Goal: Task Accomplishment & Management: Use online tool/utility

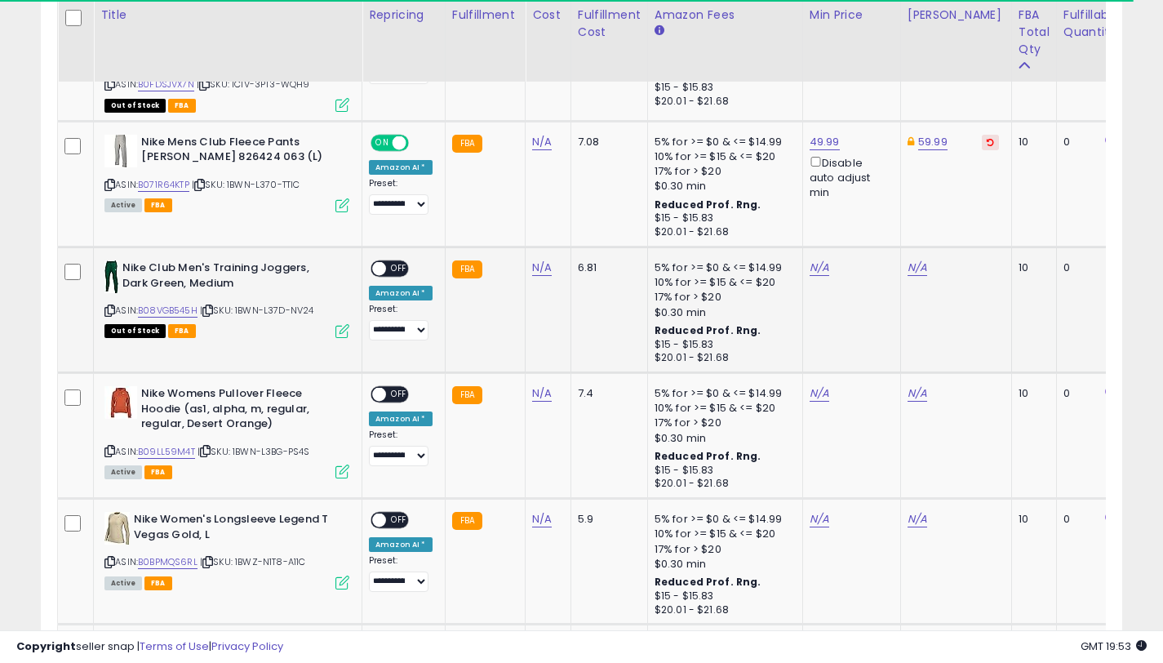
scroll to position [1934, 0]
click at [176, 309] on link "B08VGB545H" at bounding box center [168, 311] width 60 height 14
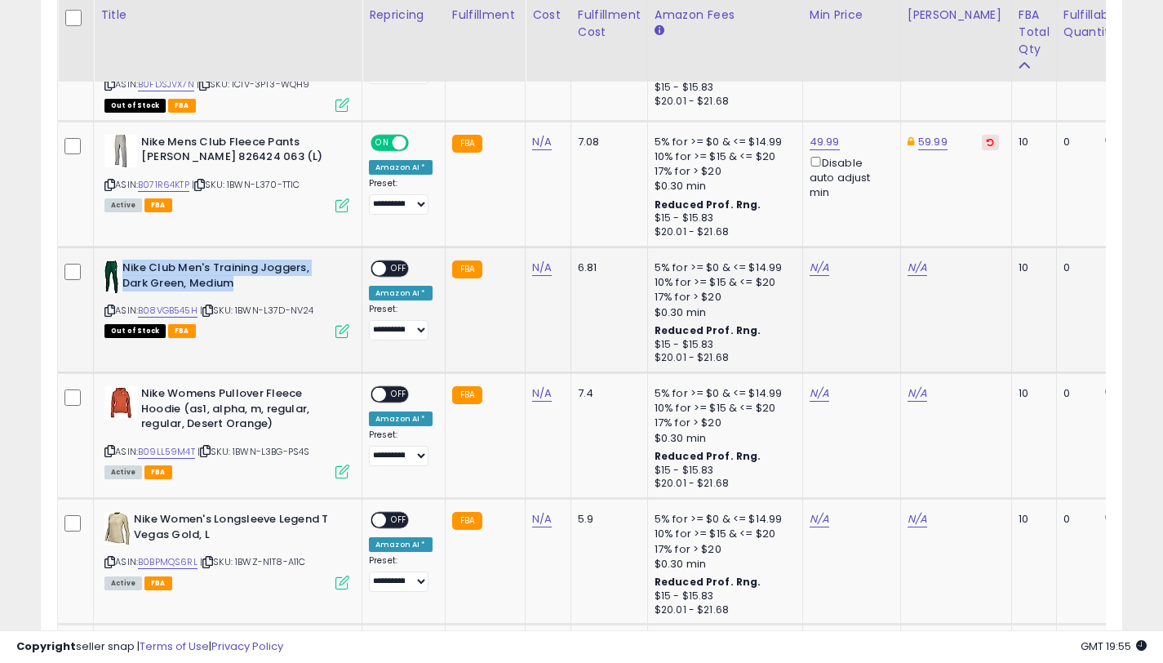
drag, startPoint x: 239, startPoint y: 281, endPoint x: 124, endPoint y: 264, distance: 116.3
click at [124, 264] on b "Nike Club Men's Training Joggers, Dark Green, Medium" at bounding box center [221, 277] width 198 height 34
copy b "Nike Club Men's Training Joggers, Dark Green, Medium"
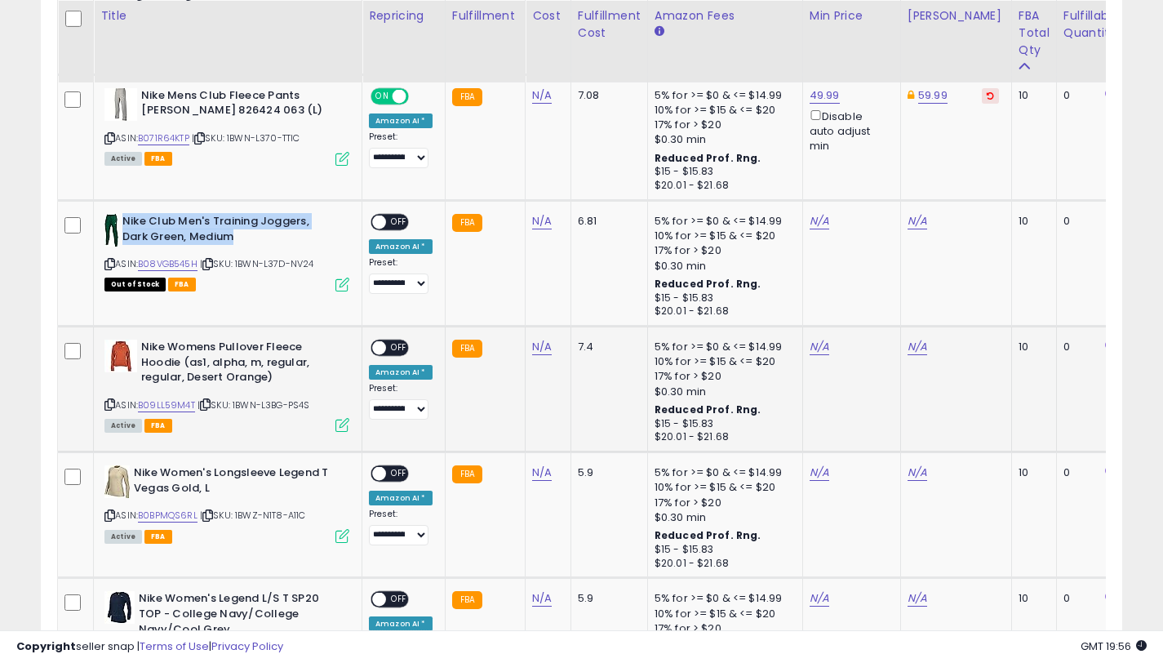
scroll to position [1274, 0]
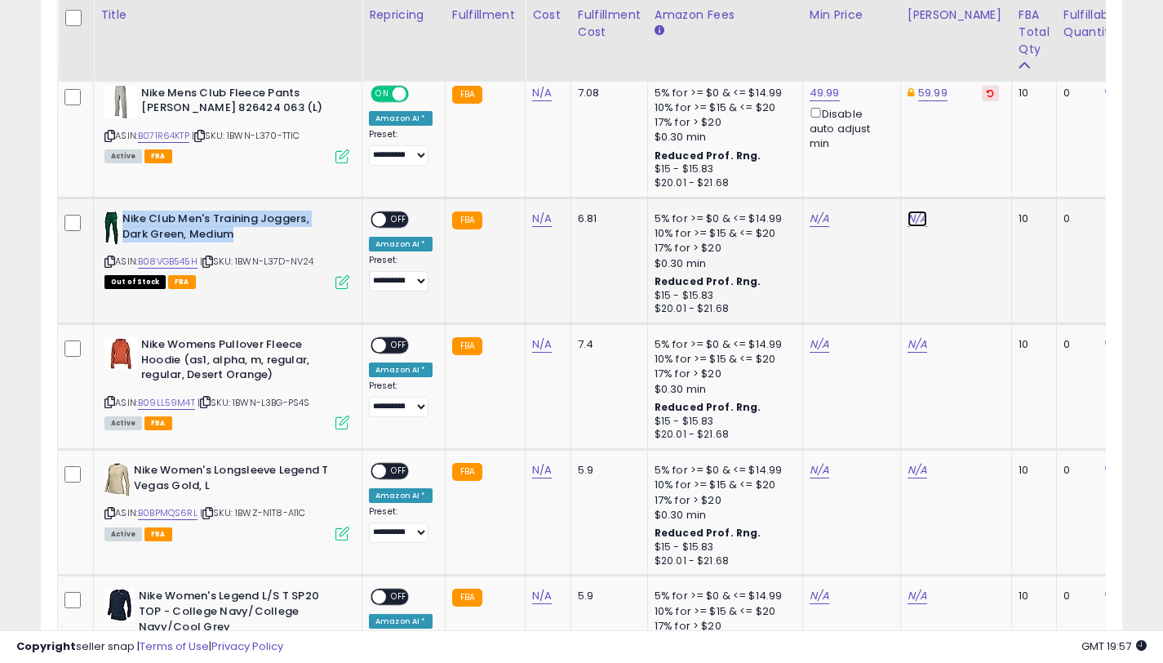
click at [908, 218] on link "N/A" at bounding box center [918, 219] width 20 height 16
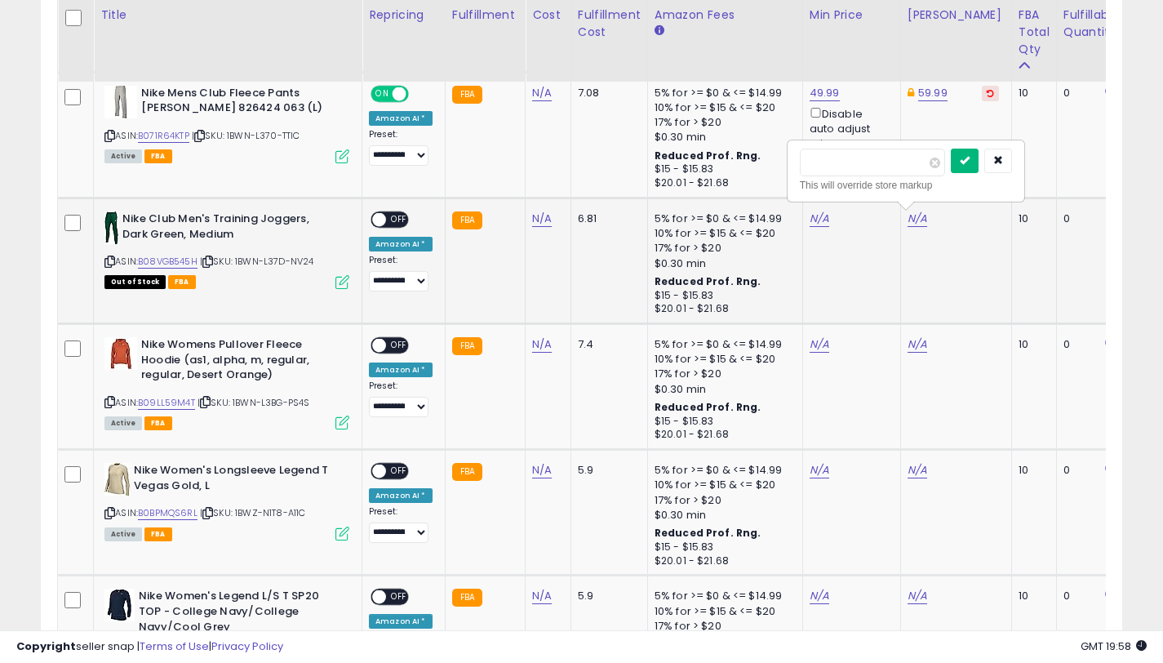
type input "*****"
click at [967, 158] on button "submit" at bounding box center [965, 161] width 28 height 24
click at [815, 218] on link "N/A" at bounding box center [820, 219] width 20 height 16
type input "*****"
click at [881, 164] on button "submit" at bounding box center [867, 161] width 28 height 24
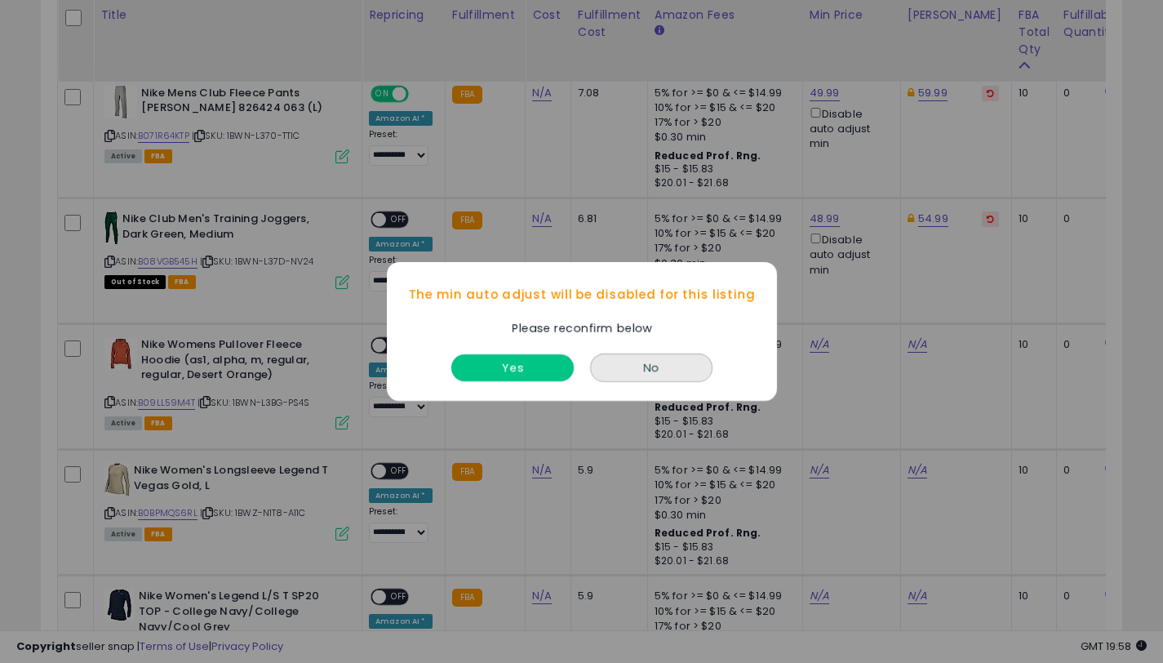
click at [518, 362] on button "Yes" at bounding box center [512, 367] width 122 height 27
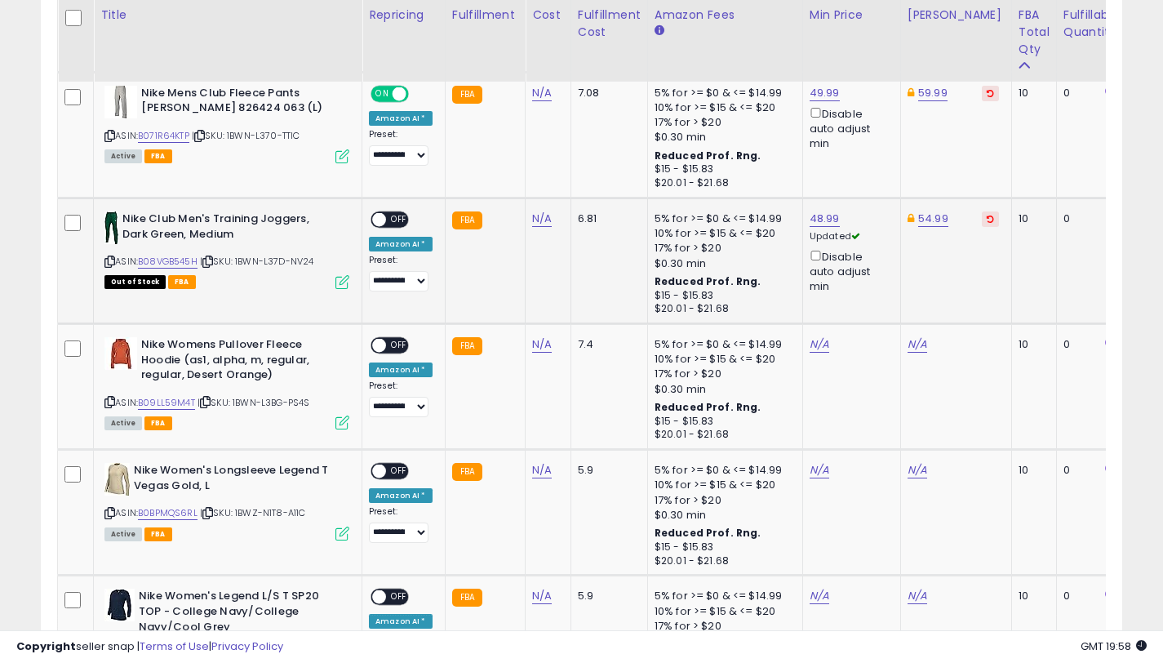
click at [387, 224] on div "ON OFF" at bounding box center [372, 220] width 38 height 14
click at [392, 220] on span "OFF" at bounding box center [399, 220] width 26 height 14
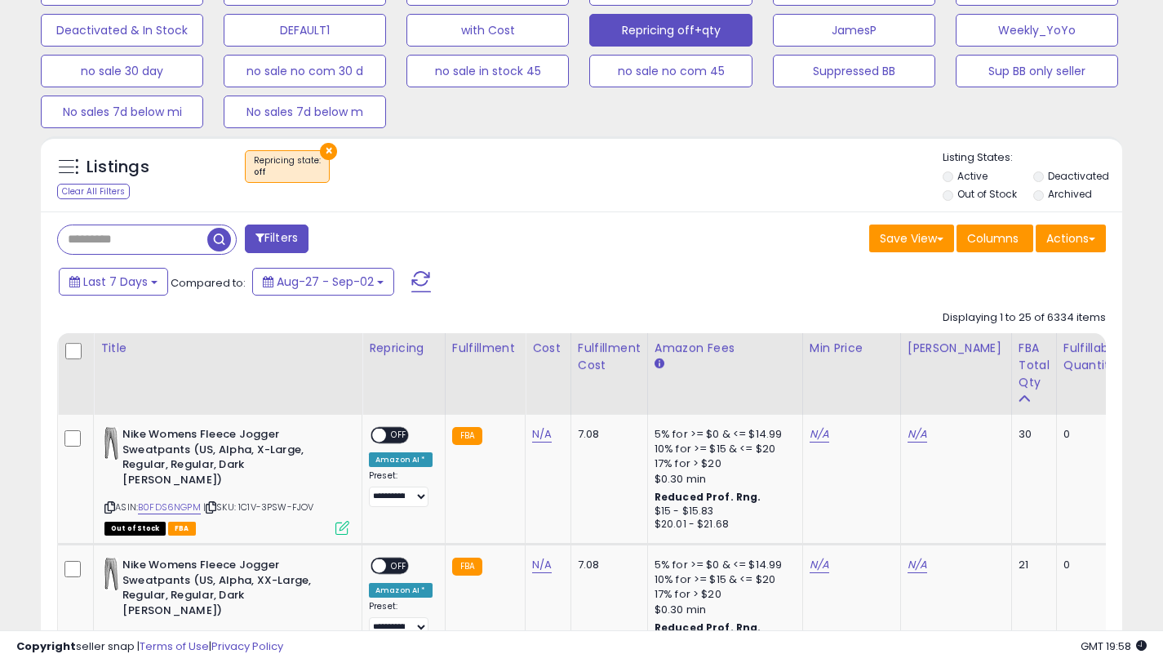
scroll to position [736, 0]
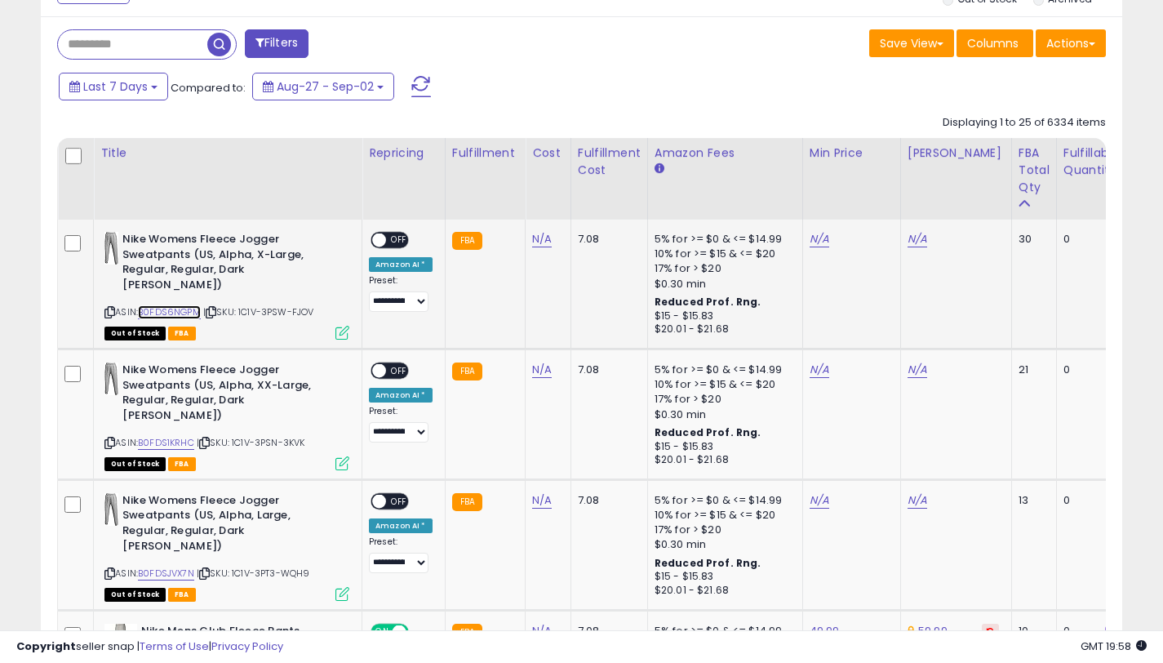
click at [186, 308] on link "B0FDS6NGPM" at bounding box center [169, 312] width 63 height 14
drag, startPoint x: 270, startPoint y: 270, endPoint x: 179, endPoint y: 266, distance: 91.5
click at [179, 266] on b "Nike Womens Fleece Jogger Sweatpants (US, Alpha, X-Large, Regular, Regular, Dar…" at bounding box center [221, 264] width 198 height 64
click at [176, 284] on b "Nike Womens Fleece Jogger Sweatpants (US, Alpha, X-Large, Regular, Regular, Dar…" at bounding box center [221, 264] width 198 height 64
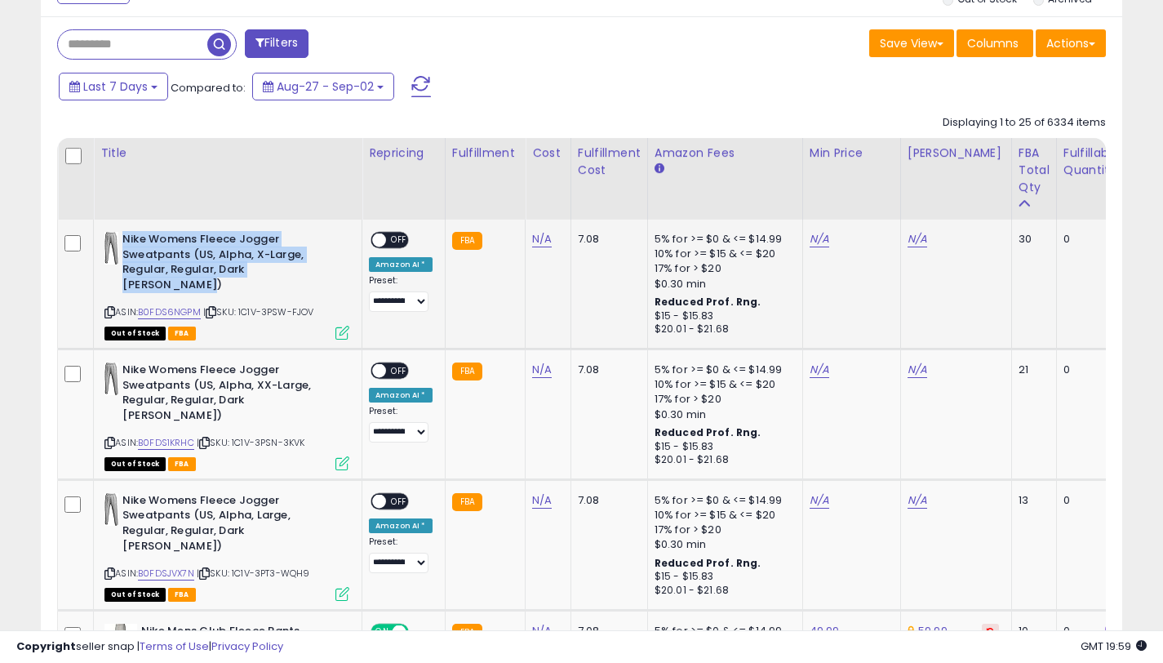
drag, startPoint x: 171, startPoint y: 282, endPoint x: 125, endPoint y: 239, distance: 62.9
click at [125, 239] on b "Nike Womens Fleece Jogger Sweatpants (US, Alpha, X-Large, Regular, Regular, Dar…" at bounding box center [221, 264] width 198 height 64
copy b "Nike Womens Fleece Jogger Sweatpants (US, Alpha, X-Large, Regular, Regular, Dar…"
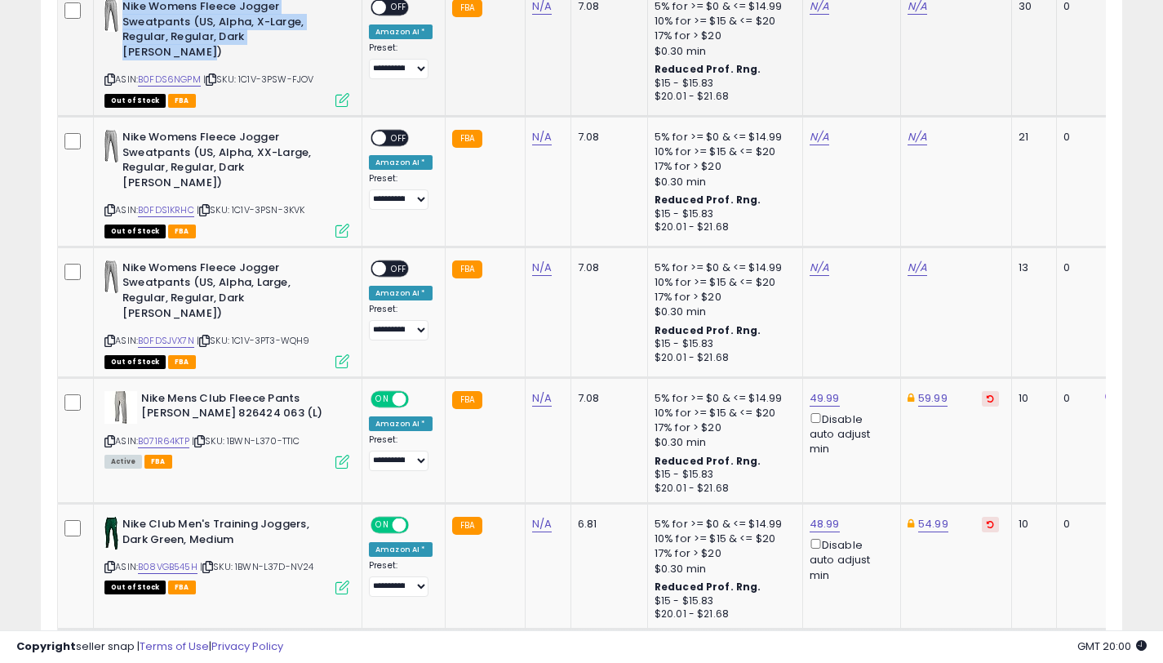
scroll to position [795, 0]
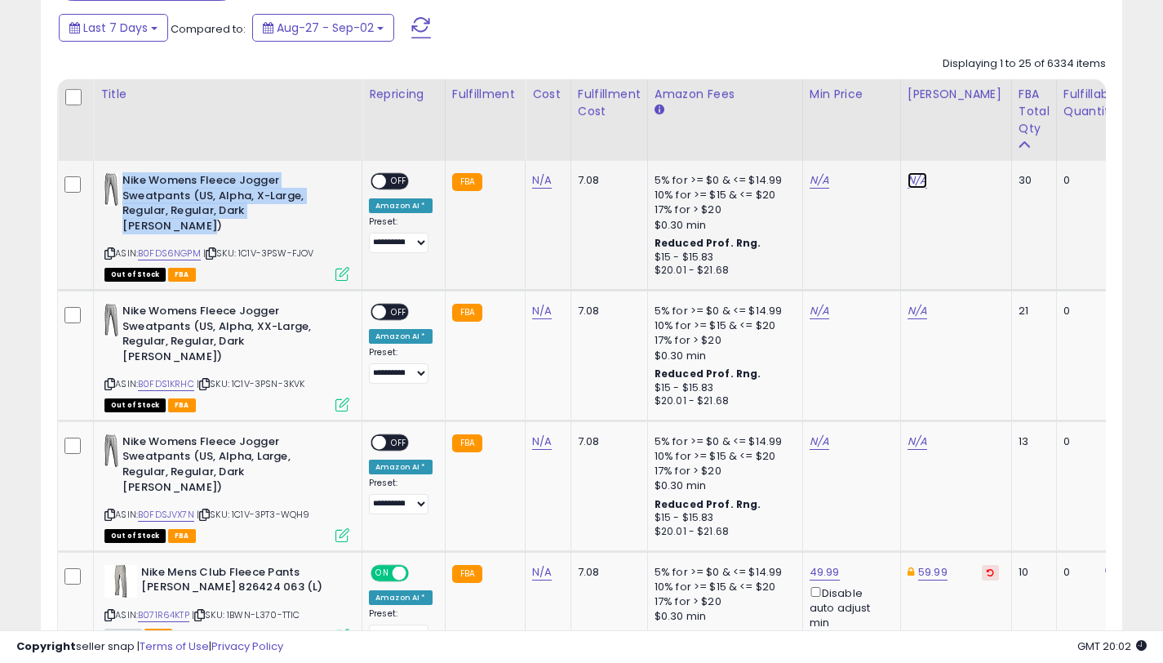
click at [908, 182] on link "N/A" at bounding box center [918, 180] width 20 height 16
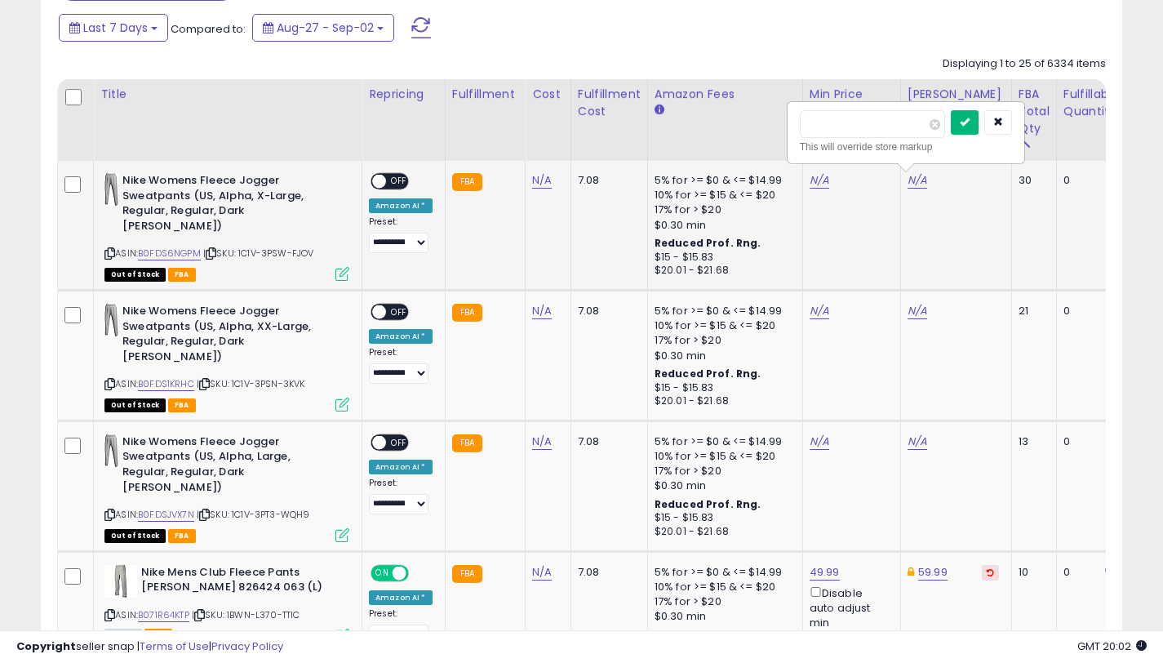
type input "*****"
click at [970, 121] on icon "submit" at bounding box center [965, 122] width 10 height 10
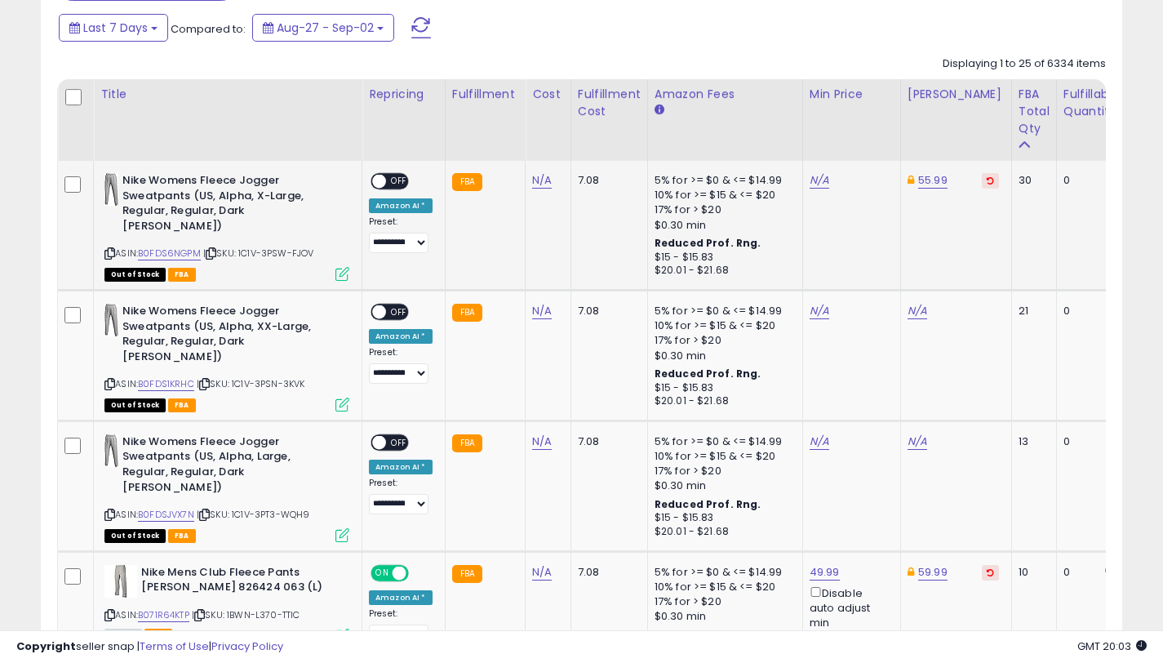
click at [987, 179] on icon at bounding box center [990, 180] width 7 height 8
click at [917, 181] on link "55.99" at bounding box center [922, 180] width 29 height 16
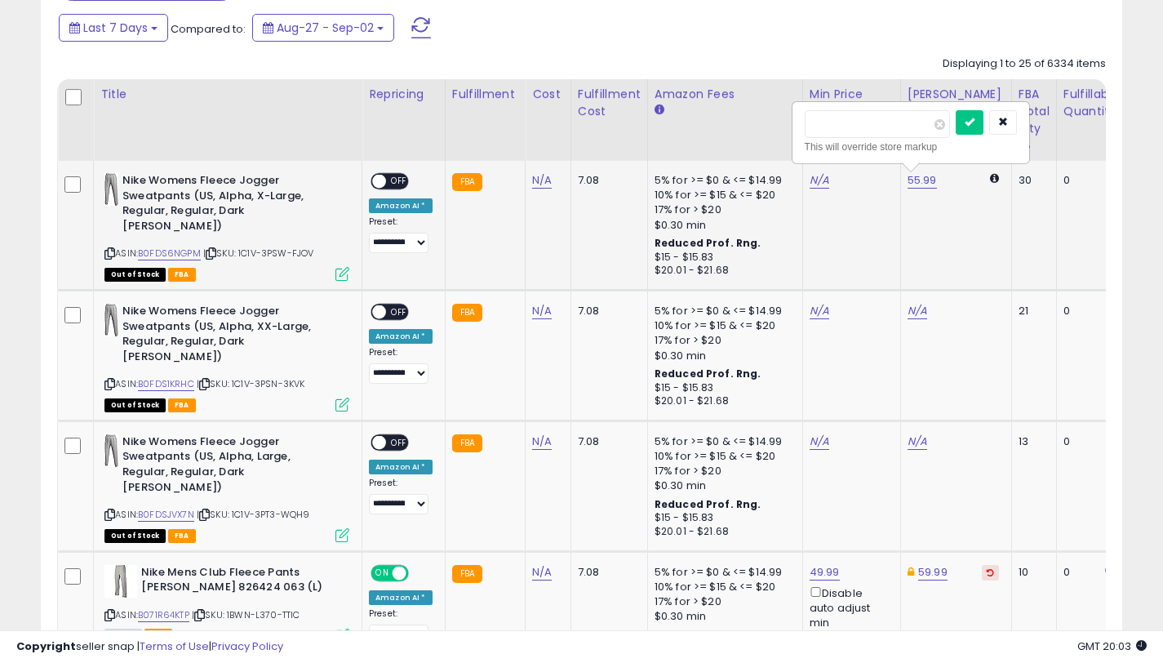
click at [826, 120] on input "*****" at bounding box center [877, 124] width 145 height 28
type input "*****"
click at [980, 127] on button "submit" at bounding box center [970, 122] width 28 height 24
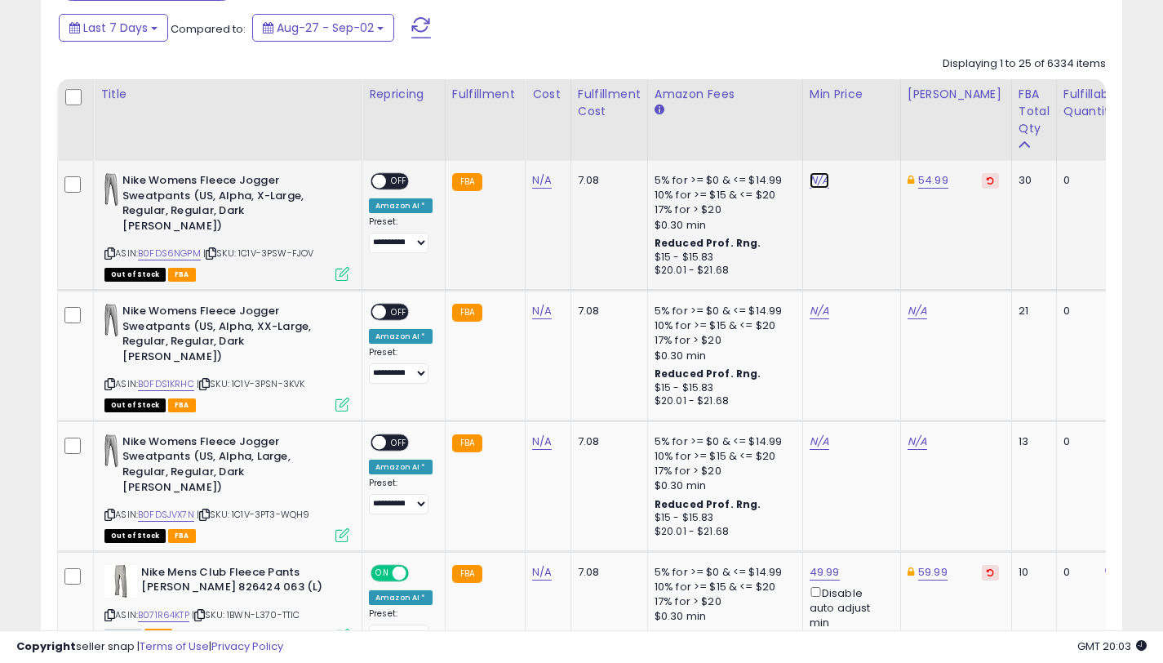
click at [815, 180] on link "N/A" at bounding box center [820, 180] width 20 height 16
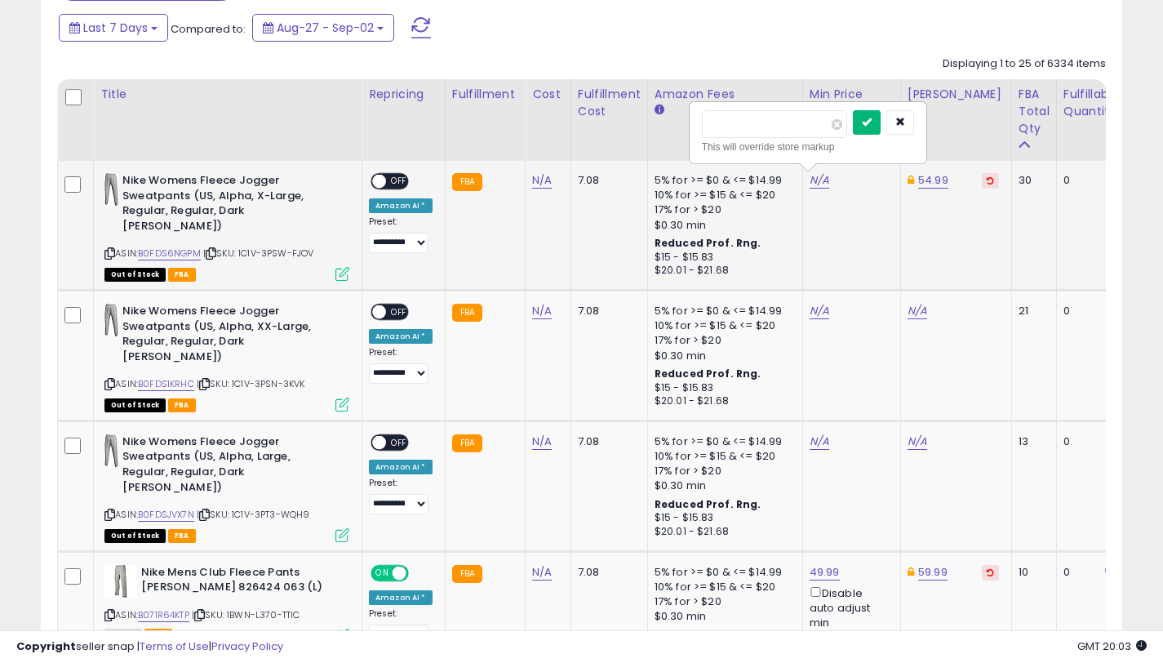
type input "*****"
click at [875, 112] on button "submit" at bounding box center [867, 122] width 28 height 24
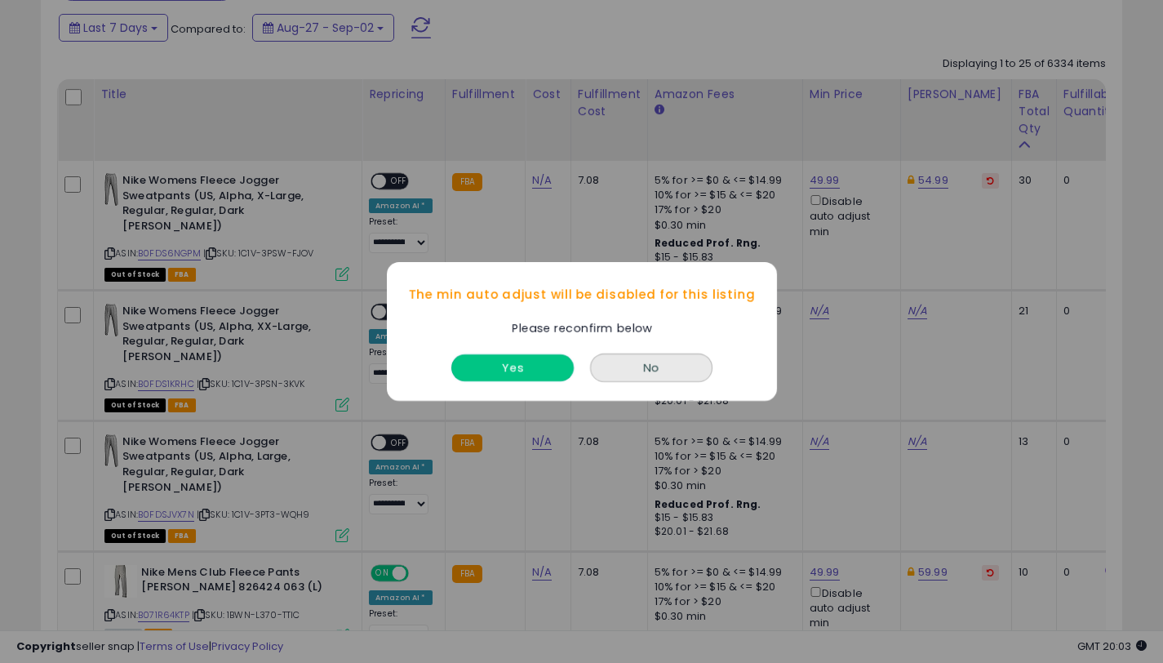
click at [522, 368] on button "Yes" at bounding box center [512, 367] width 122 height 27
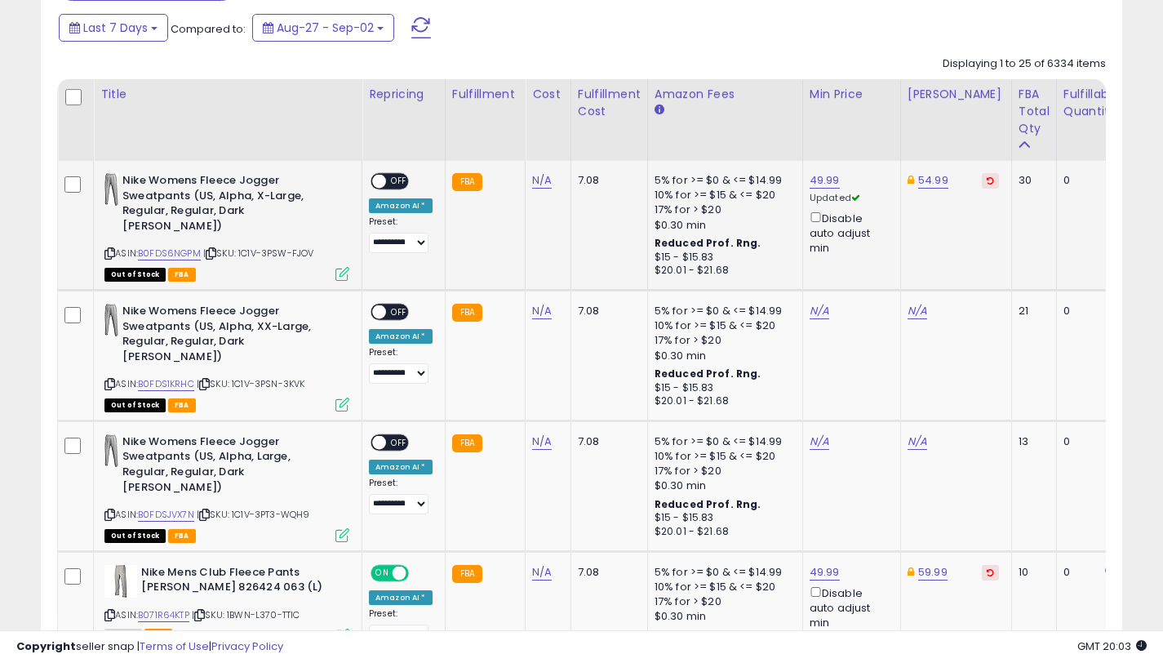
click at [393, 179] on span "OFF" at bounding box center [399, 182] width 26 height 14
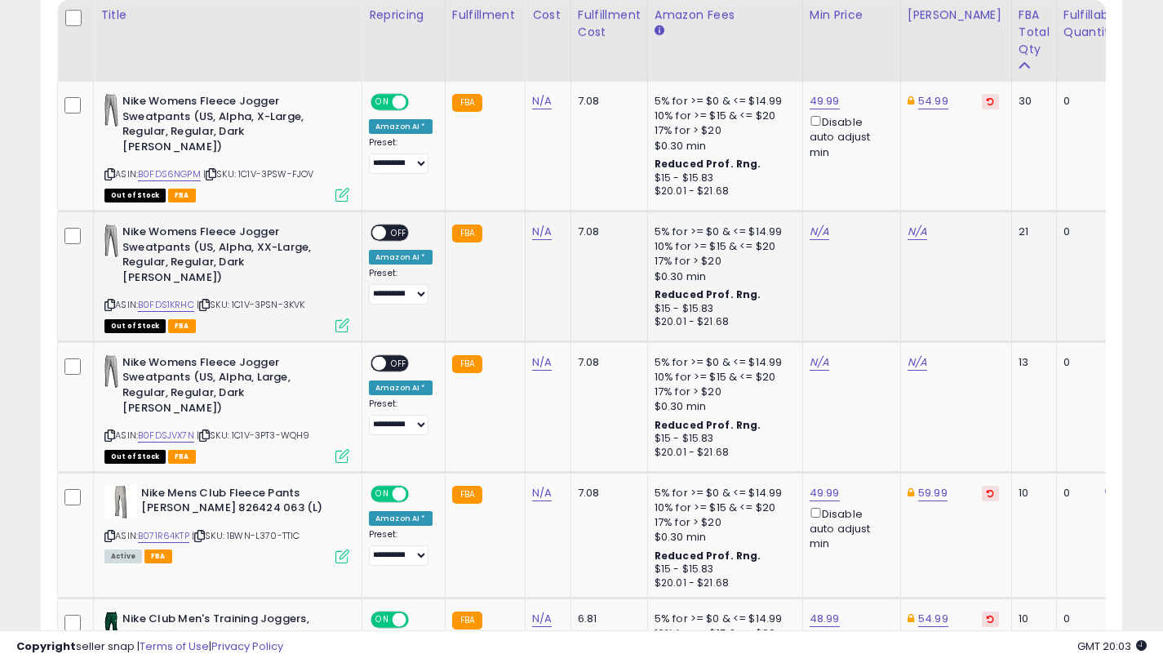
scroll to position [866, 0]
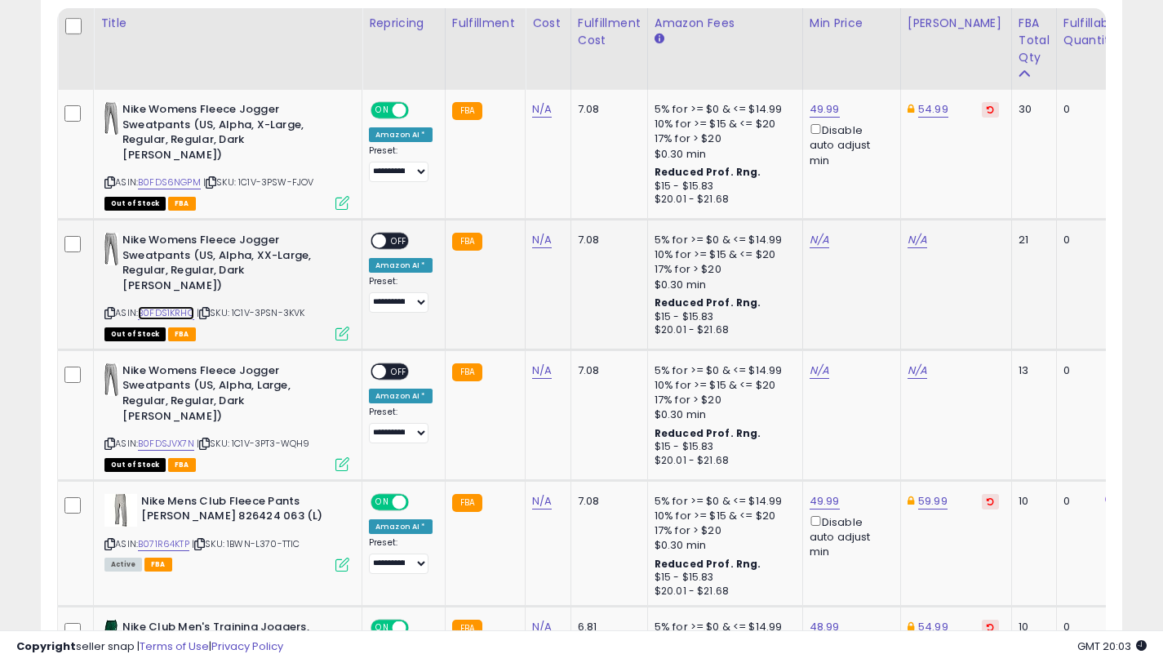
click at [189, 318] on link "B0FDS1KRHC" at bounding box center [166, 313] width 56 height 14
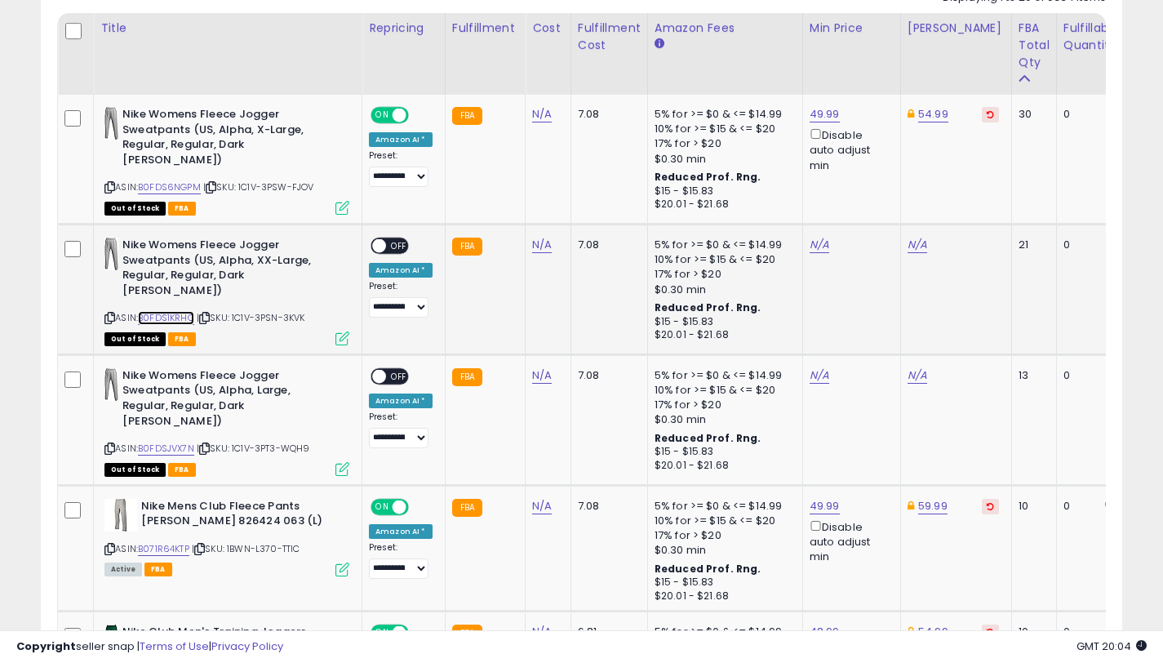
scroll to position [851, 0]
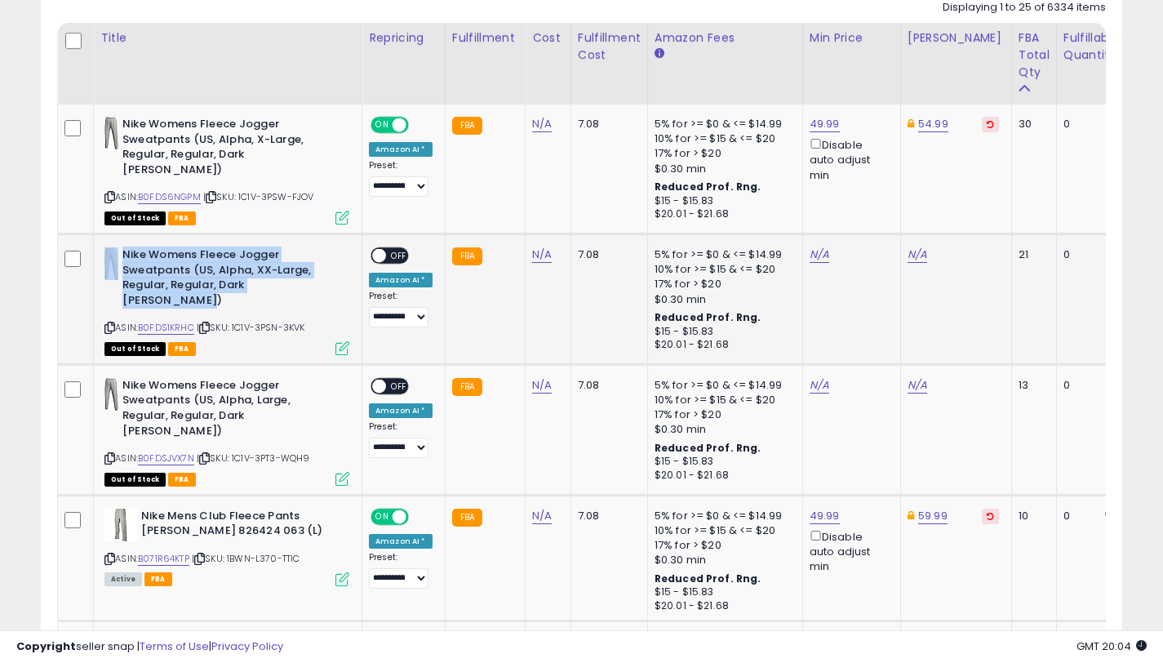
drag, startPoint x: 150, startPoint y: 273, endPoint x: 122, endPoint y: 259, distance: 31.8
click at [122, 259] on b "Nike Womens Fleece Jogger Sweatpants (US, Alpha, XX-Large, Regular, Regular, Da…" at bounding box center [221, 279] width 198 height 64
copy div "Nike Womens Fleece Jogger Sweatpants (US, Alpha, XX-Large, Regular, Regular, Da…"
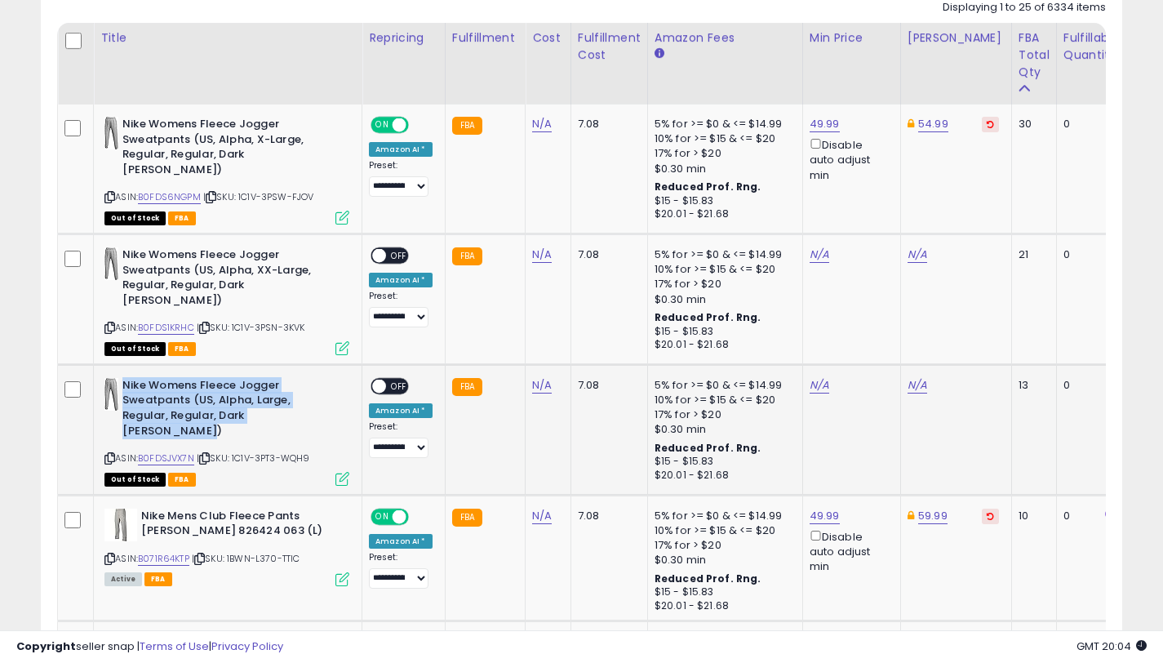
drag, startPoint x: 189, startPoint y: 432, endPoint x: 124, endPoint y: 382, distance: 81.5
click at [124, 382] on b "Nike Womens Fleece Jogger Sweatpants (US, Alpha, Large, Regular, Regular, Dark …" at bounding box center [221, 410] width 198 height 64
copy b "Nike Womens Fleece Jogger Sweatpants (US, Alpha, Large, Regular, Regular, Dark …"
click at [190, 324] on link "B0FDS1KRHC" at bounding box center [166, 328] width 56 height 14
click at [112, 325] on icon at bounding box center [109, 327] width 11 height 9
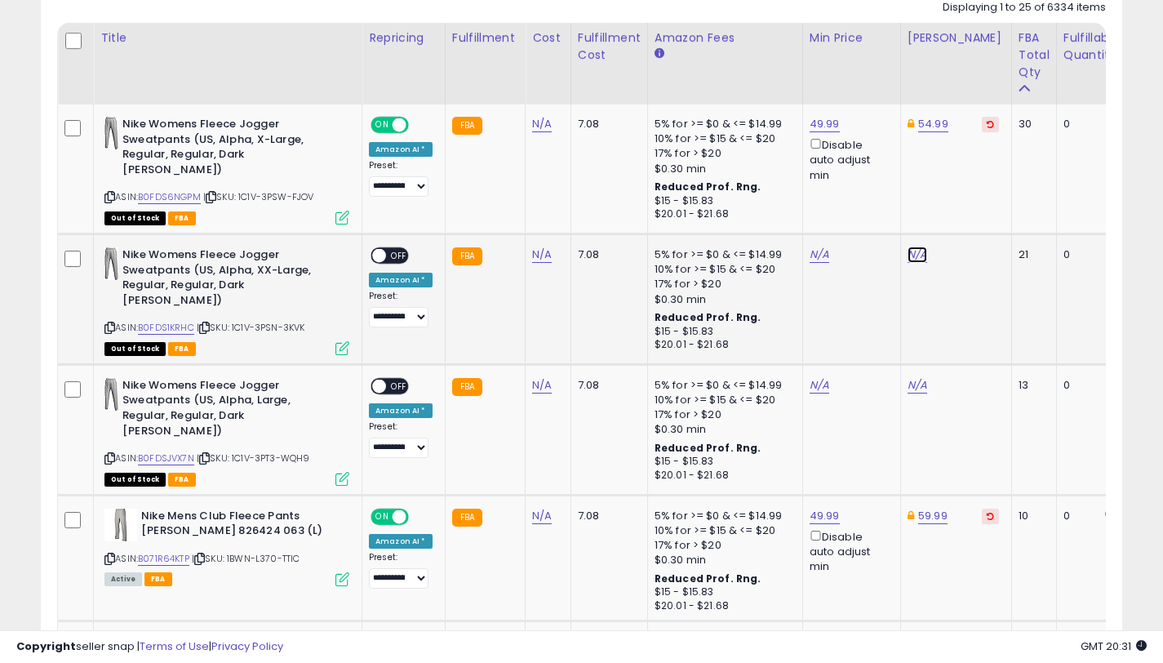
click at [909, 256] on link "N/A" at bounding box center [918, 255] width 20 height 16
type input "*****"
click at [970, 198] on icon "submit" at bounding box center [965, 196] width 10 height 10
click at [909, 388] on link "N/A" at bounding box center [918, 385] width 20 height 16
type input "*****"
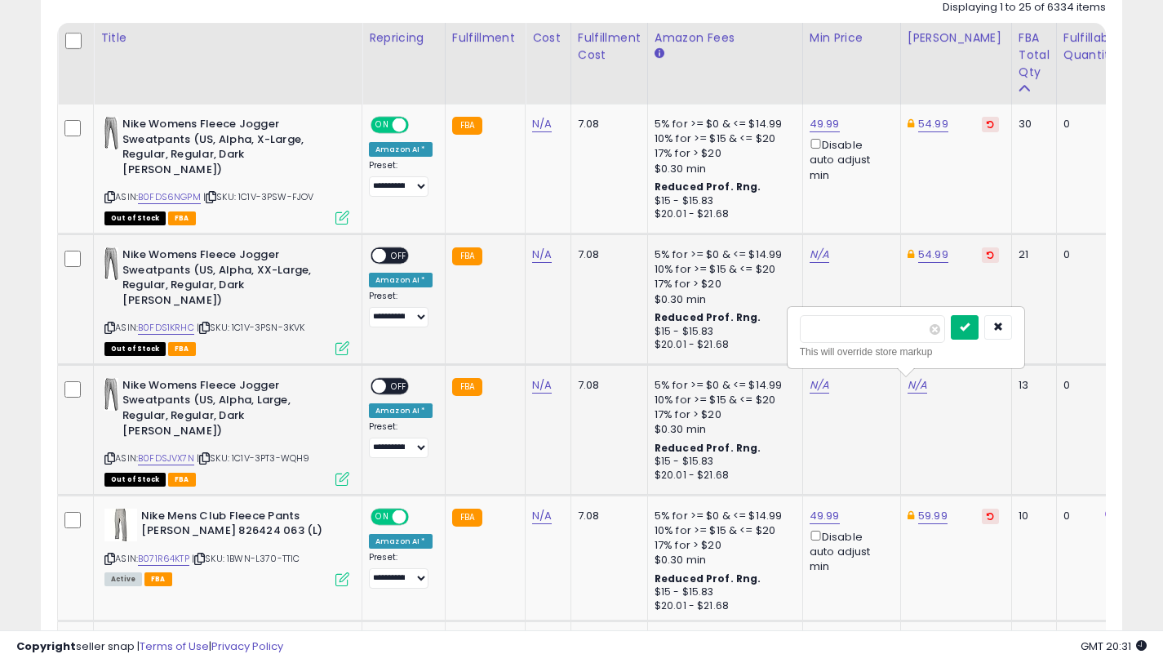
click at [965, 331] on button "submit" at bounding box center [965, 327] width 28 height 24
click at [810, 256] on link "N/A" at bounding box center [820, 255] width 20 height 16
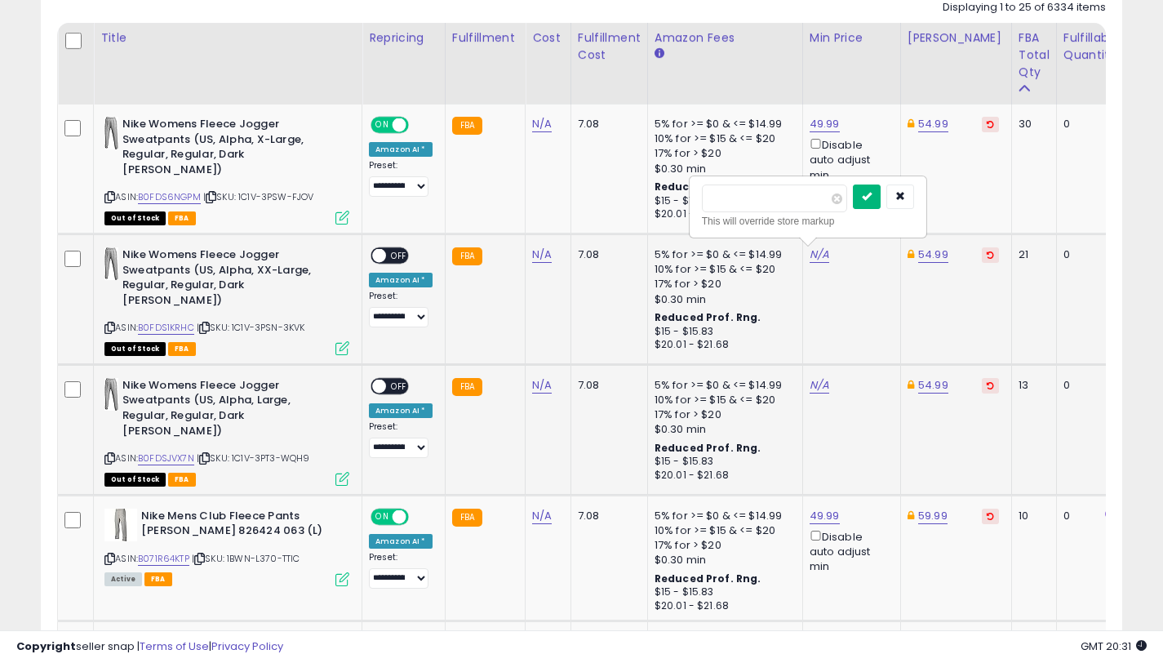
type input "*****"
click at [871, 197] on icon "submit" at bounding box center [867, 196] width 10 height 10
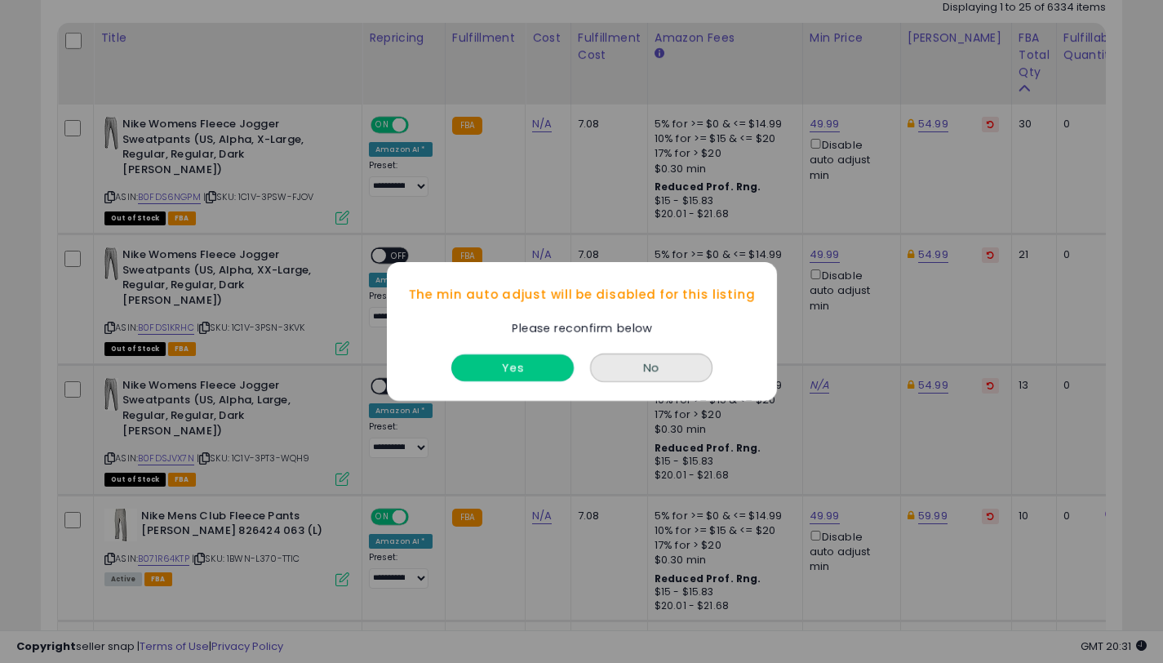
click at [545, 367] on button "Yes" at bounding box center [512, 367] width 122 height 27
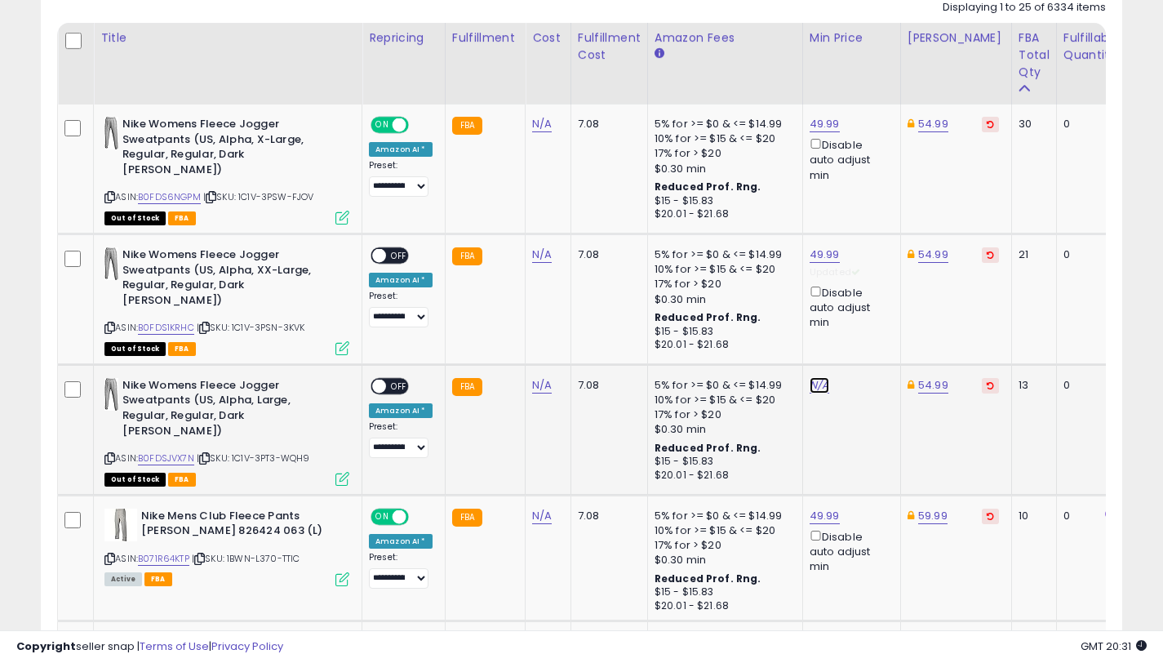
click at [813, 389] on link "N/A" at bounding box center [820, 385] width 20 height 16
type input "*****"
click at [881, 331] on button "submit" at bounding box center [867, 327] width 28 height 24
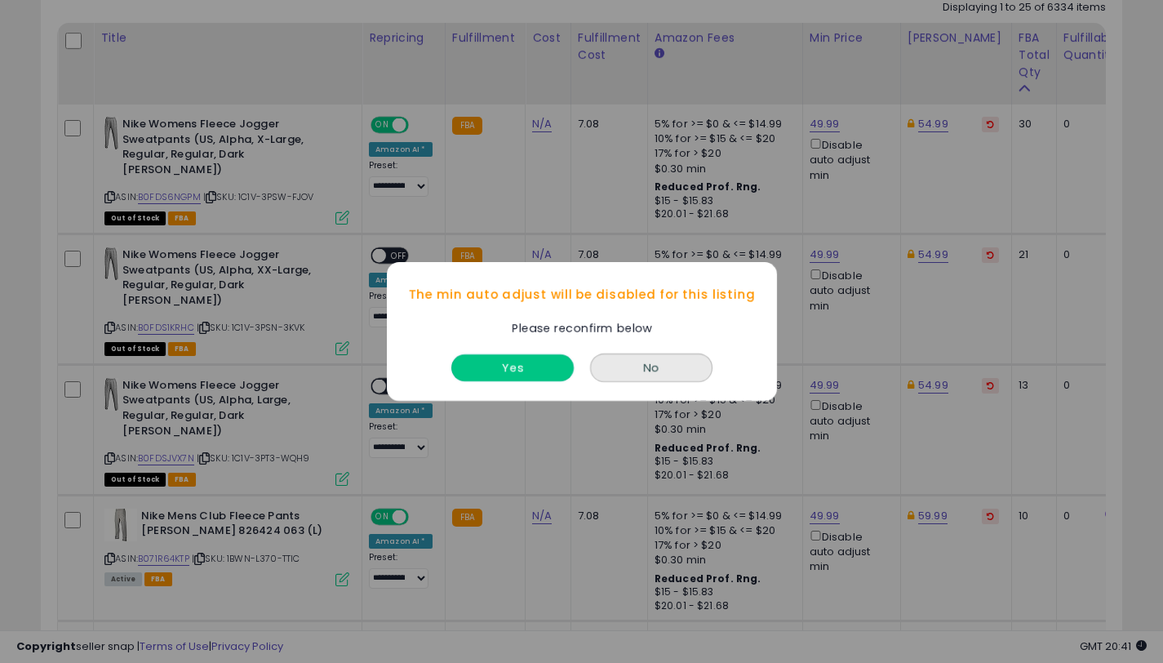
click at [503, 360] on button "Yes" at bounding box center [512, 367] width 122 height 27
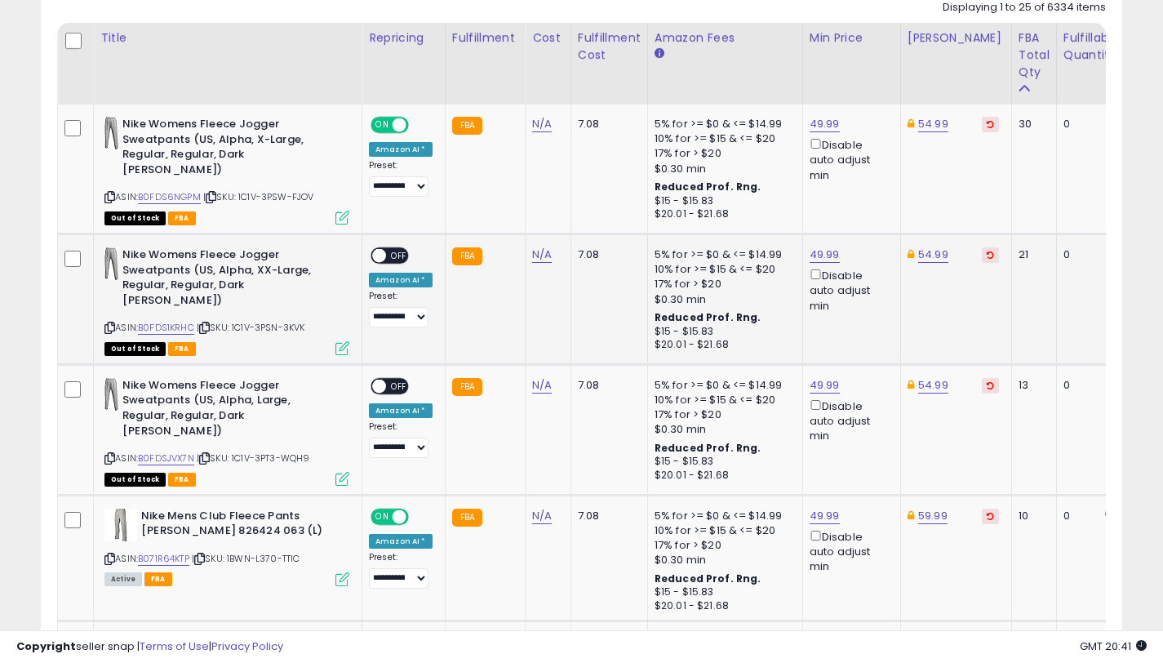
click at [394, 253] on span "OFF" at bounding box center [399, 256] width 26 height 14
click at [386, 380] on div "ON OFF" at bounding box center [372, 387] width 38 height 14
click at [398, 386] on span "OFF" at bounding box center [399, 387] width 26 height 14
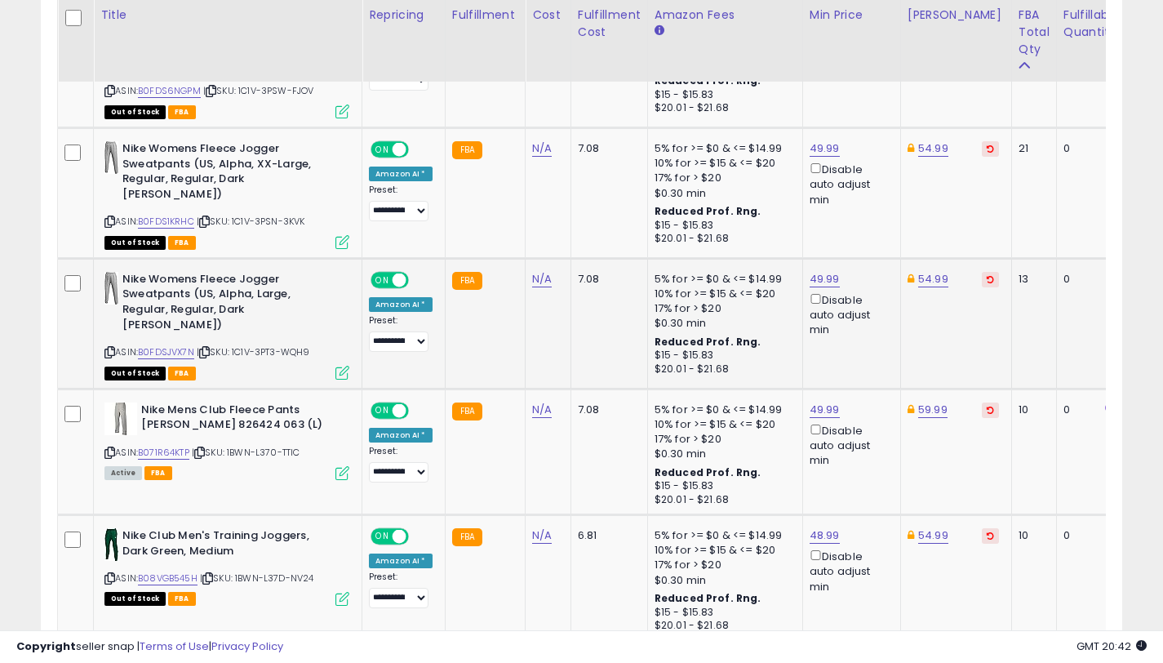
scroll to position [940, 0]
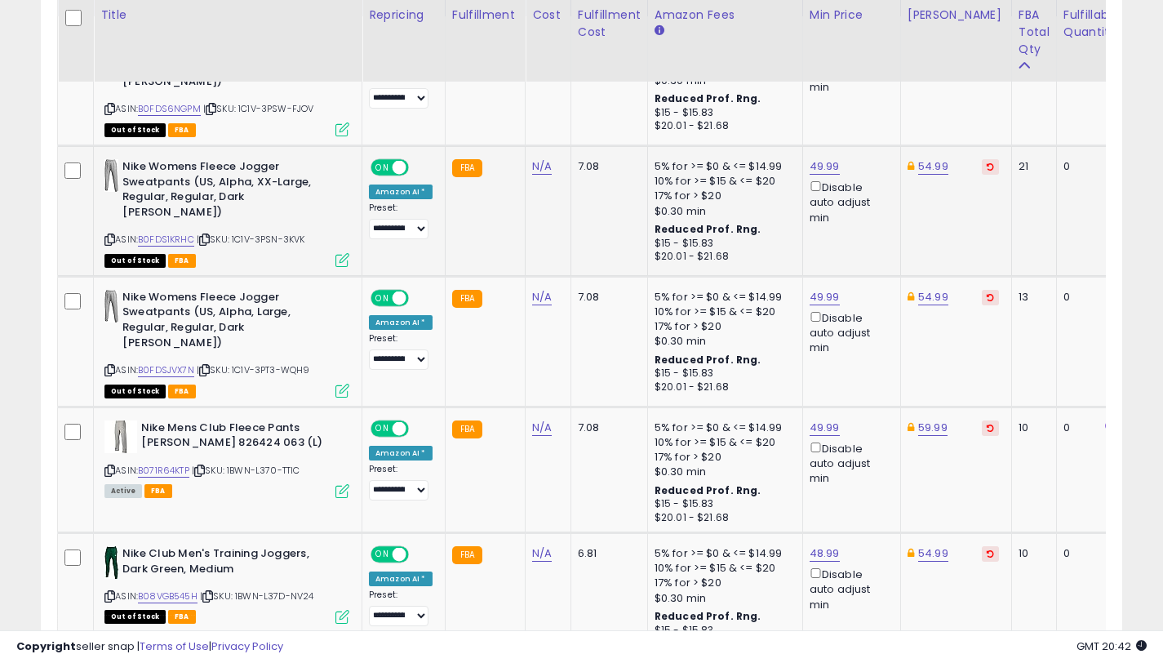
click at [104, 238] on icon at bounding box center [109, 239] width 11 height 9
click at [111, 371] on icon at bounding box center [109, 370] width 11 height 9
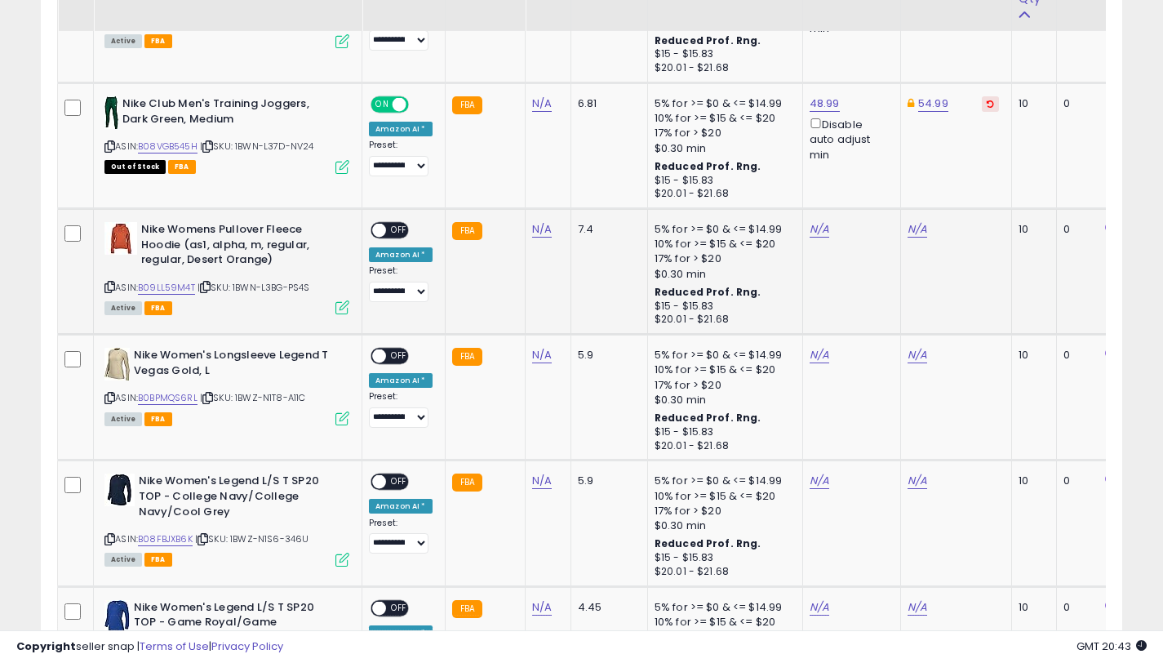
scroll to position [1442, 0]
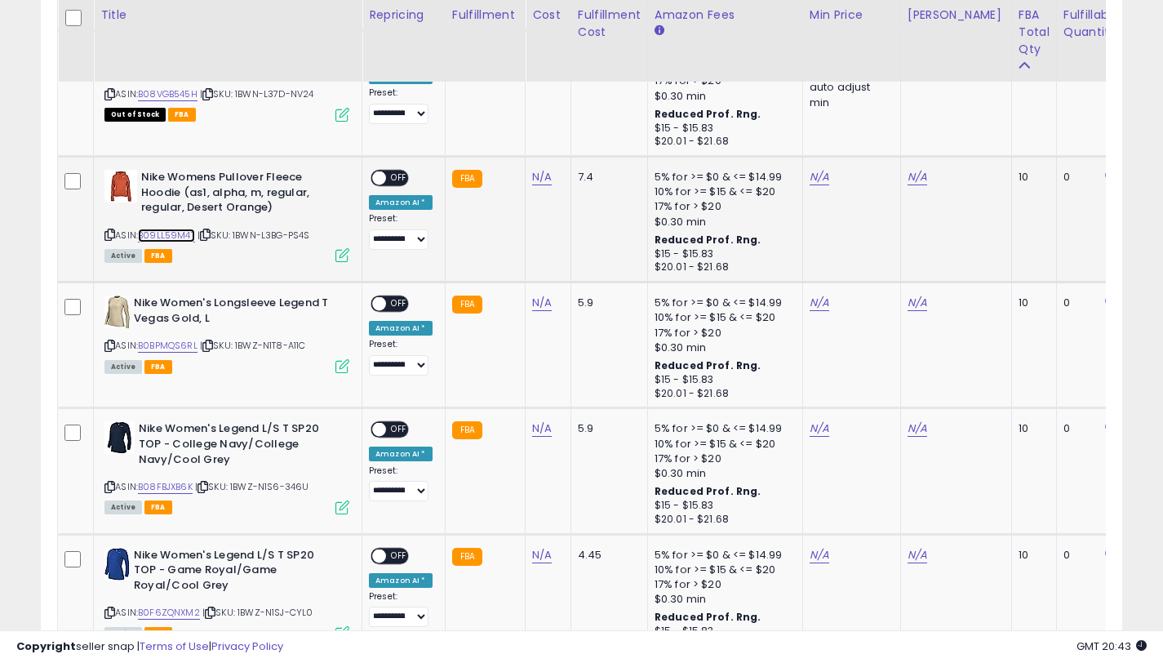
click at [191, 238] on link "B09LL59M4T" at bounding box center [166, 236] width 57 height 14
drag, startPoint x: 269, startPoint y: 209, endPoint x: 144, endPoint y: 177, distance: 129.7
click at [144, 177] on b "Nike Womens Pullover Fleece Hoodie (as1, alpha, m, regular, regular, Desert Ora…" at bounding box center [240, 195] width 198 height 50
copy b "Nike Womens Pullover Fleece Hoodie (as1, alpha, m, regular, regular, Desert Ora…"
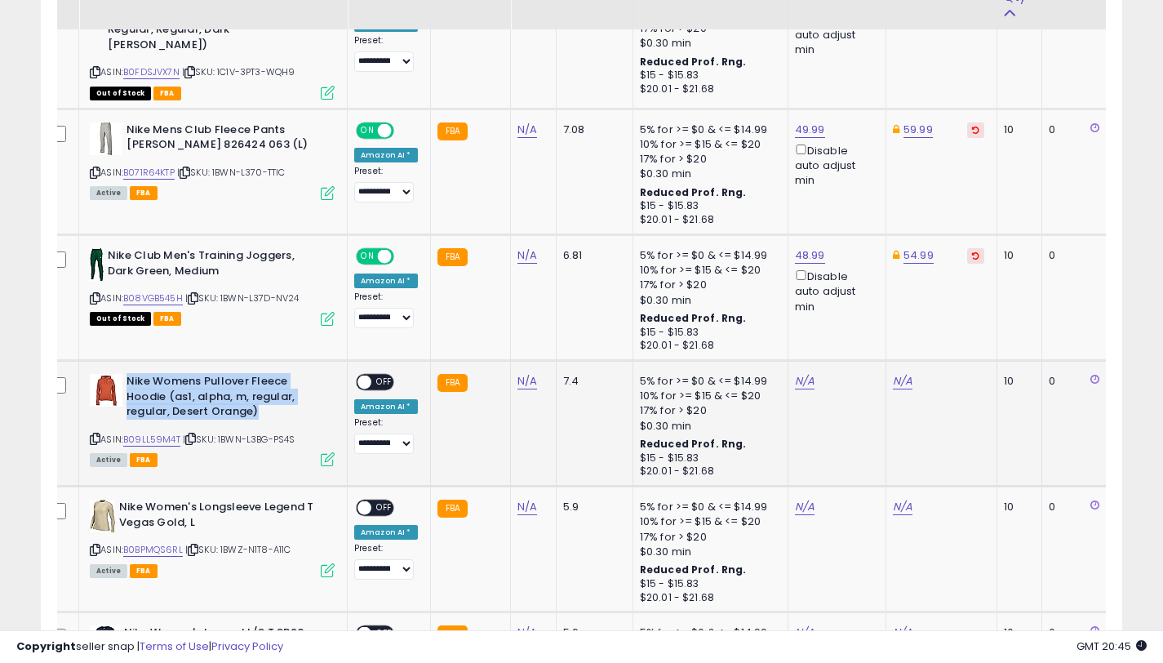
scroll to position [1249, 0]
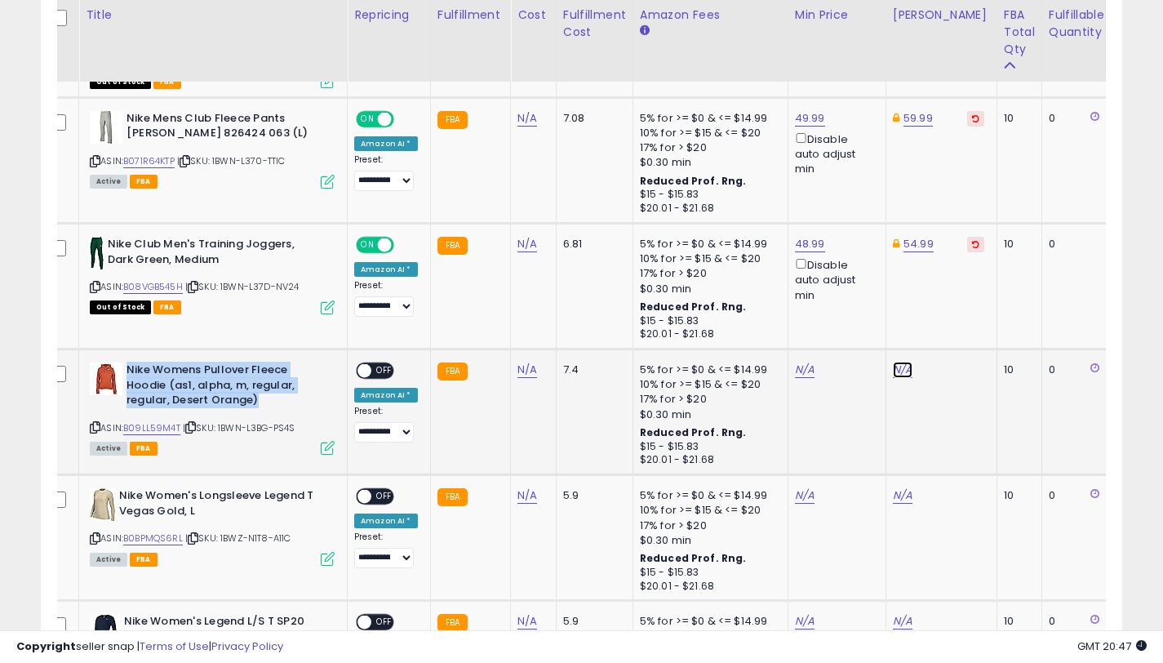
click at [895, 371] on link "N/A" at bounding box center [903, 370] width 20 height 16
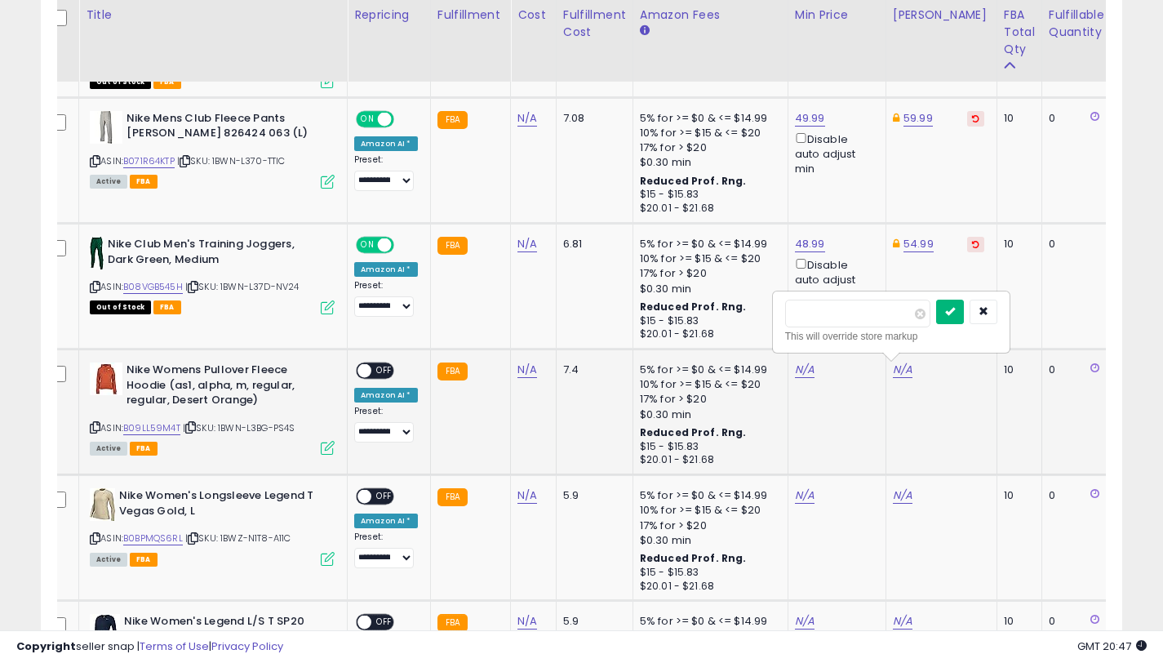
type input "*****"
click at [955, 316] on icon "submit" at bounding box center [950, 311] width 10 height 10
click at [802, 369] on link "N/A" at bounding box center [805, 370] width 20 height 16
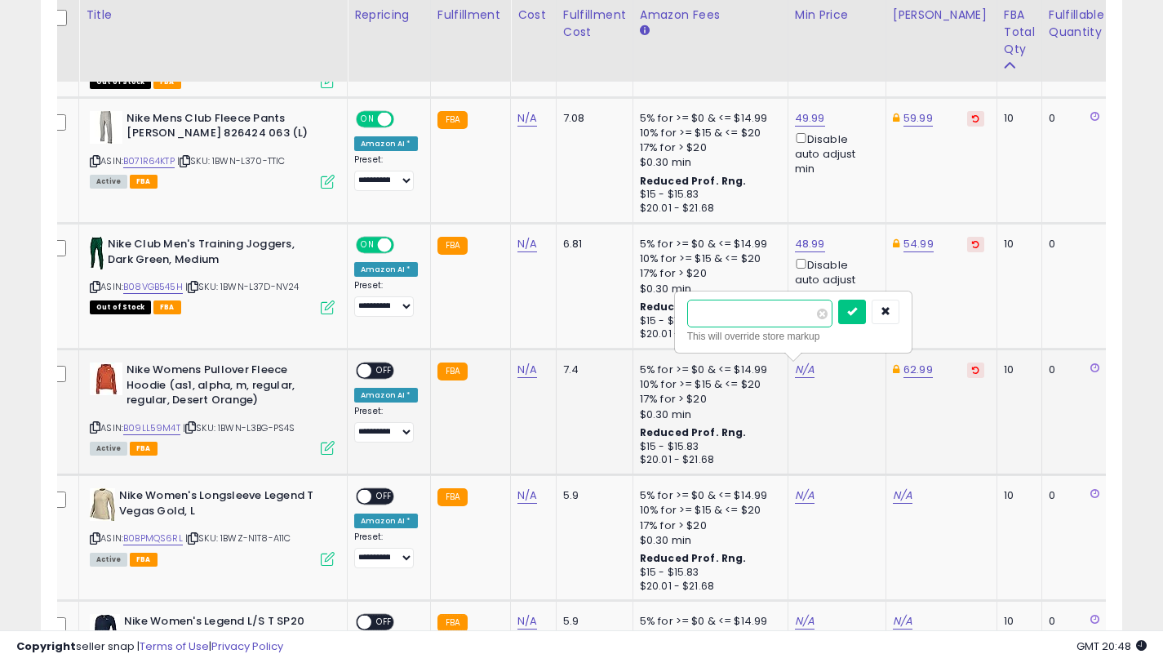
type input "*****"
click at [857, 308] on icon "submit" at bounding box center [852, 311] width 10 height 10
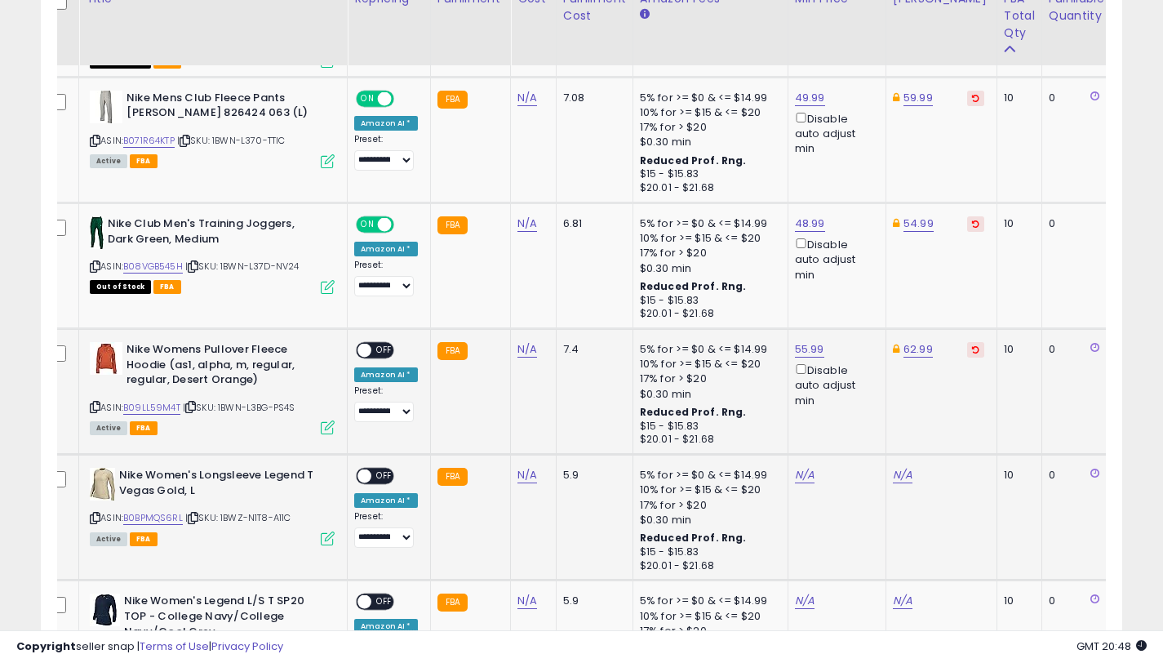
scroll to position [1378, 0]
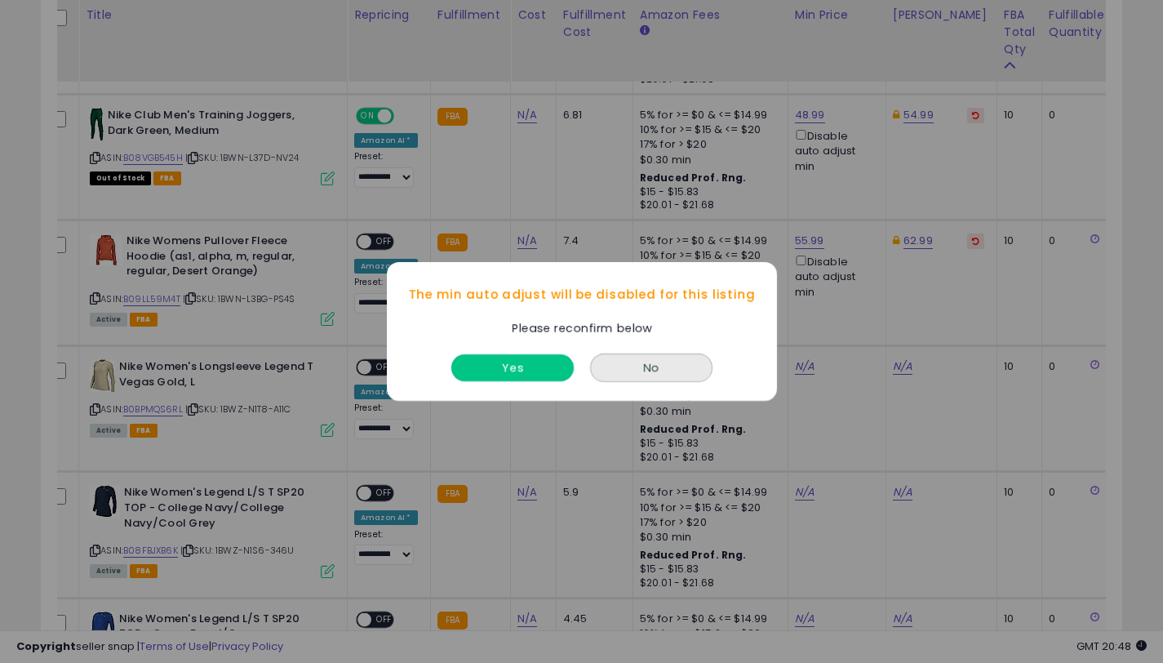
click at [509, 376] on button "Yes" at bounding box center [512, 367] width 122 height 27
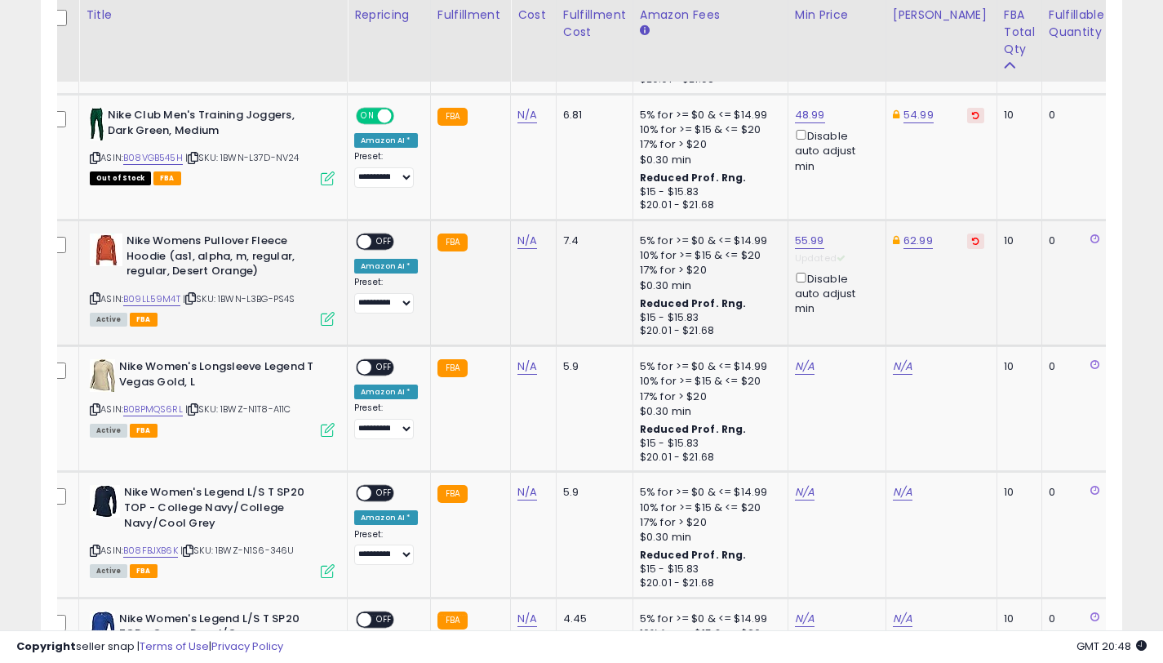
click at [379, 247] on span "OFF" at bounding box center [384, 242] width 26 height 14
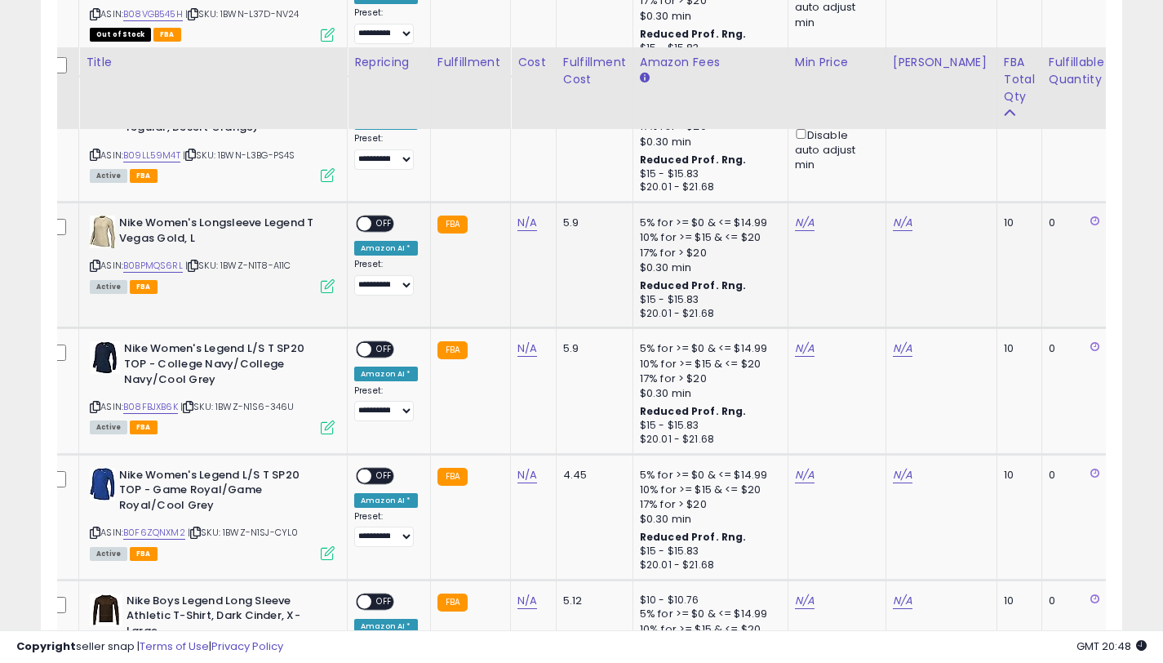
scroll to position [1569, 0]
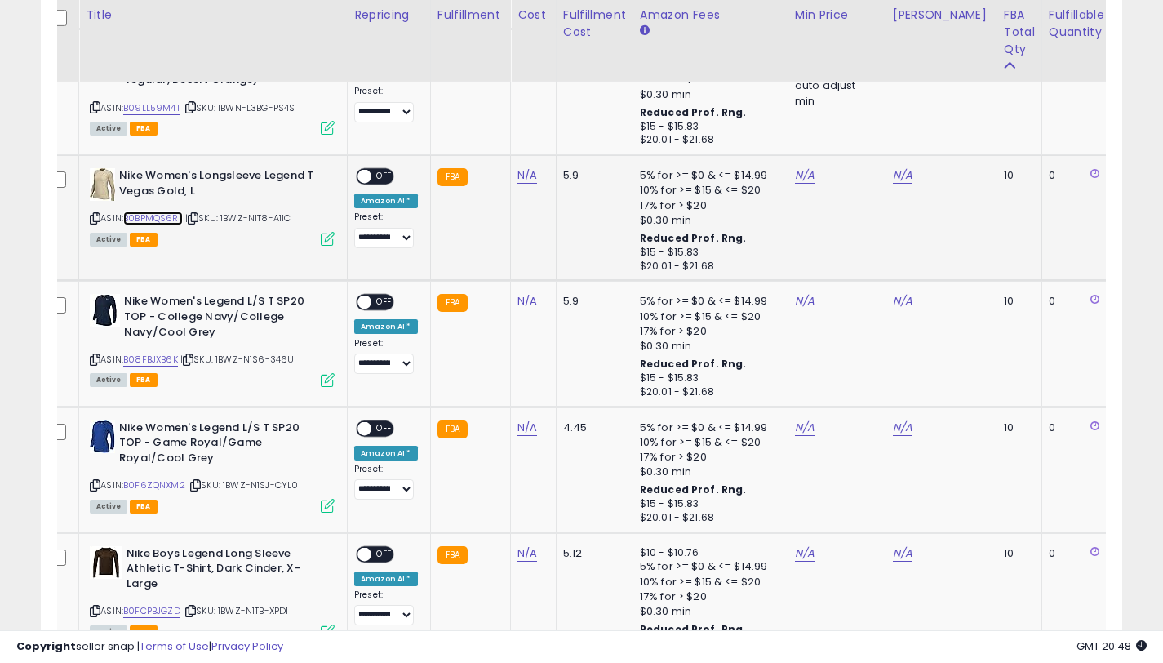
click at [180, 221] on link "B0BPMQS6RL" at bounding box center [153, 218] width 60 height 14
drag, startPoint x: 201, startPoint y: 192, endPoint x: 120, endPoint y: 175, distance: 82.6
click at [120, 175] on b "Nike Women's Longsleeve Legend T Vegas Gold, L" at bounding box center [218, 185] width 198 height 34
copy b "Nike Women's Longsleeve Legend T Vegas Gold, L"
click at [299, 196] on b "Nike Women's Longsleeve Legend T Vegas Gold, L" at bounding box center [218, 185] width 198 height 34
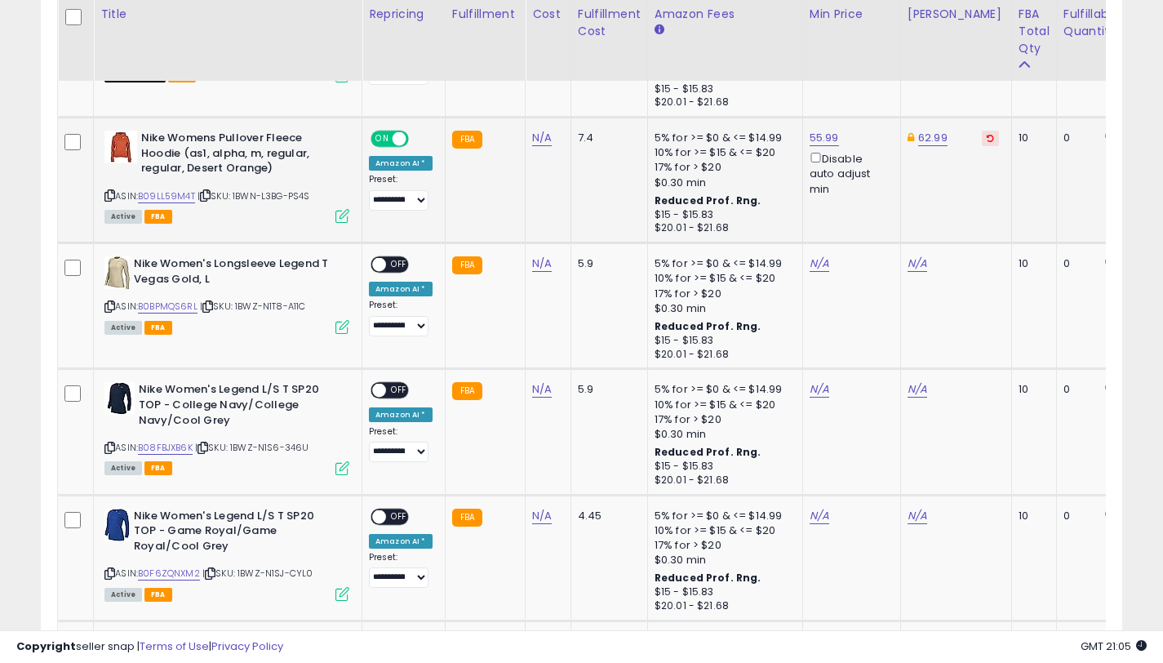
scroll to position [1478, 0]
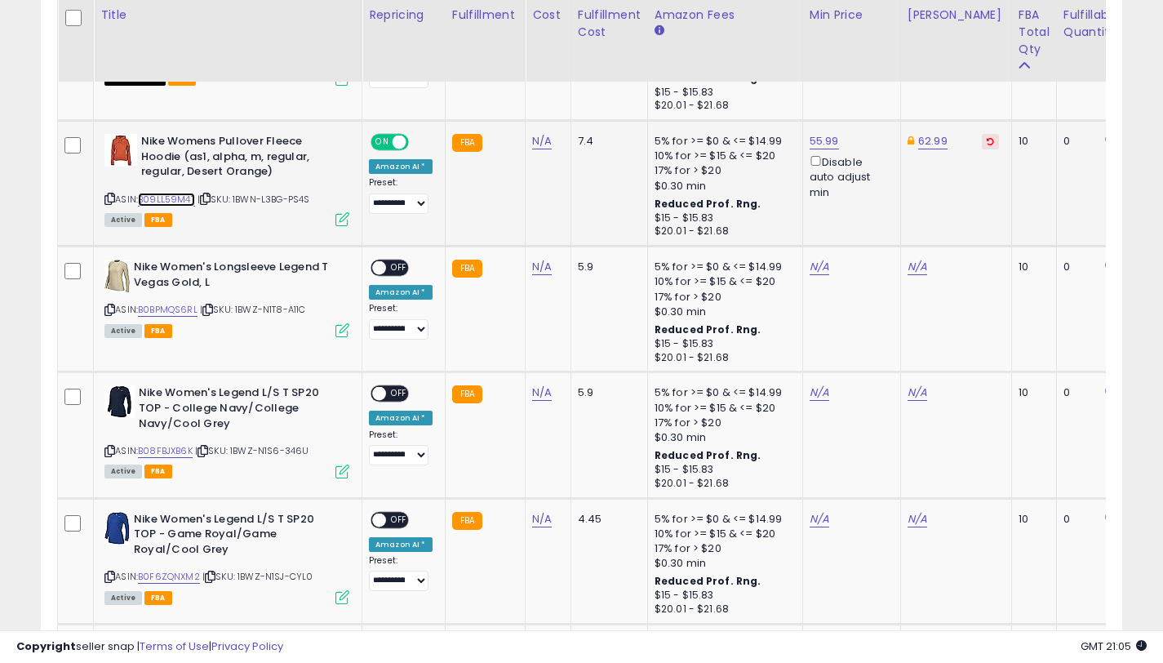
click at [176, 198] on link "B09LL59M4T" at bounding box center [166, 200] width 57 height 14
click at [918, 264] on link "N/A" at bounding box center [918, 267] width 20 height 16
type input "*****"
click at [970, 211] on icon "submit" at bounding box center [965, 208] width 10 height 10
click at [810, 271] on link "N/A" at bounding box center [820, 267] width 20 height 16
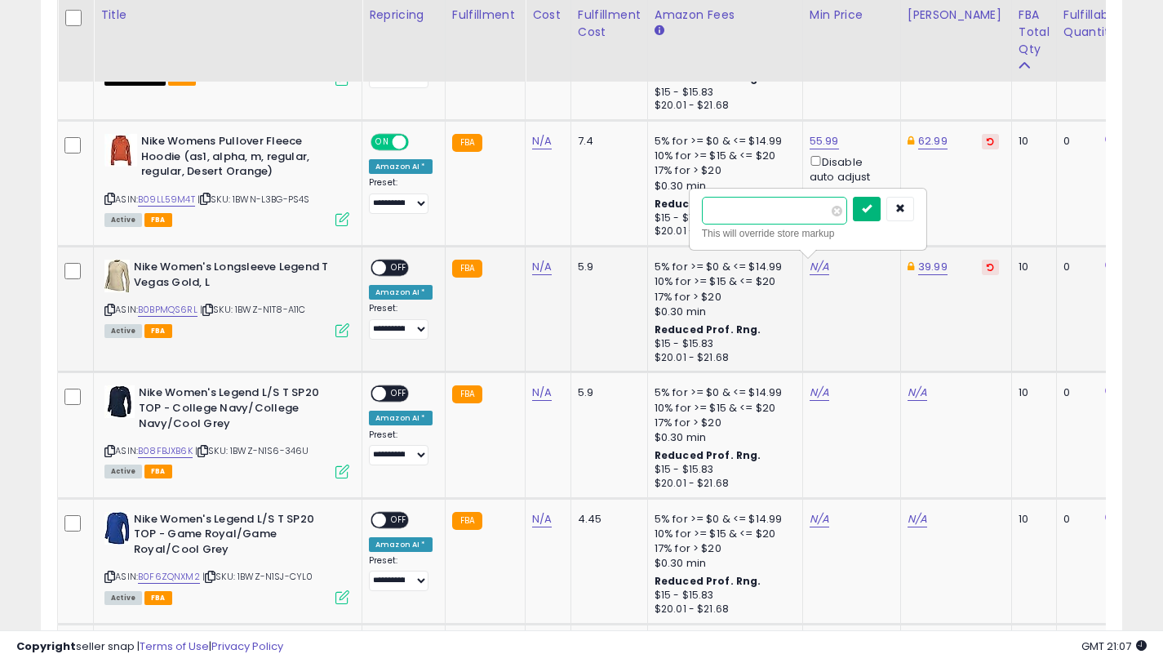
type input "*****"
click at [872, 206] on icon "submit" at bounding box center [867, 208] width 10 height 10
click at [388, 261] on div "ON OFF" at bounding box center [372, 268] width 38 height 14
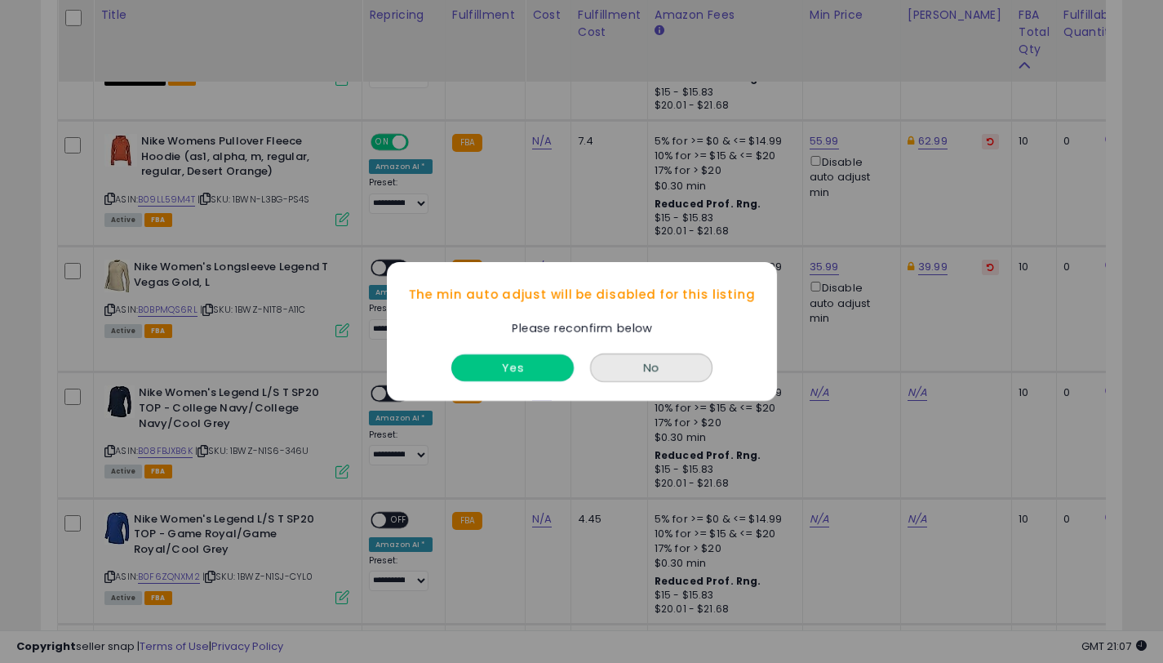
click at [541, 361] on button "Yes" at bounding box center [512, 367] width 122 height 27
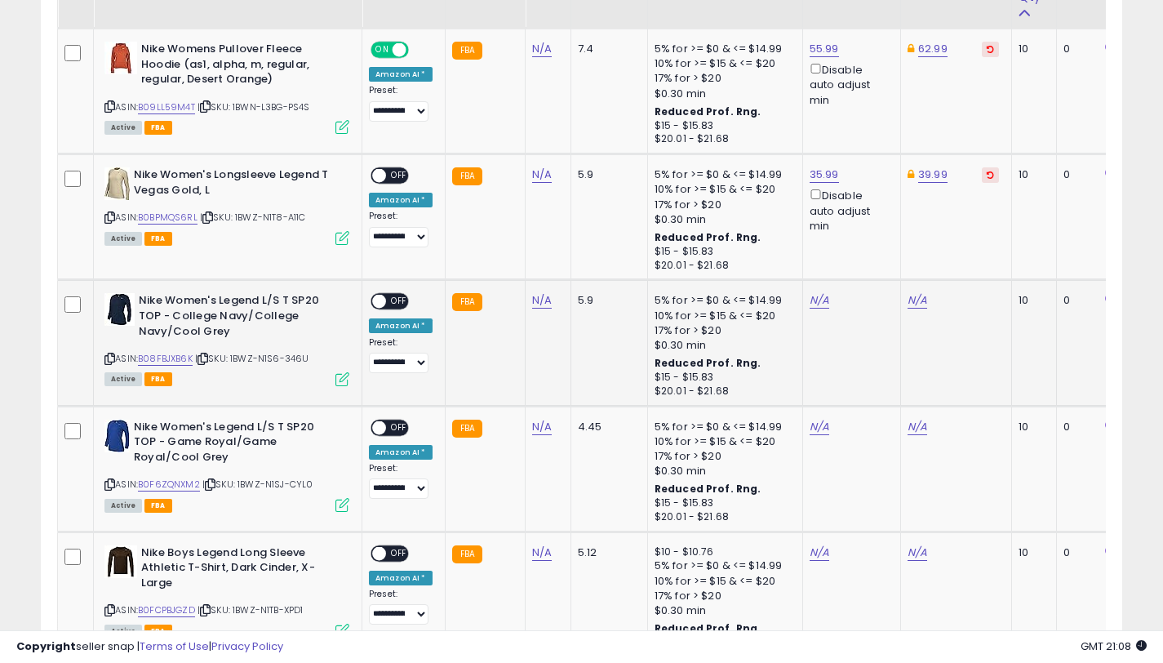
scroll to position [1576, 0]
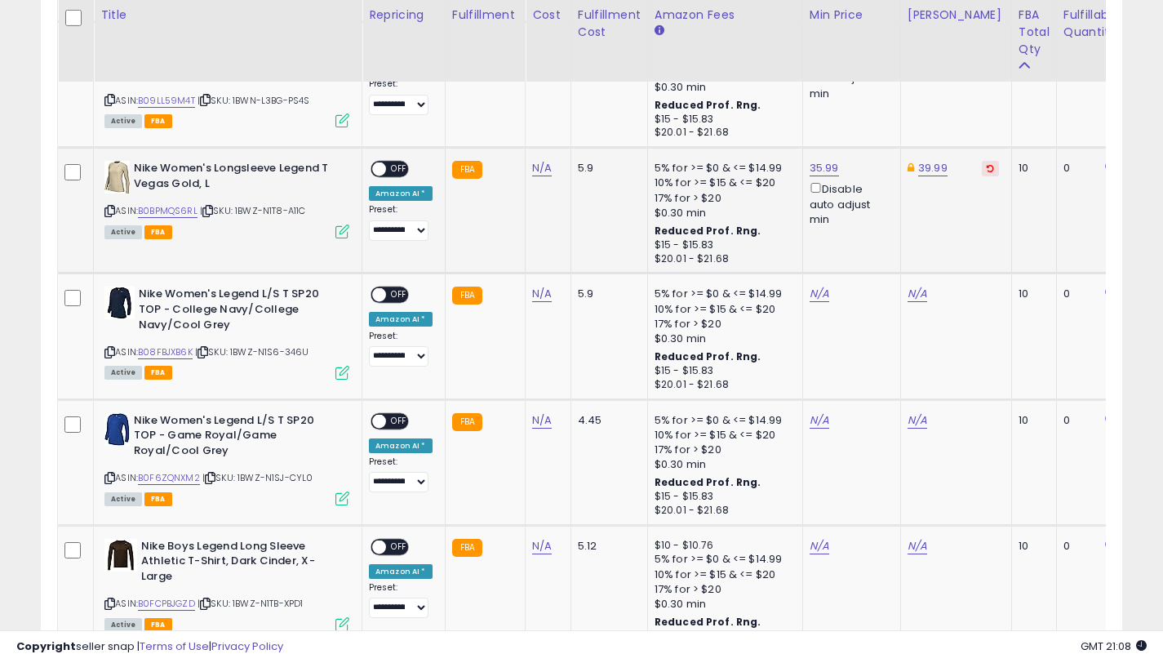
click at [381, 168] on span at bounding box center [379, 169] width 14 height 14
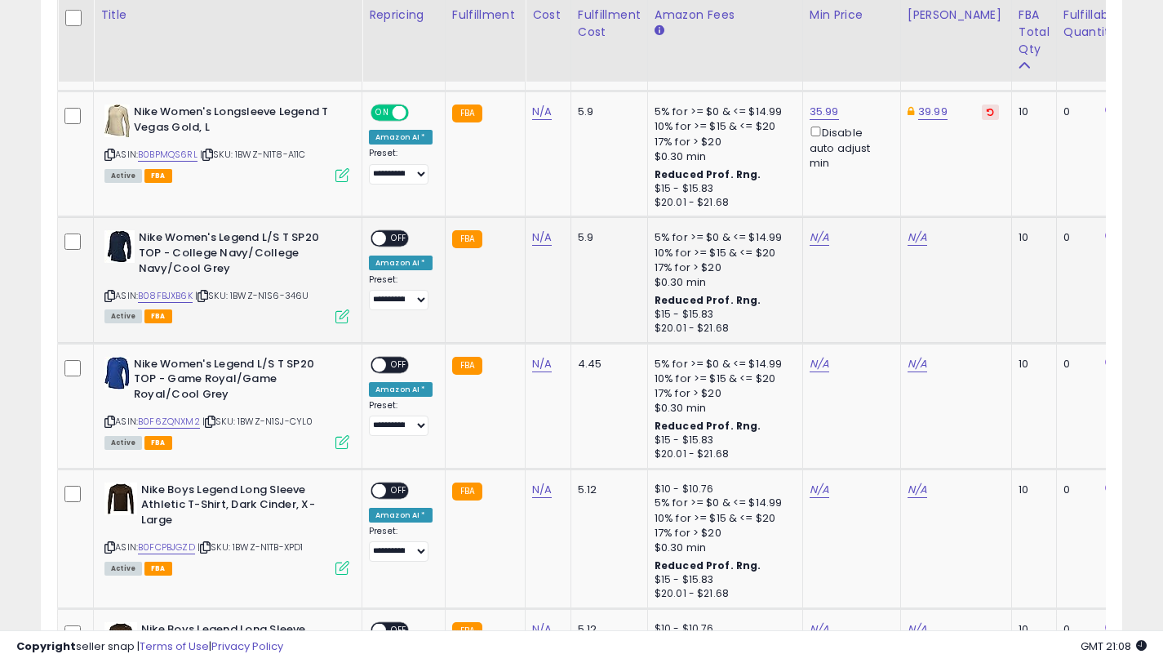
scroll to position [1633, 0]
click at [176, 296] on link "B08FBJXB6K" at bounding box center [165, 295] width 55 height 14
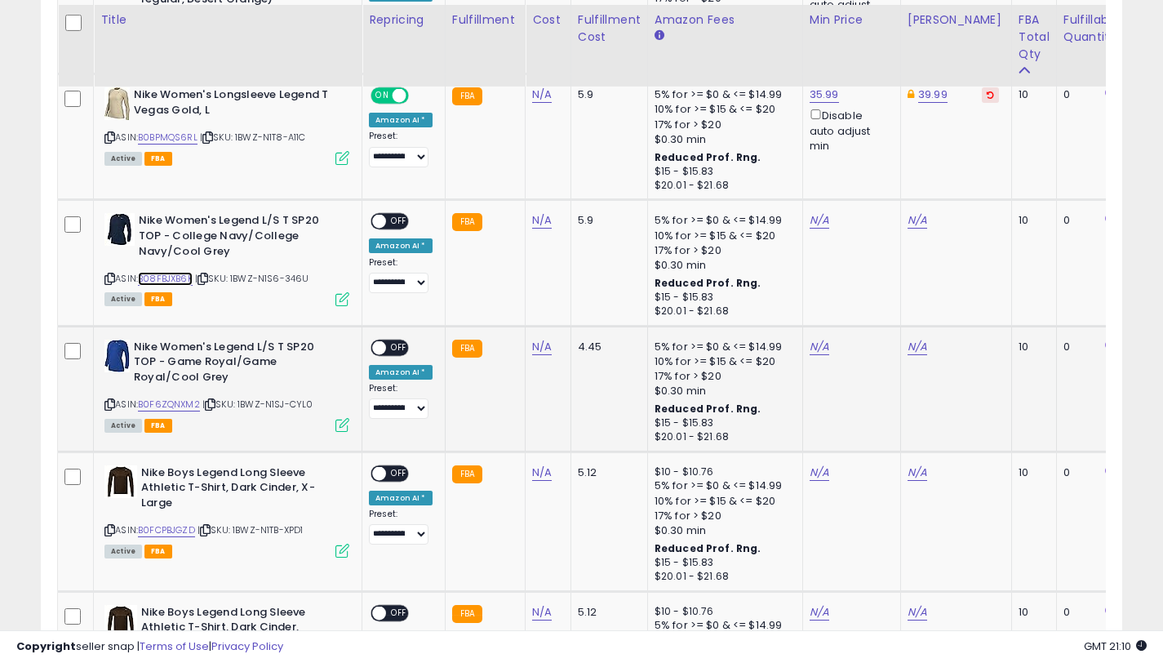
scroll to position [1659, 0]
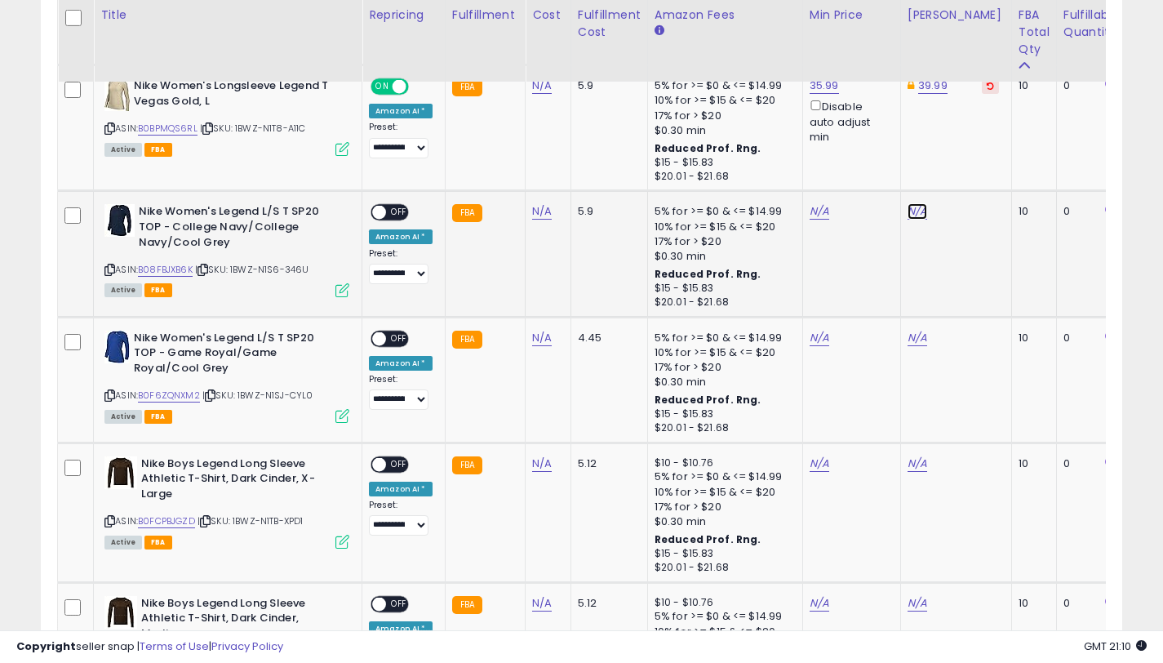
click at [914, 215] on link "N/A" at bounding box center [918, 211] width 20 height 16
type input "*****"
click at [968, 156] on icon "submit" at bounding box center [965, 153] width 10 height 10
click at [810, 213] on link "N/A" at bounding box center [820, 211] width 20 height 16
type input "*****"
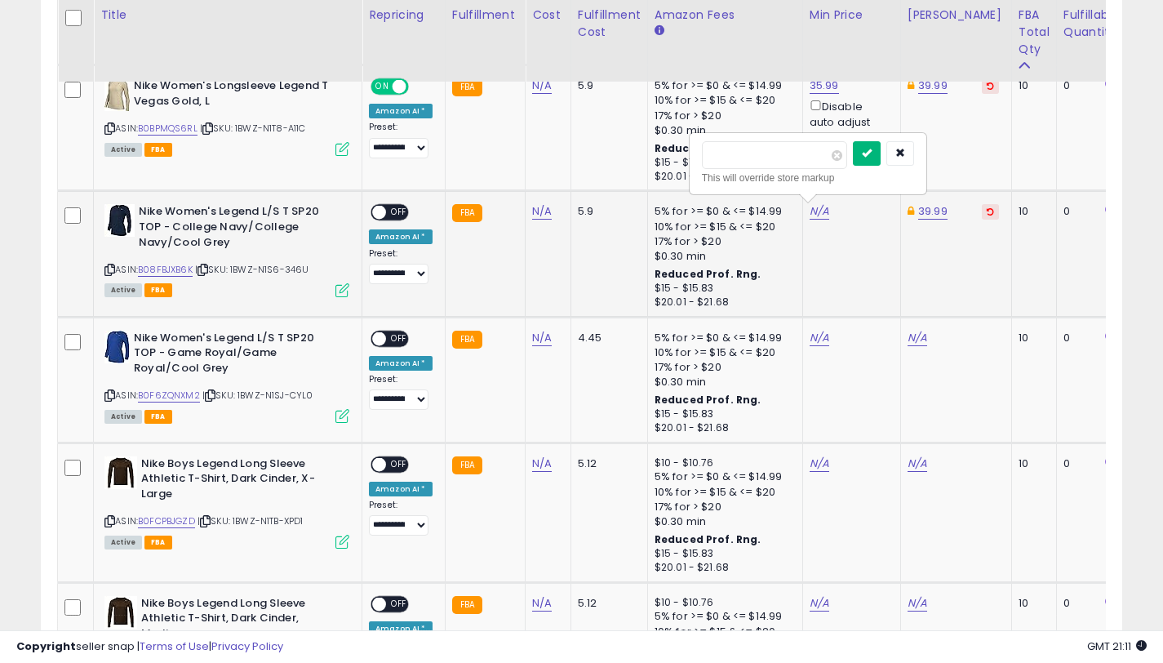
click at [871, 155] on icon "submit" at bounding box center [867, 153] width 10 height 10
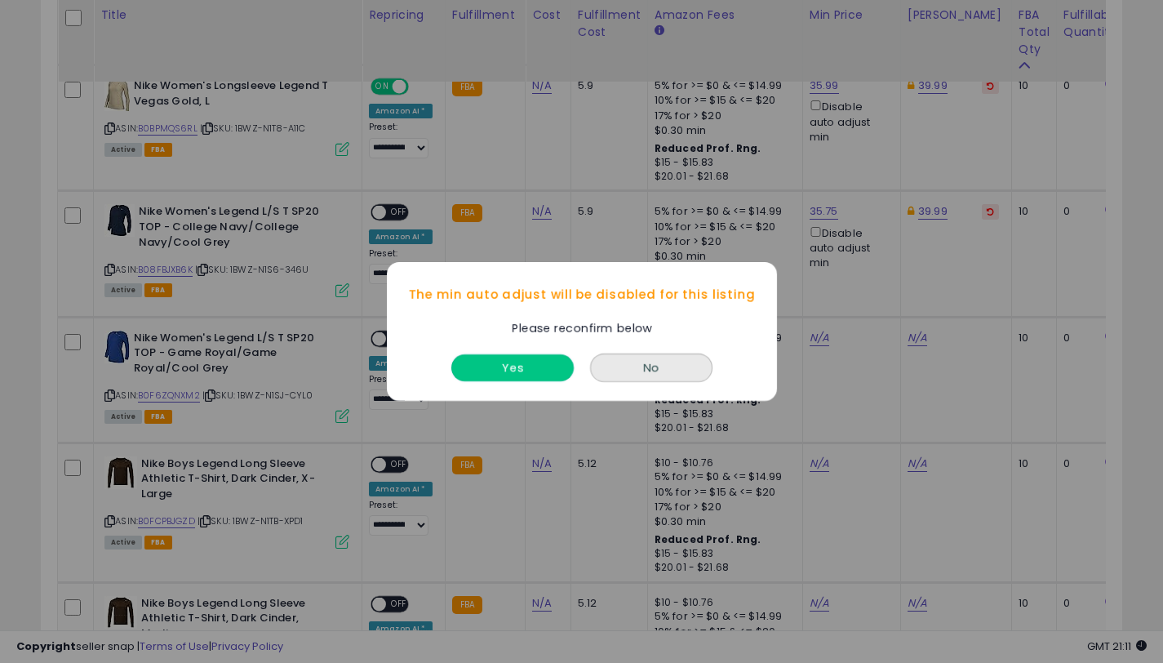
click at [525, 358] on button "Yes" at bounding box center [512, 367] width 122 height 27
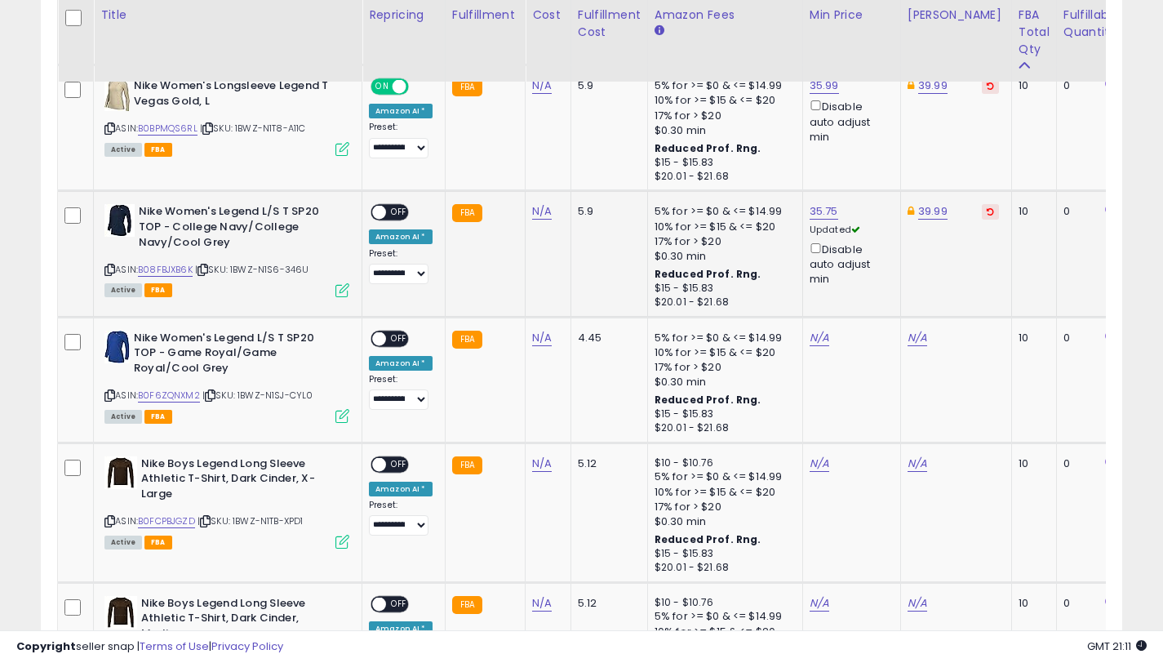
click at [397, 212] on span "OFF" at bounding box center [399, 213] width 26 height 14
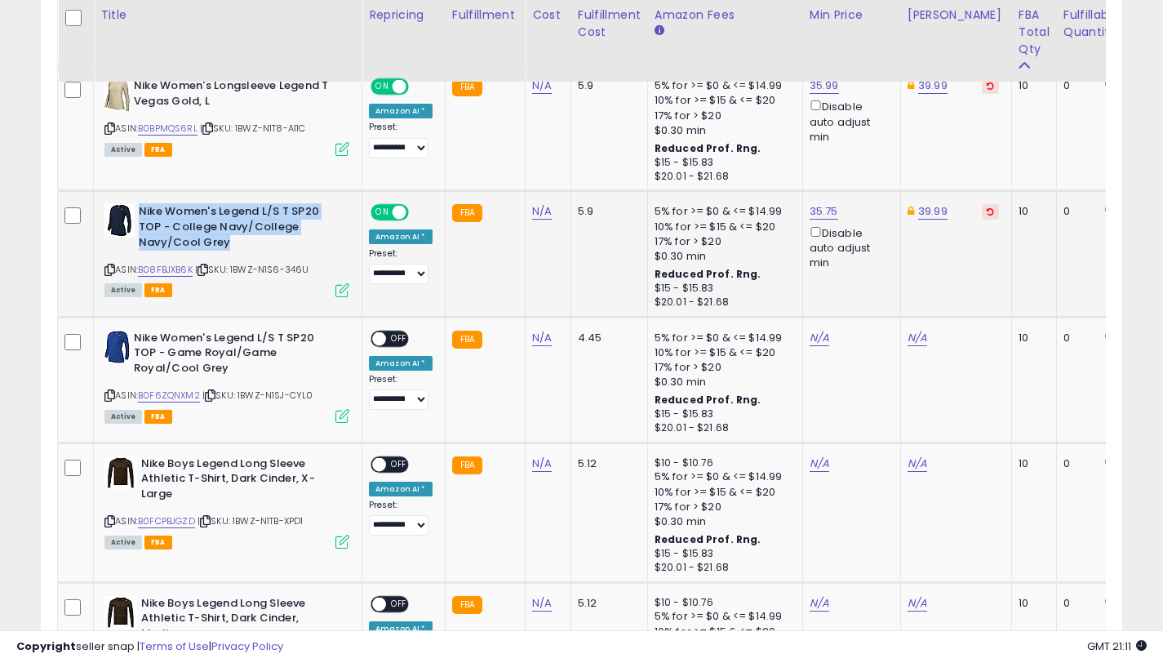
drag, startPoint x: 234, startPoint y: 242, endPoint x: 139, endPoint y: 207, distance: 101.8
click at [139, 207] on b "Nike Women's Legend L/S T SP20 TOP - College Navy/College Navy/Cool Grey" at bounding box center [238, 229] width 198 height 50
copy b "Nike Women's Legend L/S T SP20 TOP - College Navy/College Navy/Cool Grey"
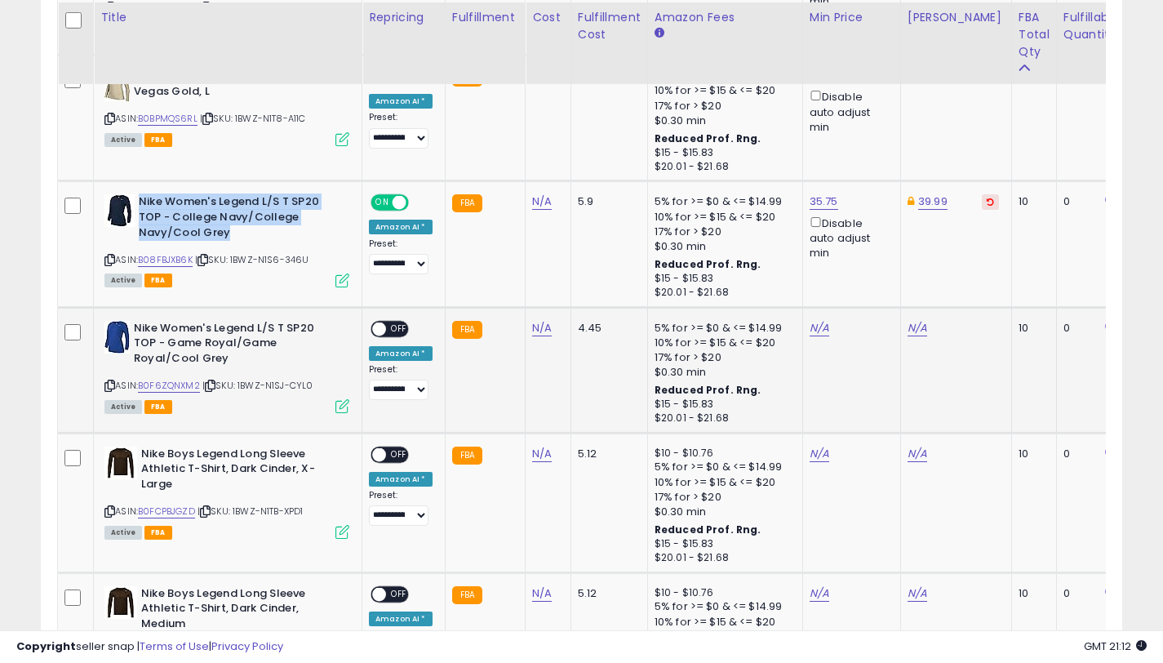
scroll to position [1726, 0]
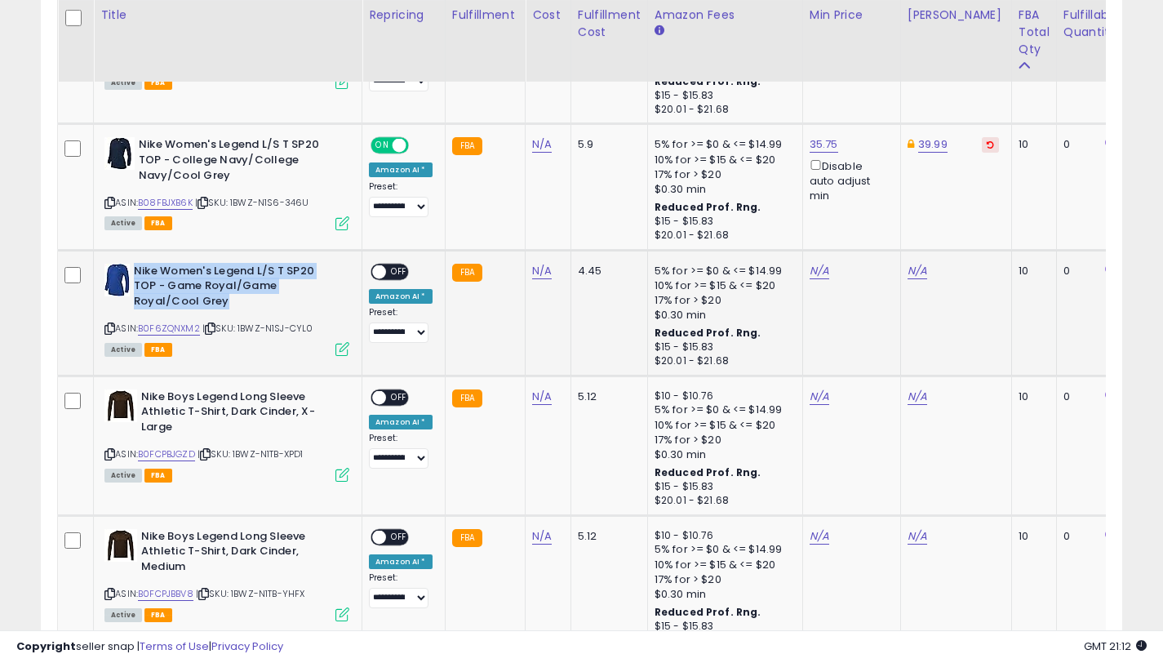
drag, startPoint x: 235, startPoint y: 301, endPoint x: 136, endPoint y: 269, distance: 104.6
click at [136, 269] on b "Nike Women's Legend L/S T SP20 TOP - Game Royal/Game Royal/Cool Grey" at bounding box center [233, 289] width 198 height 50
copy b "Nike Women's Legend L/S T SP20 TOP - Game Royal/Game Royal/Cool Grey"
click at [163, 331] on link "B0F6ZQNXM2" at bounding box center [169, 329] width 62 height 14
click at [825, 145] on link "35.75" at bounding box center [824, 144] width 29 height 16
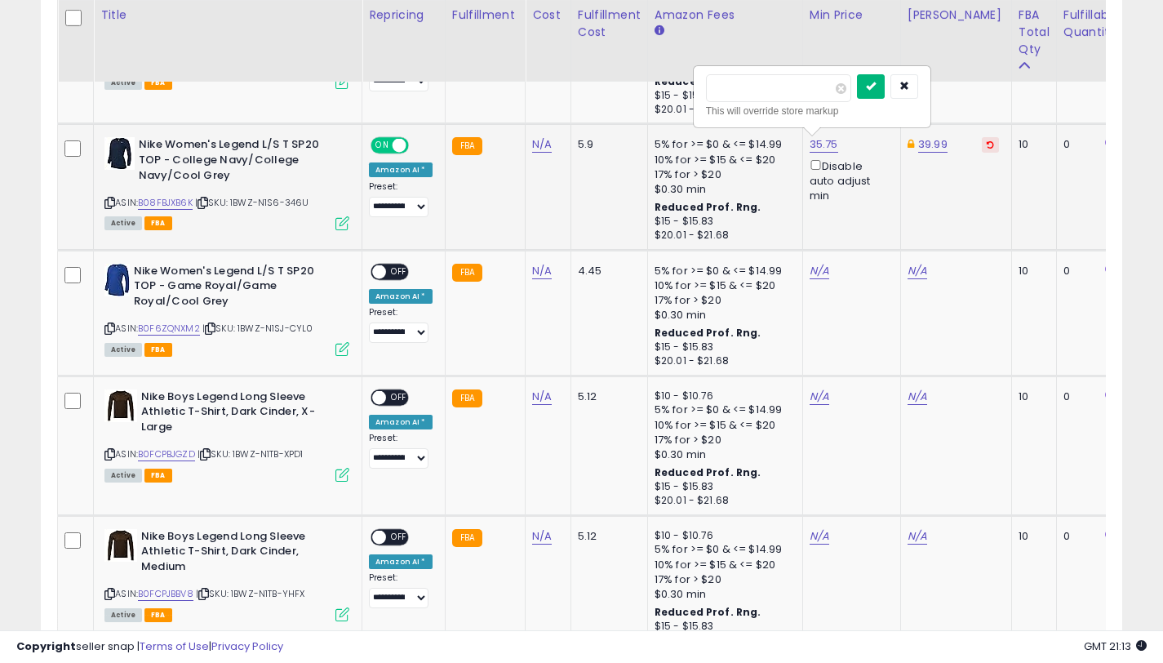
type input "*****"
click at [871, 85] on button "submit" at bounding box center [871, 86] width 28 height 24
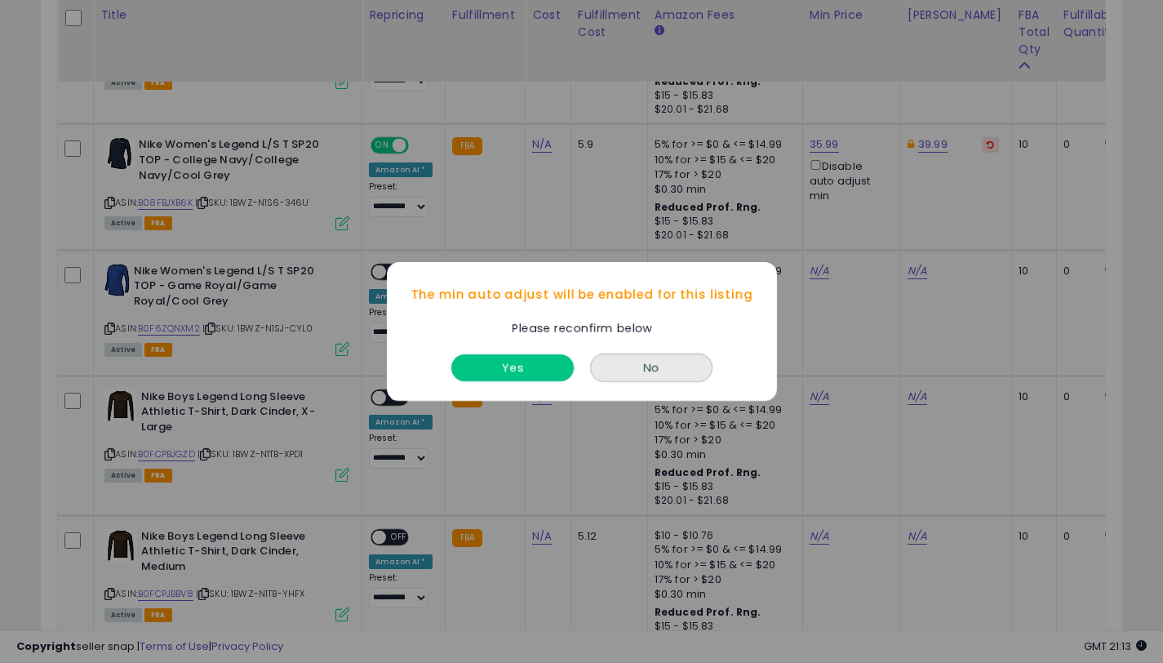
click at [508, 356] on button "Yes" at bounding box center [512, 367] width 122 height 27
click at [572, 370] on button "Yes" at bounding box center [512, 367] width 122 height 27
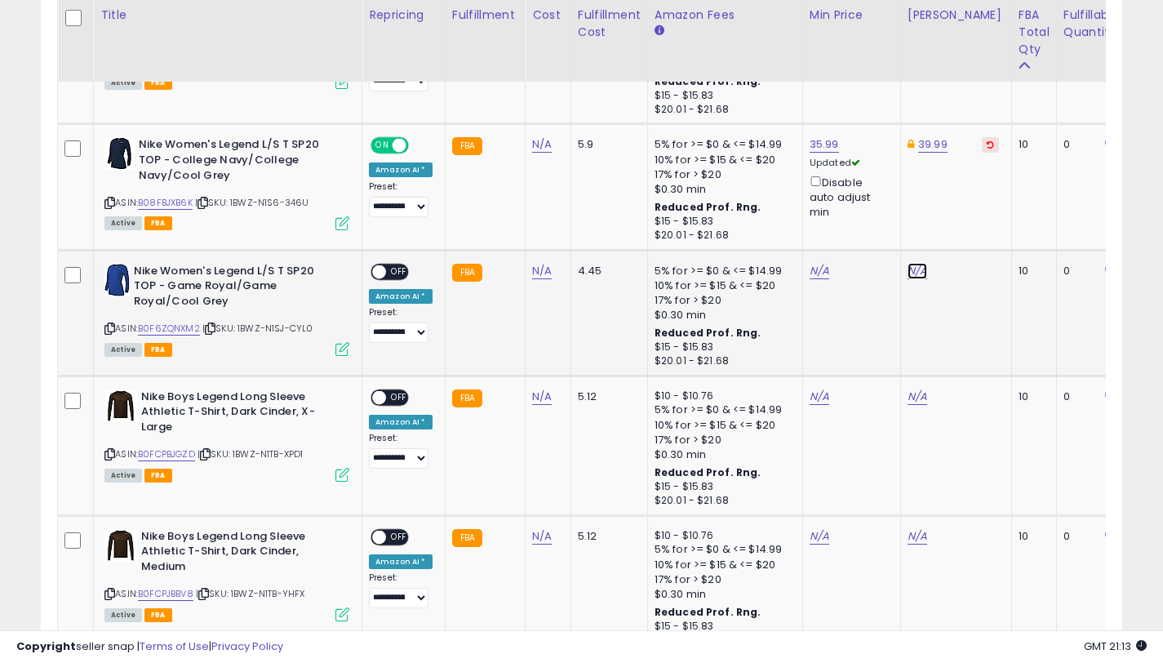
click at [908, 270] on link "N/A" at bounding box center [918, 271] width 20 height 16
type input "*****"
click at [971, 217] on button "submit" at bounding box center [965, 213] width 28 height 24
click at [812, 270] on link "N/A" at bounding box center [820, 271] width 20 height 16
type input "*****"
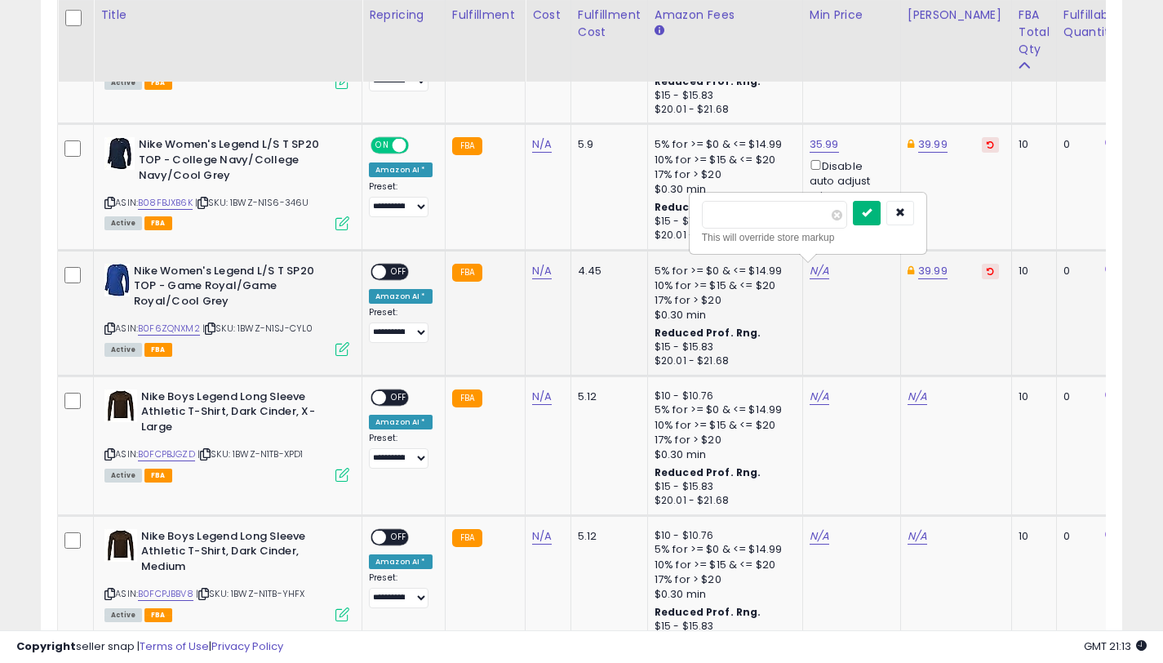
click at [881, 211] on button "submit" at bounding box center [867, 213] width 28 height 24
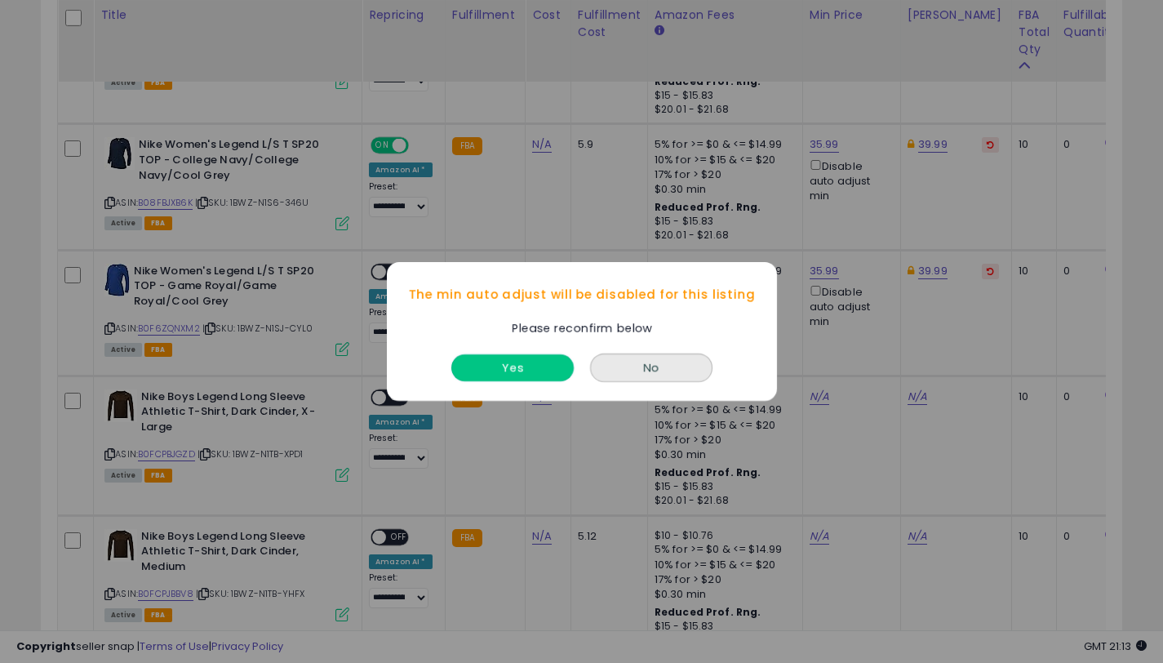
click at [512, 362] on button "Yes" at bounding box center [512, 367] width 122 height 27
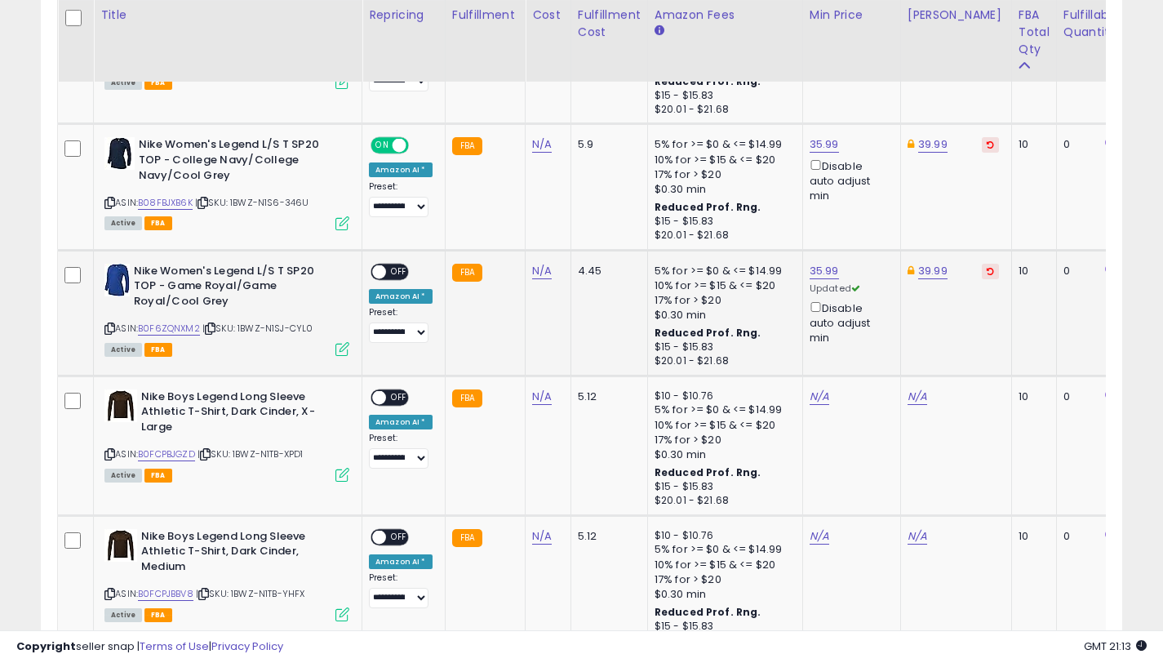
click at [382, 272] on span at bounding box center [379, 271] width 14 height 14
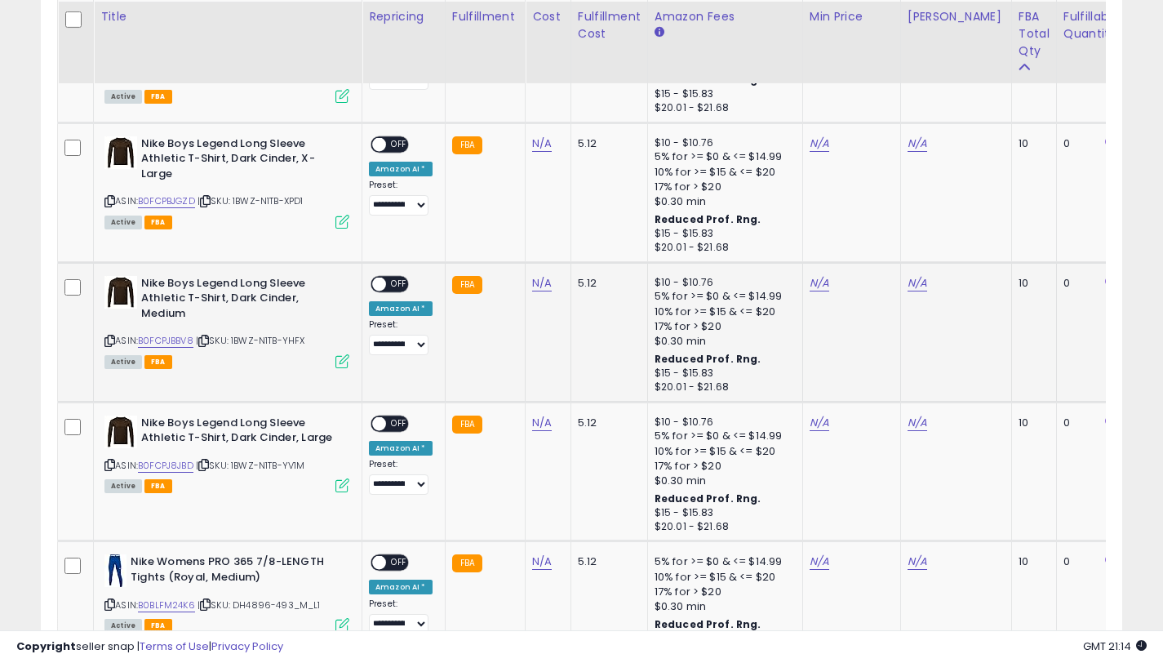
scroll to position [1994, 0]
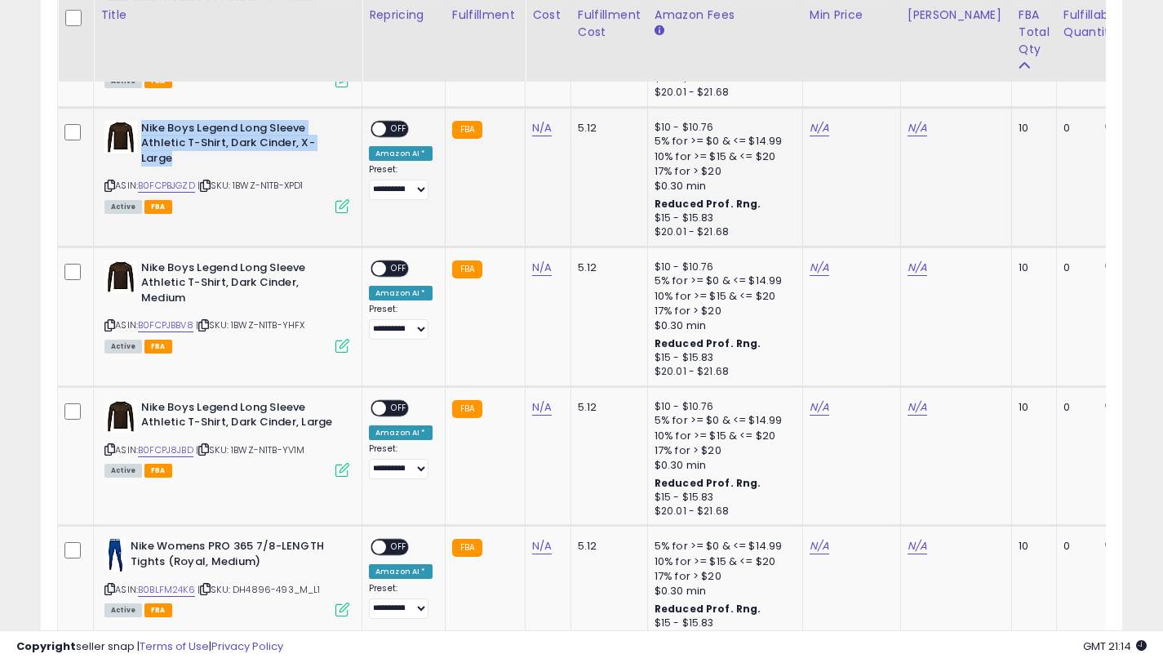
drag, startPoint x: 146, startPoint y: 140, endPoint x: 143, endPoint y: 131, distance: 8.8
click at [143, 131] on b "Nike Boys Legend Long Sleeve Athletic T-Shirt, Dark Cinder, X-Large" at bounding box center [240, 146] width 198 height 50
copy b "Nike Boys Legend Long Sleeve Athletic T-Shirt, Dark Cinder, X-Large"
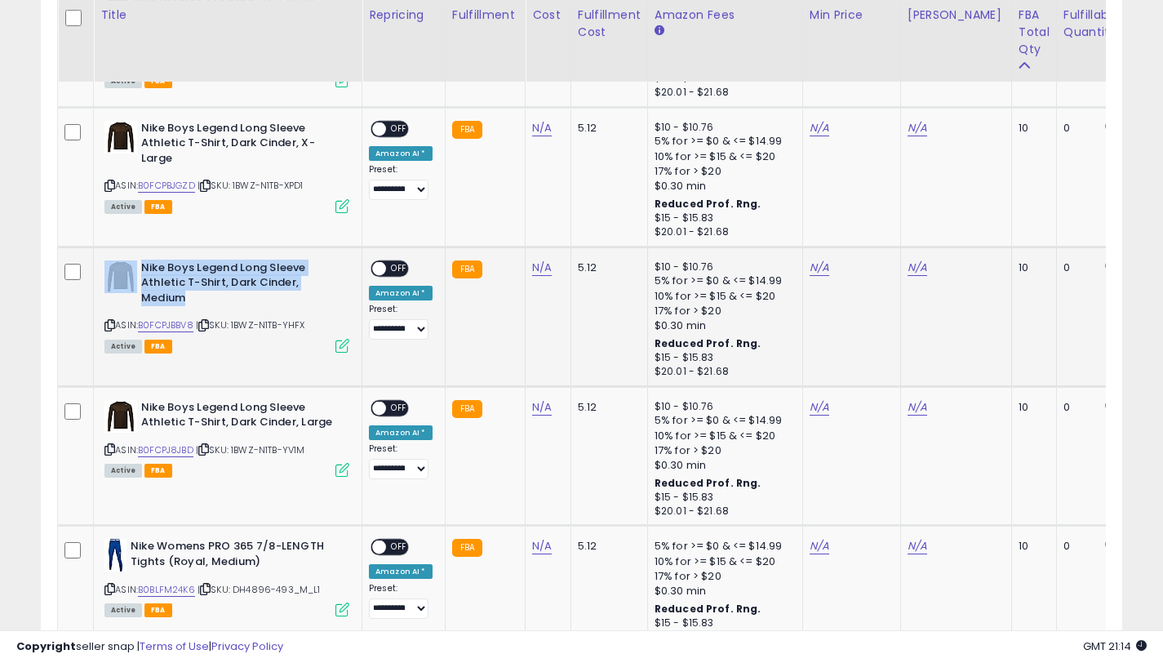
drag, startPoint x: 184, startPoint y: 296, endPoint x: 139, endPoint y: 271, distance: 51.5
click at [139, 271] on div "Nike Boys Legend Long Sleeve Athletic T-Shirt, Dark Cinder, Medium" at bounding box center [226, 285] width 245 height 50
copy div "Nike Boys Legend Long Sleeve Athletic T-Shirt, Dark Cinder, Medium"
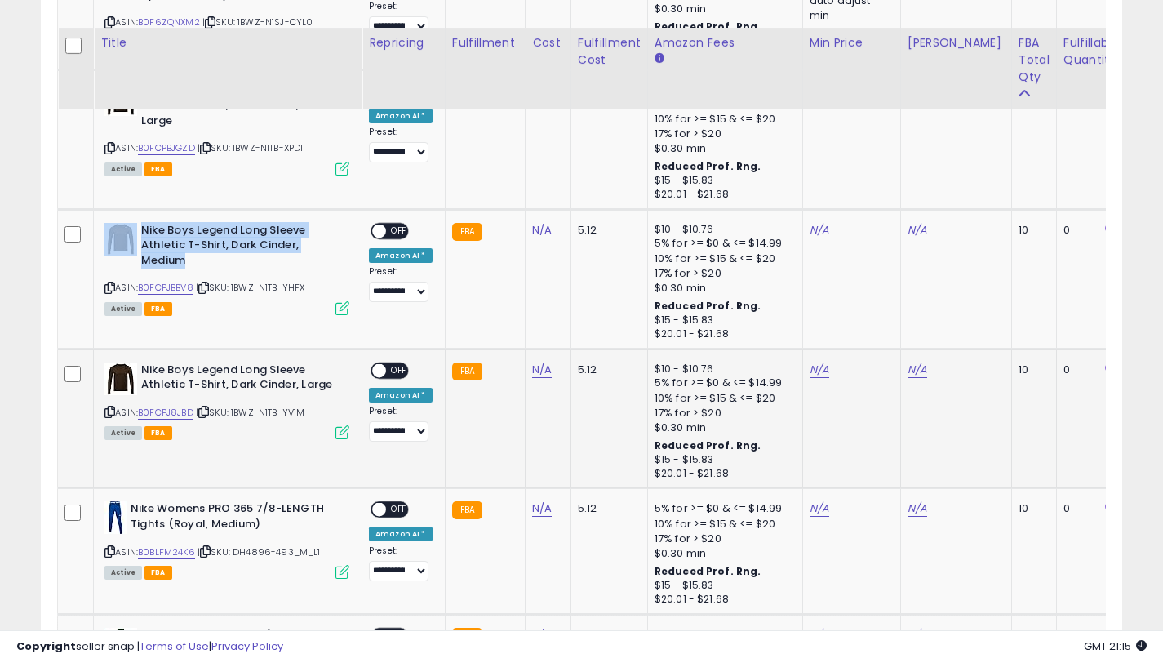
scroll to position [2060, 0]
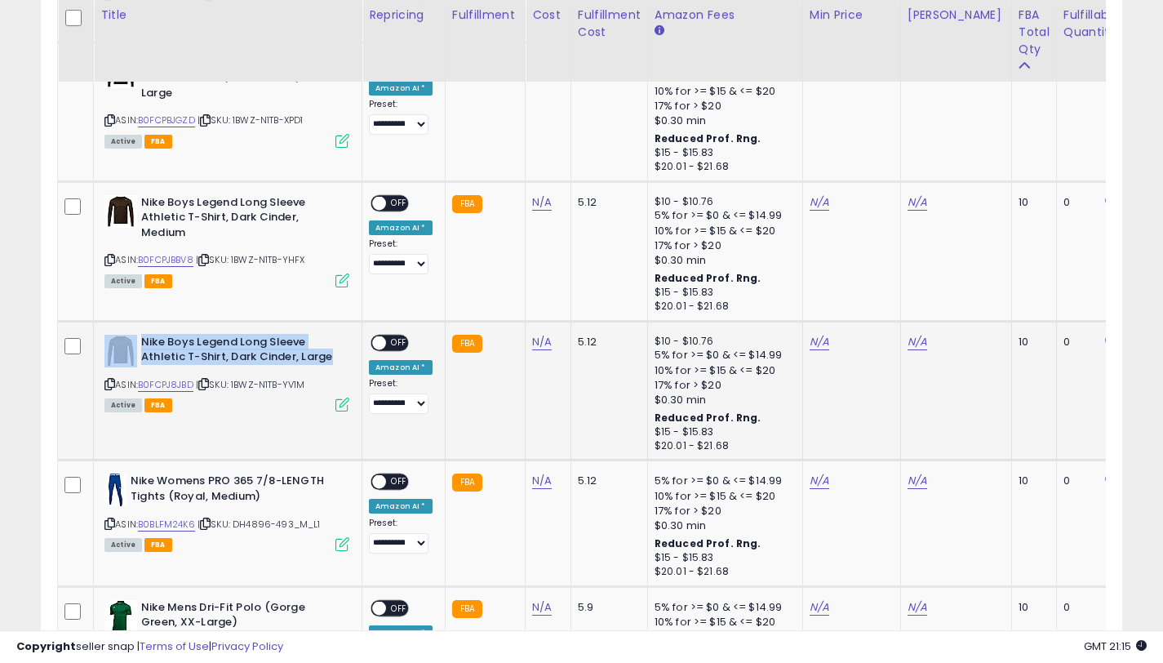
drag, startPoint x: 335, startPoint y: 354, endPoint x: 136, endPoint y: 338, distance: 199.8
click at [136, 338] on div "Nike Boys Legend Long Sleeve Athletic T-Shirt, Dark Cinder, Large" at bounding box center [226, 352] width 245 height 34
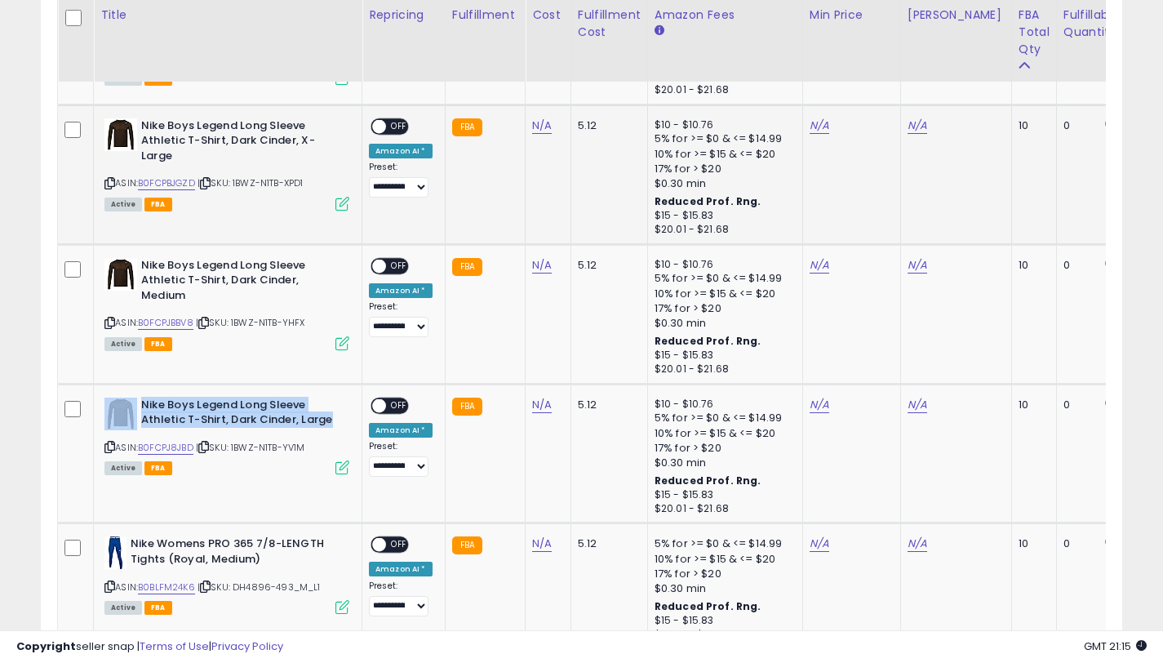
scroll to position [1896, 0]
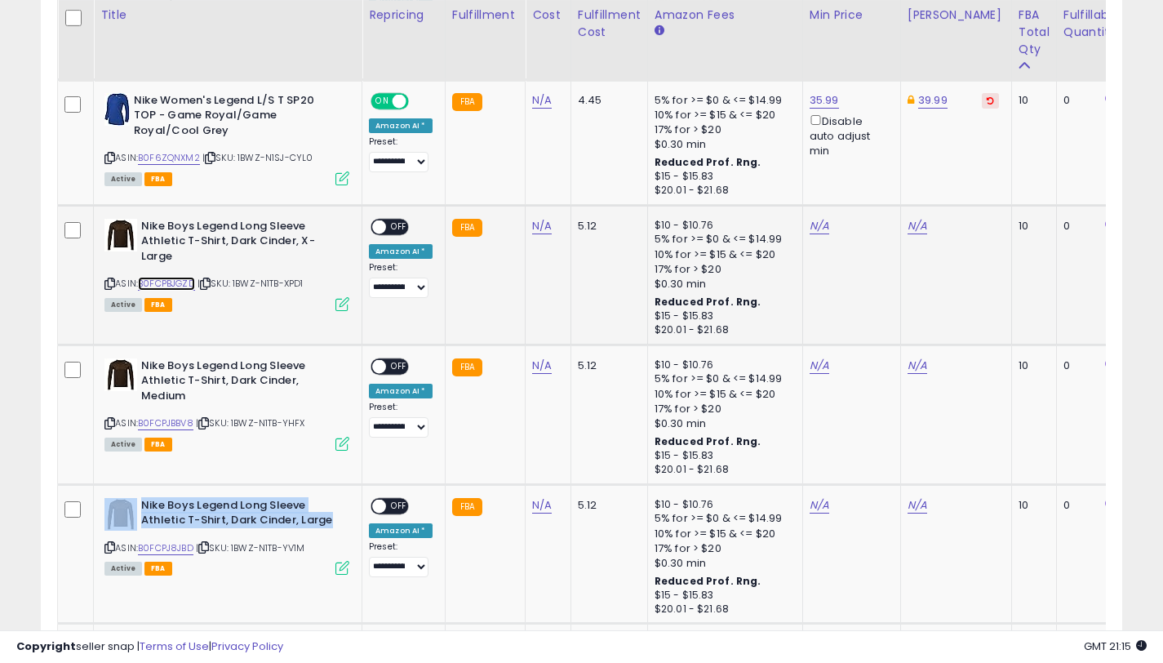
click at [187, 278] on link "B0FCPBJGZD" at bounding box center [166, 284] width 57 height 14
click at [909, 226] on link "N/A" at bounding box center [918, 226] width 20 height 16
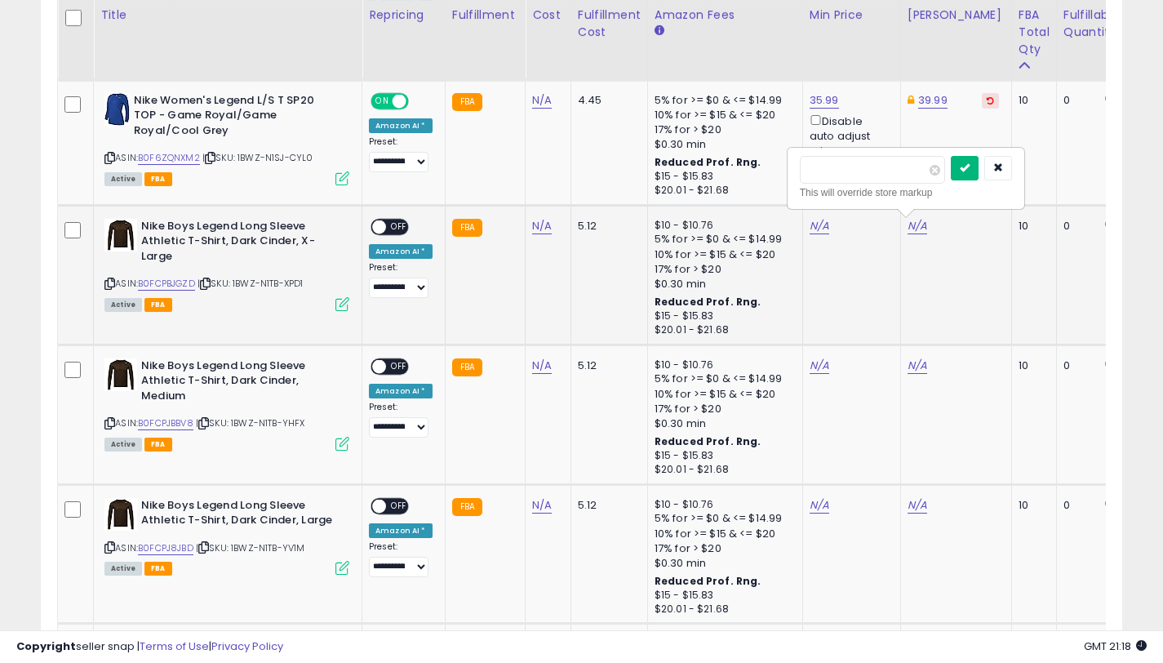
type input "*****"
click at [968, 167] on icon "submit" at bounding box center [965, 167] width 10 height 10
click at [911, 368] on link "N/A" at bounding box center [918, 366] width 20 height 16
type input "*****"
drag, startPoint x: 975, startPoint y: 307, endPoint x: 911, endPoint y: 368, distance: 88.9
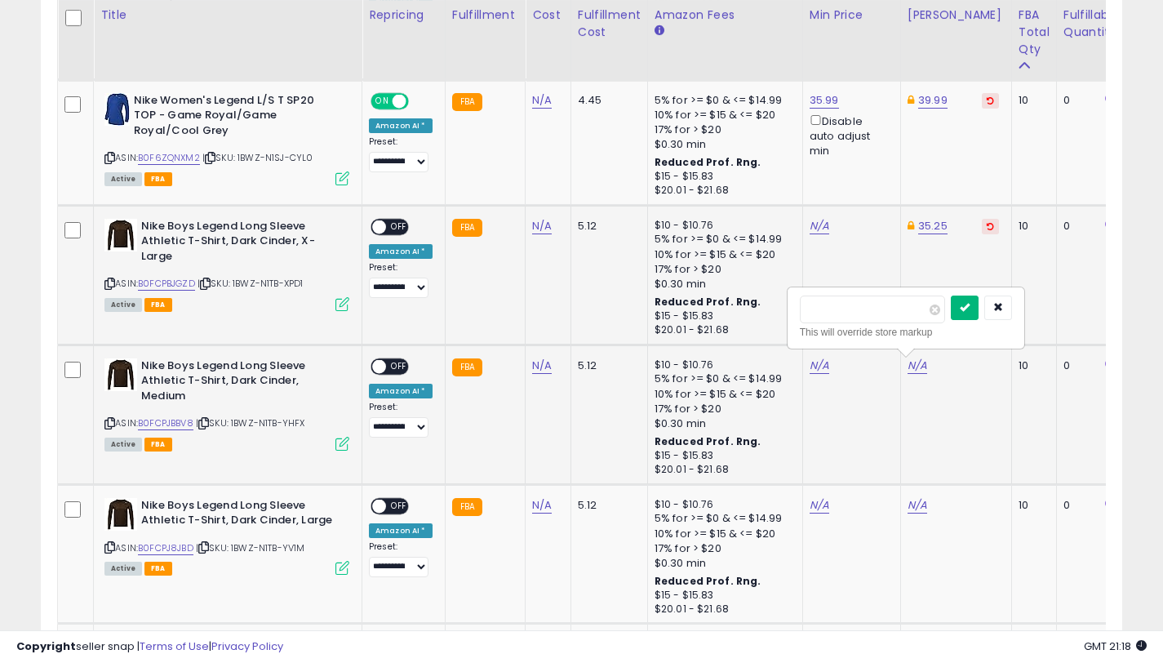
click at [970, 309] on icon "submit" at bounding box center [965, 307] width 10 height 10
click at [918, 368] on link "35.25" at bounding box center [932, 366] width 29 height 16
click at [938, 413] on td "35.25 ***** This will override store markup" at bounding box center [955, 414] width 111 height 140
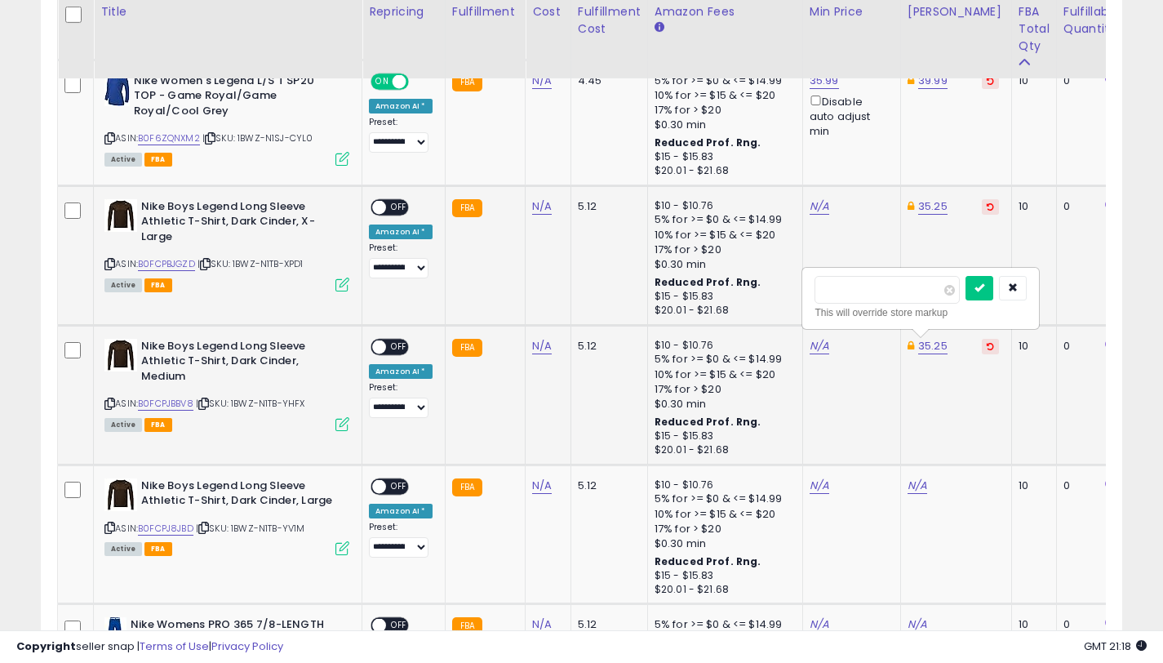
scroll to position [1955, 0]
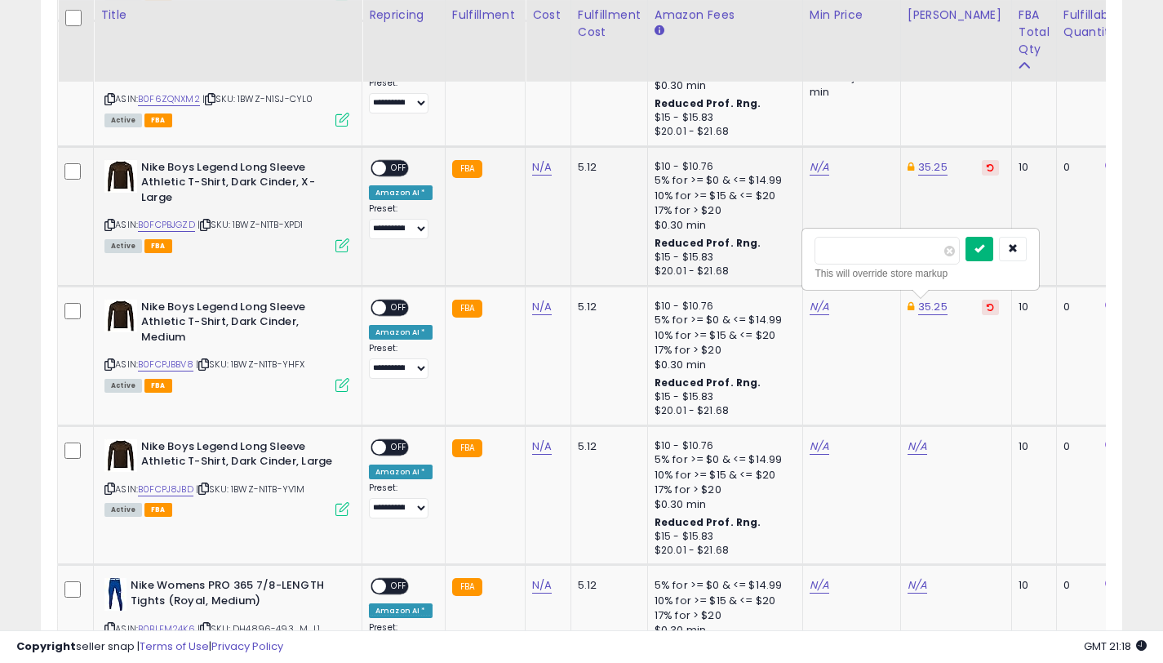
click at [993, 260] on button "submit" at bounding box center [980, 249] width 28 height 24
click at [909, 450] on link "N/A" at bounding box center [918, 446] width 20 height 16
type input "*****"
click at [970, 394] on button "submit" at bounding box center [965, 388] width 28 height 24
click at [919, 169] on link "35.25" at bounding box center [932, 167] width 29 height 16
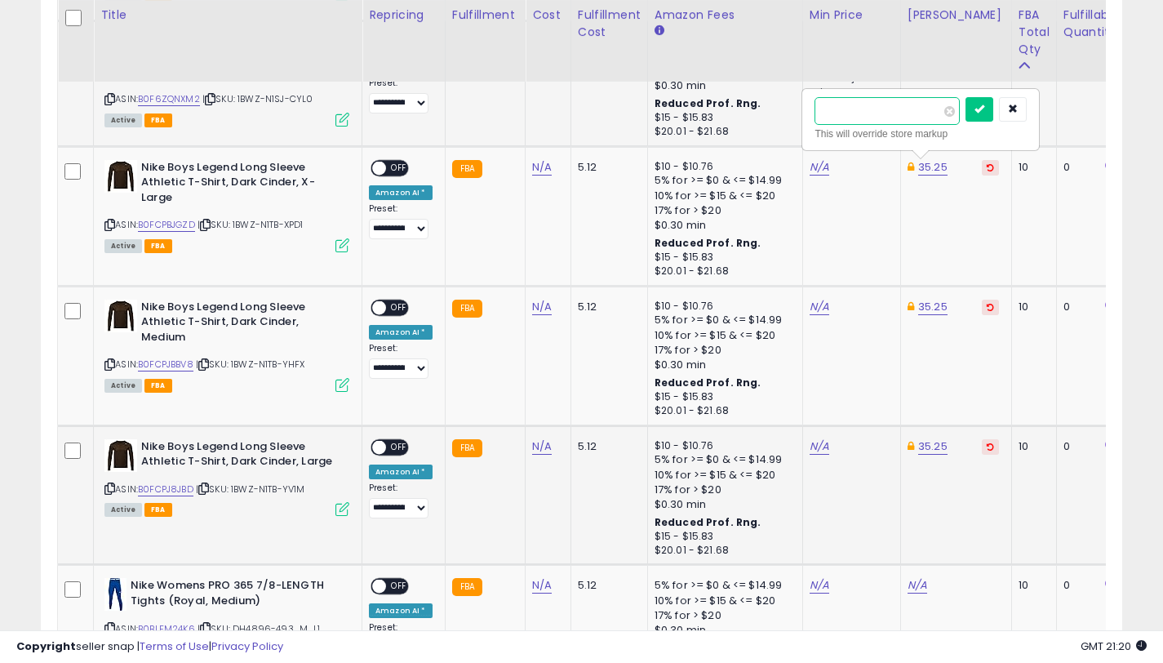
drag, startPoint x: 813, startPoint y: 107, endPoint x: 794, endPoint y: 104, distance: 18.9
type input "*****"
click at [984, 108] on icon "submit" at bounding box center [980, 109] width 10 height 10
click at [925, 307] on link "35.25" at bounding box center [932, 307] width 29 height 16
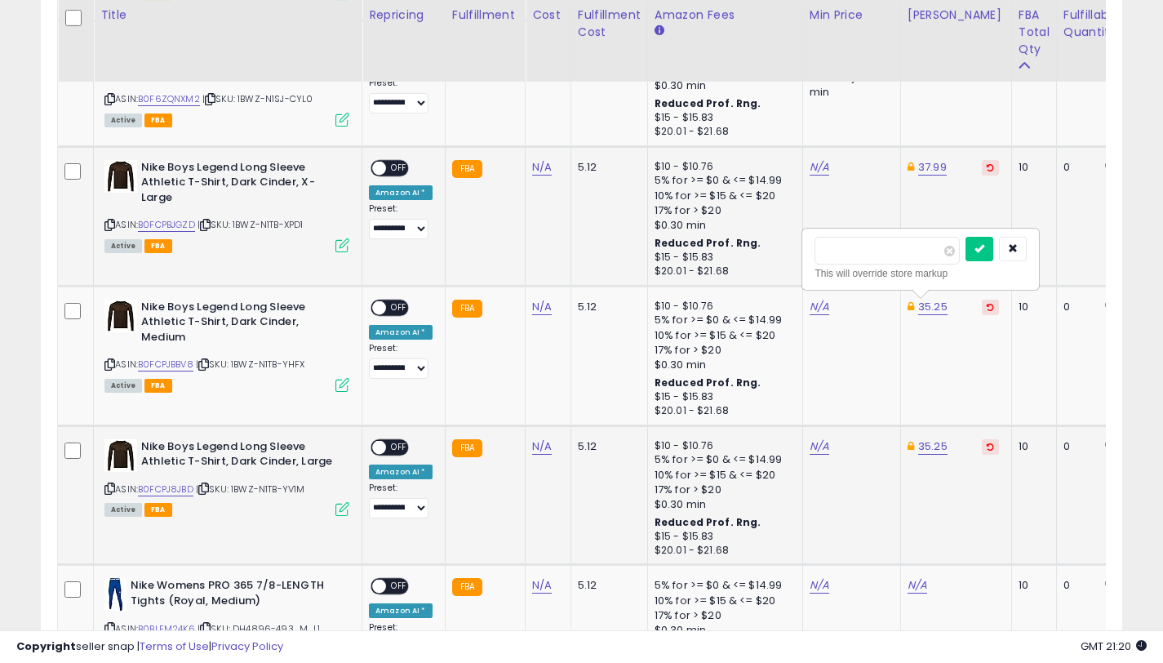
type input "*"
type input "*****"
click at [984, 244] on icon "submit" at bounding box center [980, 248] width 10 height 10
click at [928, 451] on link "35.25" at bounding box center [932, 446] width 29 height 16
drag, startPoint x: 865, startPoint y: 393, endPoint x: 807, endPoint y: 392, distance: 58.0
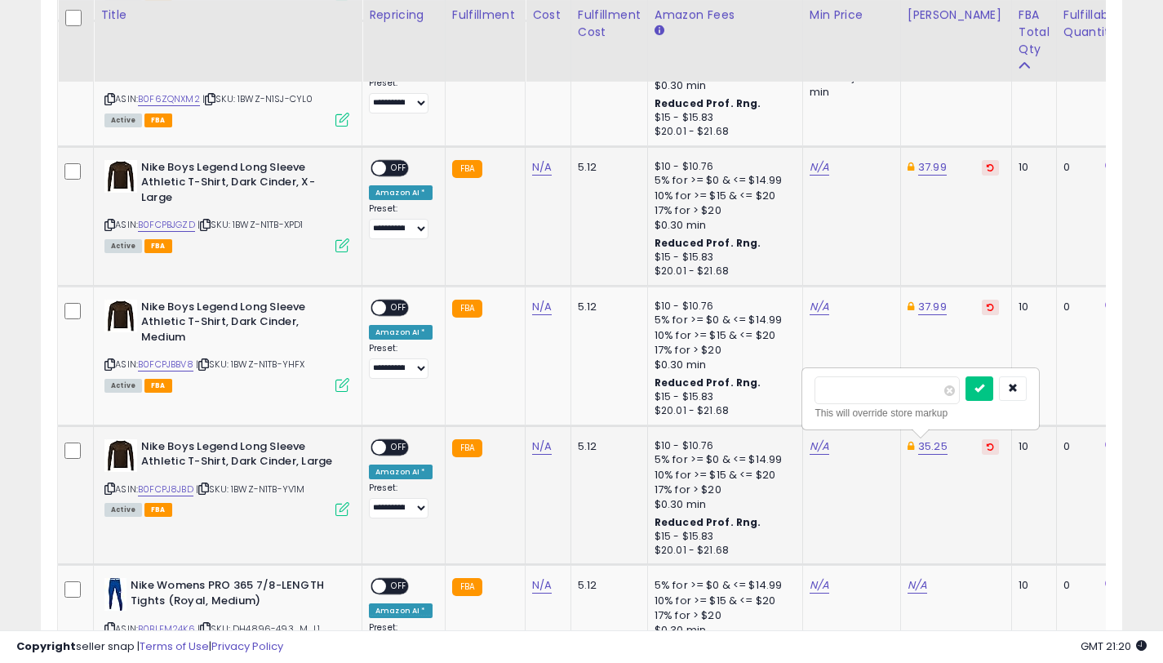
click at [807, 392] on div "***** This will override store markup" at bounding box center [920, 399] width 235 height 60
type input "*****"
click at [993, 387] on button "submit" at bounding box center [980, 388] width 28 height 24
click at [810, 173] on link "N/A" at bounding box center [820, 167] width 20 height 16
type input "*"
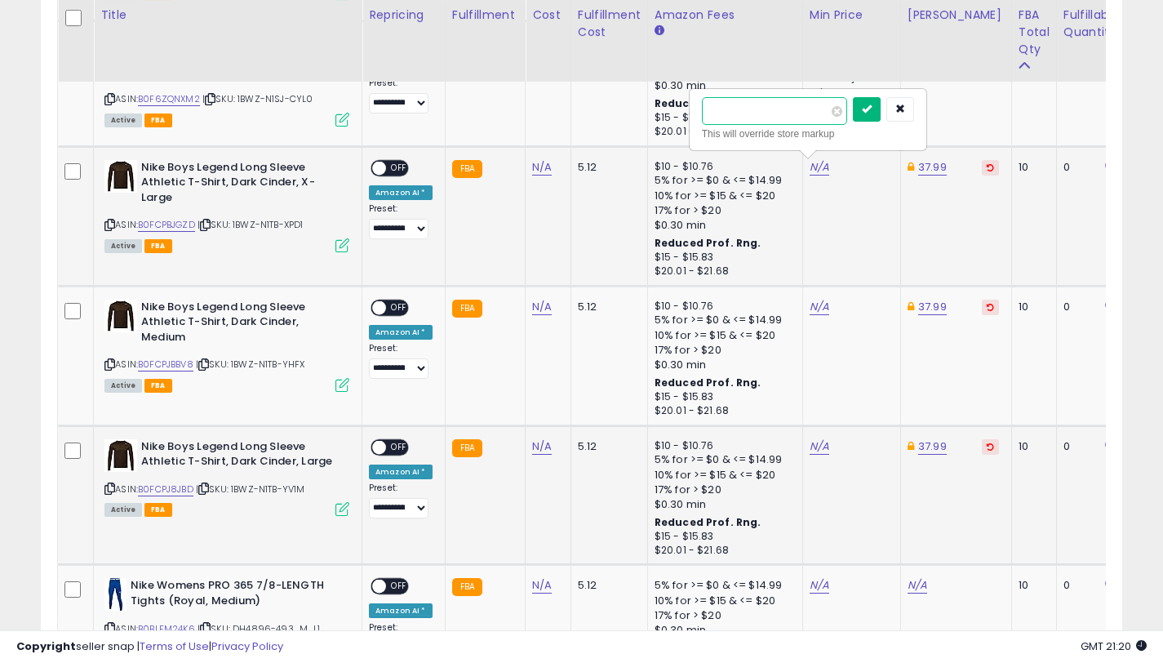
type input "*****"
click at [872, 104] on icon "submit" at bounding box center [867, 109] width 10 height 10
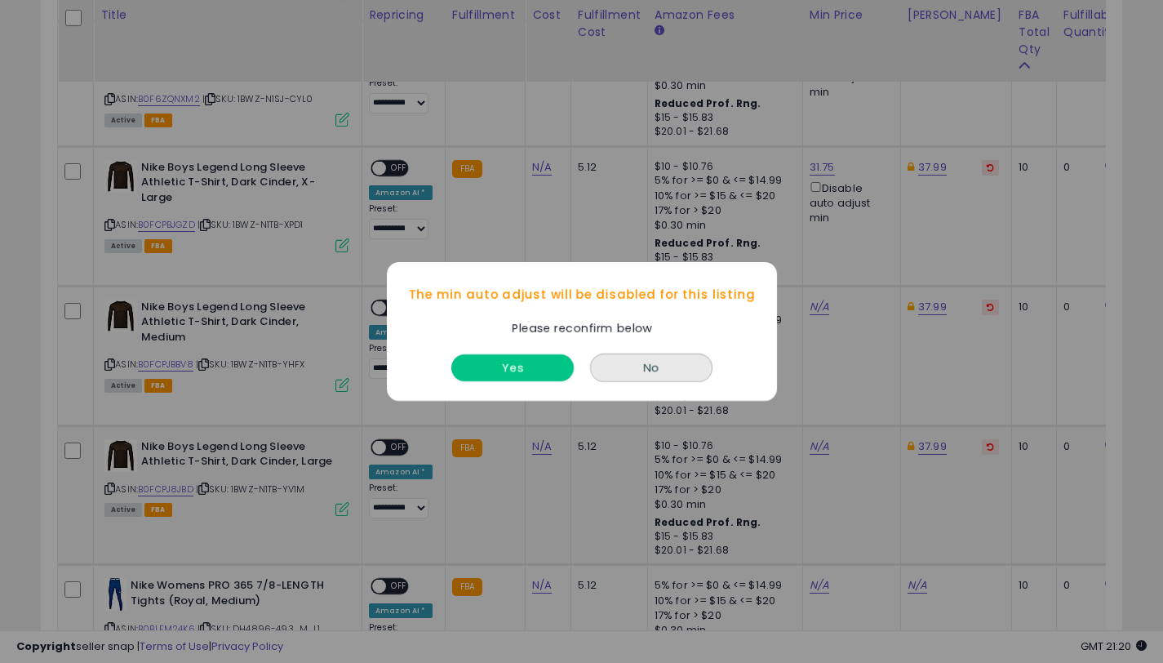
click at [499, 362] on button "Yes" at bounding box center [512, 367] width 122 height 27
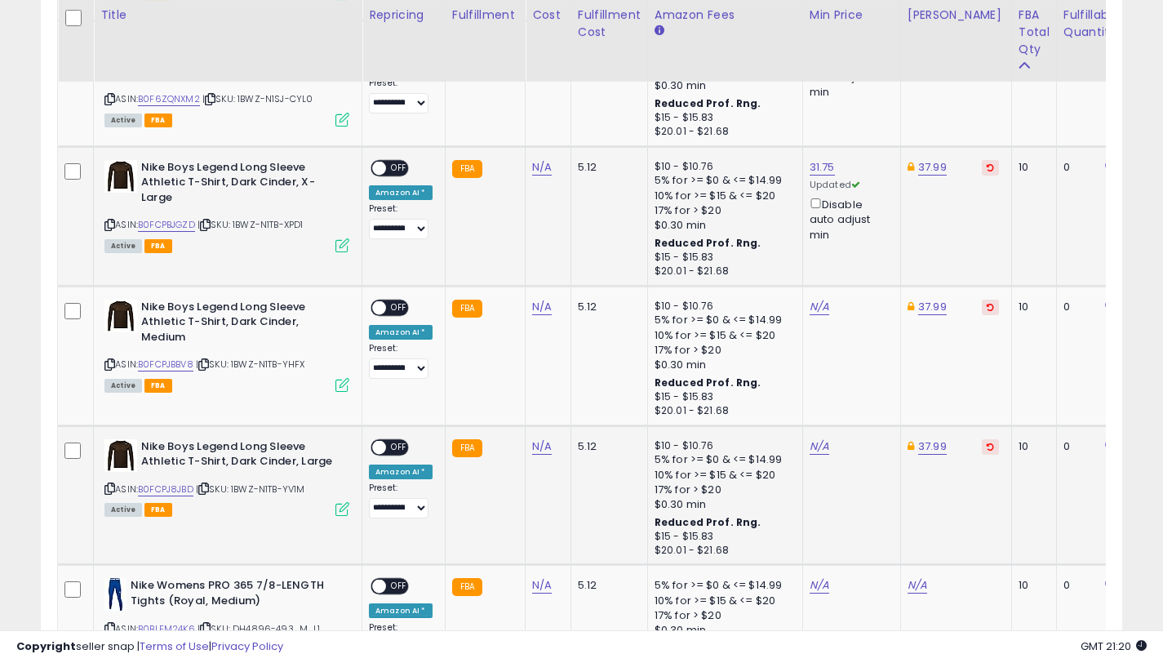
click at [388, 167] on span "OFF" at bounding box center [399, 168] width 26 height 14
click at [987, 166] on icon at bounding box center [990, 167] width 7 height 8
click at [922, 168] on link "35.00" at bounding box center [922, 167] width 29 height 16
drag, startPoint x: 785, startPoint y: 101, endPoint x: 768, endPoint y: 100, distance: 17.2
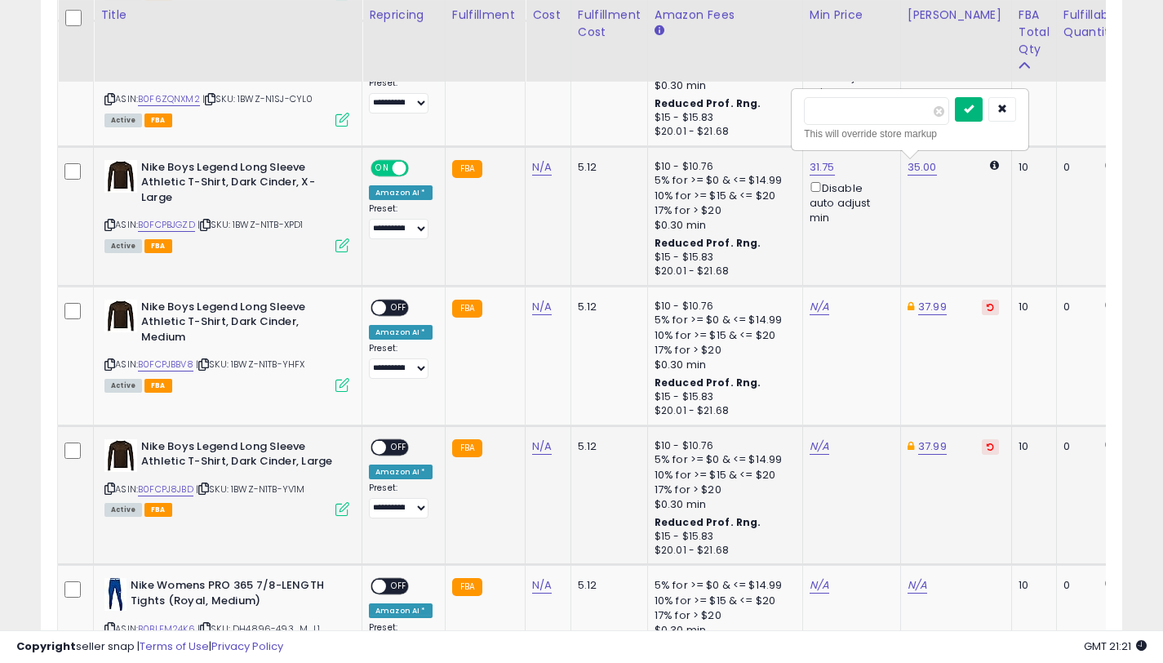
type input "*****"
click at [974, 104] on icon "submit" at bounding box center [969, 109] width 10 height 10
click at [922, 305] on link "37.99" at bounding box center [932, 307] width 29 height 16
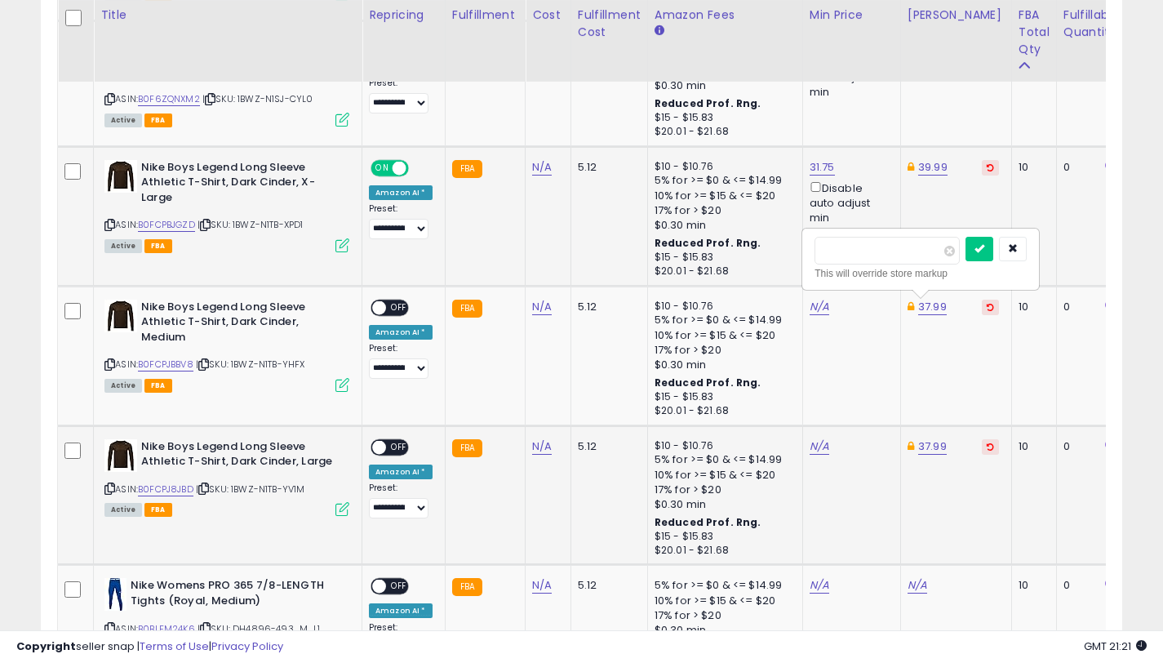
drag, startPoint x: 856, startPoint y: 250, endPoint x: 812, endPoint y: 256, distance: 44.4
click at [812, 256] on div "***** This will override store markup" at bounding box center [920, 259] width 235 height 60
type input "*****"
click at [984, 250] on icon "submit" at bounding box center [980, 248] width 10 height 10
click at [927, 452] on link "37.99" at bounding box center [932, 446] width 29 height 16
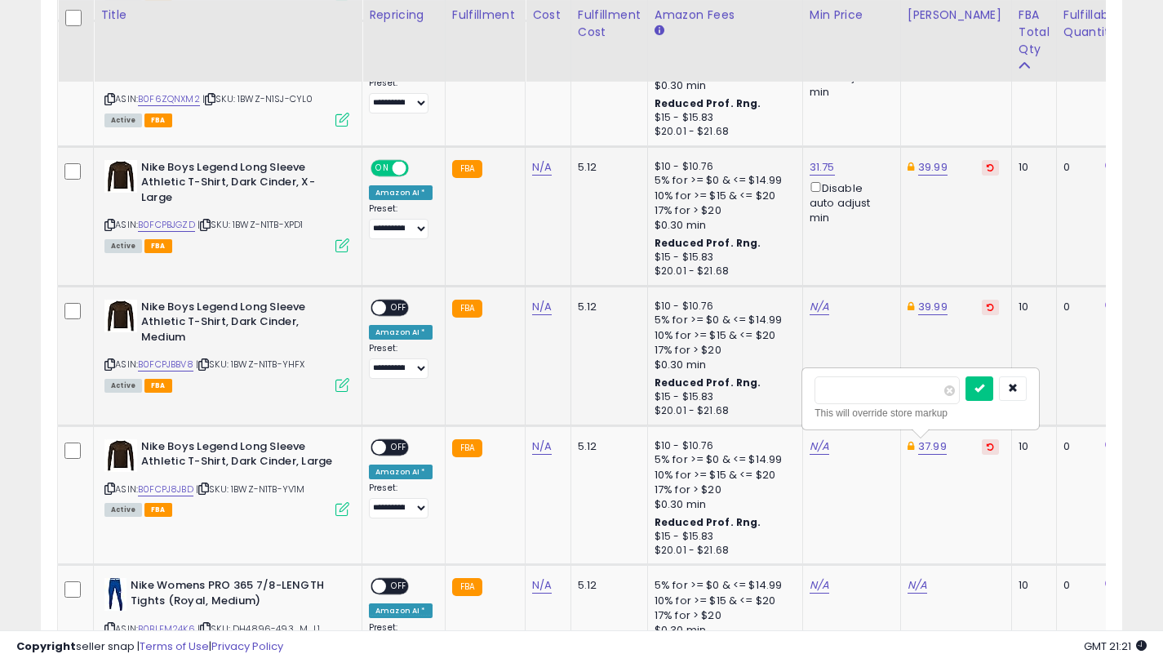
drag, startPoint x: 873, startPoint y: 389, endPoint x: 788, endPoint y: 384, distance: 85.9
type input "*****"
click at [983, 383] on icon "submit" at bounding box center [980, 388] width 10 height 10
click at [816, 305] on link "N/A" at bounding box center [820, 307] width 20 height 16
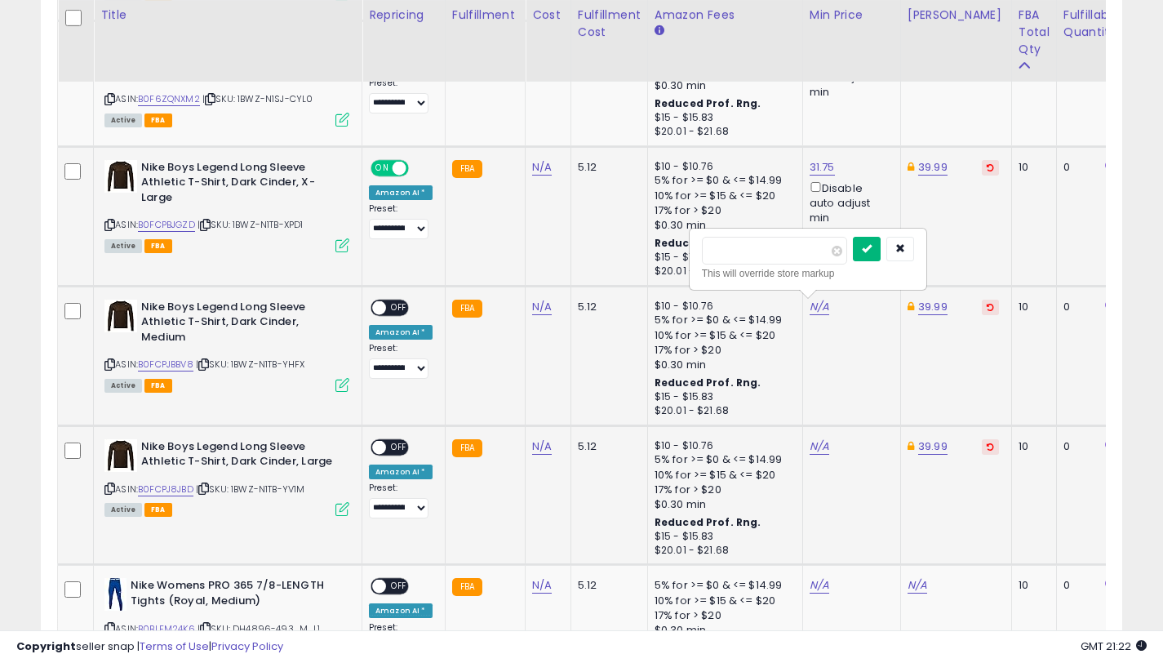
type input "*****"
click at [872, 247] on icon "submit" at bounding box center [867, 248] width 10 height 10
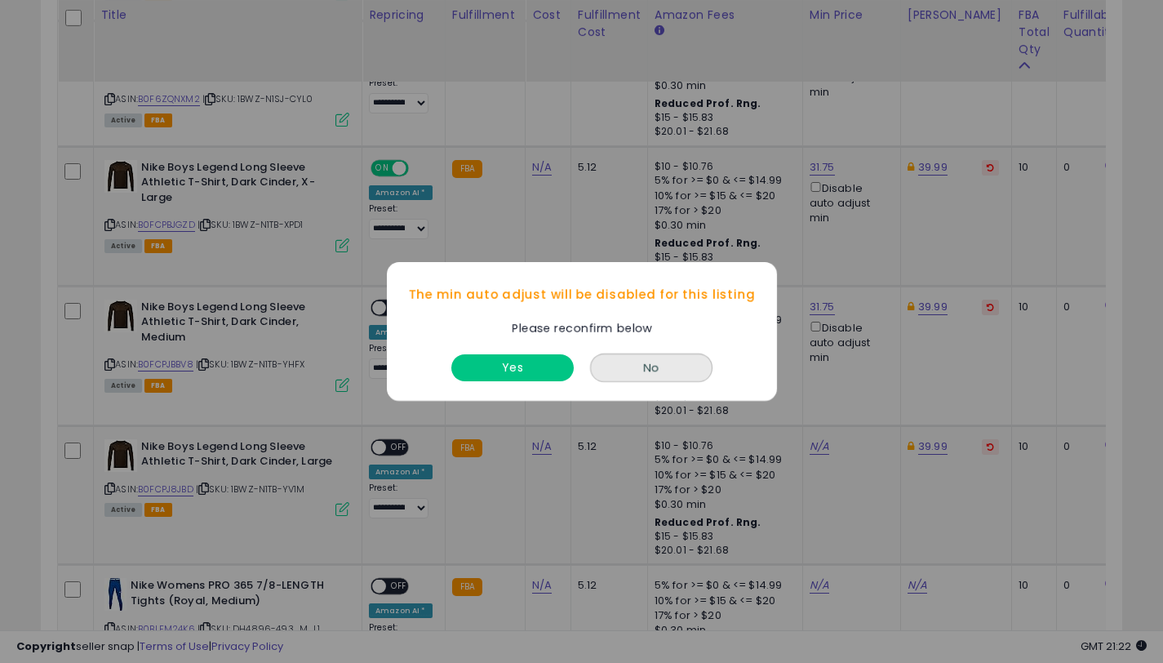
click at [545, 383] on div "Yes" at bounding box center [512, 363] width 131 height 43
click at [544, 374] on button "Yes" at bounding box center [512, 367] width 122 height 27
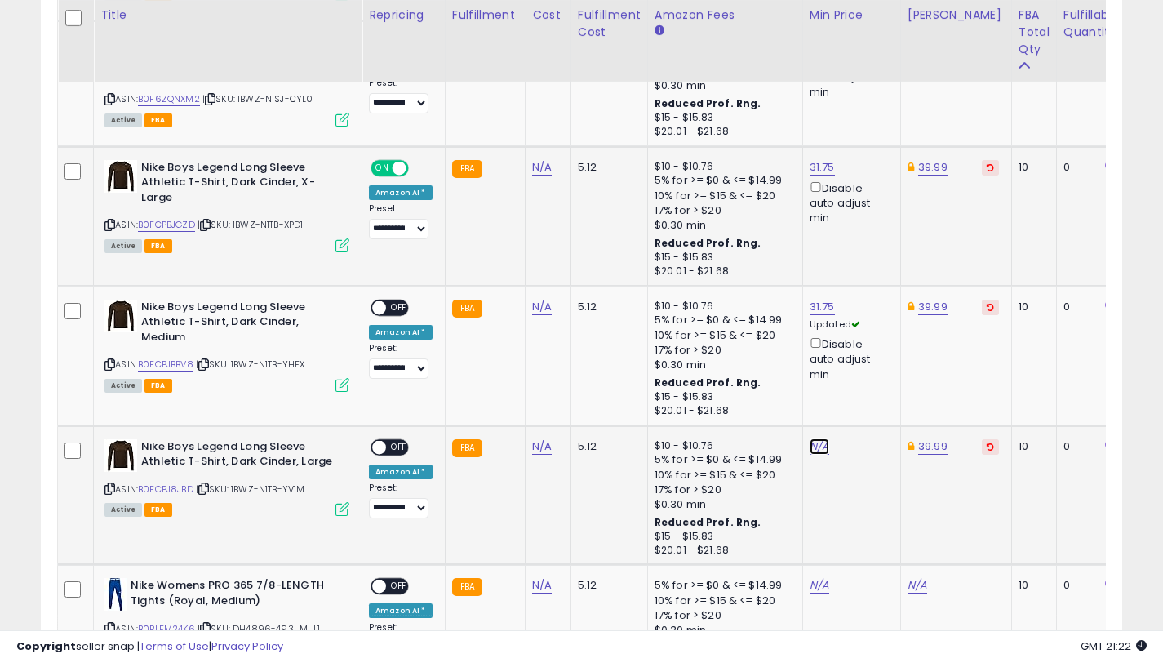
click at [814, 447] on link "N/A" at bounding box center [820, 446] width 20 height 16
type input "*****"
click at [871, 383] on icon "submit" at bounding box center [867, 388] width 10 height 10
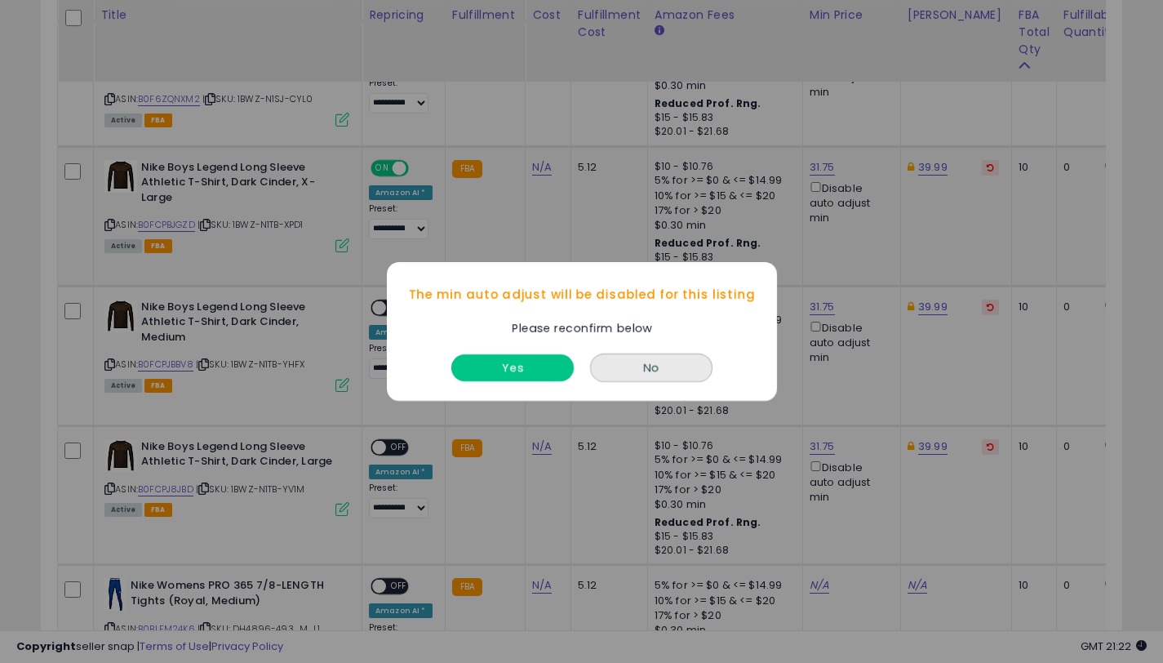
click at [558, 375] on button "Yes" at bounding box center [512, 367] width 122 height 27
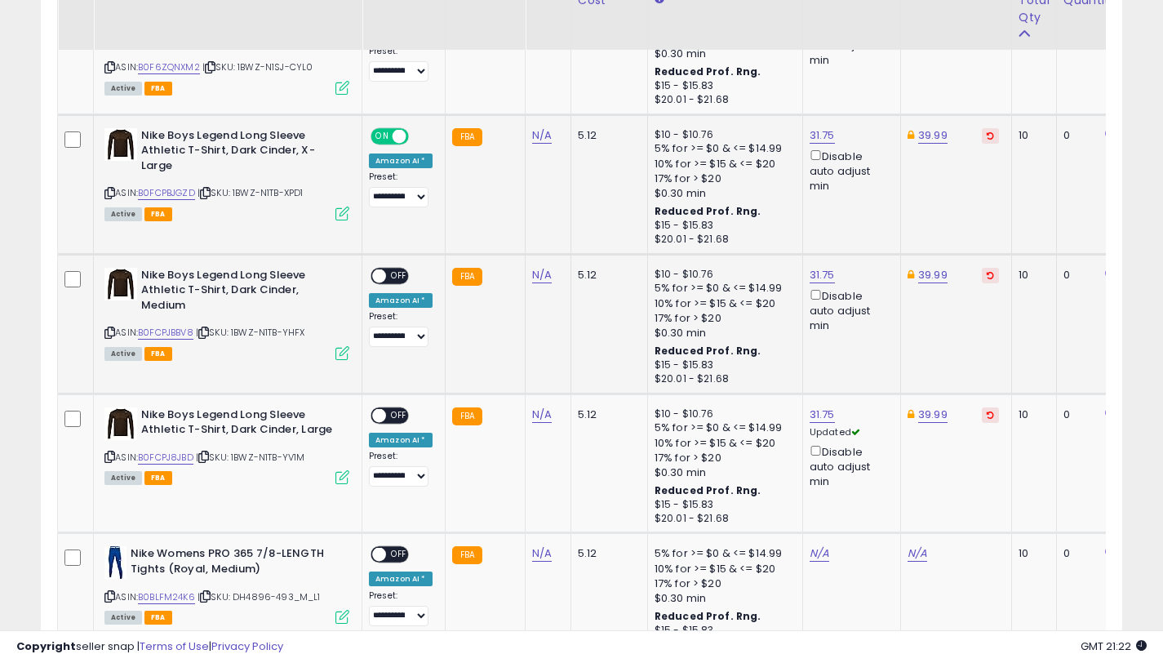
scroll to position [1988, 0]
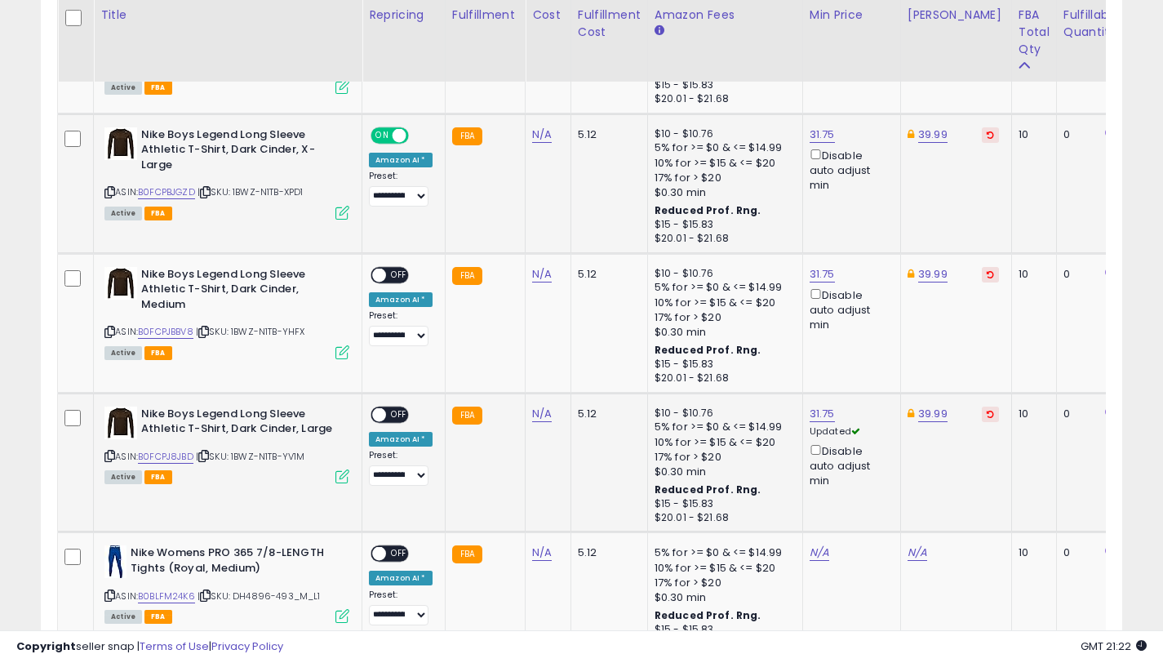
click at [393, 414] on span "OFF" at bounding box center [399, 414] width 26 height 14
click at [394, 280] on span "OFF" at bounding box center [399, 275] width 26 height 14
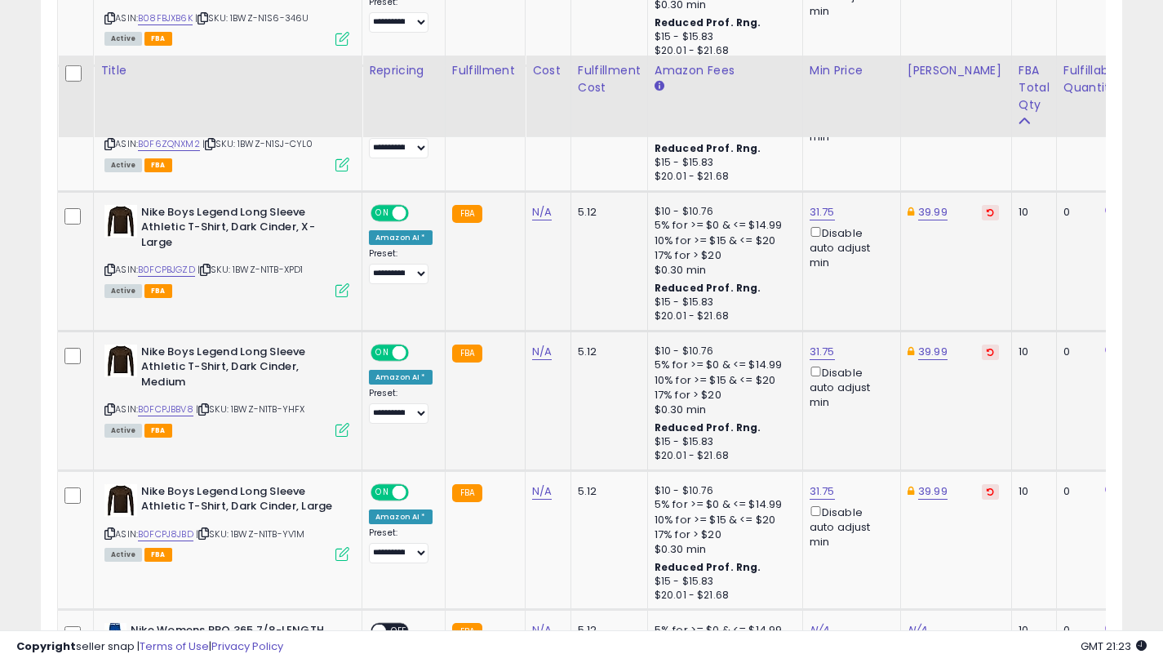
scroll to position [1966, 0]
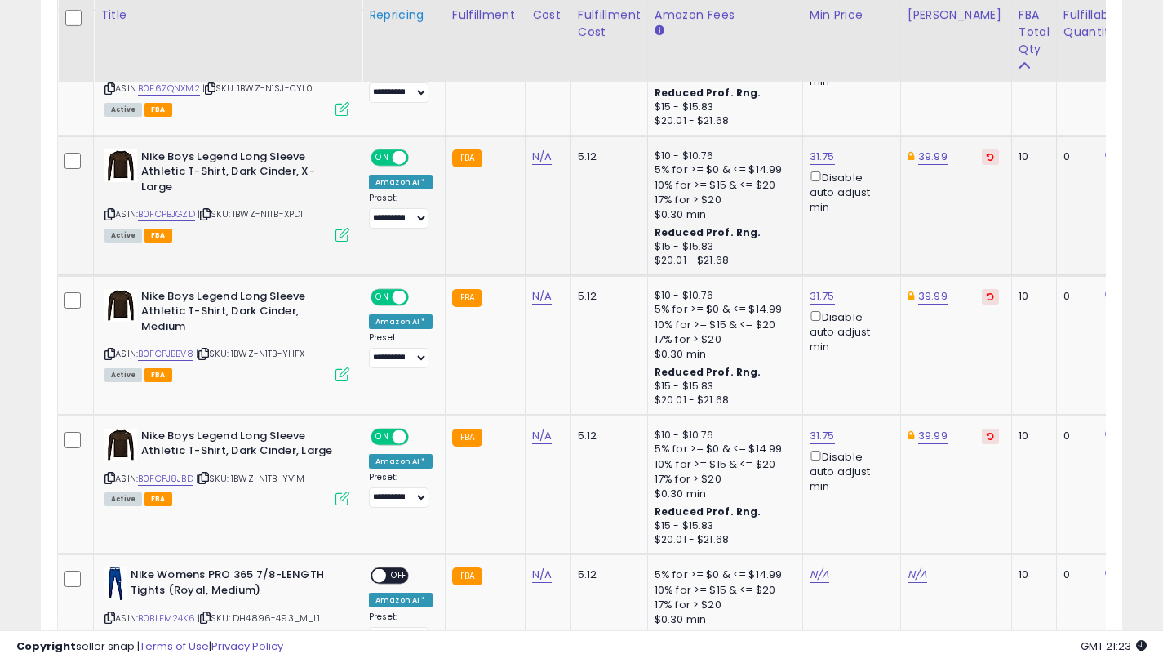
click at [109, 354] on icon at bounding box center [109, 353] width 11 height 9
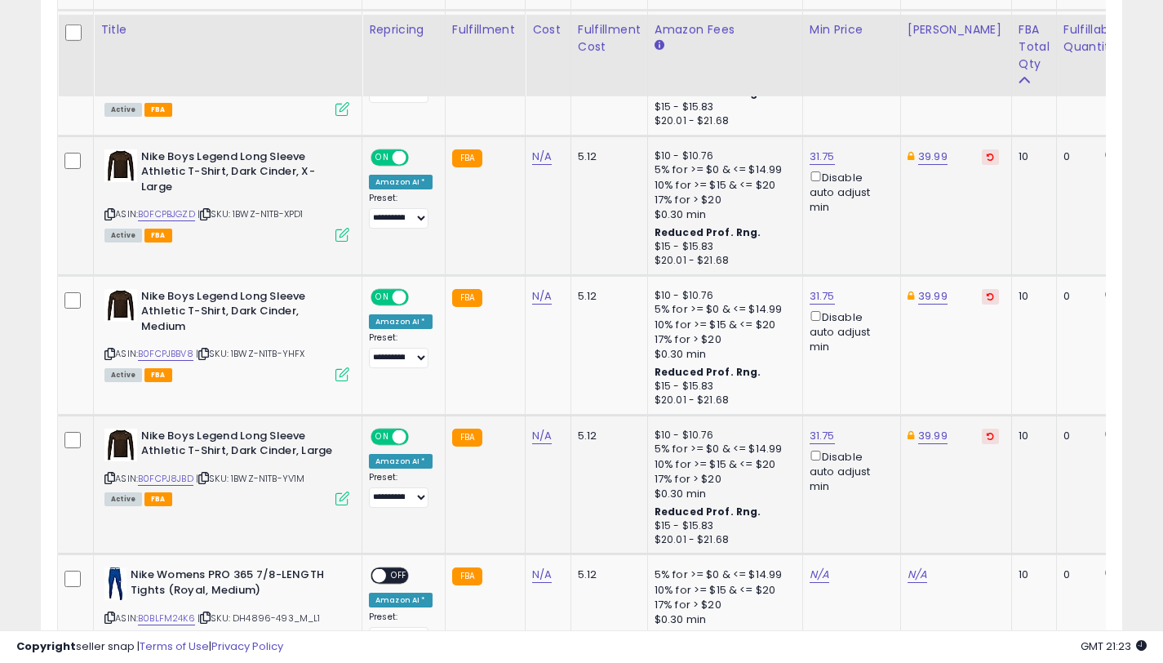
scroll to position [2109, 0]
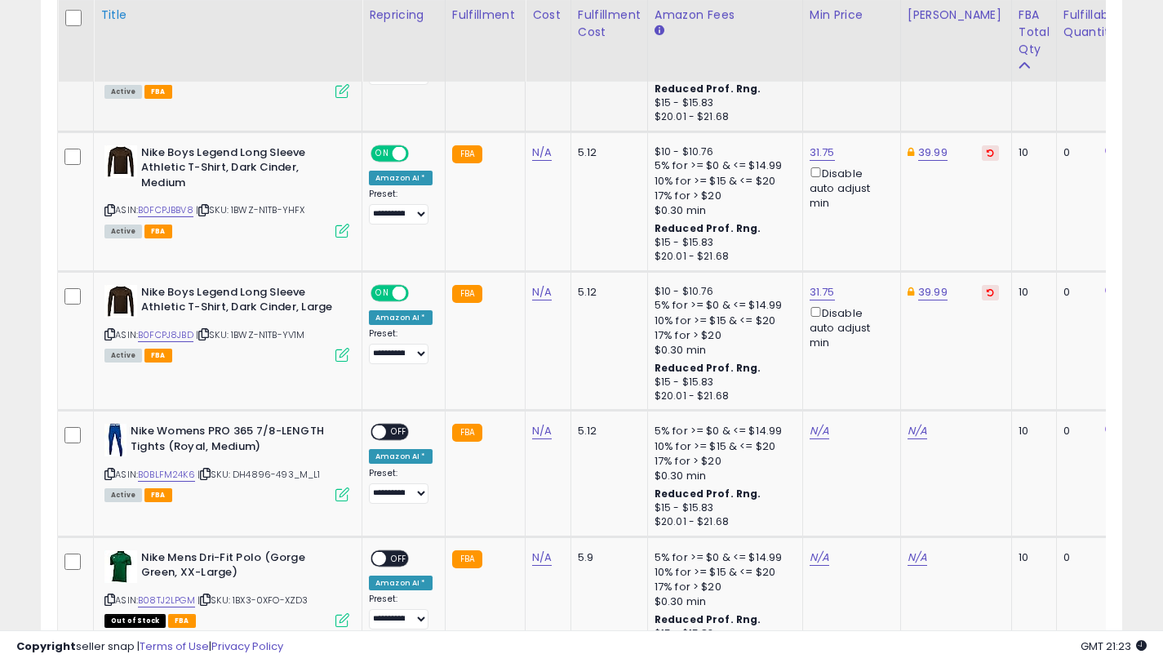
click at [108, 332] on icon at bounding box center [109, 334] width 11 height 9
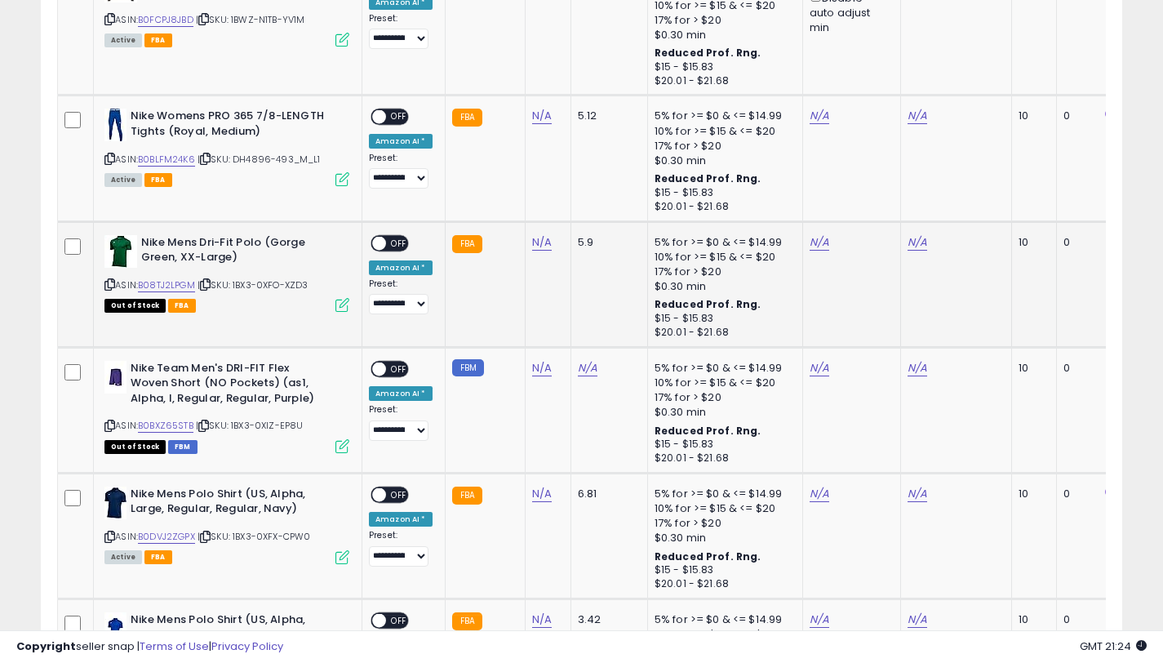
scroll to position [2266, 0]
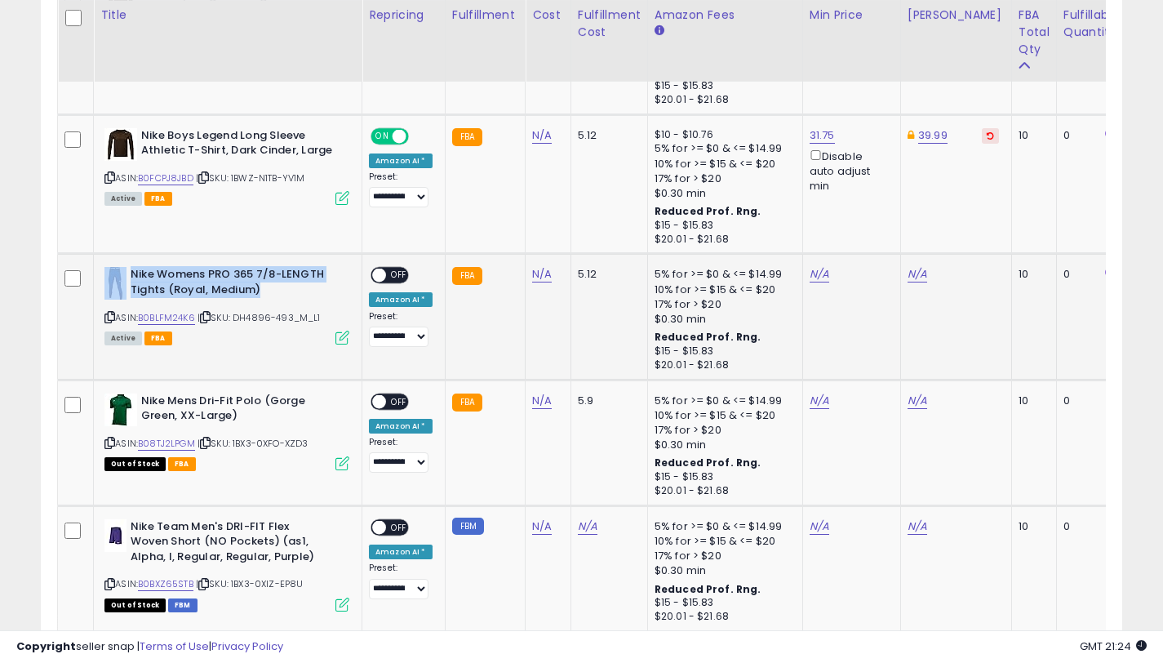
drag, startPoint x: 263, startPoint y: 291, endPoint x: 127, endPoint y: 271, distance: 136.9
click at [127, 271] on div "Nike Womens PRO 365 7/8-LENGTH Tights (Royal, Medium)" at bounding box center [226, 284] width 245 height 34
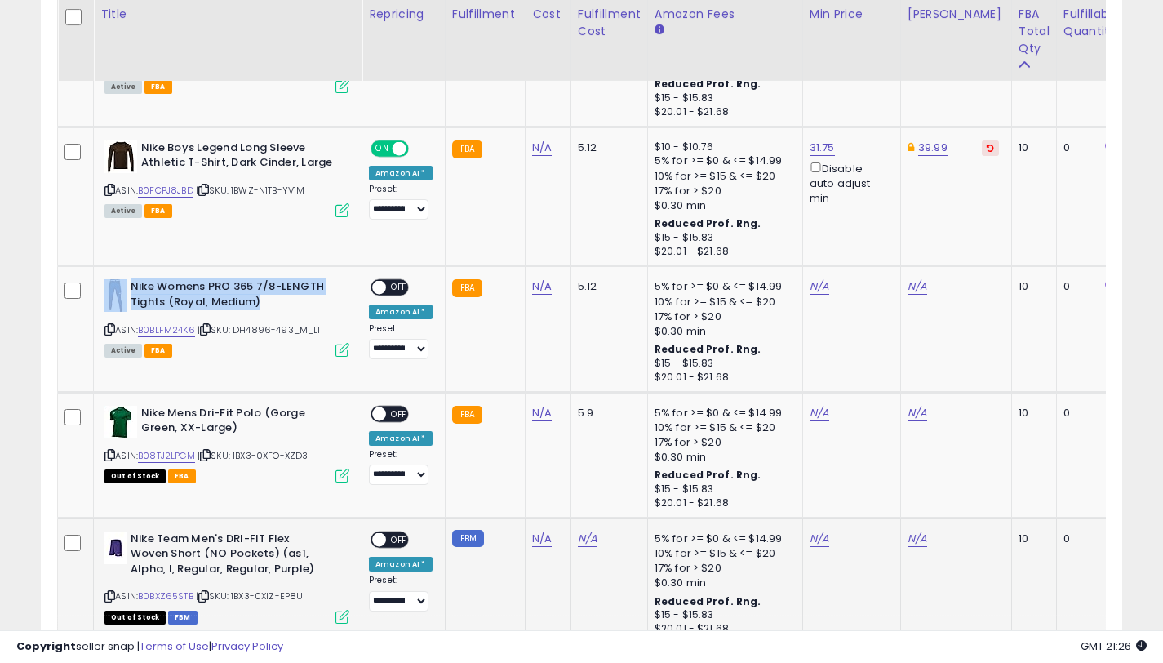
scroll to position [2253, 0]
click at [176, 327] on link "B0BLFM24K6" at bounding box center [166, 331] width 57 height 14
click at [916, 285] on link "N/A" at bounding box center [918, 287] width 20 height 16
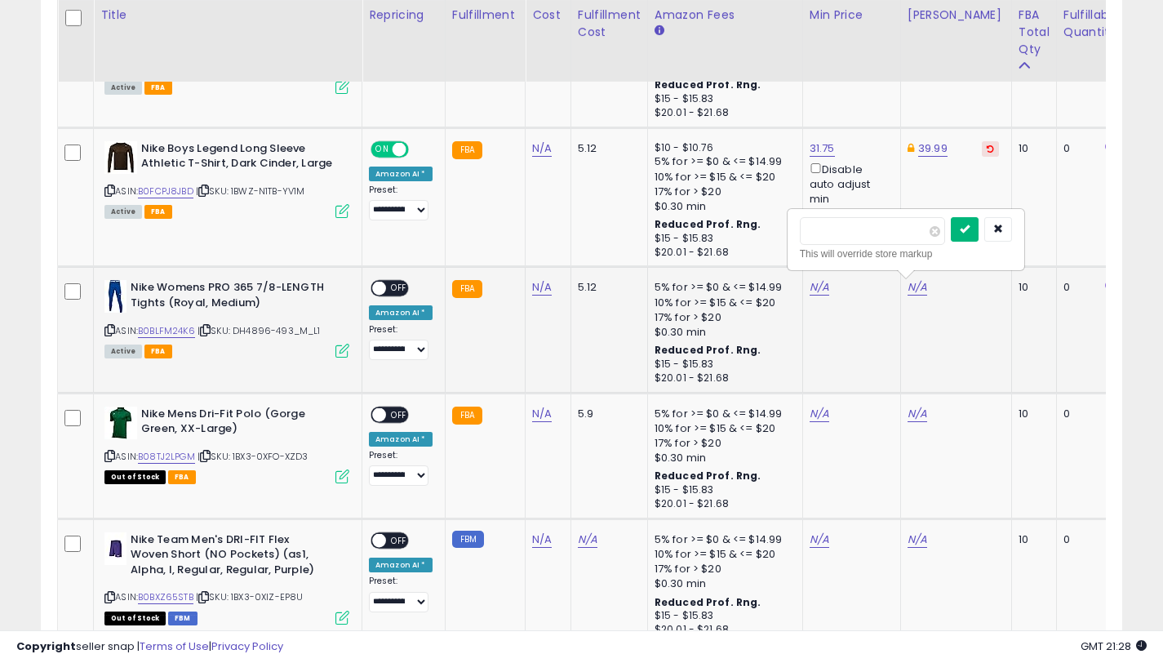
type input "*****"
drag, startPoint x: 980, startPoint y: 229, endPoint x: 803, endPoint y: 314, distance: 196.4
click at [979, 229] on button "submit" at bounding box center [965, 229] width 28 height 24
click at [814, 289] on link "N/A" at bounding box center [820, 287] width 20 height 16
type input "*****"
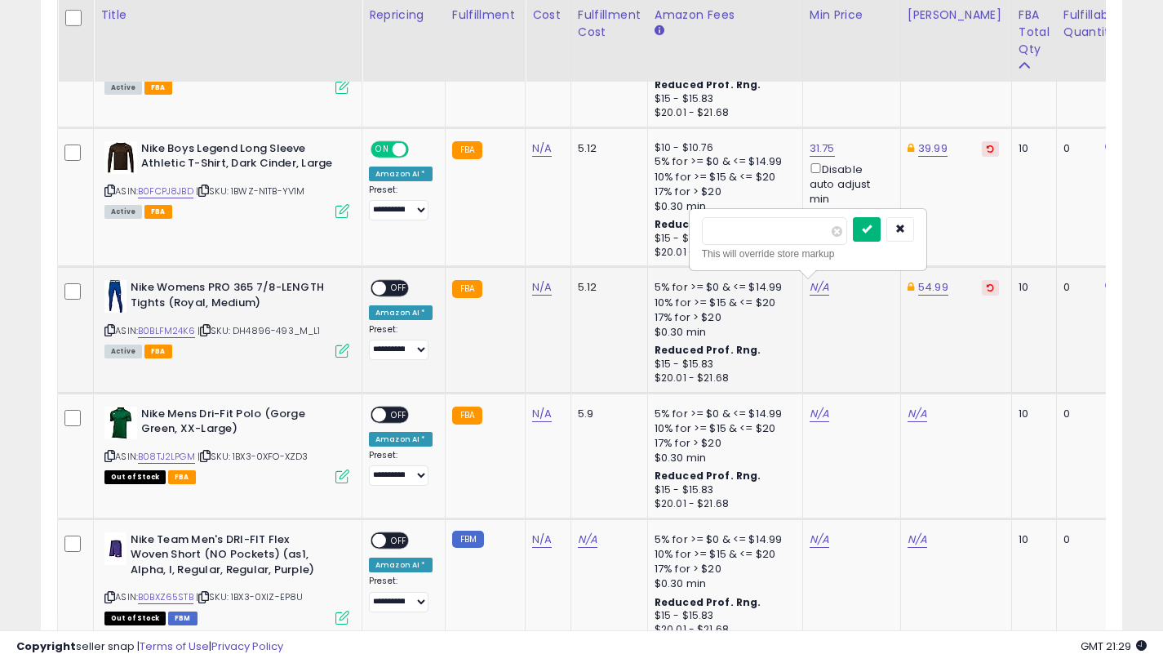
click at [878, 220] on button "submit" at bounding box center [867, 229] width 28 height 24
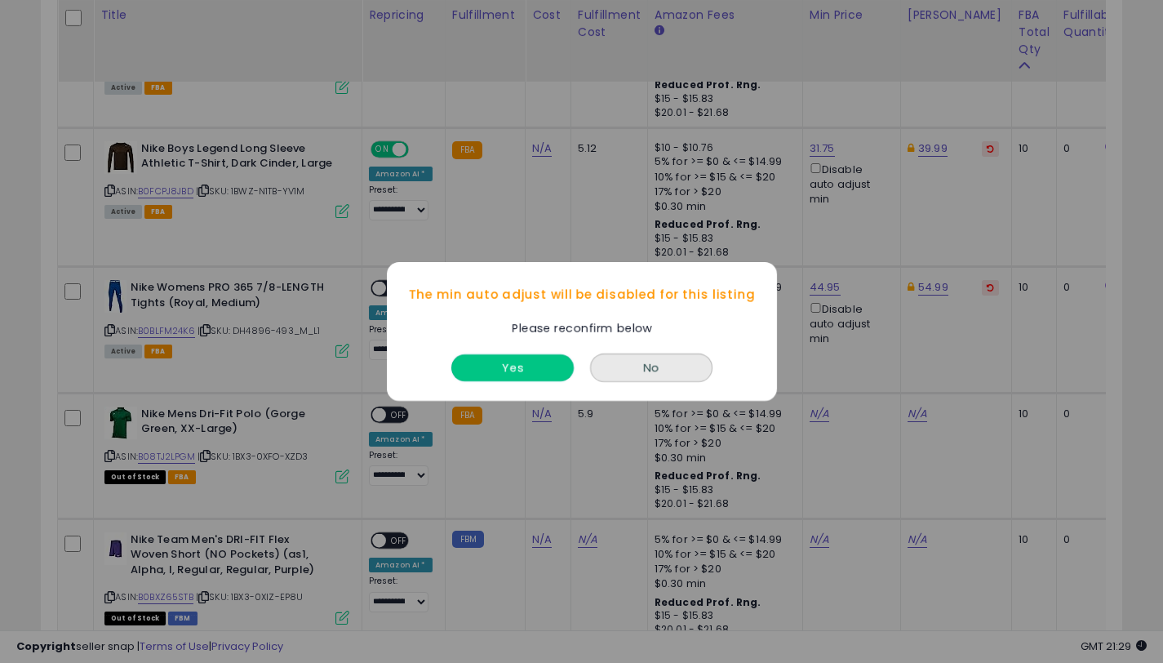
click at [535, 358] on button "Yes" at bounding box center [512, 367] width 122 height 27
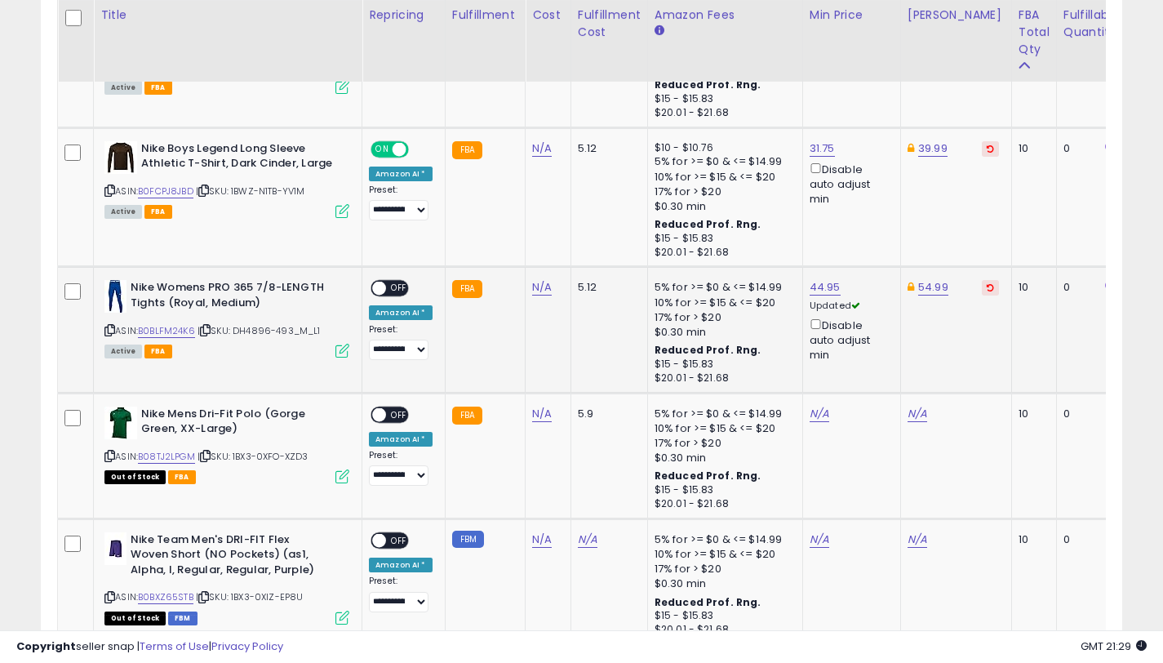
click at [386, 288] on span "OFF" at bounding box center [399, 289] width 26 height 14
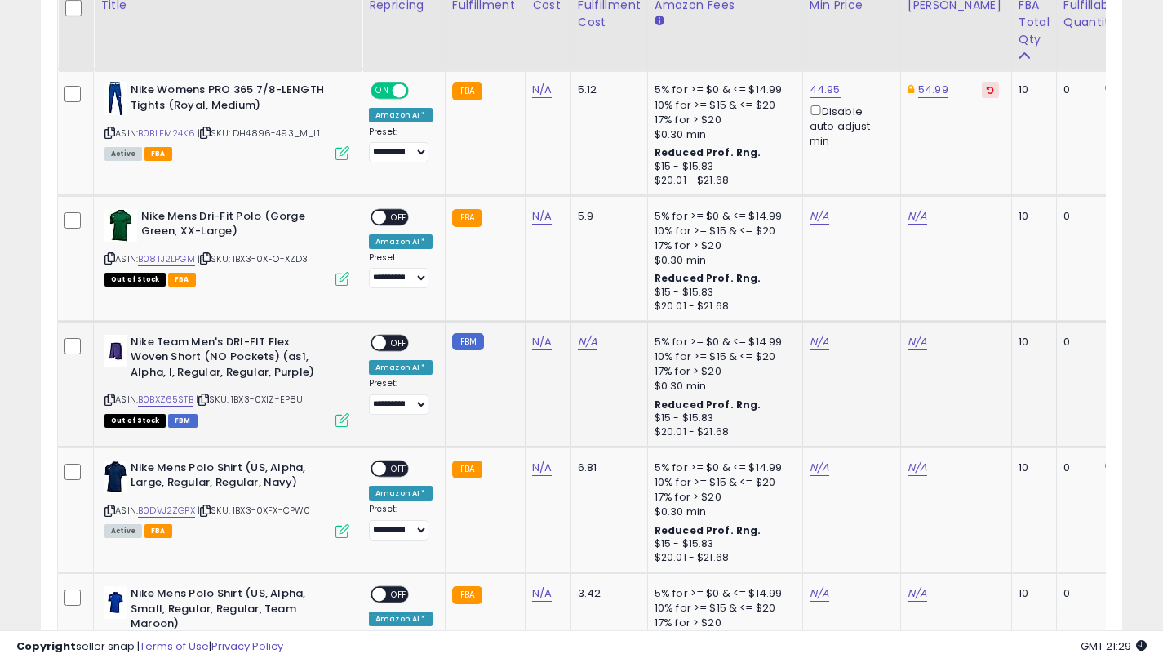
scroll to position [2502, 0]
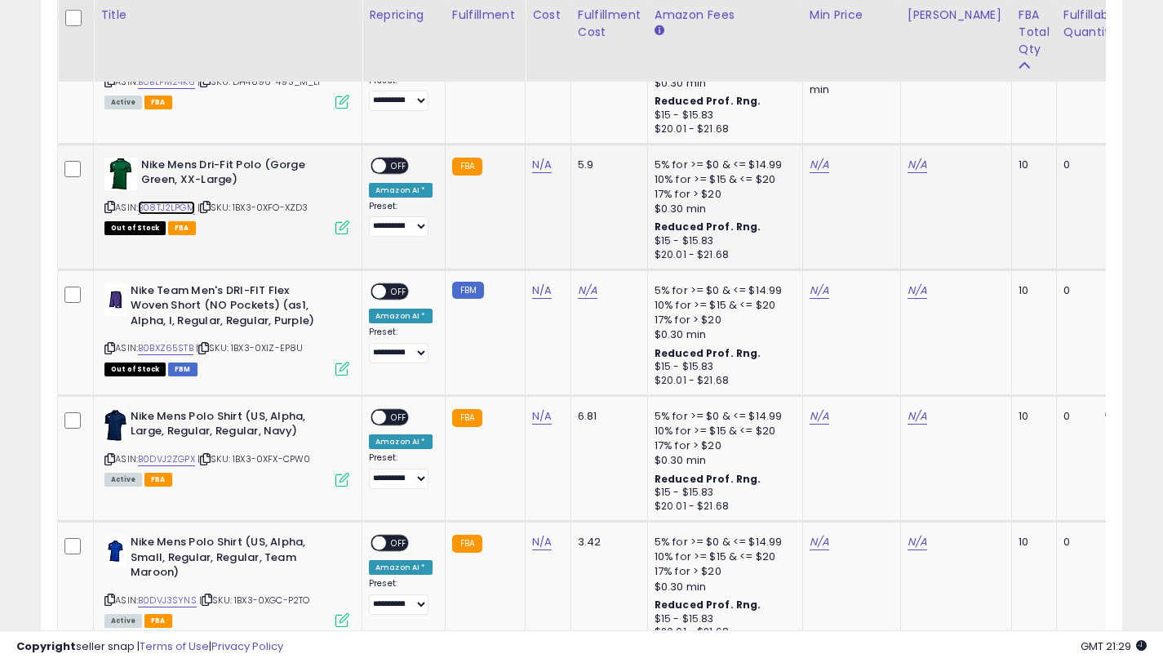
click at [176, 210] on link "B08TJ2LPGM" at bounding box center [166, 208] width 57 height 14
drag, startPoint x: 234, startPoint y: 180, endPoint x: 137, endPoint y: 167, distance: 98.0
click at [136, 166] on div "Nike Mens Dri-Fit Polo (Gorge Green, XX-Large)" at bounding box center [226, 175] width 245 height 34
click at [910, 163] on link "N/A" at bounding box center [918, 165] width 20 height 16
type input "*****"
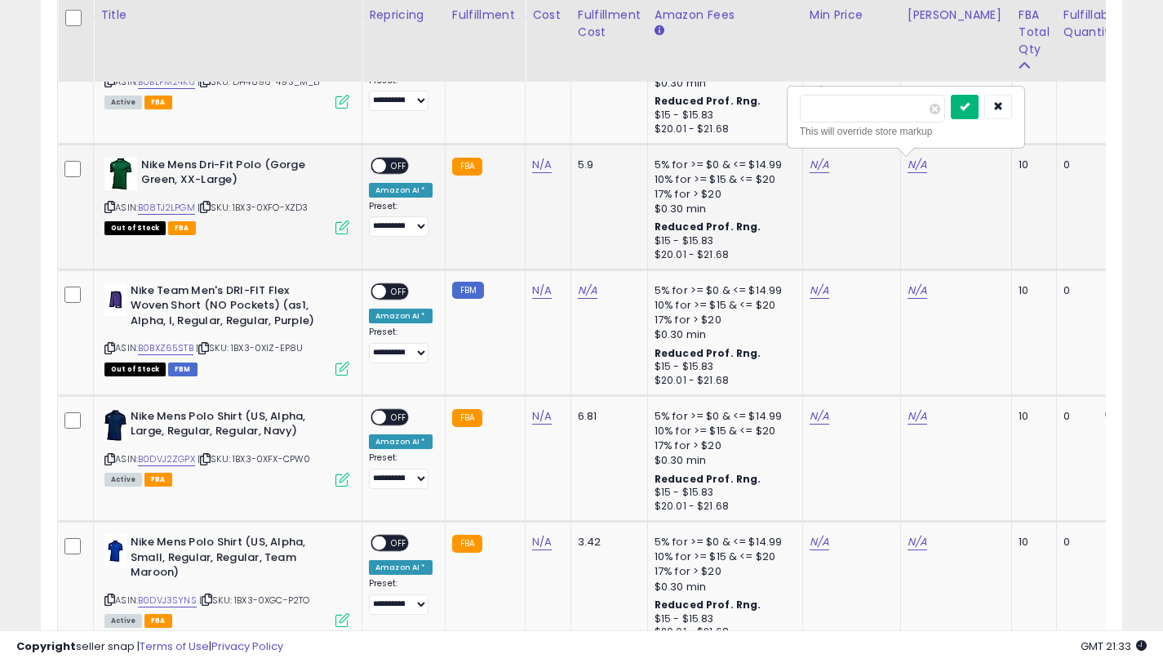
click at [970, 109] on icon "submit" at bounding box center [965, 106] width 10 height 10
click at [810, 171] on link "N/A" at bounding box center [820, 165] width 20 height 16
type input "*****"
click at [869, 116] on button "submit" at bounding box center [867, 107] width 28 height 24
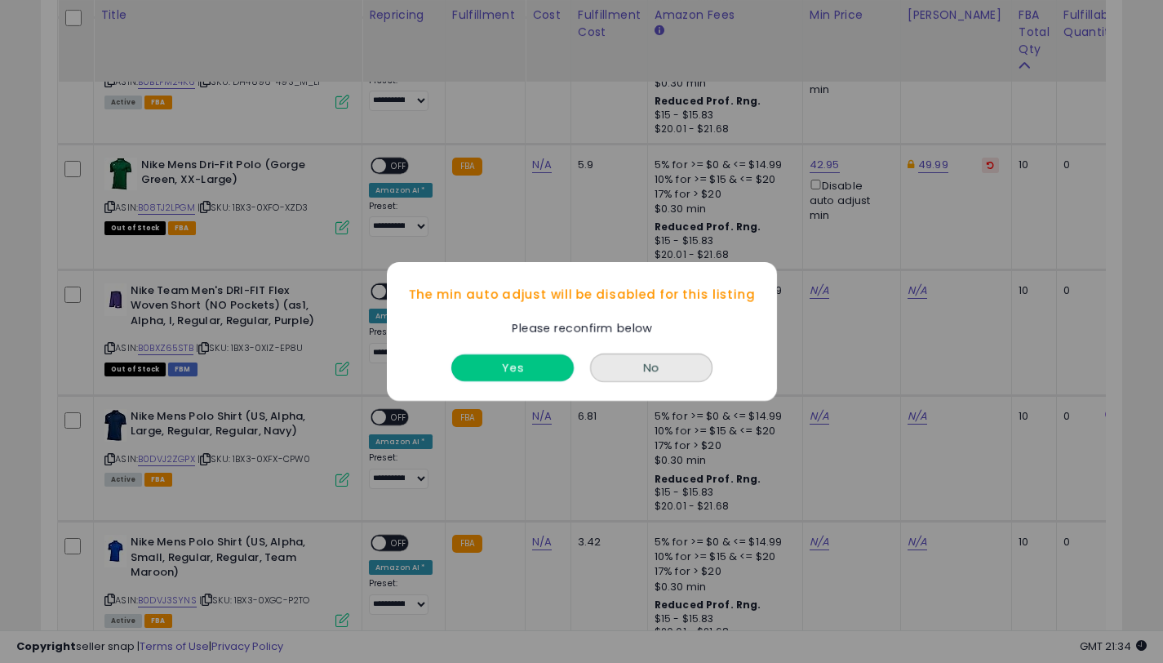
click at [508, 373] on button "Yes" at bounding box center [512, 367] width 122 height 27
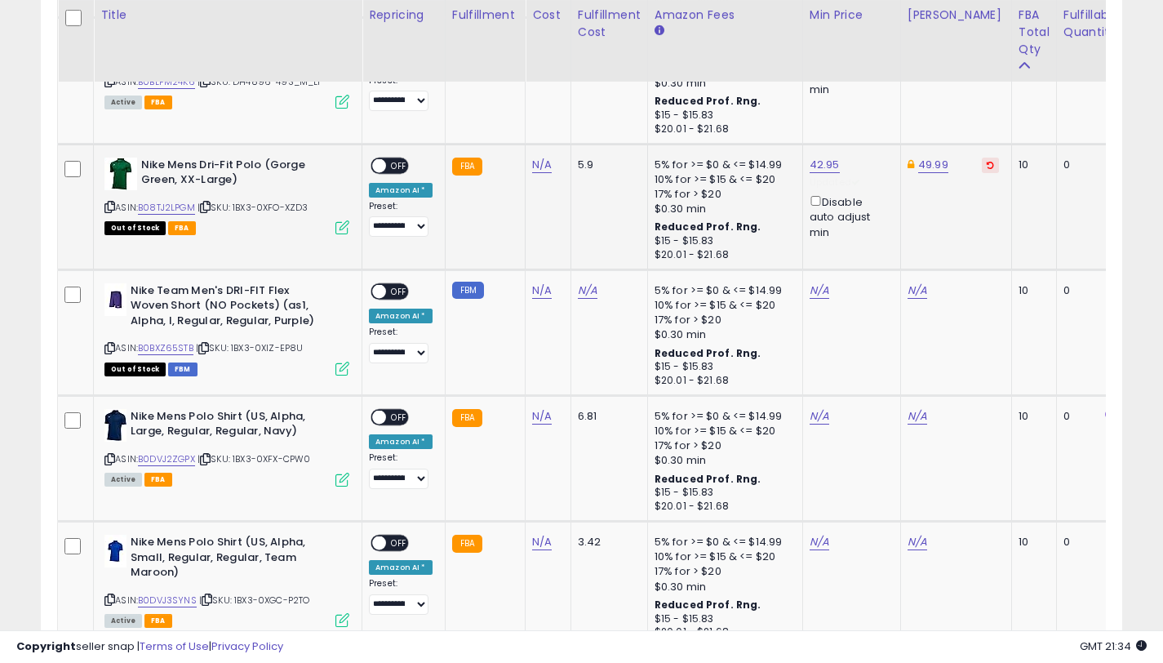
click at [386, 165] on span "OFF" at bounding box center [399, 165] width 26 height 14
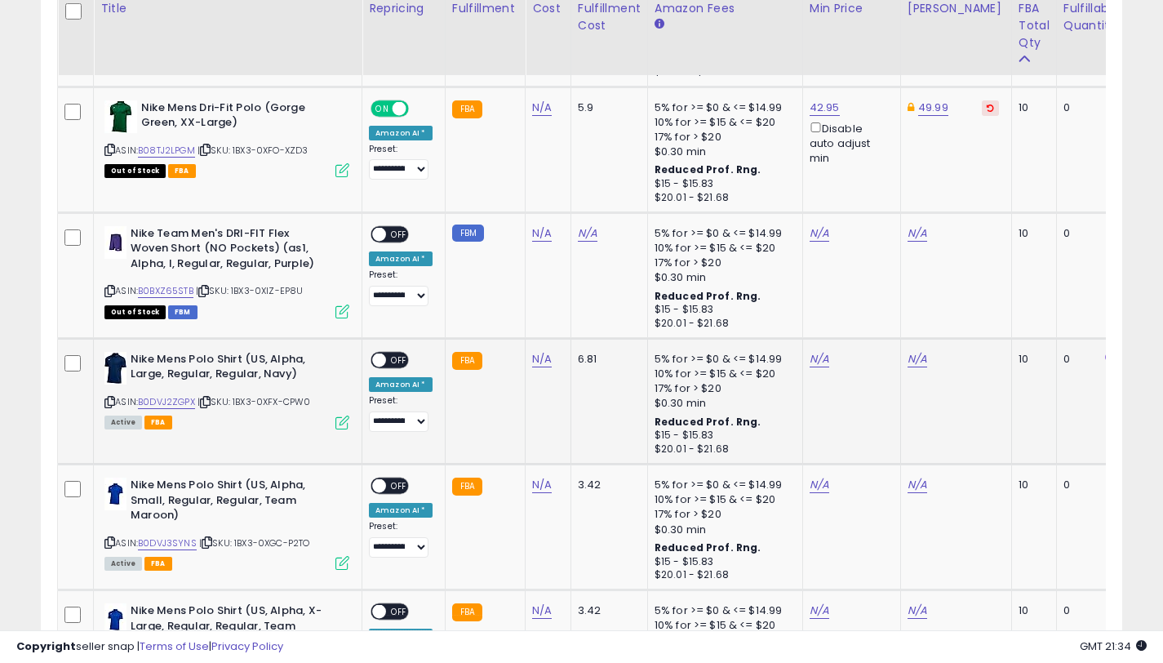
scroll to position [2550, 0]
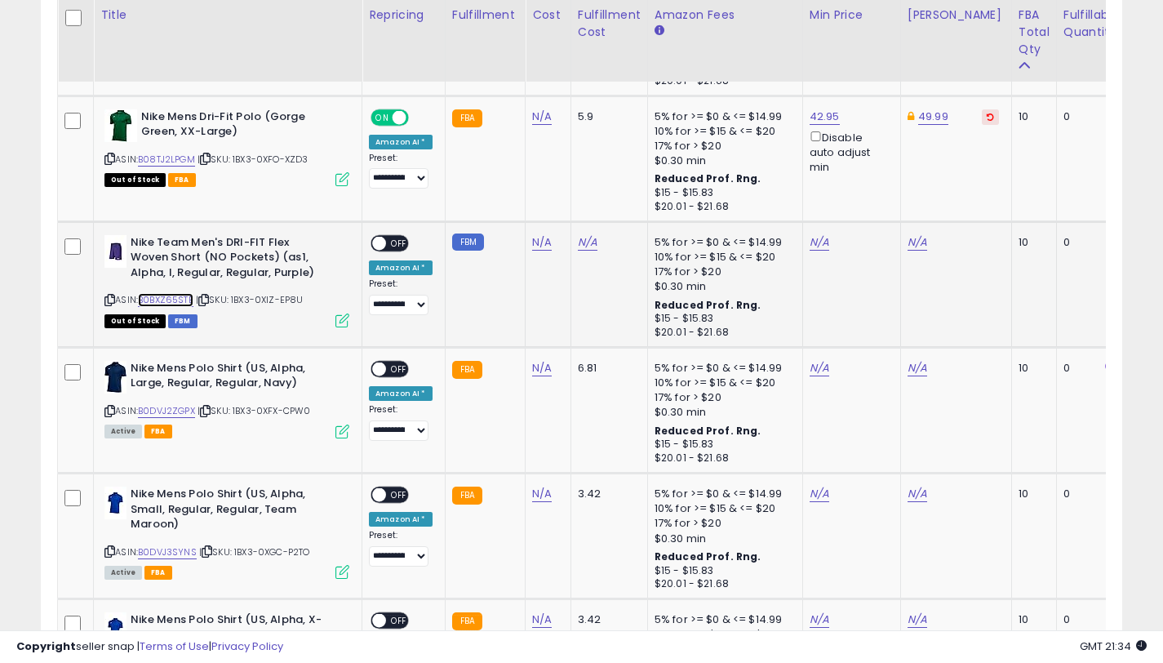
click at [161, 304] on link "B0BXZ65STB" at bounding box center [166, 300] width 56 height 14
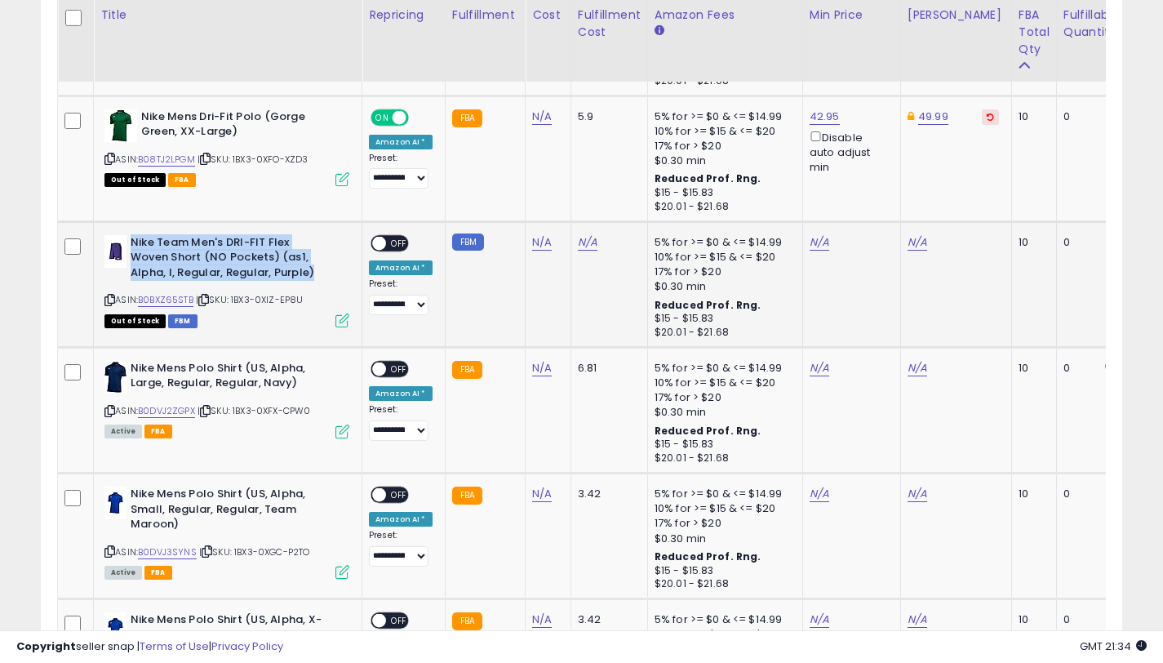
drag, startPoint x: 311, startPoint y: 271, endPoint x: 132, endPoint y: 246, distance: 180.6
click at [132, 246] on b "Nike Team Men's DRI-FIT Flex Woven Short (NO Pockets) (as1, Alpha, l, Regular, …" at bounding box center [230, 260] width 198 height 50
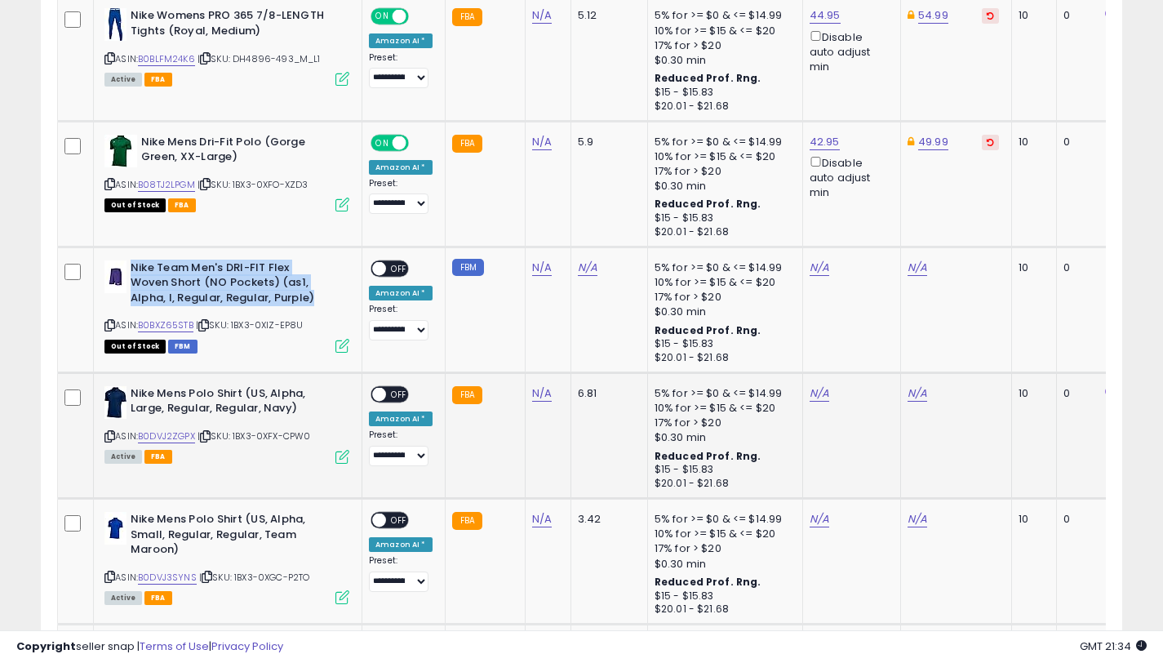
scroll to position [2578, 0]
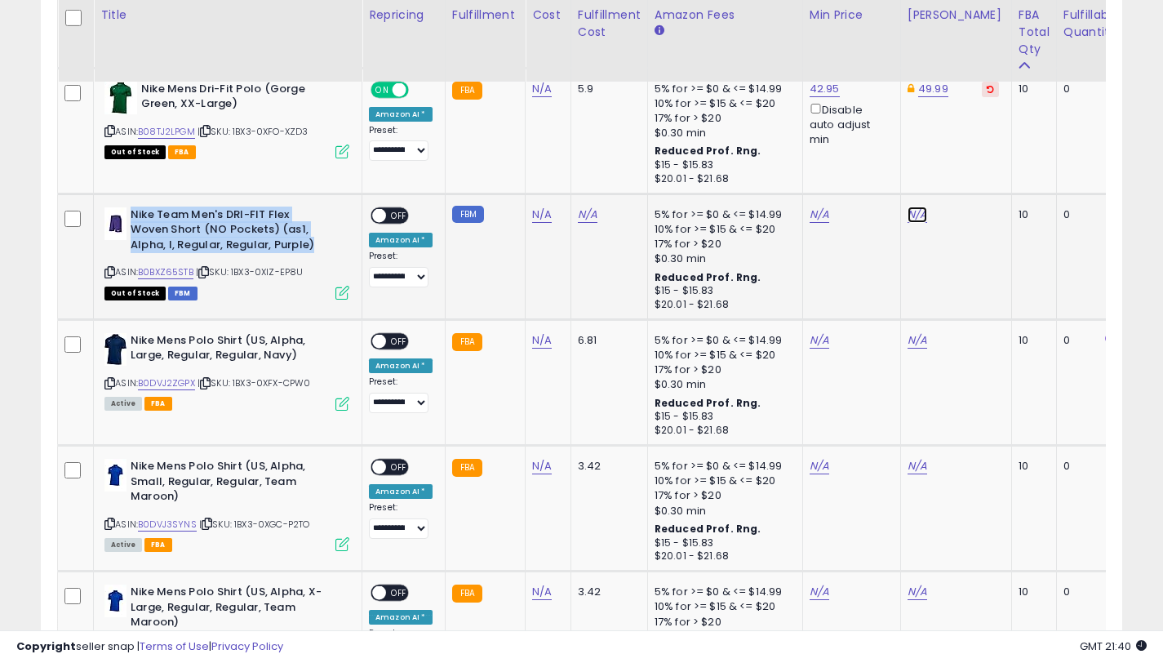
click at [908, 212] on link "N/A" at bounding box center [918, 215] width 20 height 16
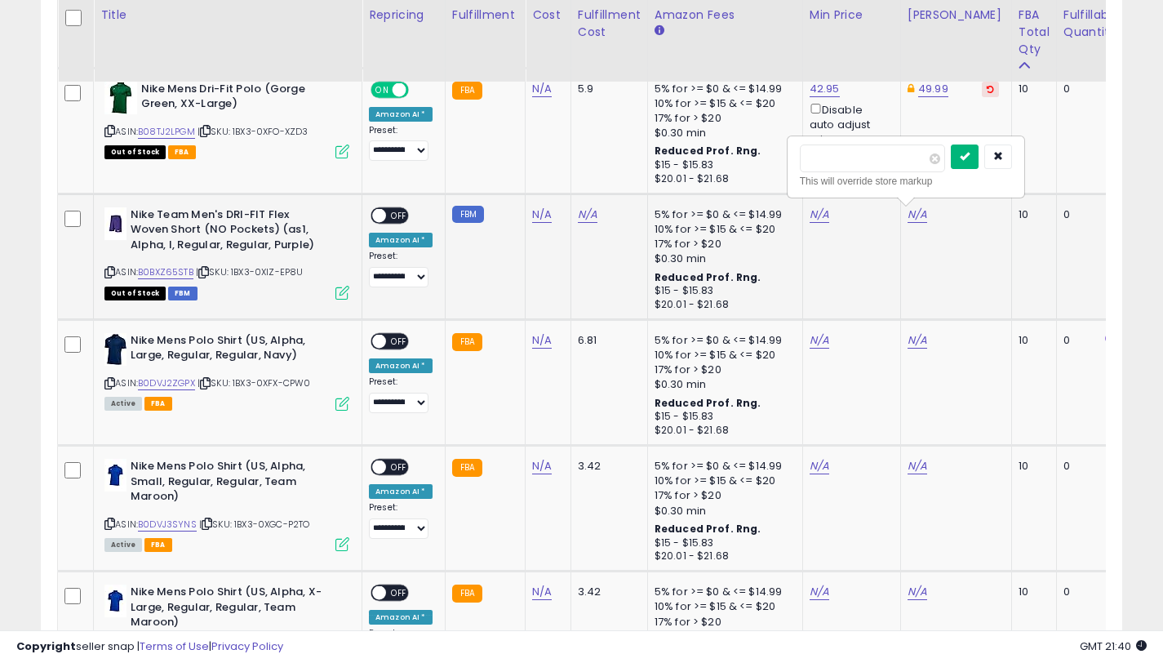
type input "*****"
click at [968, 159] on icon "submit" at bounding box center [965, 156] width 10 height 10
click at [811, 212] on link "N/A" at bounding box center [820, 215] width 20 height 16
type input "*****"
drag, startPoint x: 879, startPoint y: 162, endPoint x: 598, endPoint y: 222, distance: 287.2
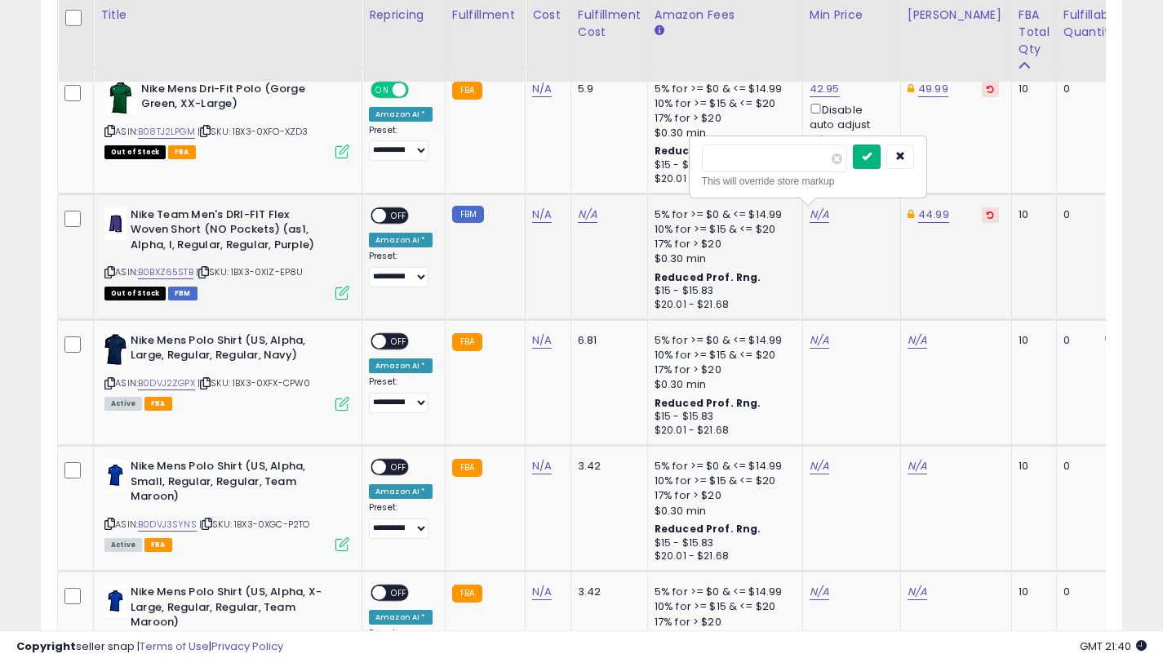
click at [879, 162] on button "submit" at bounding box center [867, 156] width 28 height 24
click at [391, 216] on span "OFF" at bounding box center [399, 215] width 26 height 14
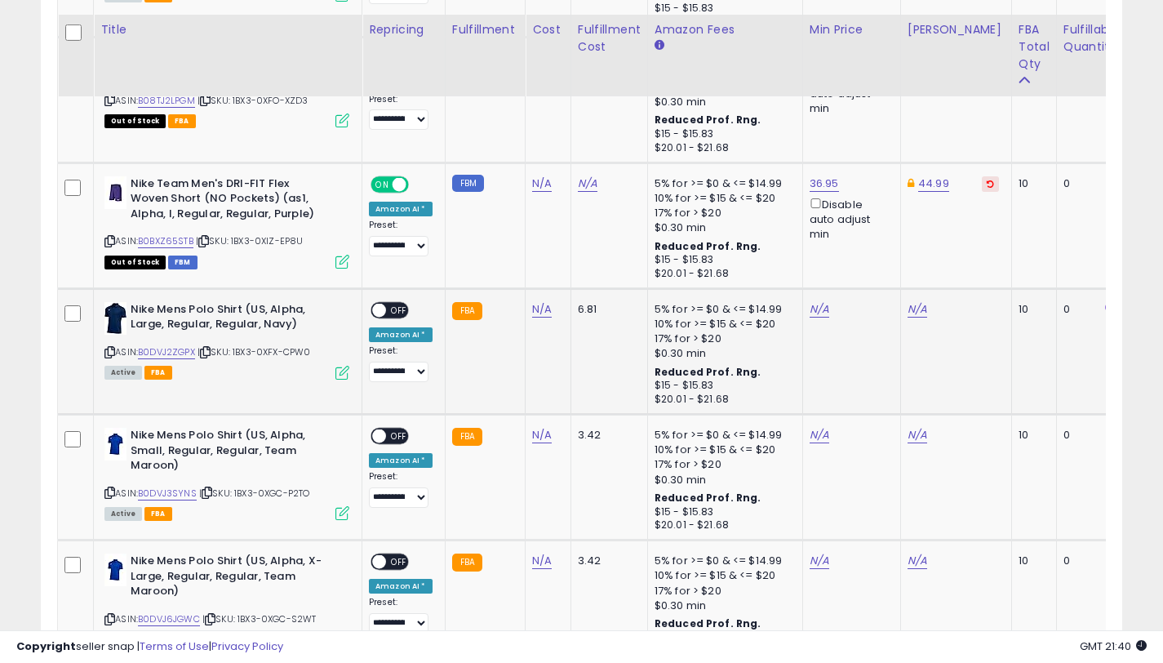
scroll to position [2624, 0]
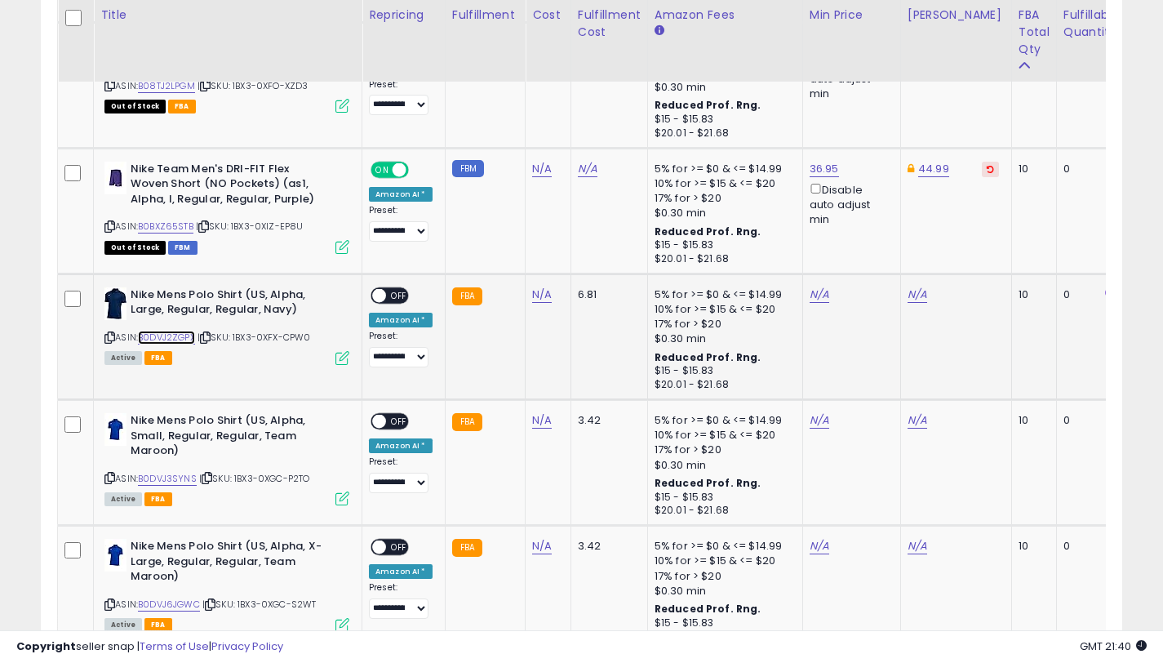
click at [179, 339] on link "B0DVJ2ZGPX" at bounding box center [166, 338] width 57 height 14
drag, startPoint x: 289, startPoint y: 308, endPoint x: 122, endPoint y: 298, distance: 166.8
click at [122, 298] on div "Nike Mens Polo Shirt (US, Alpha, Large, Regular, Regular, Navy)" at bounding box center [226, 304] width 245 height 34
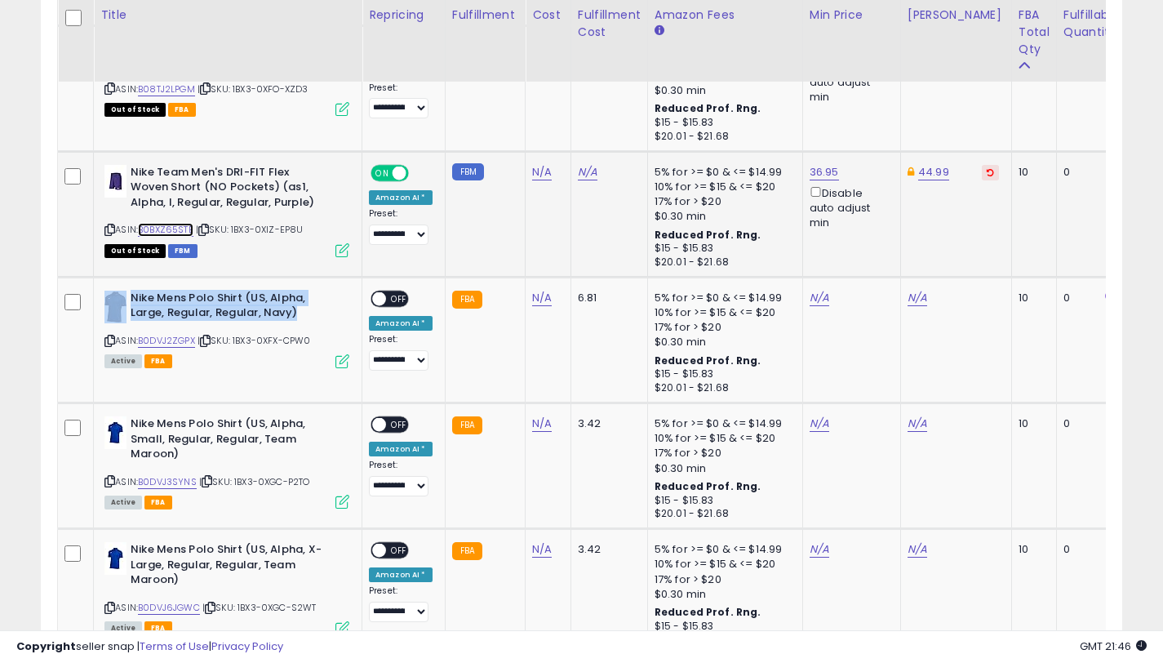
click at [188, 231] on link "B0BXZ65STB" at bounding box center [166, 230] width 56 height 14
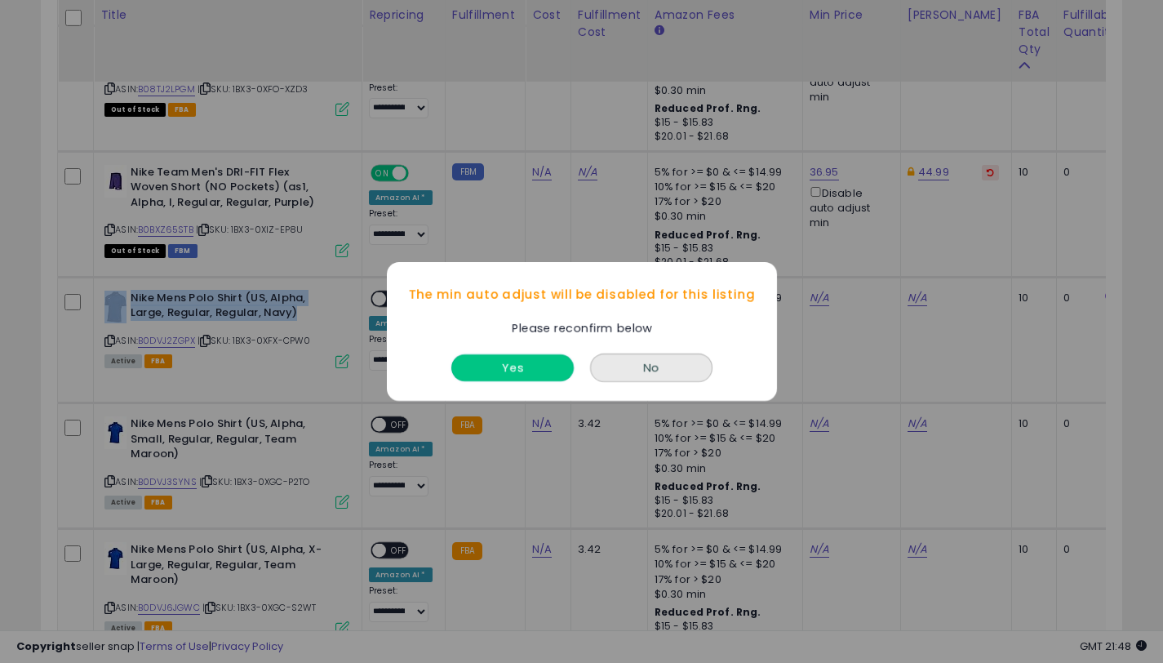
click at [504, 364] on button "Yes" at bounding box center [512, 367] width 122 height 27
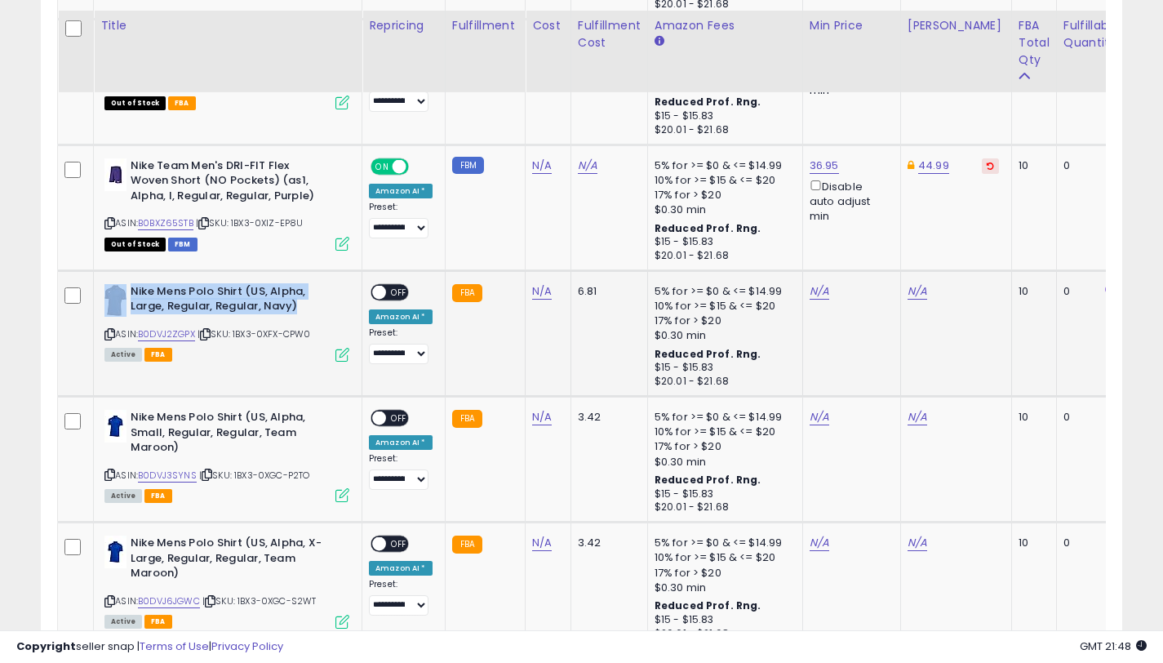
scroll to position [2640, 0]
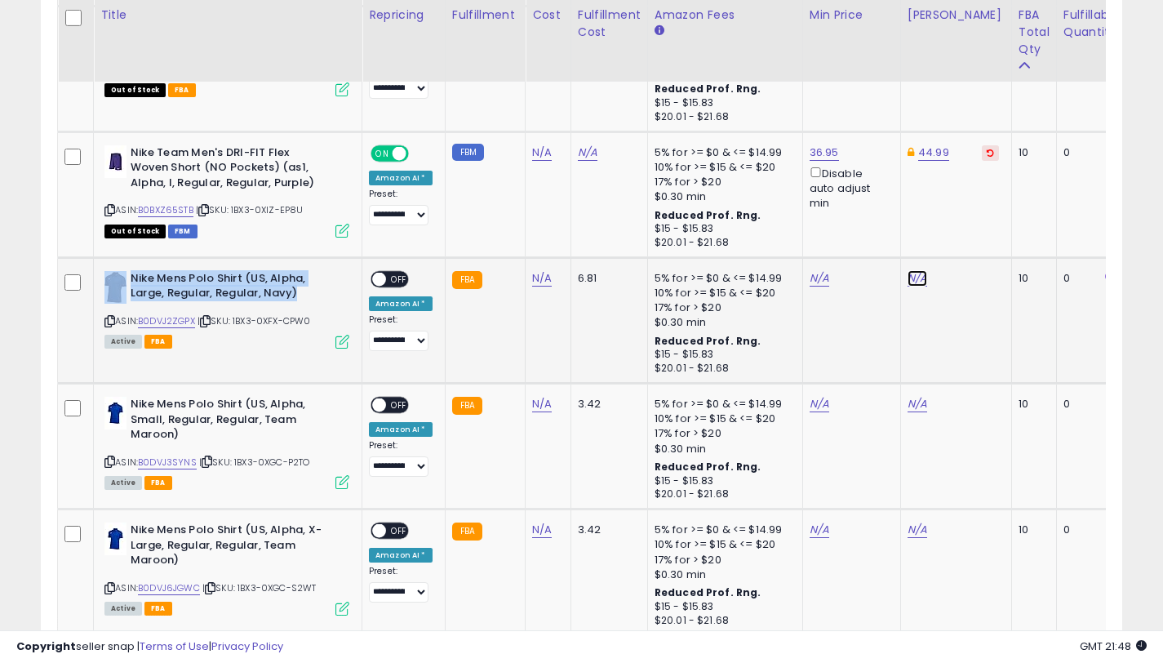
click at [908, 278] on link "N/A" at bounding box center [918, 278] width 20 height 16
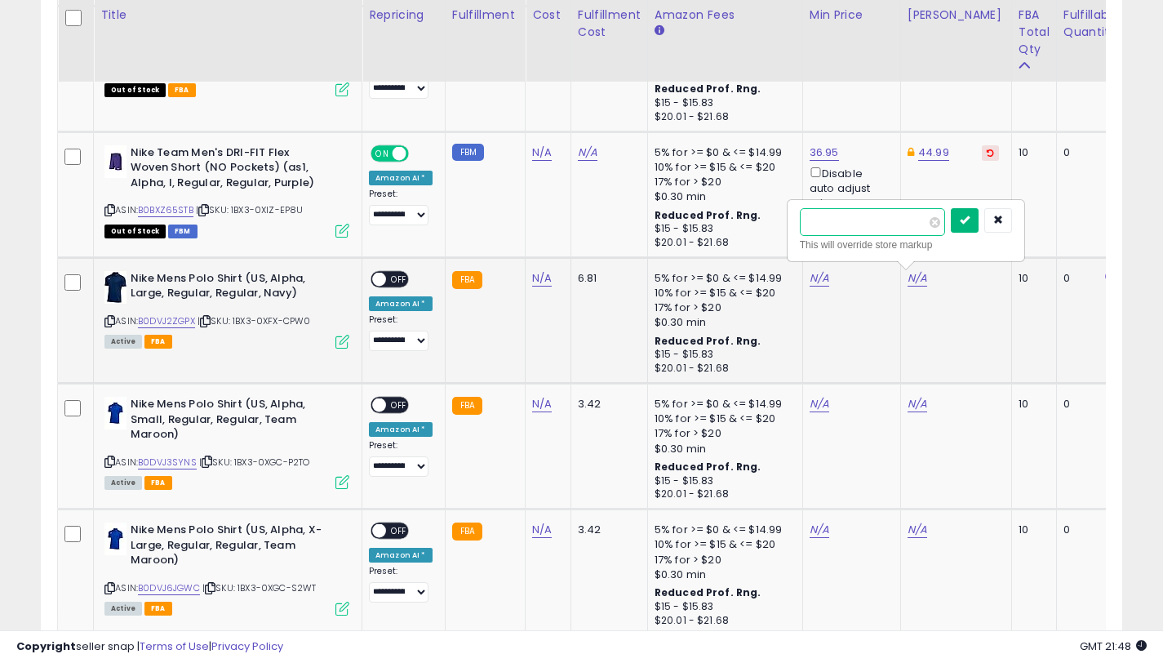
type input "*****"
click at [970, 219] on icon "submit" at bounding box center [965, 220] width 10 height 10
click at [816, 279] on link "N/A" at bounding box center [820, 278] width 20 height 16
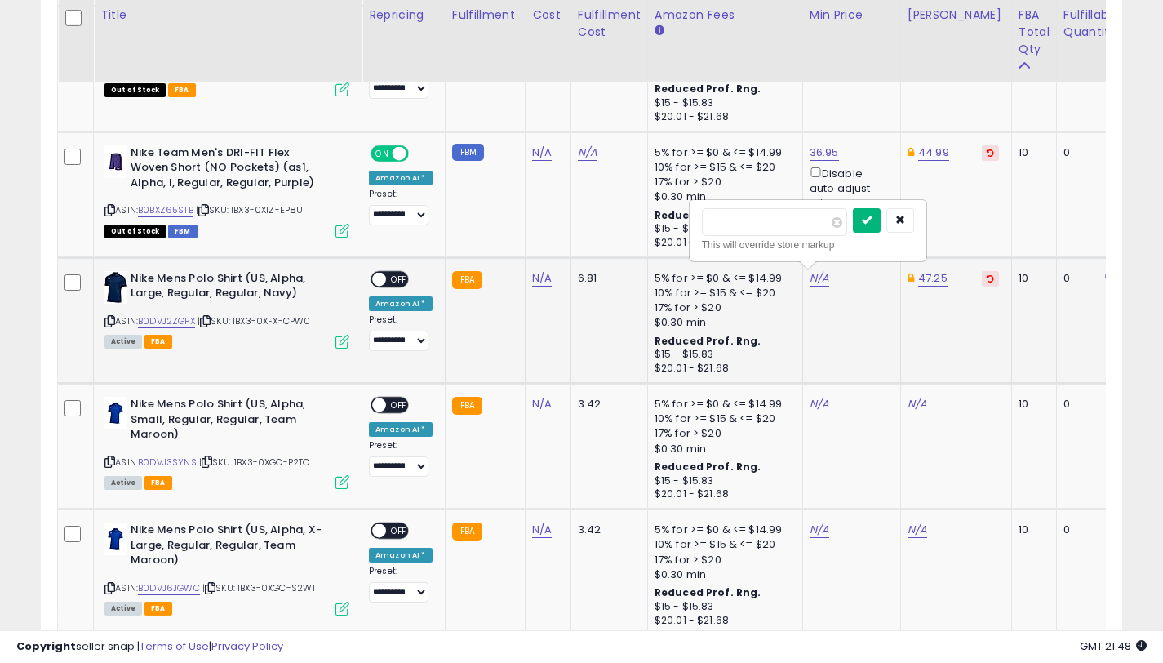
type input "*****"
click at [872, 221] on icon "submit" at bounding box center [867, 220] width 10 height 10
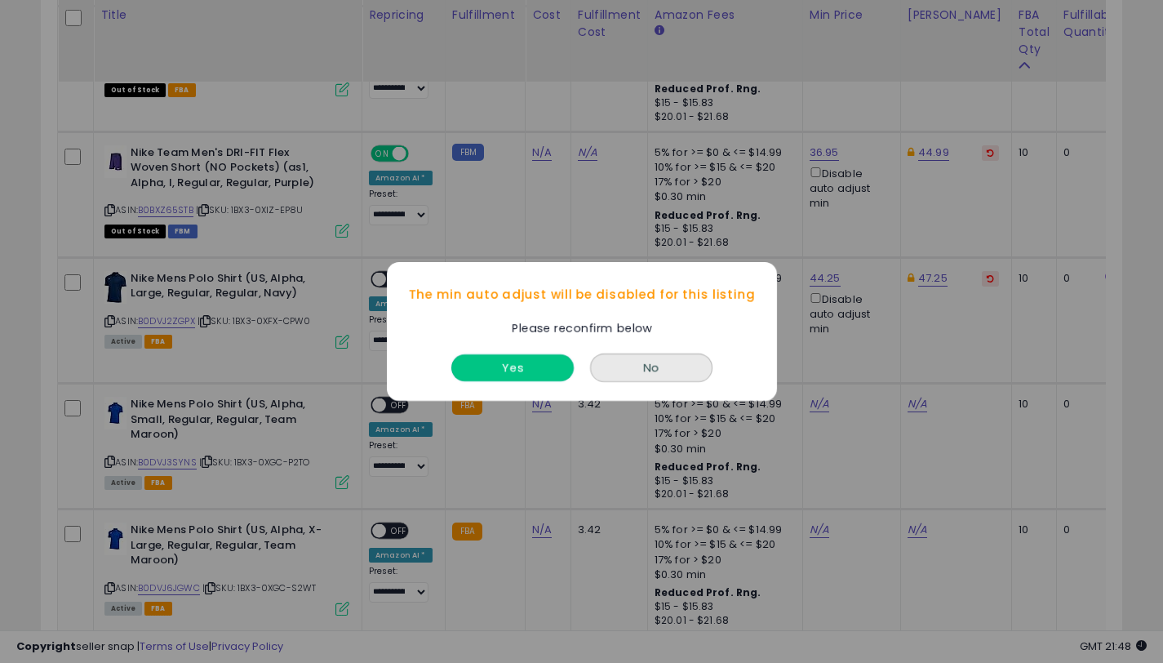
click at [536, 366] on button "Yes" at bounding box center [512, 367] width 122 height 27
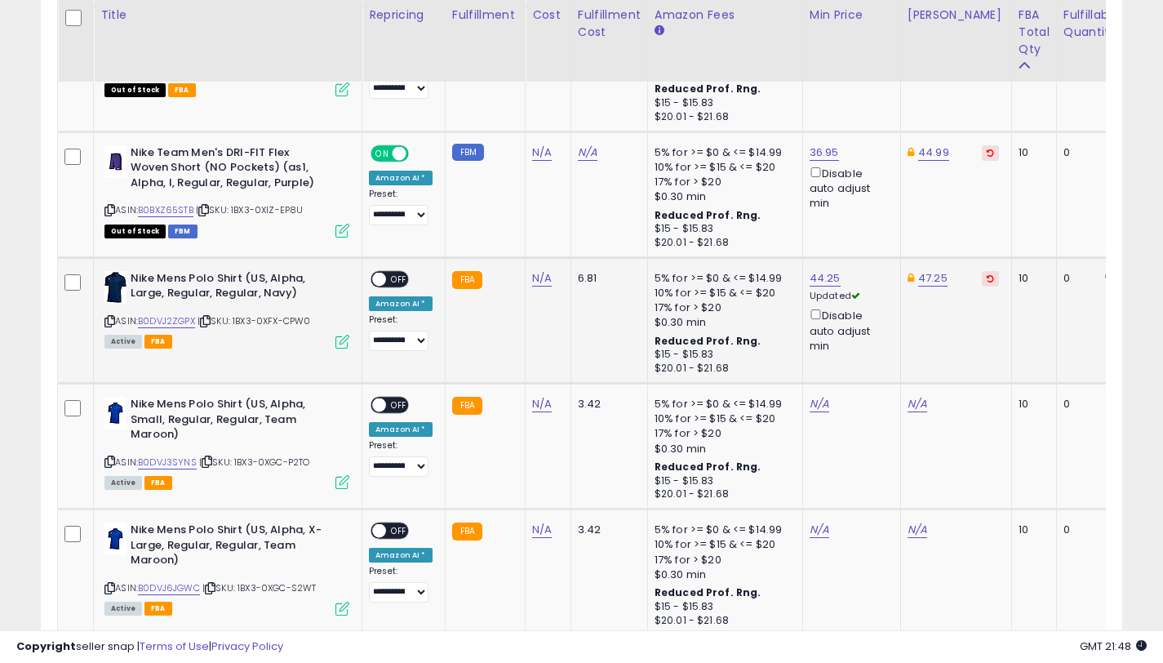
click at [388, 278] on span "OFF" at bounding box center [399, 279] width 26 height 14
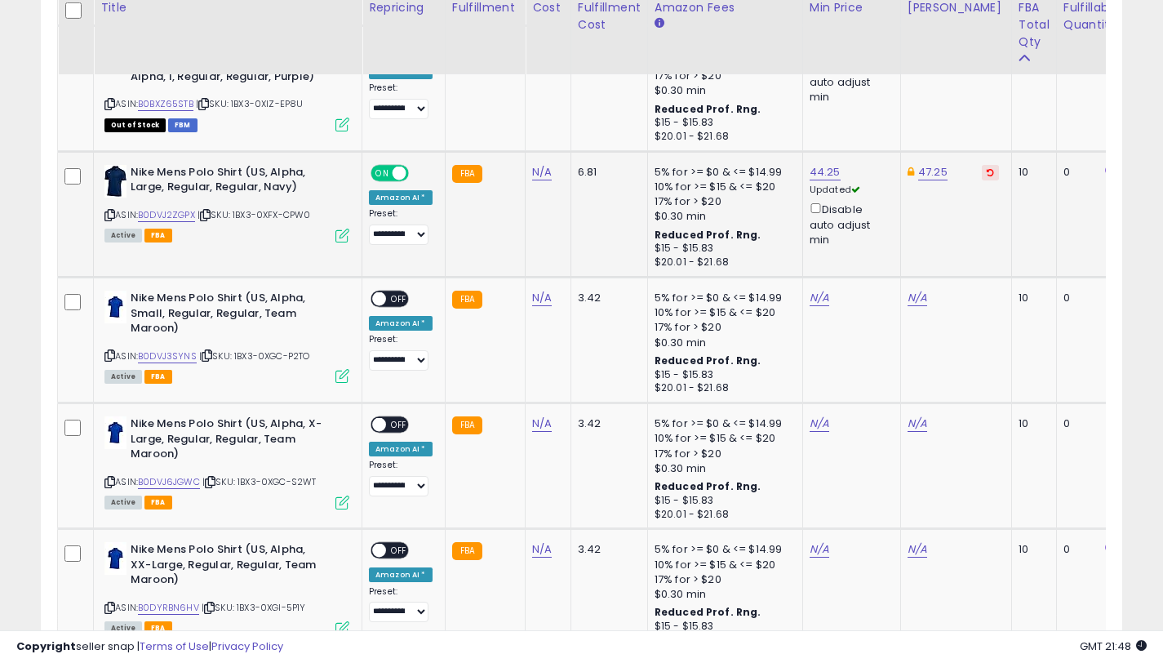
scroll to position [2749, 0]
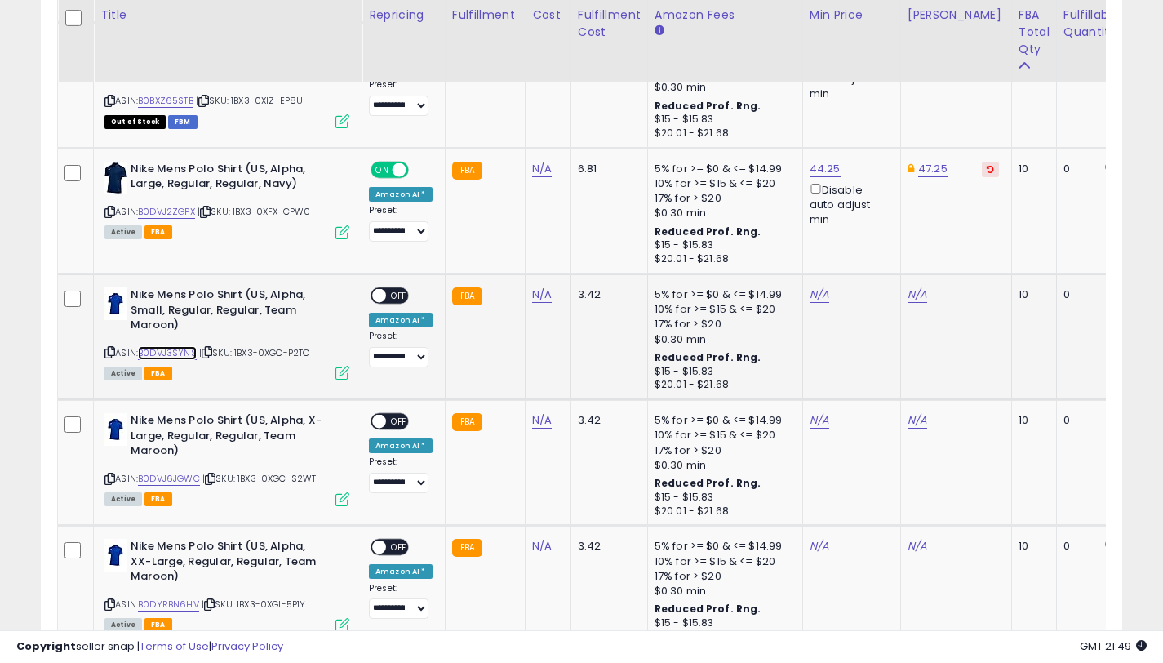
click at [187, 352] on link "B0DVJ3SYNS" at bounding box center [167, 353] width 59 height 14
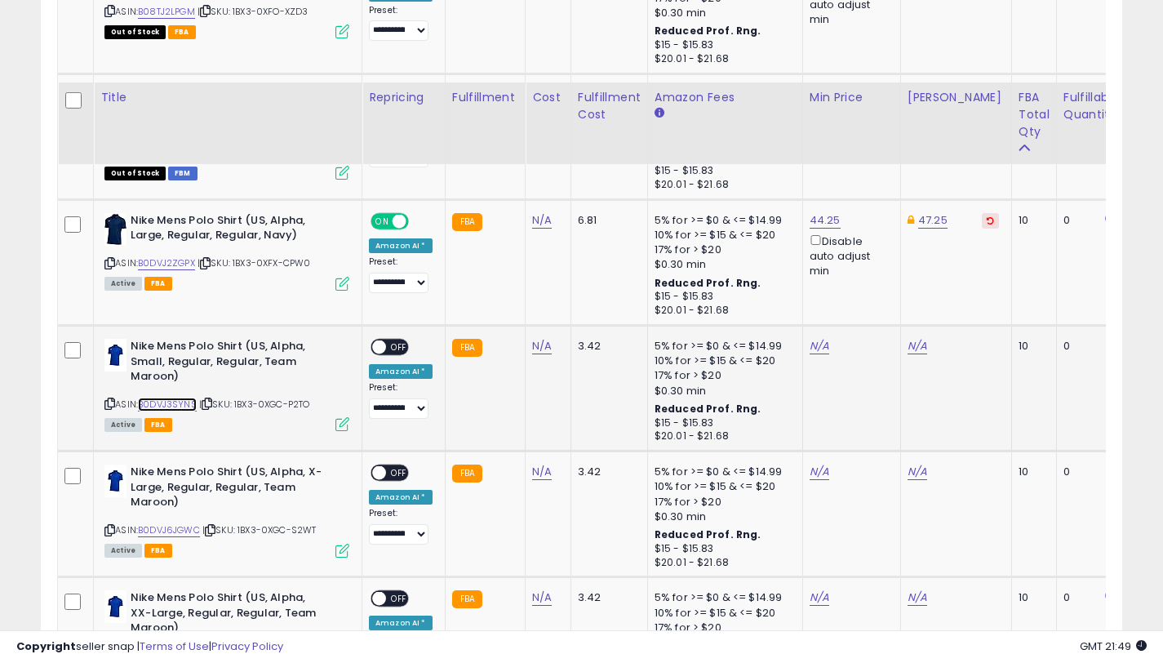
scroll to position [2800, 0]
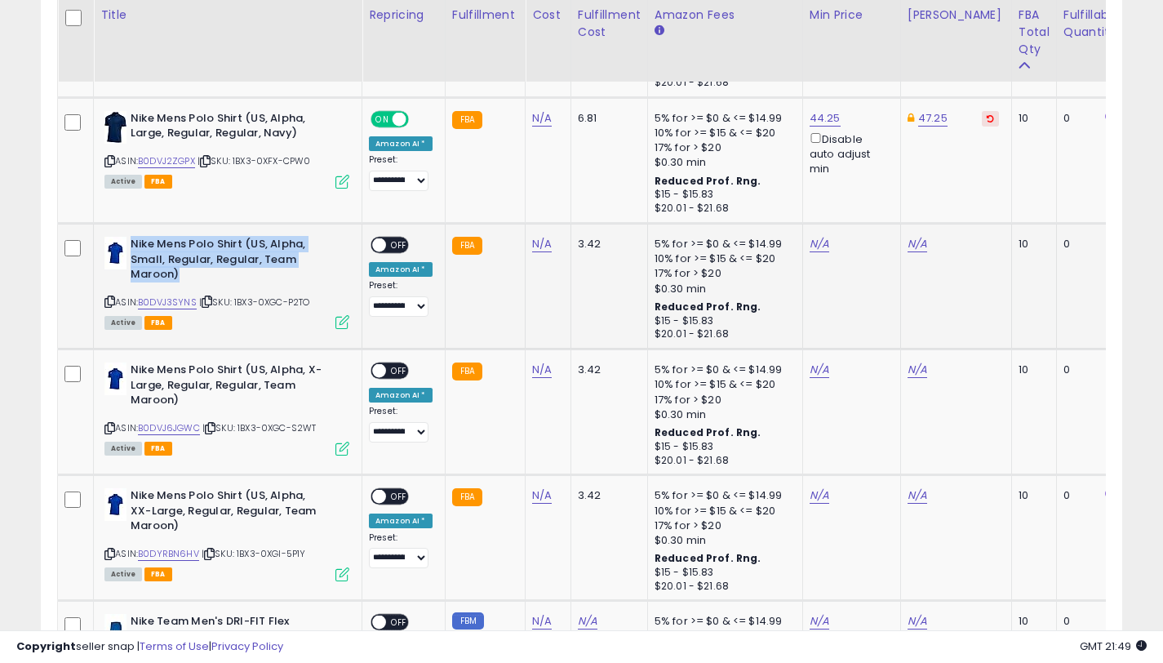
drag, startPoint x: 163, startPoint y: 268, endPoint x: 133, endPoint y: 245, distance: 37.9
click at [133, 245] on b "Nike Mens Polo Shirt (US, Alpha, Small, Regular, Regular, Team Maroon)" at bounding box center [230, 262] width 198 height 50
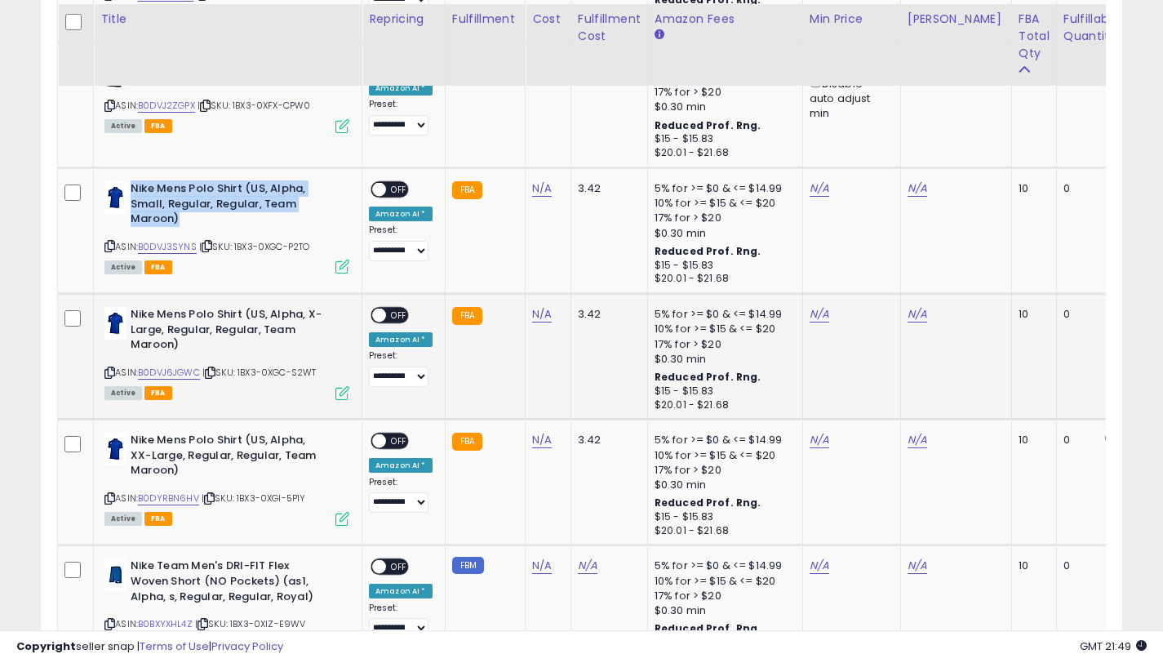
scroll to position [2860, 0]
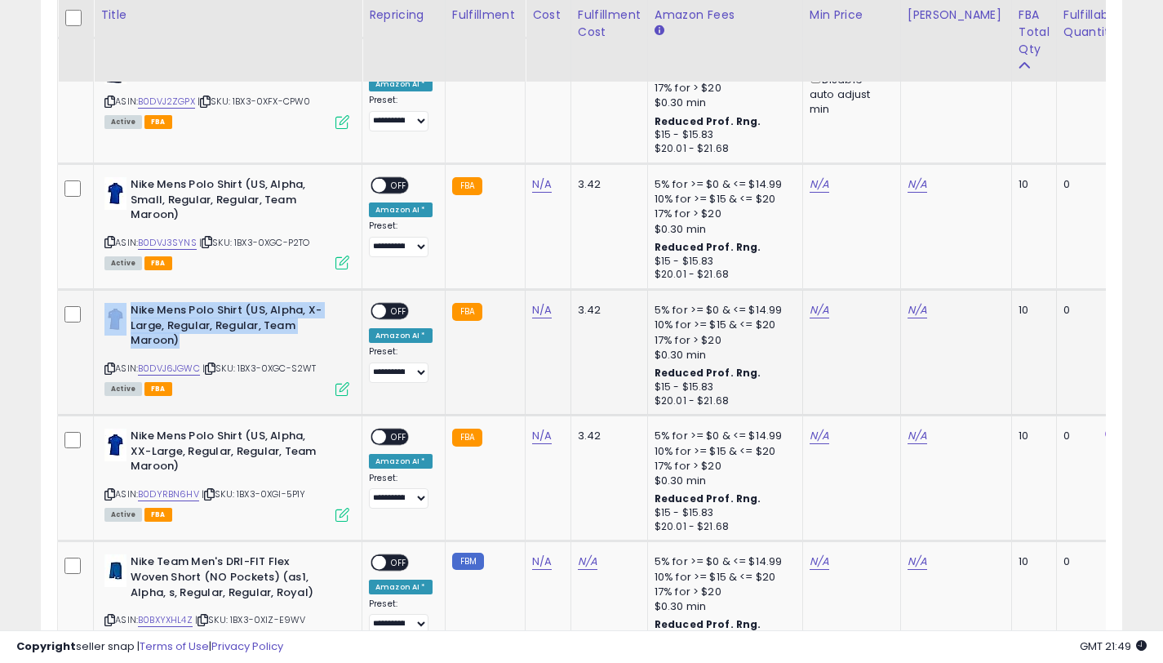
drag, startPoint x: 179, startPoint y: 339, endPoint x: 126, endPoint y: 309, distance: 60.7
click at [126, 309] on div "Nike Mens Polo Shirt (US, Alpha, X-Large, Regular, Regular, Team Maroon)" at bounding box center [226, 328] width 245 height 50
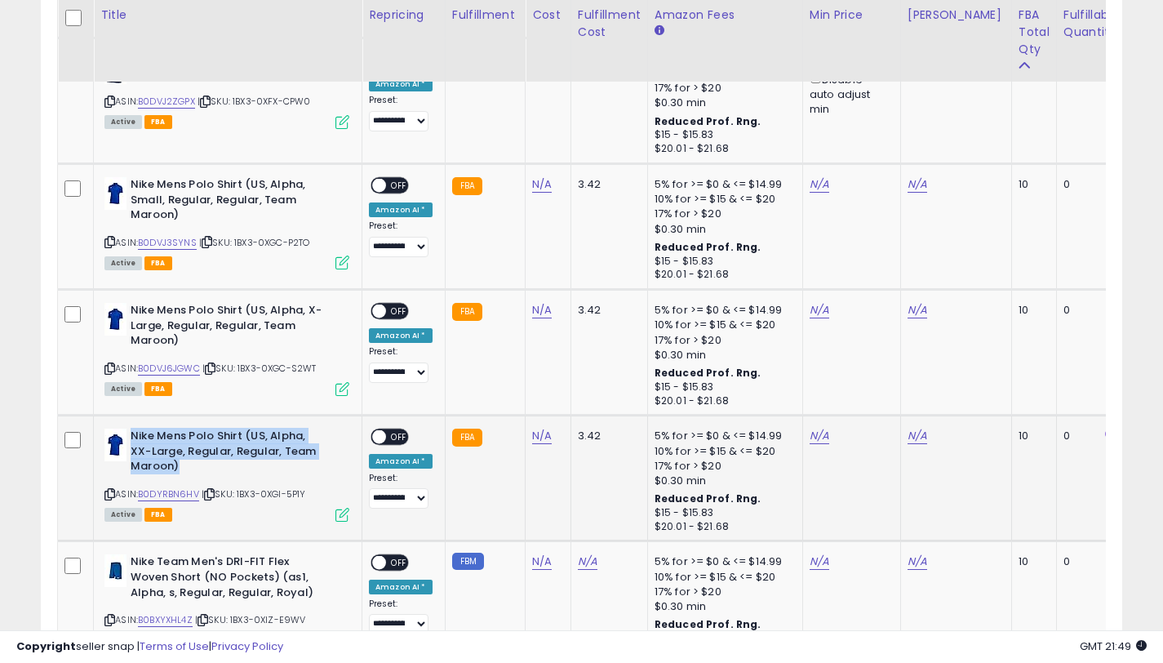
drag, startPoint x: 167, startPoint y: 458, endPoint x: 132, endPoint y: 441, distance: 38.3
click at [131, 439] on b "Nike Mens Polo Shirt (US, Alpha, XX-Large, Regular, Regular, Team Maroon)" at bounding box center [230, 454] width 198 height 50
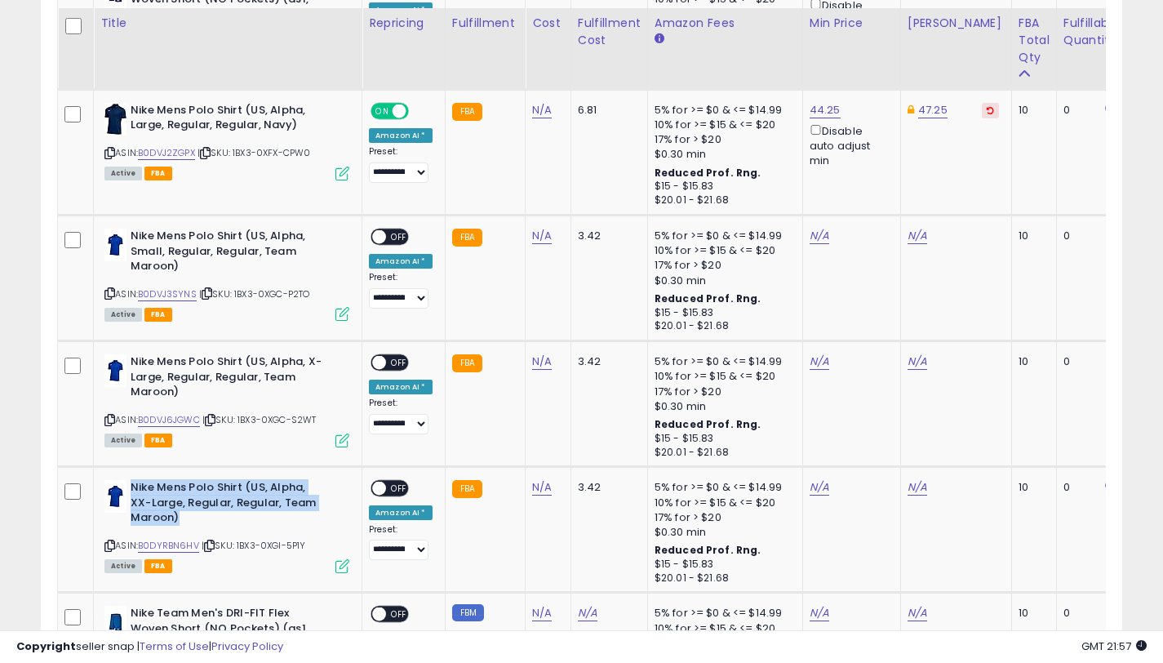
scroll to position [2819, 0]
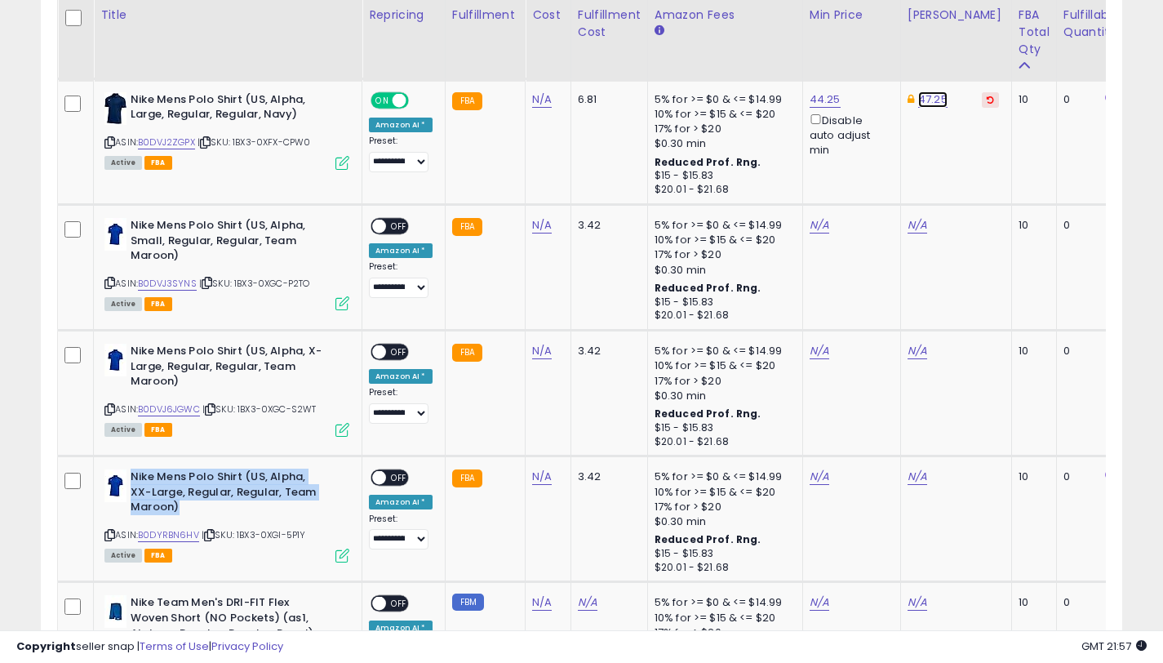
click at [918, 104] on link "47.25" at bounding box center [932, 99] width 29 height 16
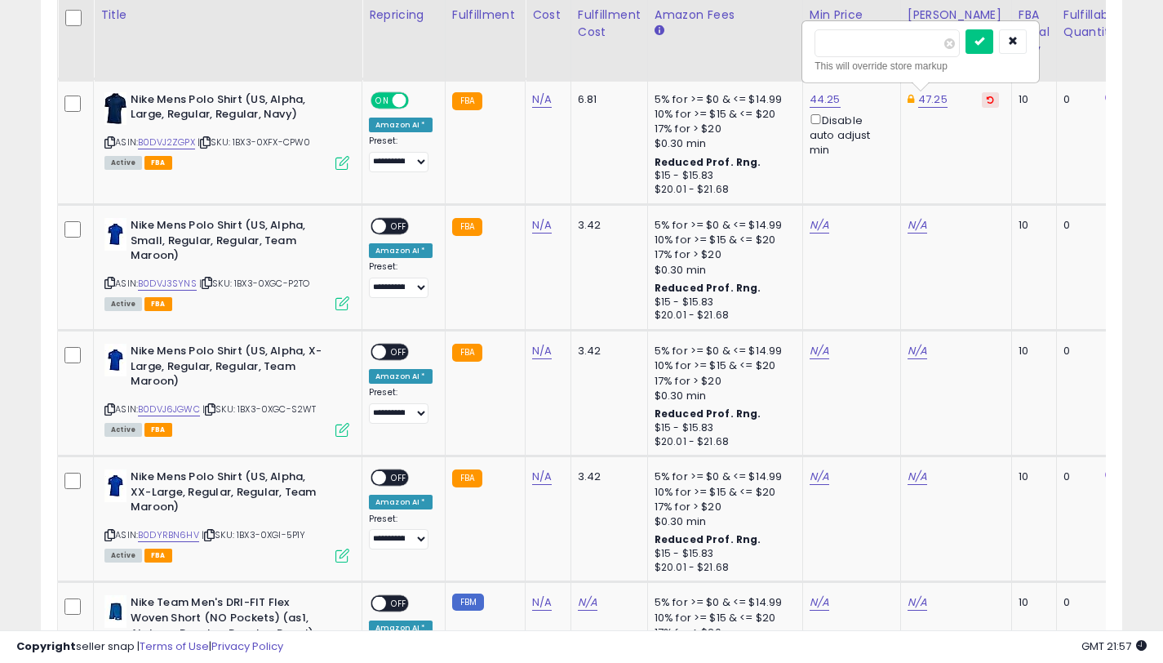
drag, startPoint x: 878, startPoint y: 45, endPoint x: 818, endPoint y: 40, distance: 59.8
click at [818, 40] on input "*****" at bounding box center [887, 43] width 145 height 28
type input "*****"
click at [985, 47] on button "submit" at bounding box center [980, 41] width 28 height 24
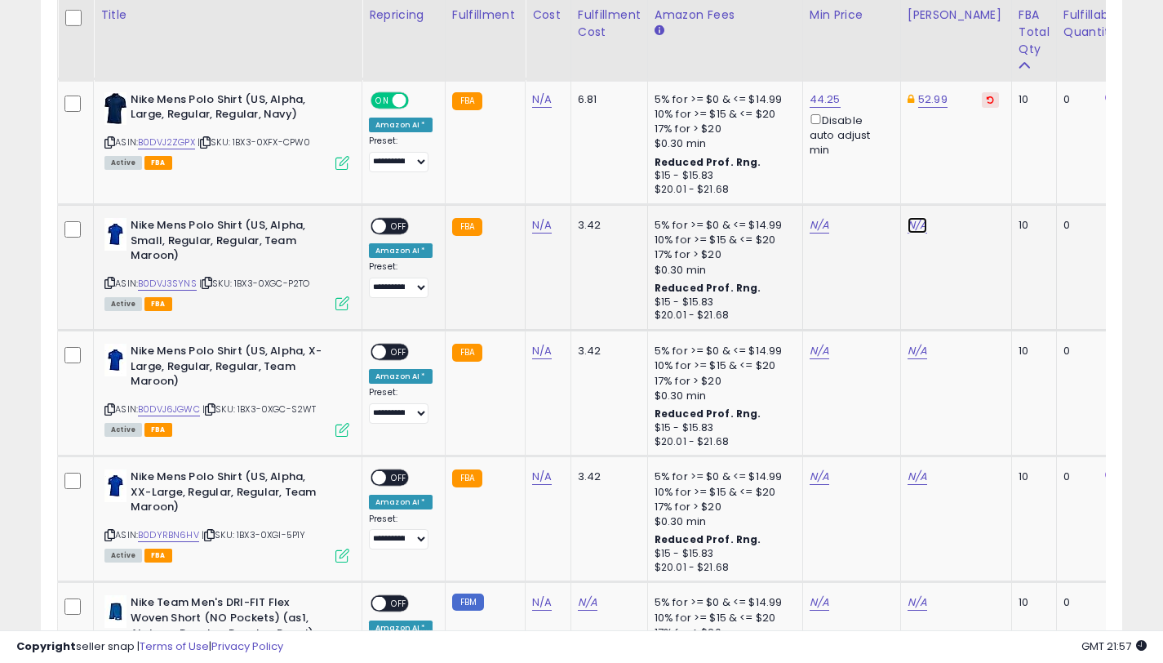
click at [908, 225] on link "N/A" at bounding box center [918, 225] width 20 height 16
type input "*****"
click at [975, 176] on button "submit" at bounding box center [965, 167] width 28 height 24
click at [910, 352] on link "N/A" at bounding box center [918, 351] width 20 height 16
type input "*****"
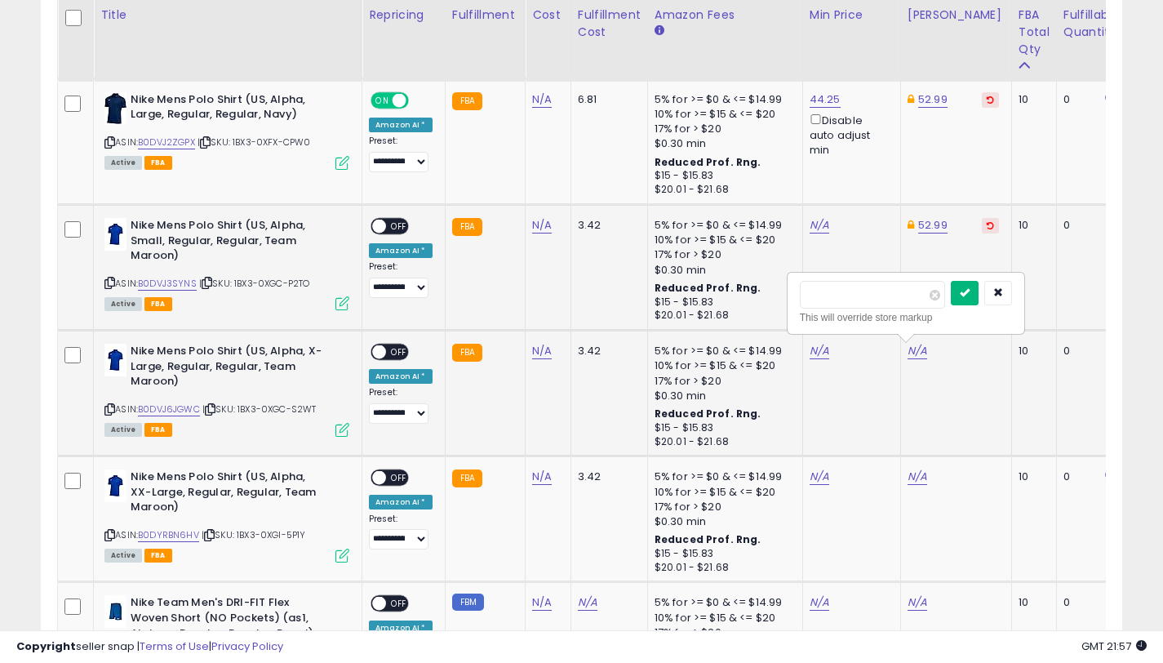
drag, startPoint x: 968, startPoint y: 294, endPoint x: 899, endPoint y: 388, distance: 116.7
click at [969, 294] on icon "submit" at bounding box center [965, 292] width 10 height 10
click at [909, 481] on link "N/A" at bounding box center [918, 477] width 20 height 16
type input "*****"
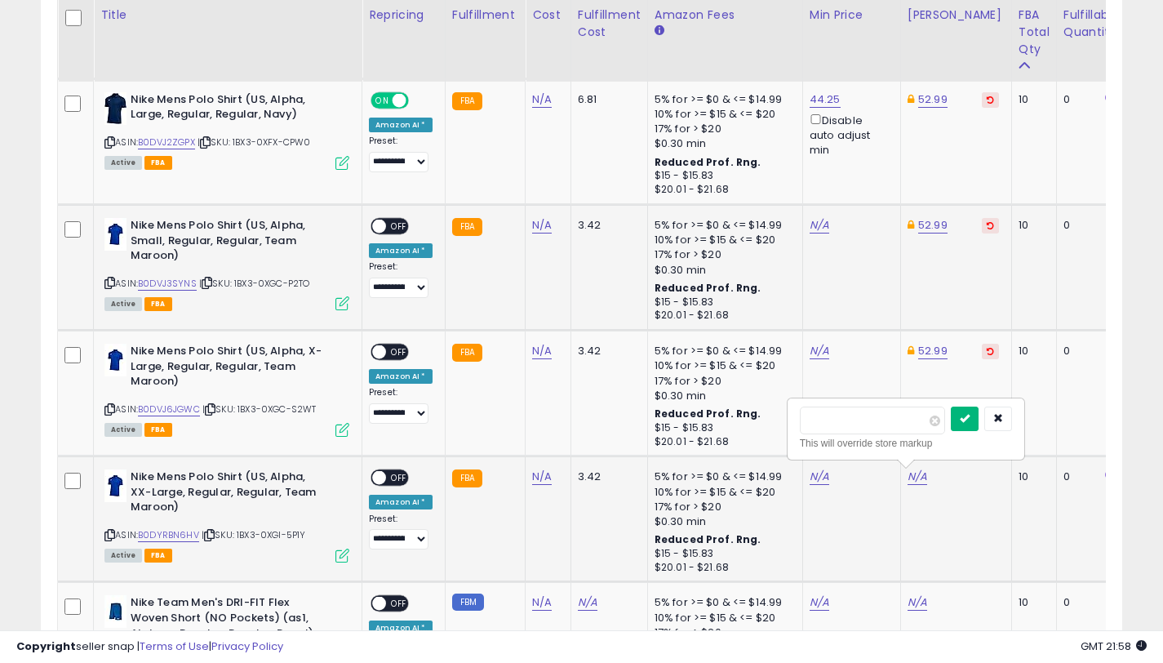
drag, startPoint x: 976, startPoint y: 416, endPoint x: 927, endPoint y: 438, distance: 54.0
click at [970, 416] on icon "submit" at bounding box center [965, 418] width 10 height 10
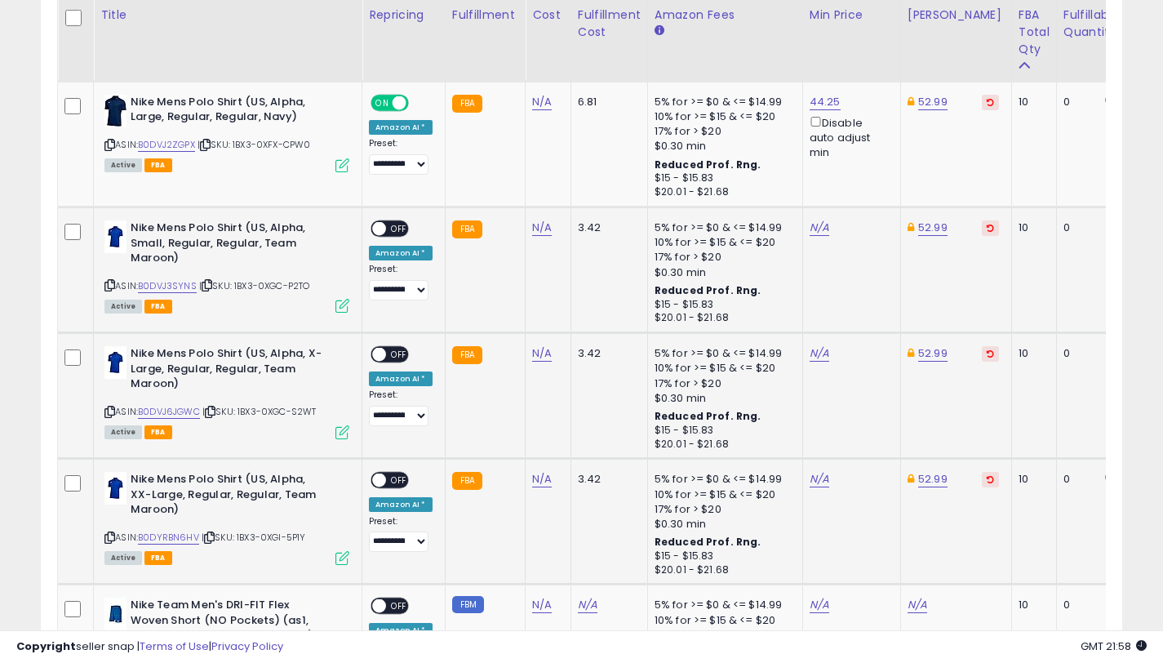
scroll to position [2815, 0]
click at [190, 145] on link "B0DVJ2ZGPX" at bounding box center [166, 146] width 57 height 14
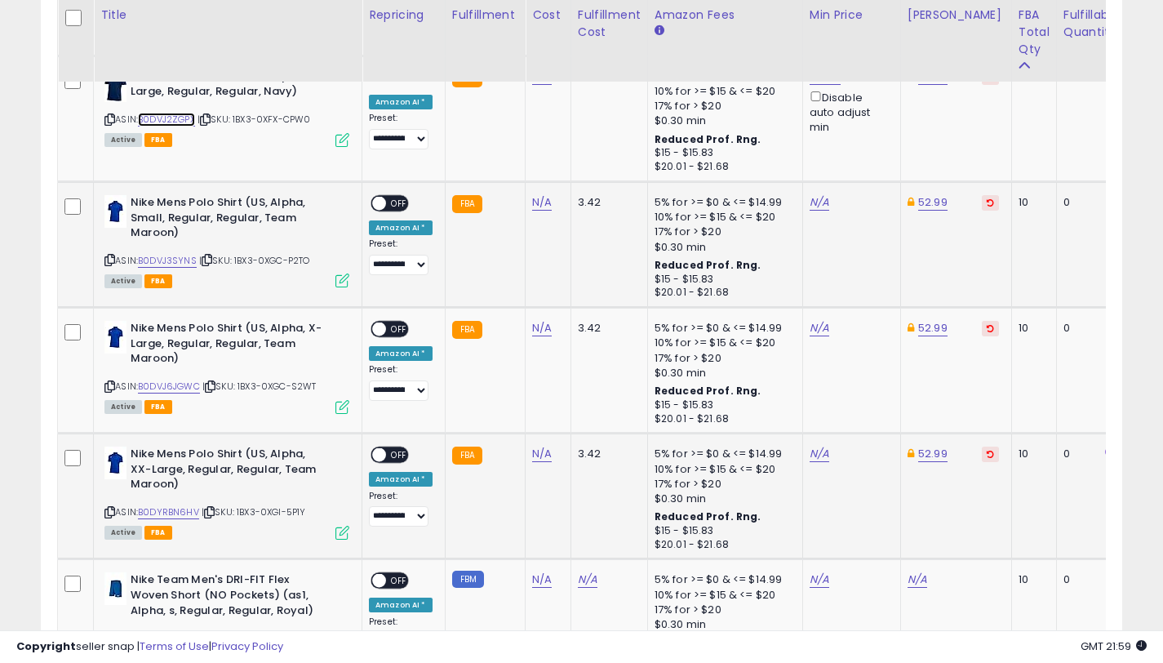
scroll to position [2868, 0]
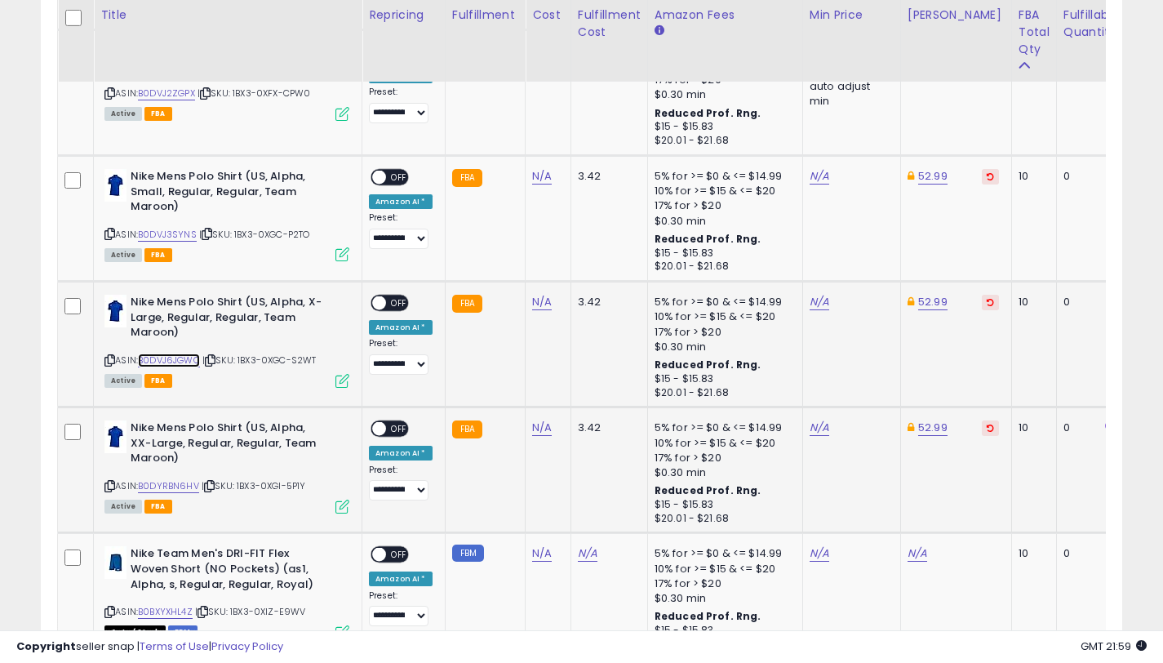
click at [185, 359] on link "B0DVJ6JGWC" at bounding box center [169, 360] width 62 height 14
click at [810, 180] on link "N/A" at bounding box center [820, 176] width 20 height 16
type input "*****"
click at [872, 117] on icon "submit" at bounding box center [867, 118] width 10 height 10
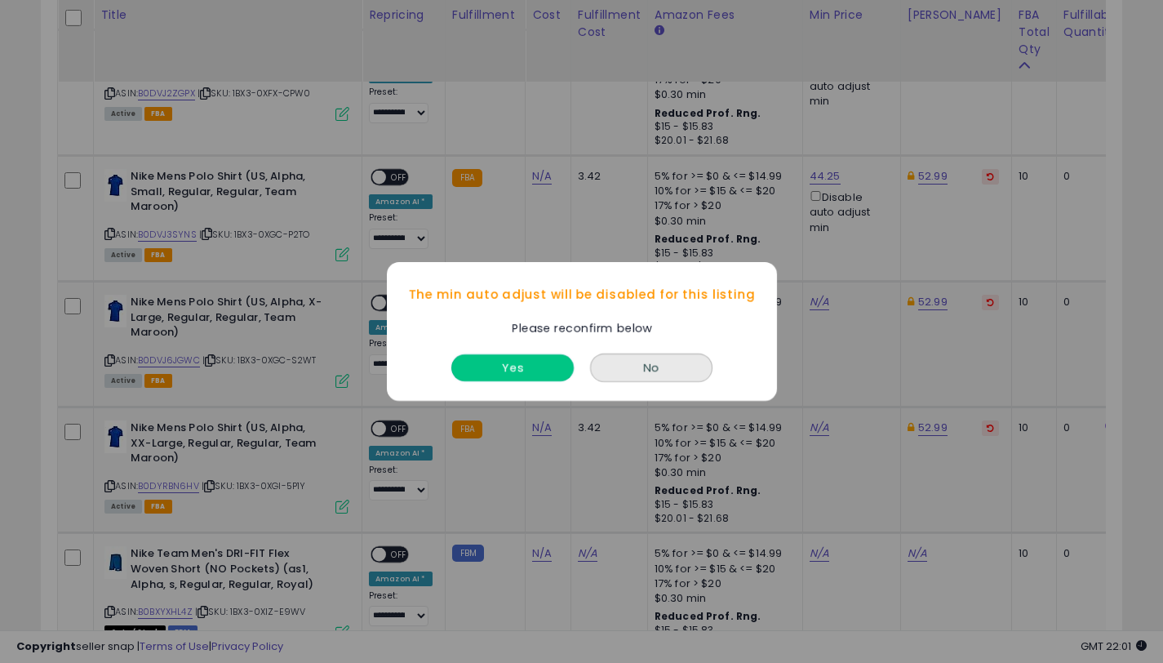
click at [494, 362] on button "Yes" at bounding box center [512, 367] width 122 height 27
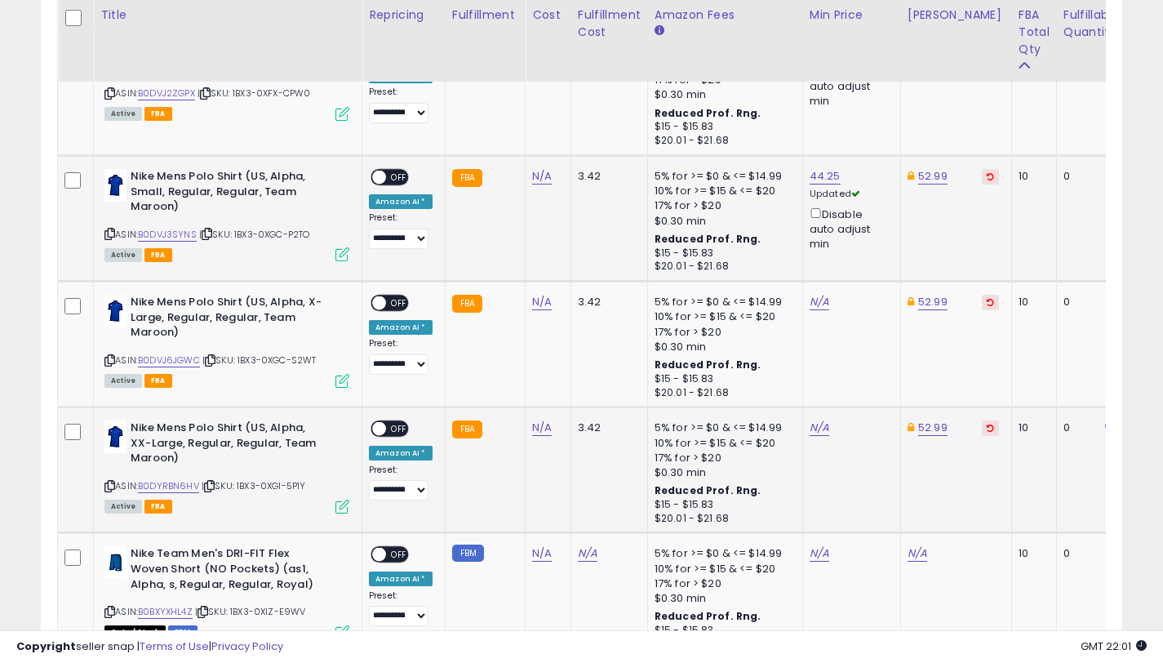
click at [383, 178] on span at bounding box center [379, 178] width 14 height 14
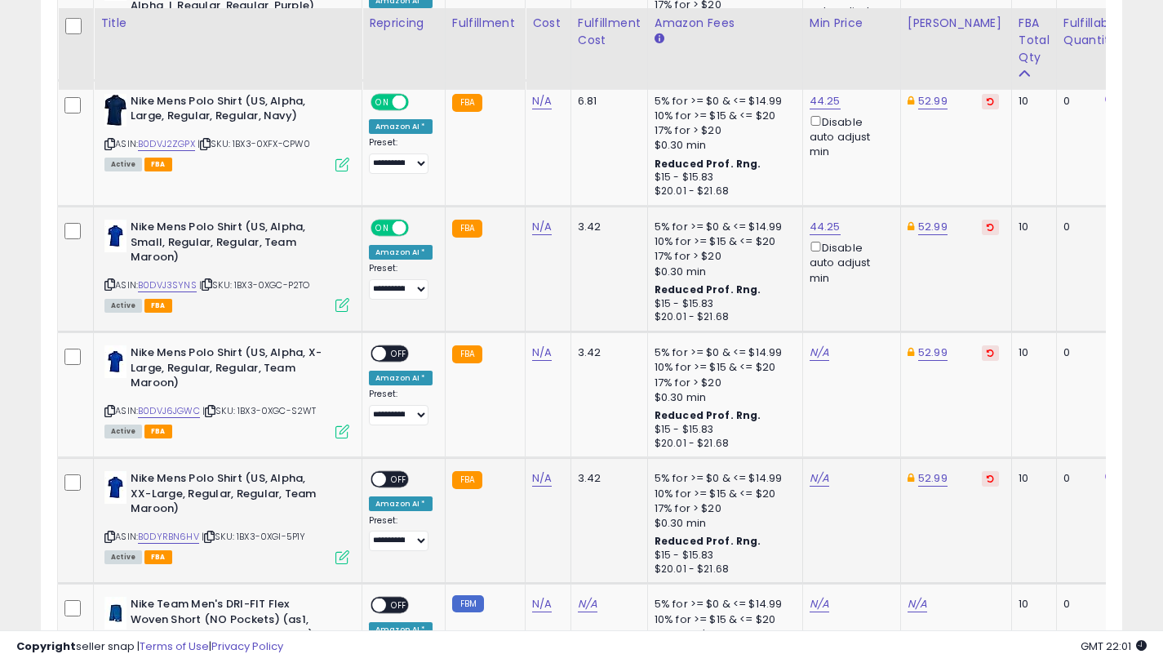
scroll to position [2846, 0]
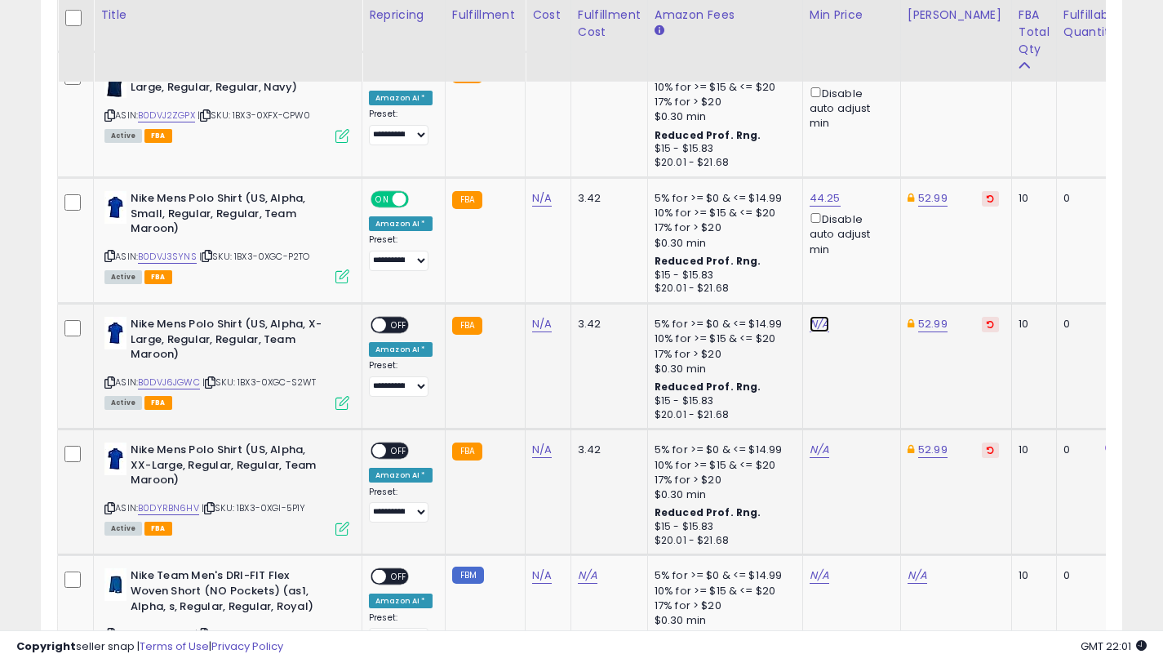
click at [810, 329] on link "N/A" at bounding box center [820, 324] width 20 height 16
type input "*****"
click at [878, 273] on button "submit" at bounding box center [867, 266] width 28 height 24
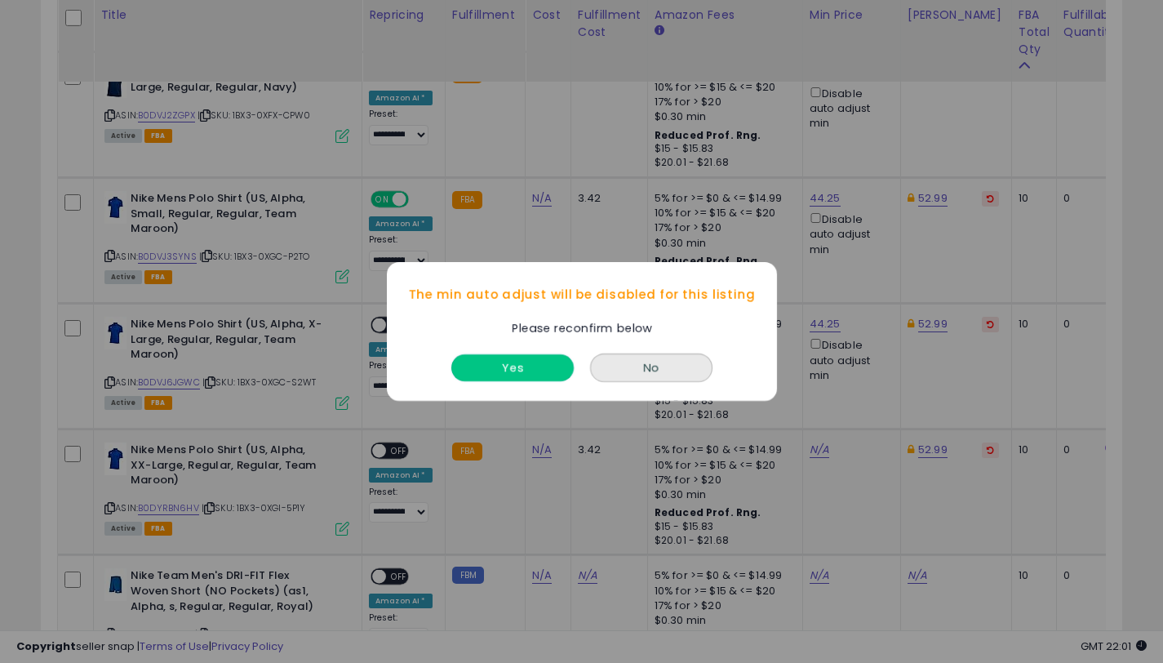
click at [492, 361] on button "Yes" at bounding box center [512, 367] width 122 height 27
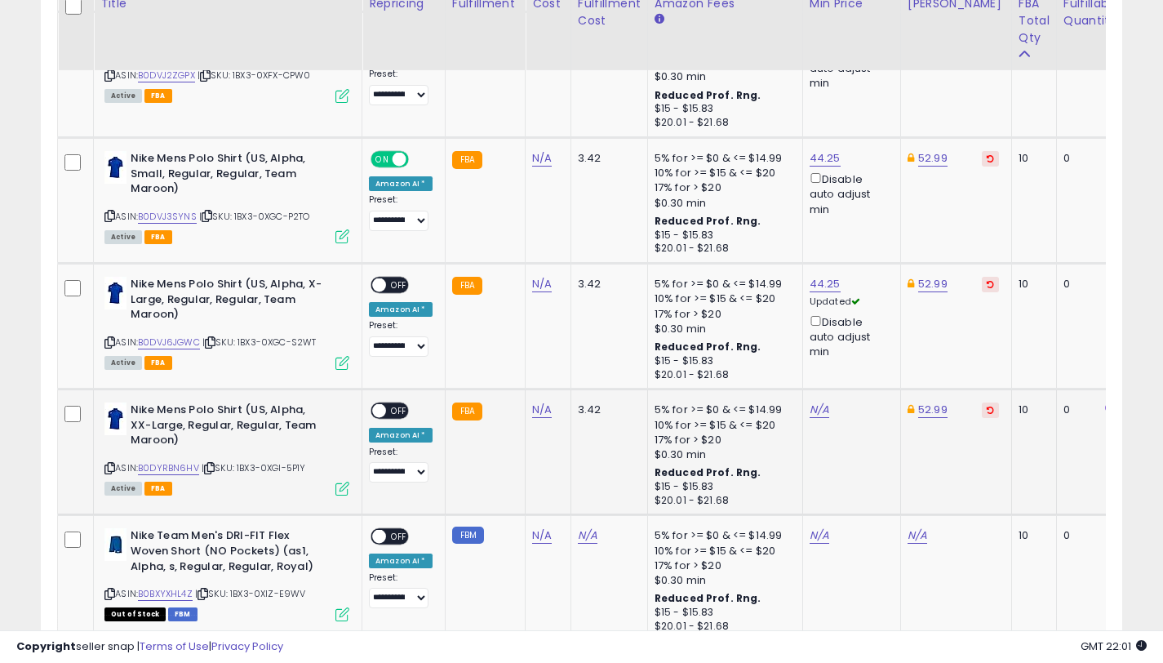
scroll to position [2893, 0]
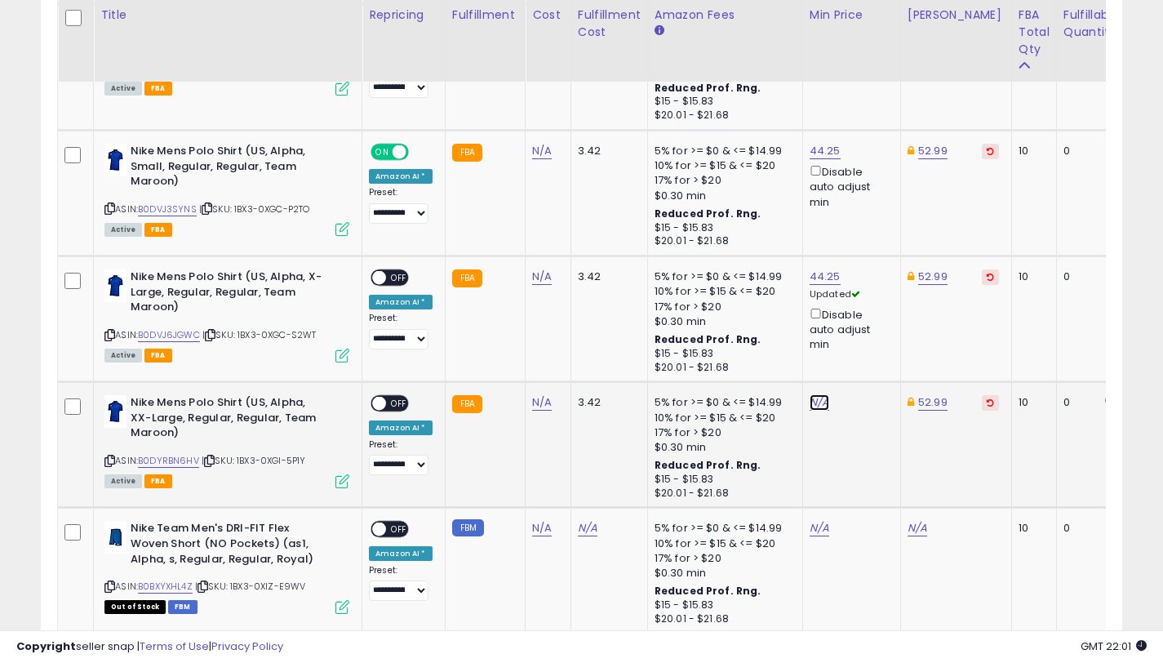
click at [817, 405] on link "N/A" at bounding box center [820, 402] width 20 height 16
drag, startPoint x: 719, startPoint y: 347, endPoint x: 710, endPoint y: 432, distance: 85.4
click at [719, 347] on input "****" at bounding box center [774, 346] width 145 height 28
type input "*****"
click at [872, 340] on icon "submit" at bounding box center [867, 344] width 10 height 10
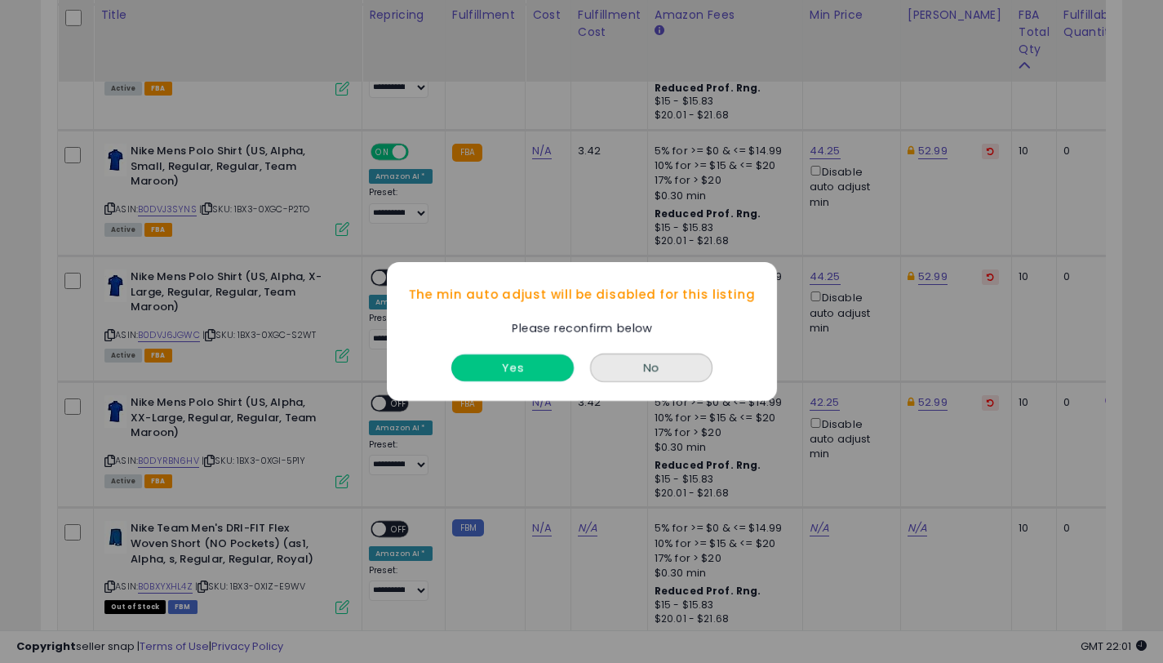
click at [503, 365] on button "Yes" at bounding box center [512, 367] width 122 height 27
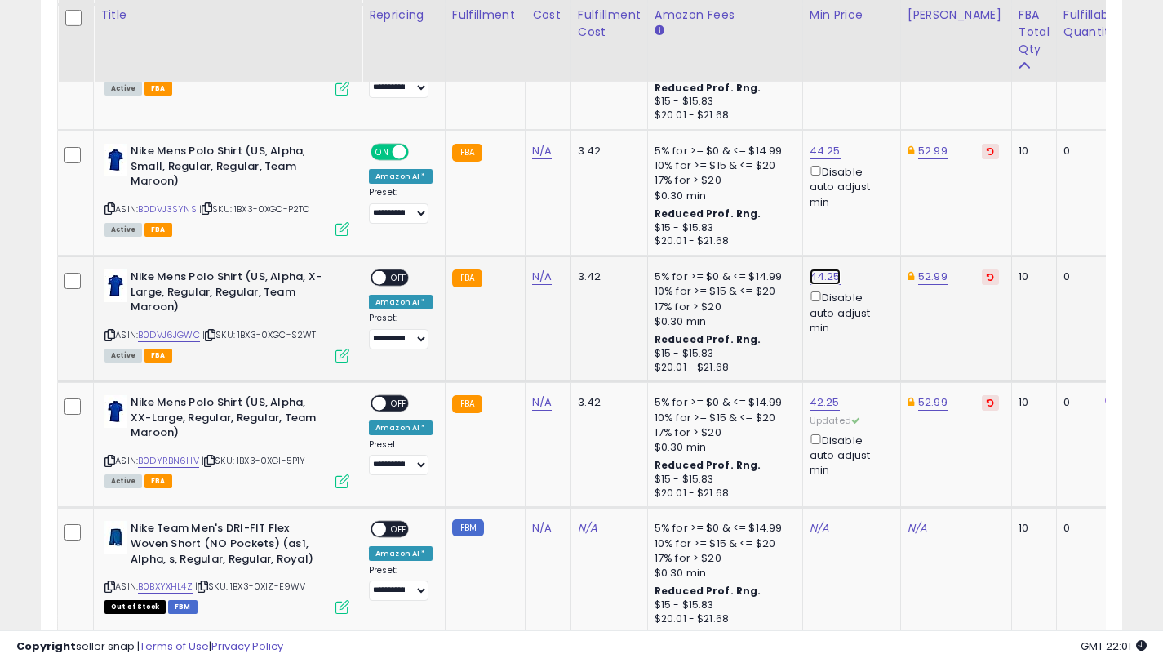
click at [811, 275] on link "44.25" at bounding box center [825, 277] width 31 height 16
click at [727, 223] on input "*****" at bounding box center [778, 221] width 145 height 28
type input "*****"
click at [872, 220] on button "submit" at bounding box center [871, 219] width 28 height 24
click at [818, 153] on link "44.25" at bounding box center [825, 151] width 31 height 16
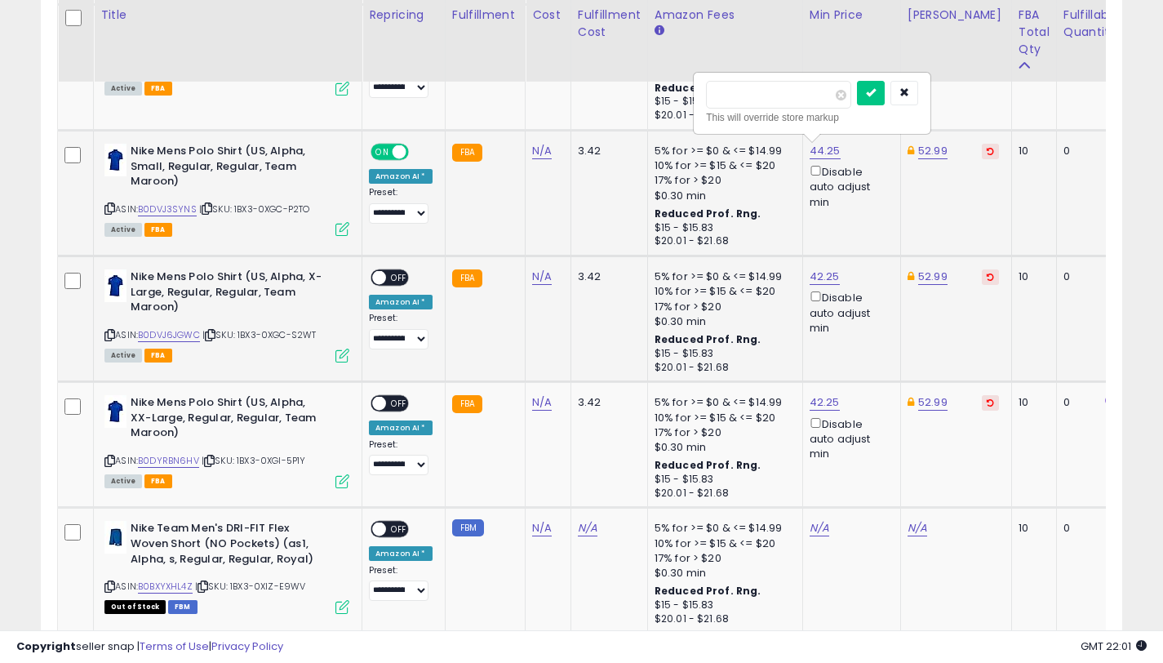
click at [727, 91] on input "*****" at bounding box center [778, 95] width 145 height 28
type input "*****"
click at [878, 85] on button "submit" at bounding box center [871, 93] width 28 height 24
click at [189, 333] on link "B0DVJ6JGWC" at bounding box center [169, 335] width 62 height 14
click at [389, 282] on span "OFF" at bounding box center [399, 278] width 26 height 14
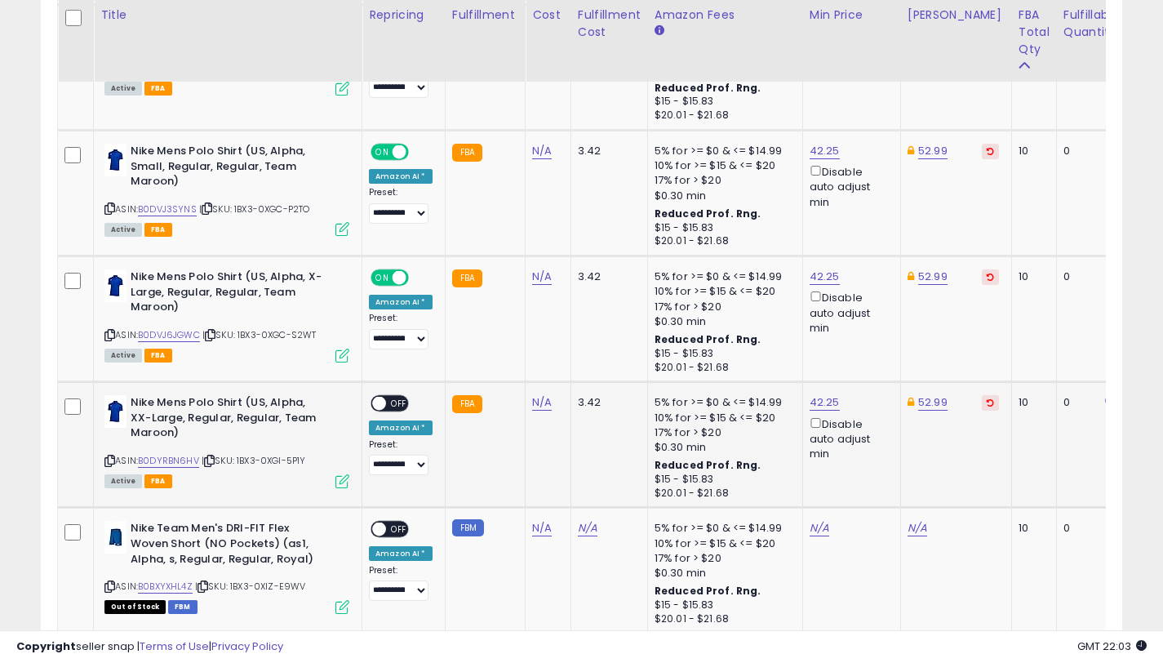
click at [395, 401] on span "OFF" at bounding box center [399, 404] width 26 height 14
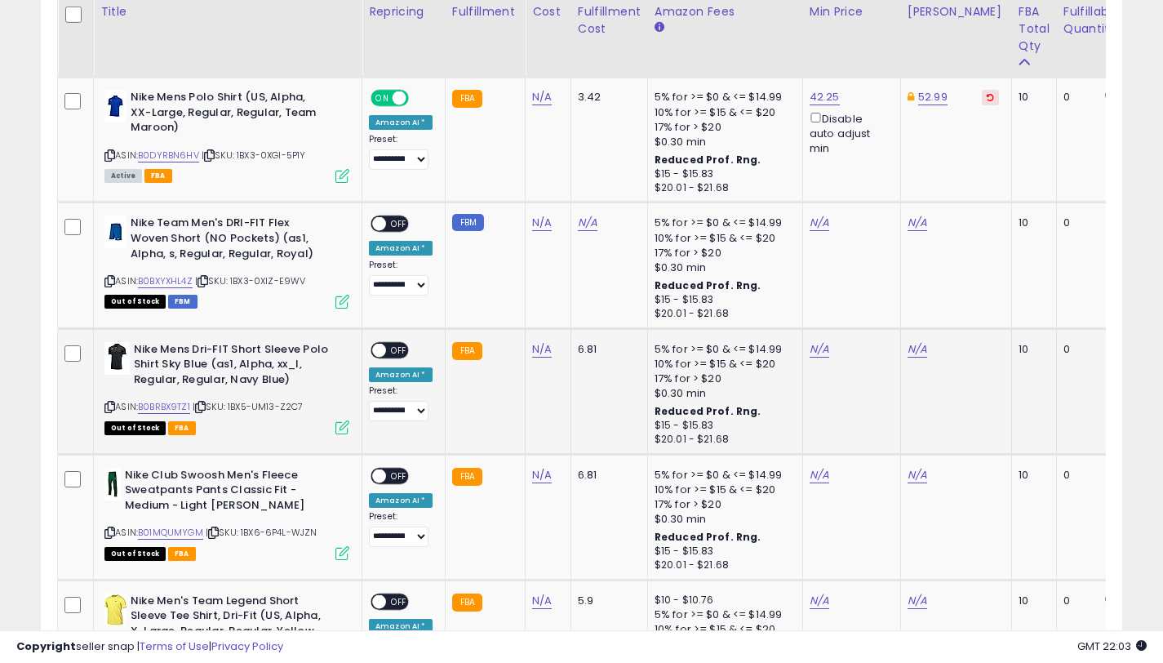
scroll to position [3195, 0]
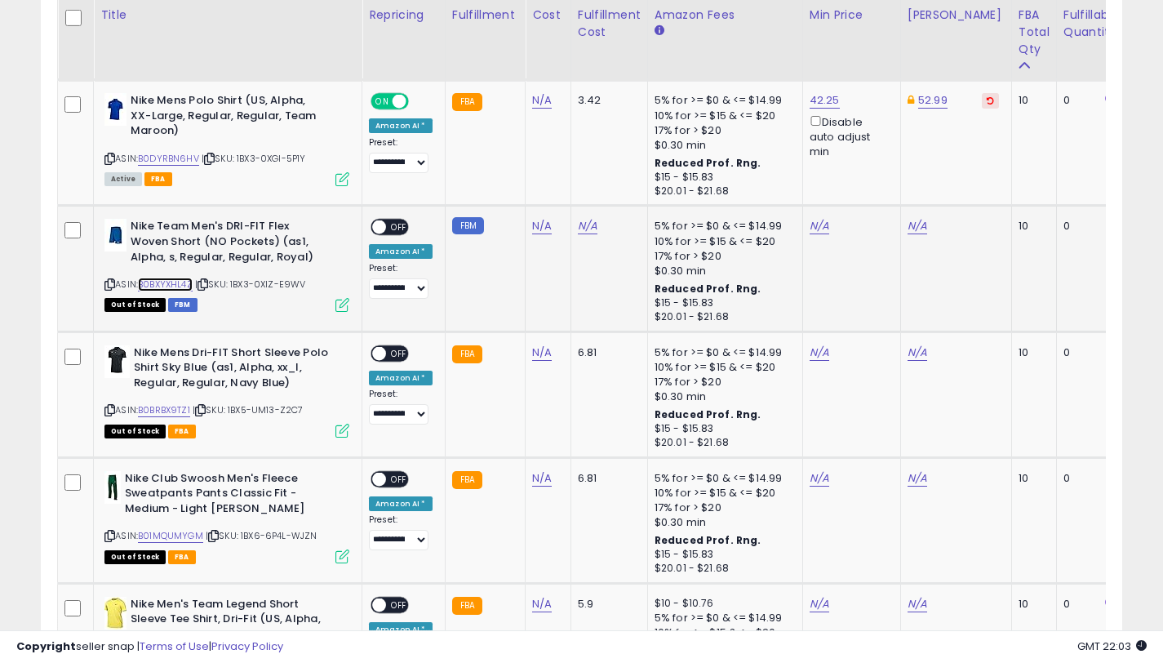
click at [179, 287] on link "B0BXYXHL4Z" at bounding box center [165, 285] width 55 height 14
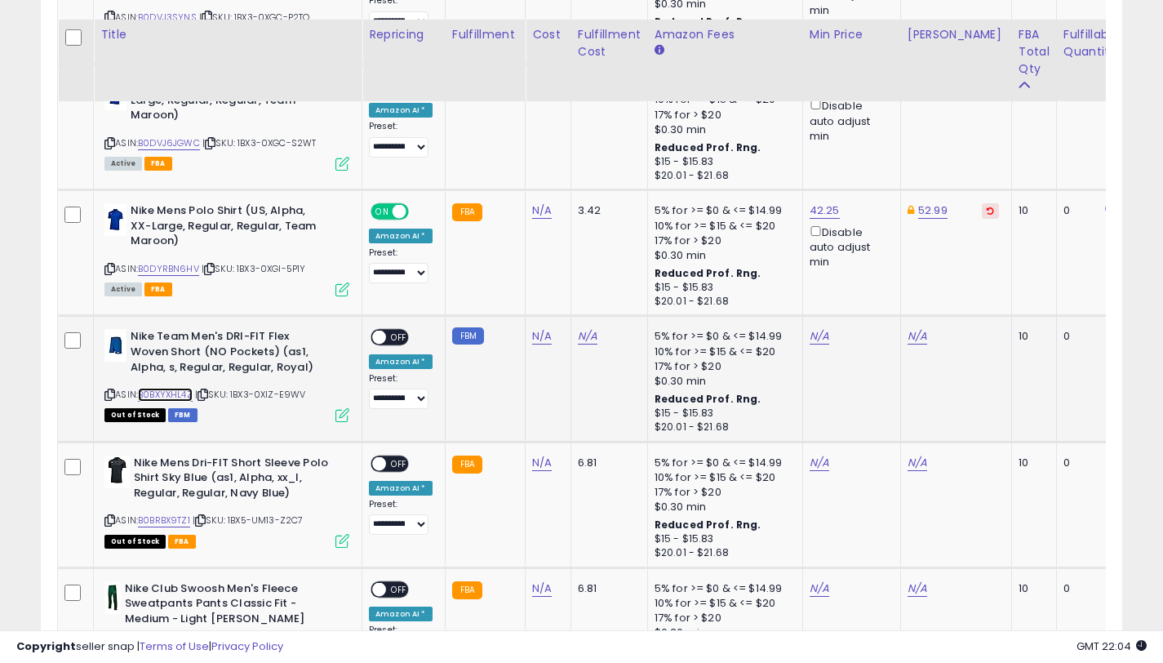
scroll to position [3130, 0]
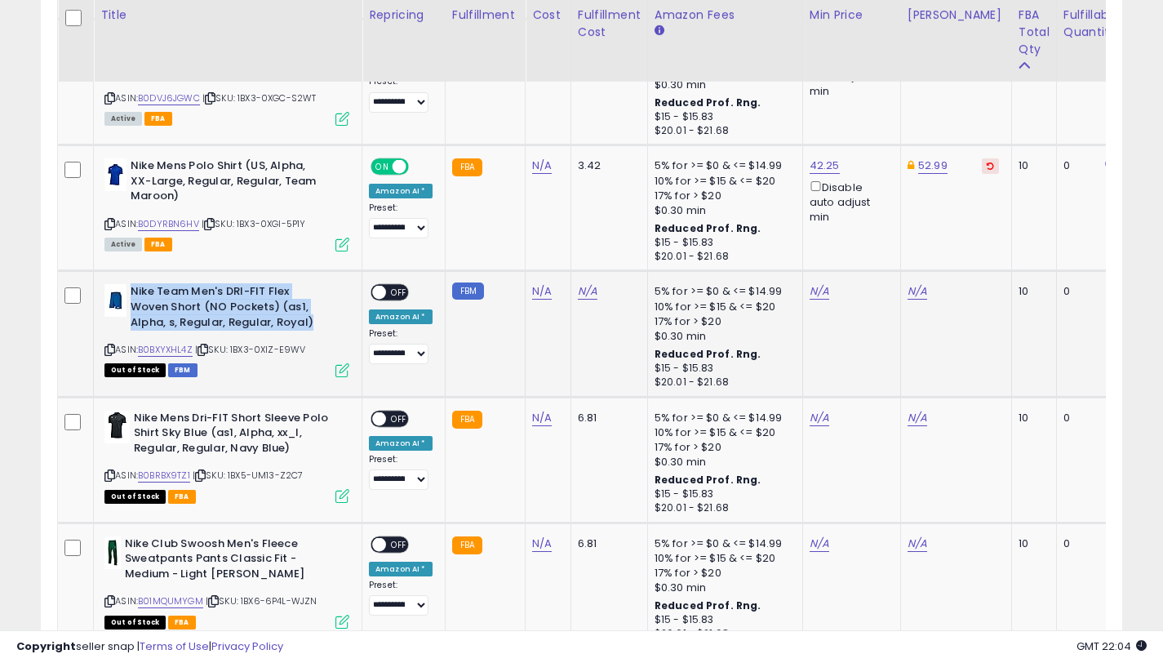
drag, startPoint x: 315, startPoint y: 323, endPoint x: 131, endPoint y: 291, distance: 187.4
click at [131, 291] on b "Nike Team Men's DRI-FIT Flex Woven Short (NO Pockets) (as1, Alpha, s, Regular, …" at bounding box center [230, 309] width 198 height 50
click at [910, 293] on link "N/A" at bounding box center [918, 291] width 20 height 16
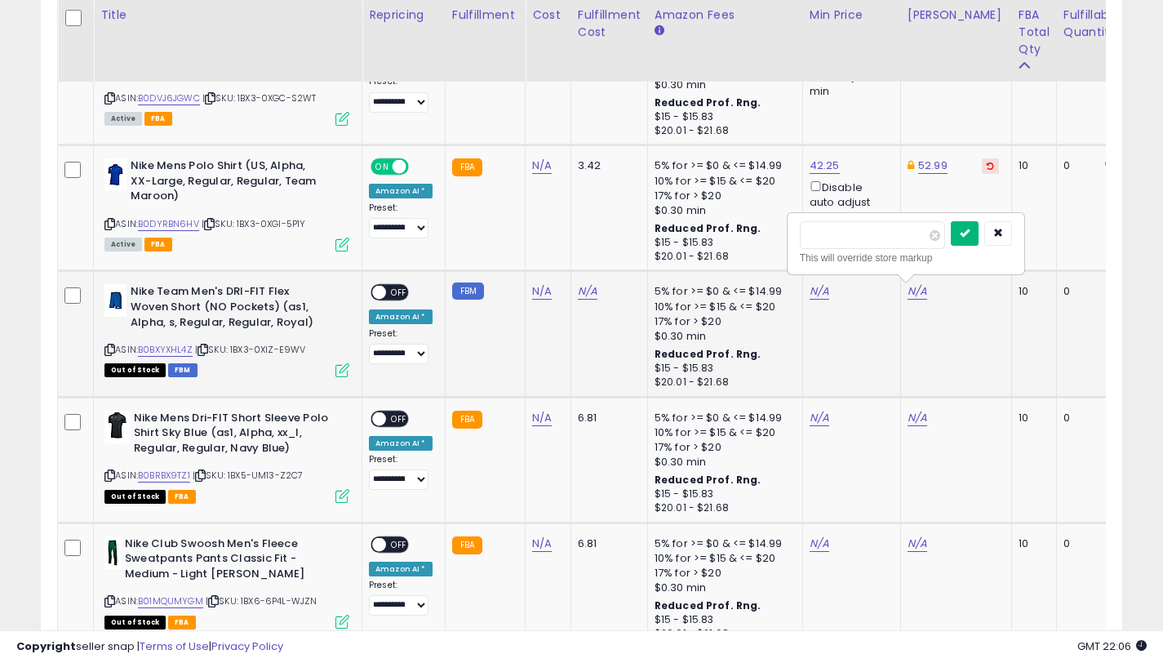
type input "*****"
click at [979, 238] on button "submit" at bounding box center [965, 233] width 28 height 24
click at [815, 292] on link "N/A" at bounding box center [820, 291] width 20 height 16
type input "*****"
click at [881, 239] on button "submit" at bounding box center [867, 233] width 28 height 24
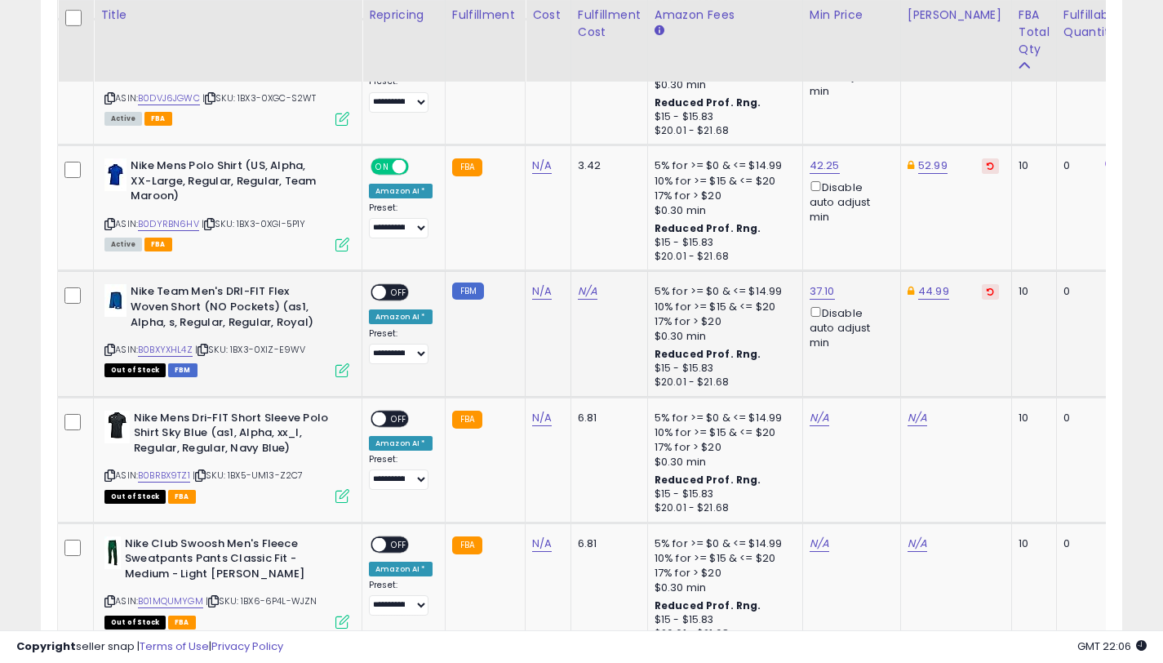
click at [810, 316] on div "Disable auto adjust min" at bounding box center [849, 327] width 78 height 47
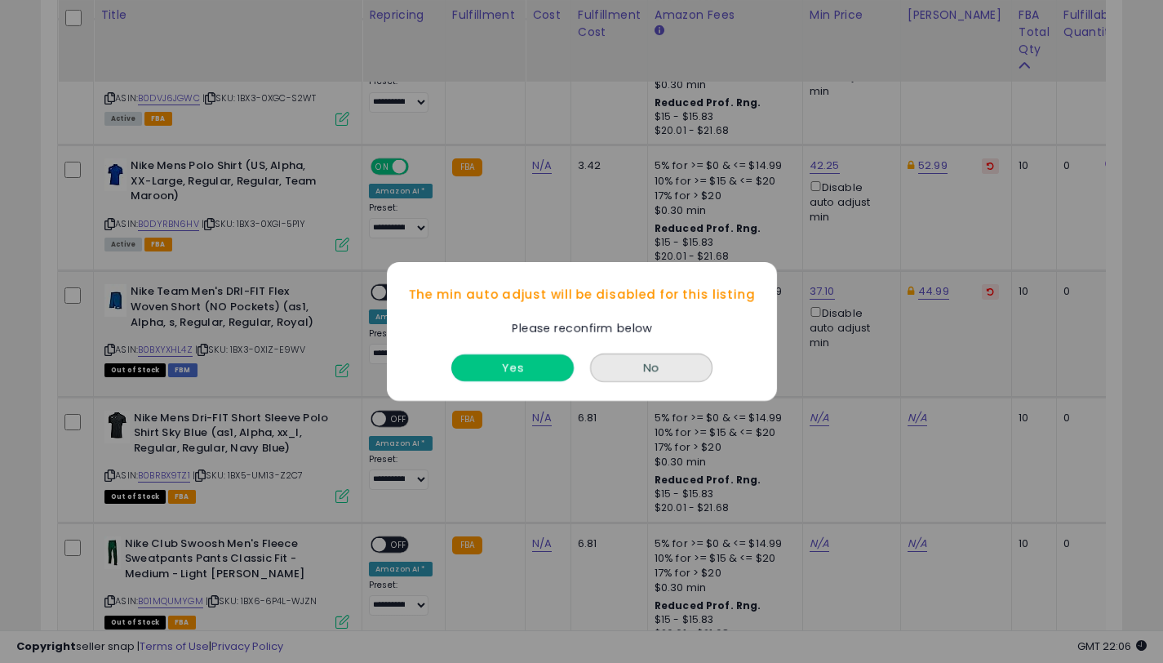
click at [537, 368] on button "Yes" at bounding box center [512, 367] width 122 height 27
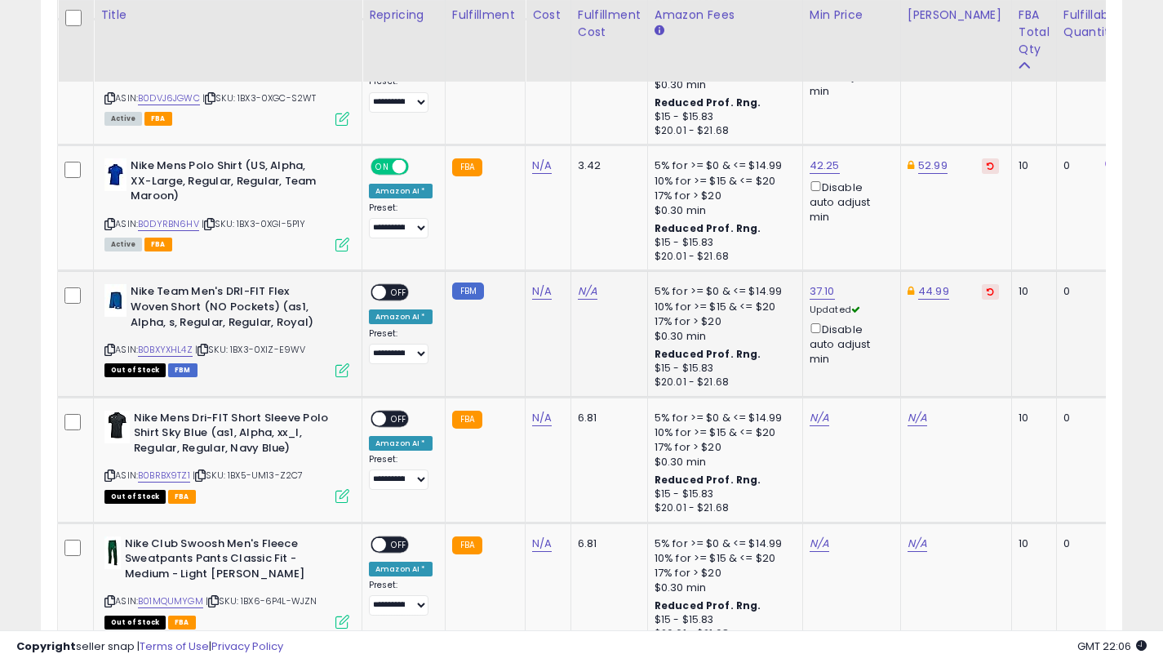
click at [387, 291] on span "OFF" at bounding box center [399, 293] width 26 height 14
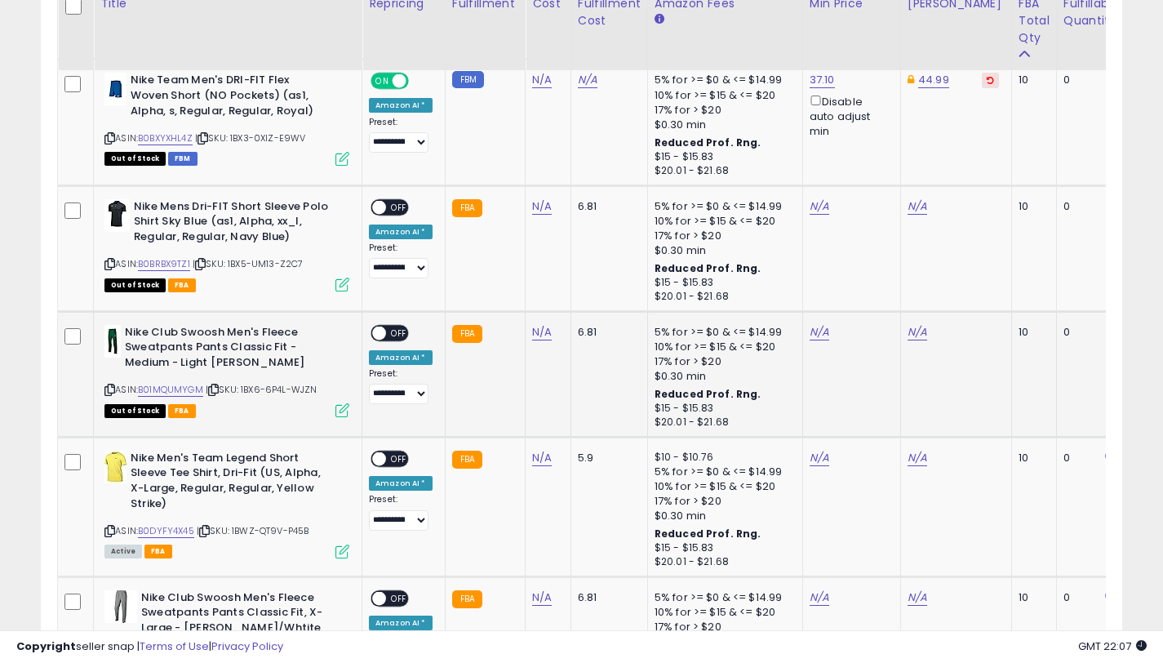
scroll to position [3330, 0]
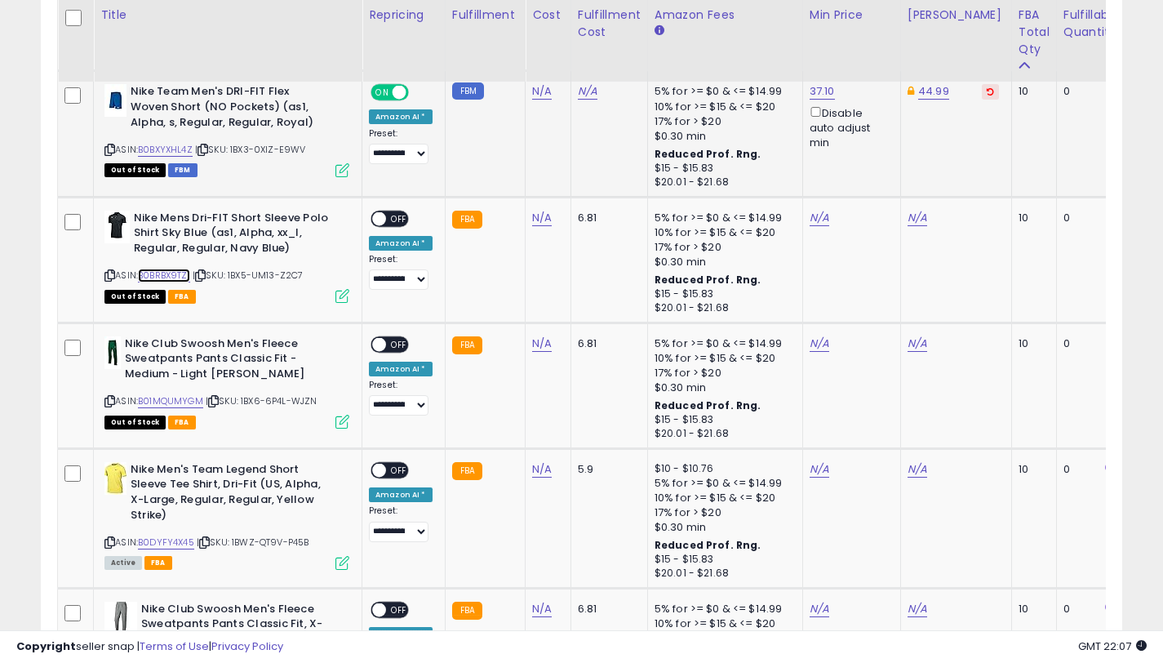
click at [173, 273] on link "B0BRBX9TZ1" at bounding box center [164, 276] width 52 height 14
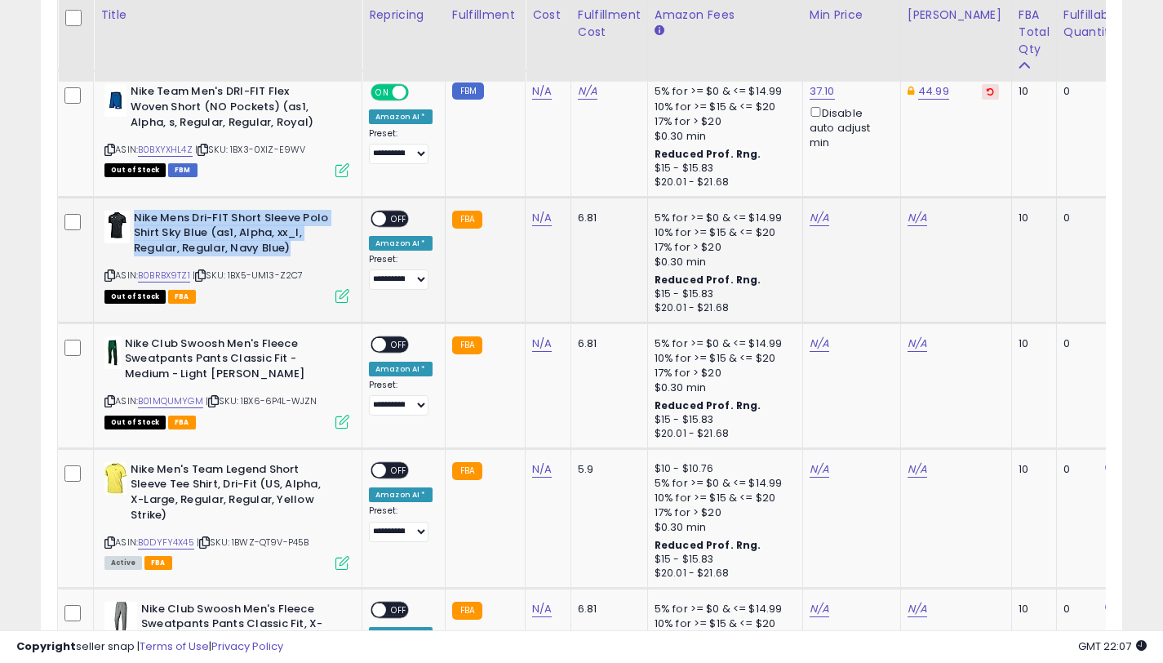
drag, startPoint x: 297, startPoint y: 248, endPoint x: 135, endPoint y: 215, distance: 165.9
click at [135, 215] on b "Nike Mens Dri-FIT Short Sleeve Polo Shirt Sky Blue (as1, Alpha, xx_l, Regular, …" at bounding box center [233, 236] width 198 height 50
click at [321, 239] on b "Nike Mens Dri-FIT Short Sleeve Polo Shirt Sky Blue (as1, Alpha, xx_l, Regular, …" at bounding box center [233, 236] width 198 height 50
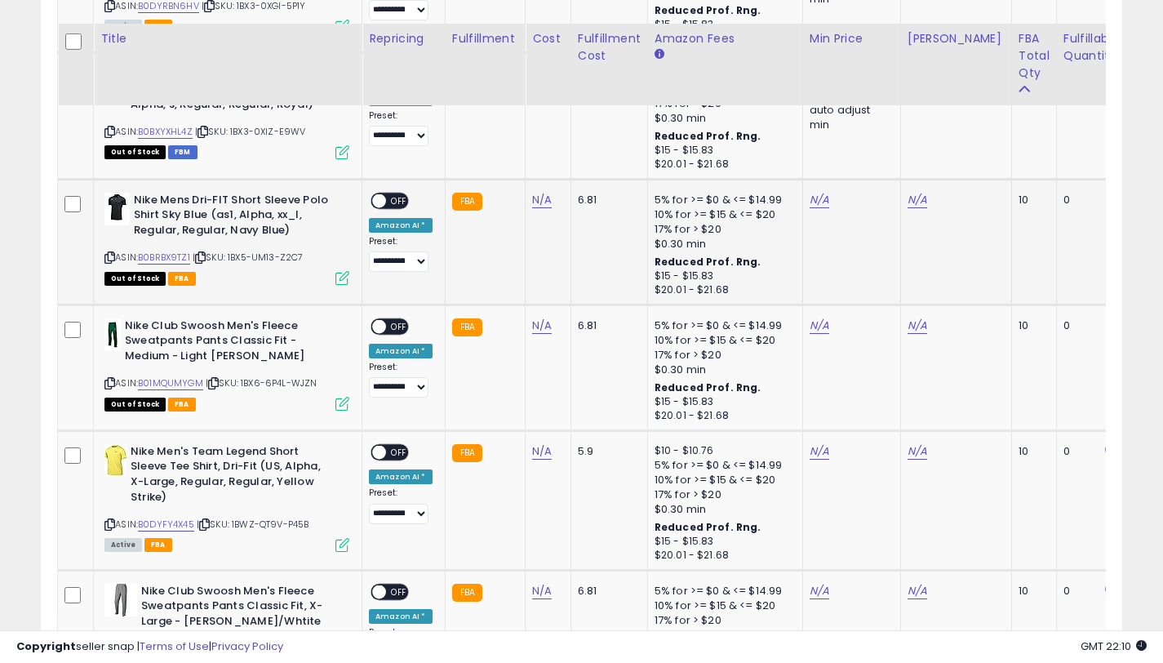
scroll to position [3386, 0]
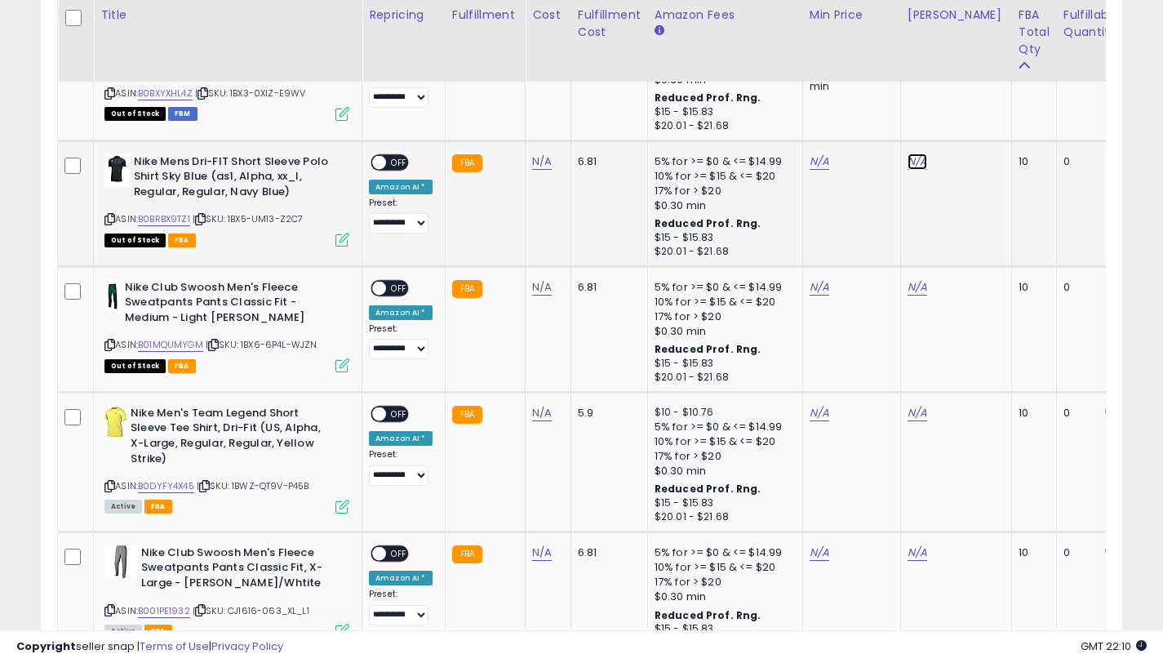
click at [914, 162] on link "N/A" at bounding box center [918, 161] width 20 height 16
type input "*****"
click at [971, 111] on button "submit" at bounding box center [965, 103] width 28 height 24
click at [810, 160] on link "N/A" at bounding box center [820, 161] width 20 height 16
type input "*****"
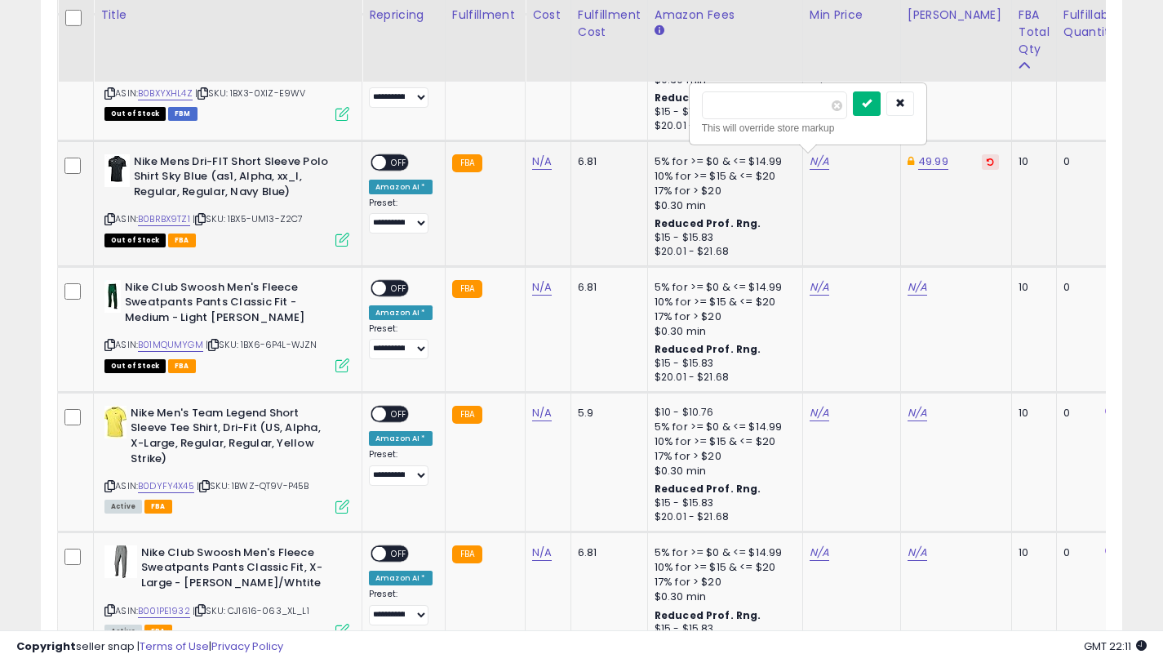
click at [872, 111] on button "submit" at bounding box center [867, 103] width 28 height 24
click at [811, 185] on div "Disable auto adjust min" at bounding box center [849, 196] width 78 height 47
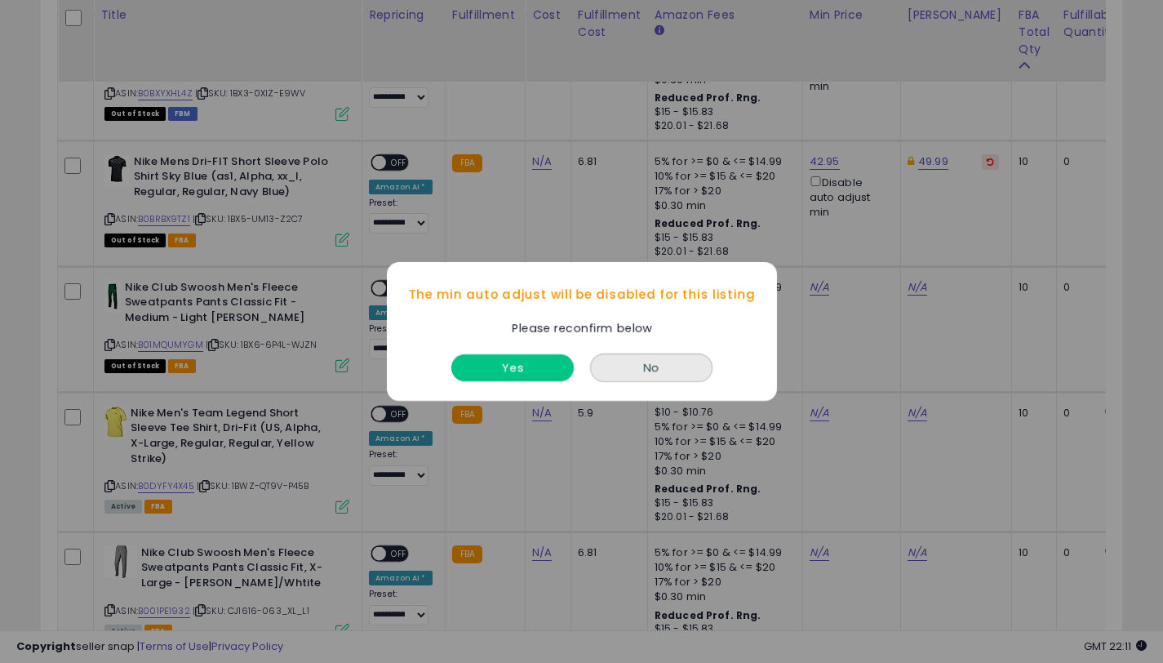
click at [525, 366] on button "Yes" at bounding box center [512, 367] width 122 height 27
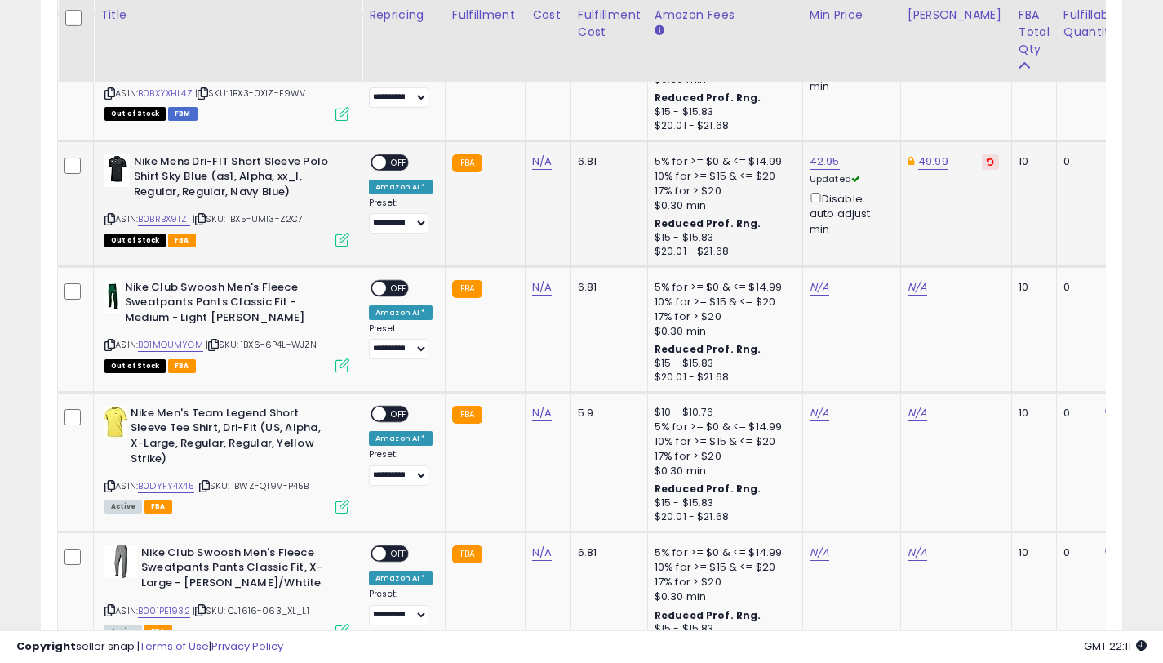
click at [388, 161] on span "OFF" at bounding box center [399, 162] width 26 height 14
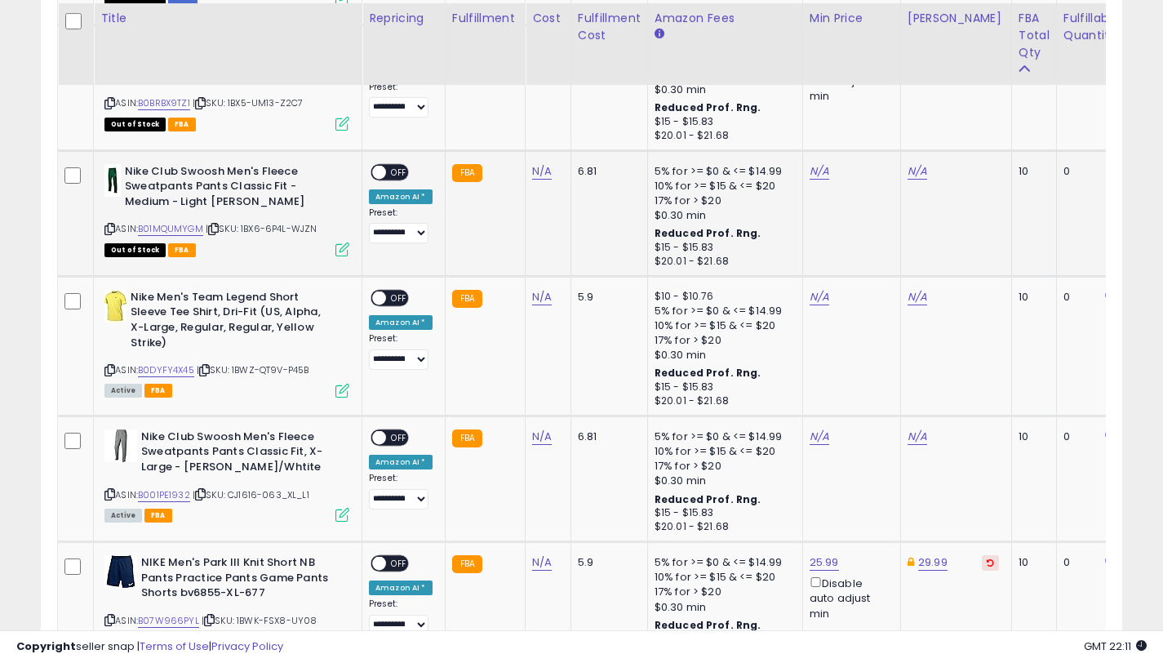
scroll to position [3505, 0]
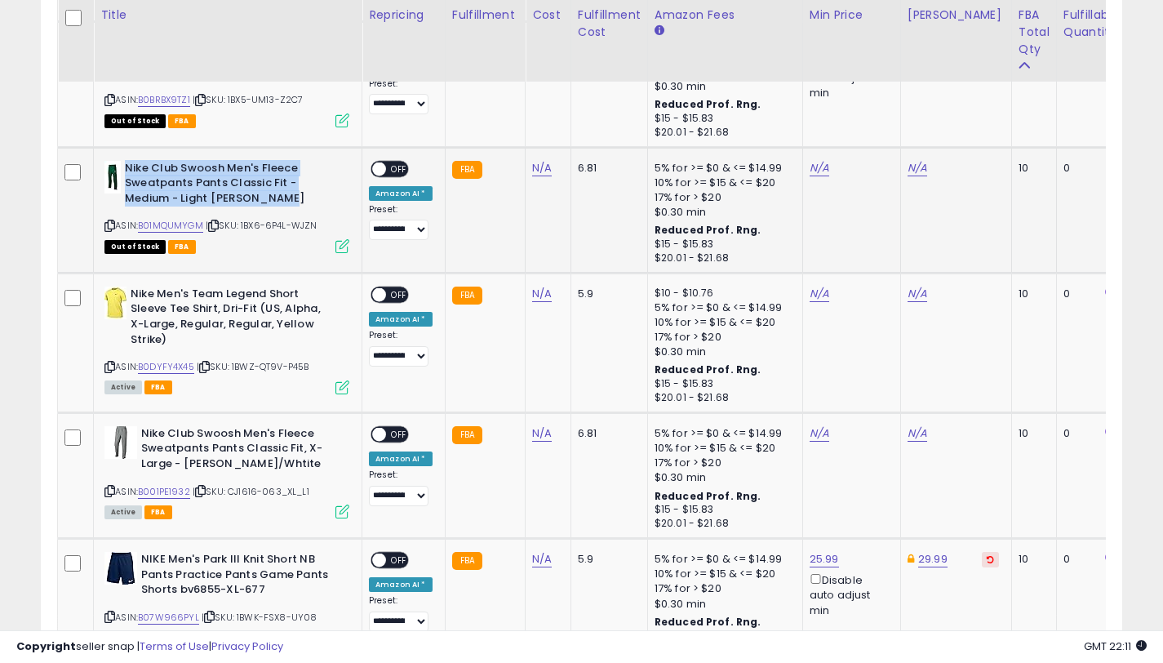
drag, startPoint x: 293, startPoint y: 201, endPoint x: 126, endPoint y: 169, distance: 170.3
click at [126, 169] on b "Nike Club Swoosh Men's Fleece Sweatpants Pants Classic Fit - Medium - Light [PE…" at bounding box center [224, 186] width 198 height 50
click at [179, 220] on link "B01MQUMYGM" at bounding box center [170, 226] width 65 height 14
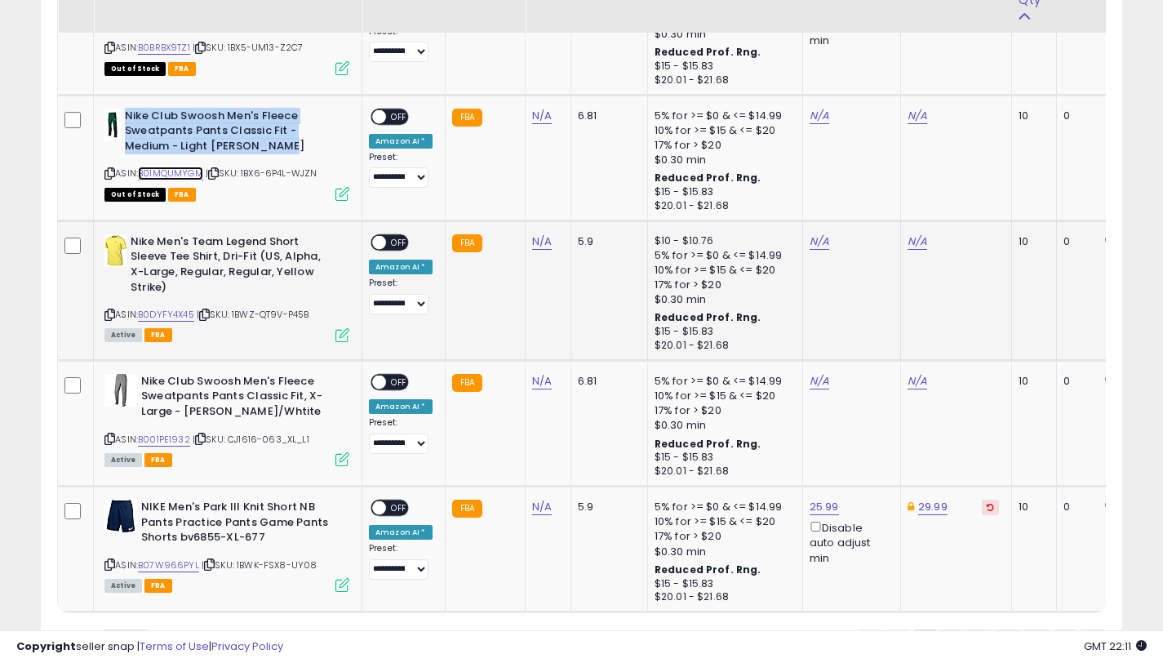
scroll to position [3602, 0]
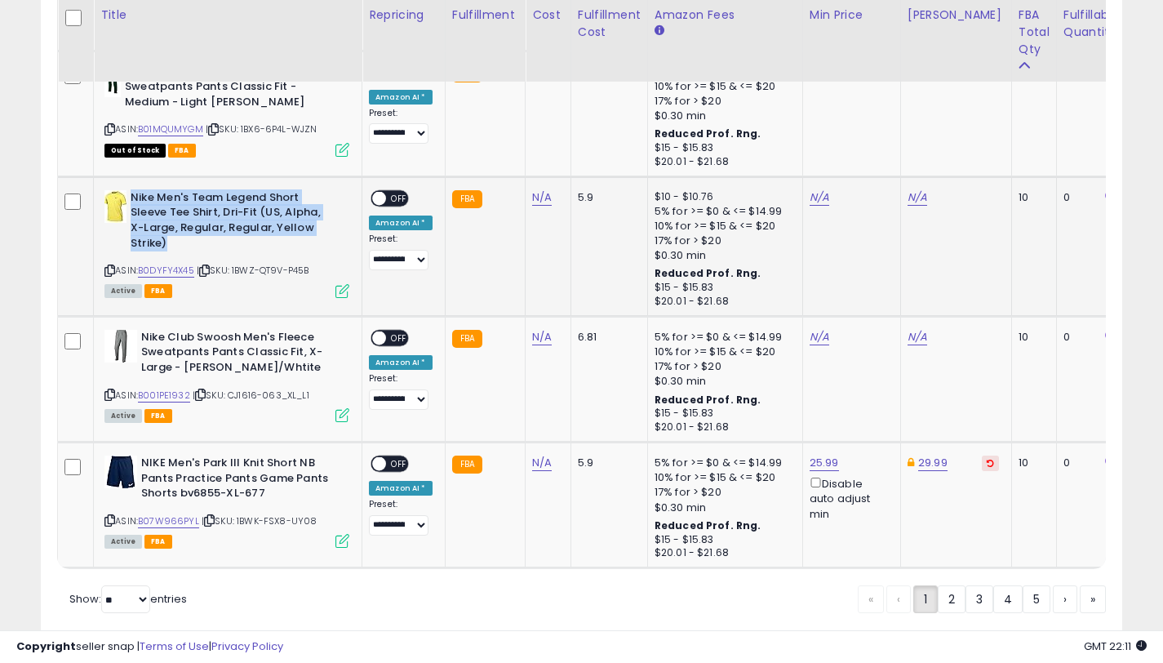
drag, startPoint x: 175, startPoint y: 242, endPoint x: 132, endPoint y: 197, distance: 62.4
click at [132, 197] on b "Nike Men's Team Legend Short Sleeve Tee Shirt, Dri-Fit (US, Alpha, X-Large, Reg…" at bounding box center [230, 222] width 198 height 64
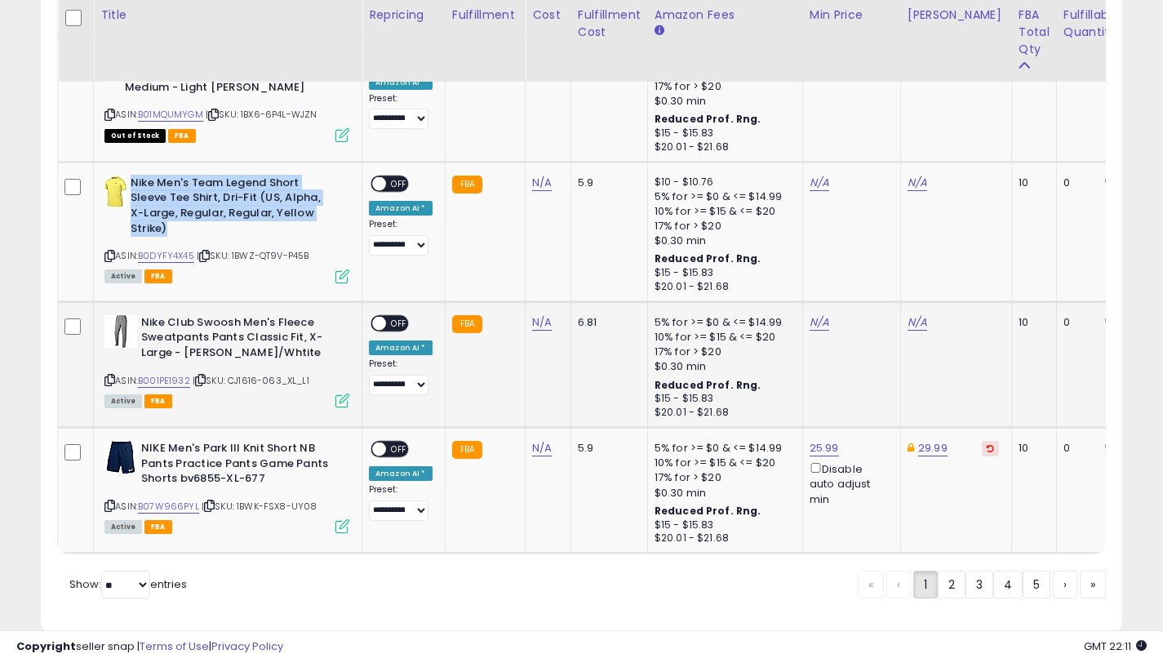
scroll to position [3647, 0]
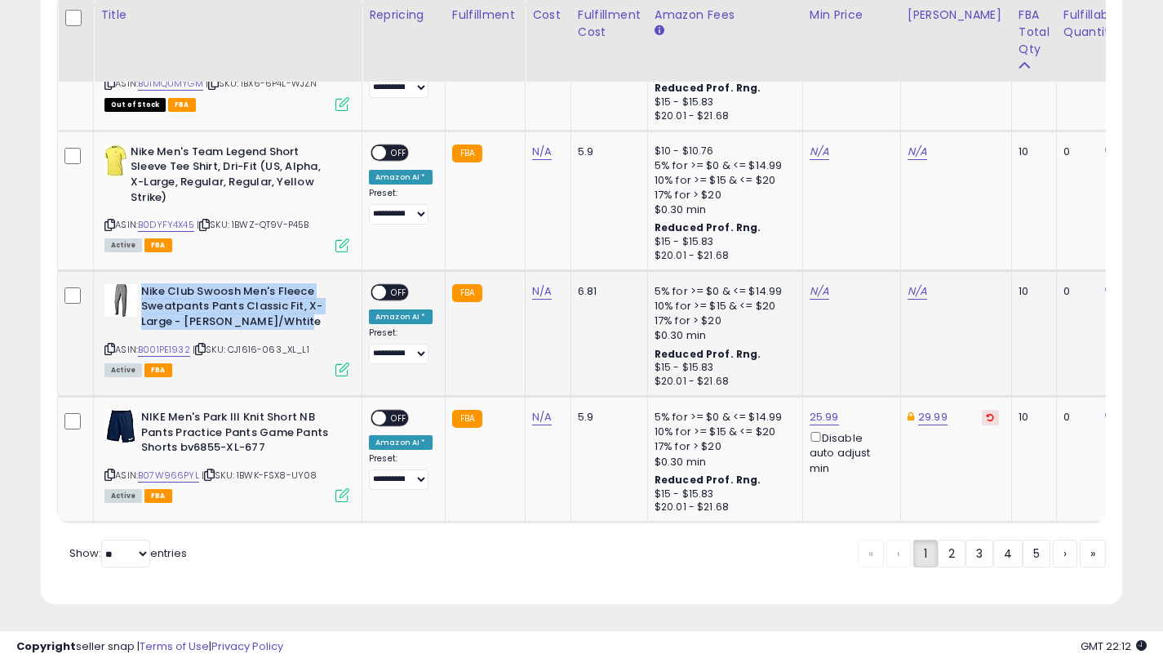
drag, startPoint x: 292, startPoint y: 319, endPoint x: 144, endPoint y: 291, distance: 151.1
click at [144, 291] on b "Nike Club Swoosh Men's Fleece Sweatpants Pants Classic Fit, X-Large - [PERSON_N…" at bounding box center [240, 309] width 198 height 50
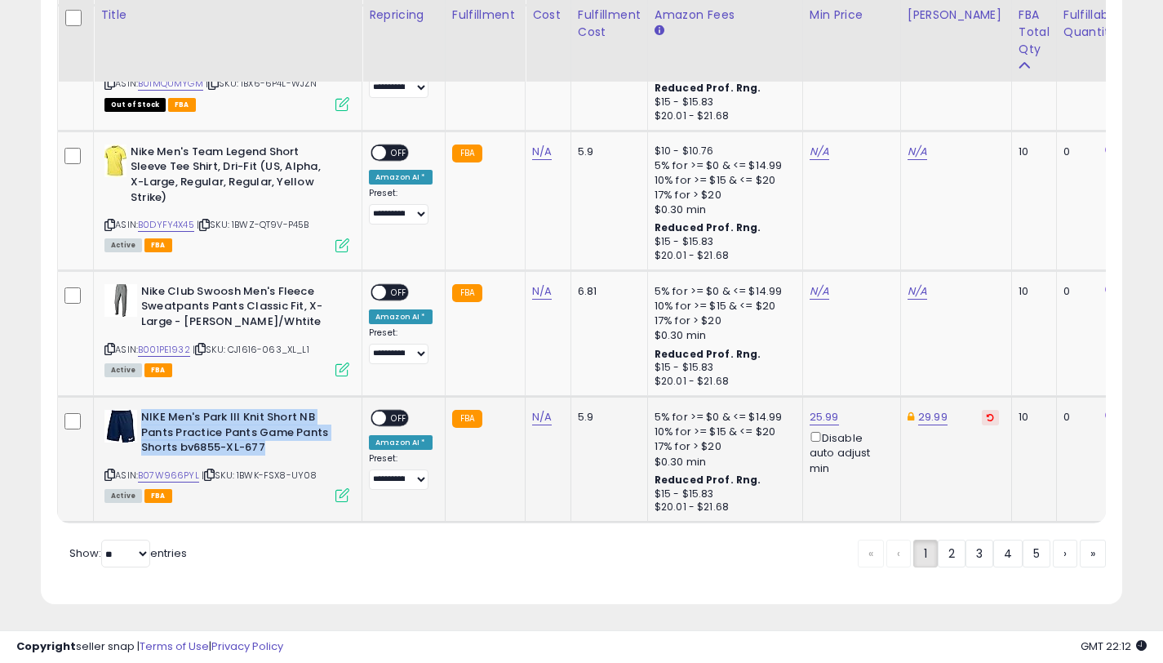
drag, startPoint x: 206, startPoint y: 433, endPoint x: 144, endPoint y: 420, distance: 62.8
click at [144, 420] on b "NIKE Men's Park III Knit Short NB Pants Practice Pants Game Pants Shorts bv6855…" at bounding box center [240, 435] width 198 height 50
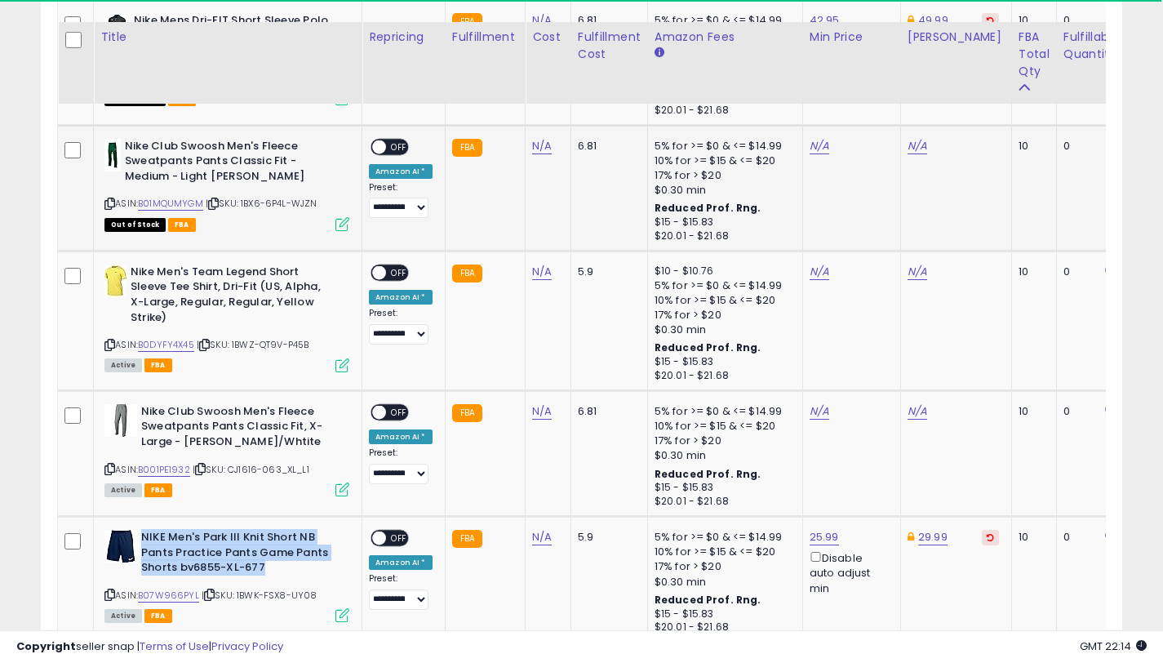
scroll to position [3524, 0]
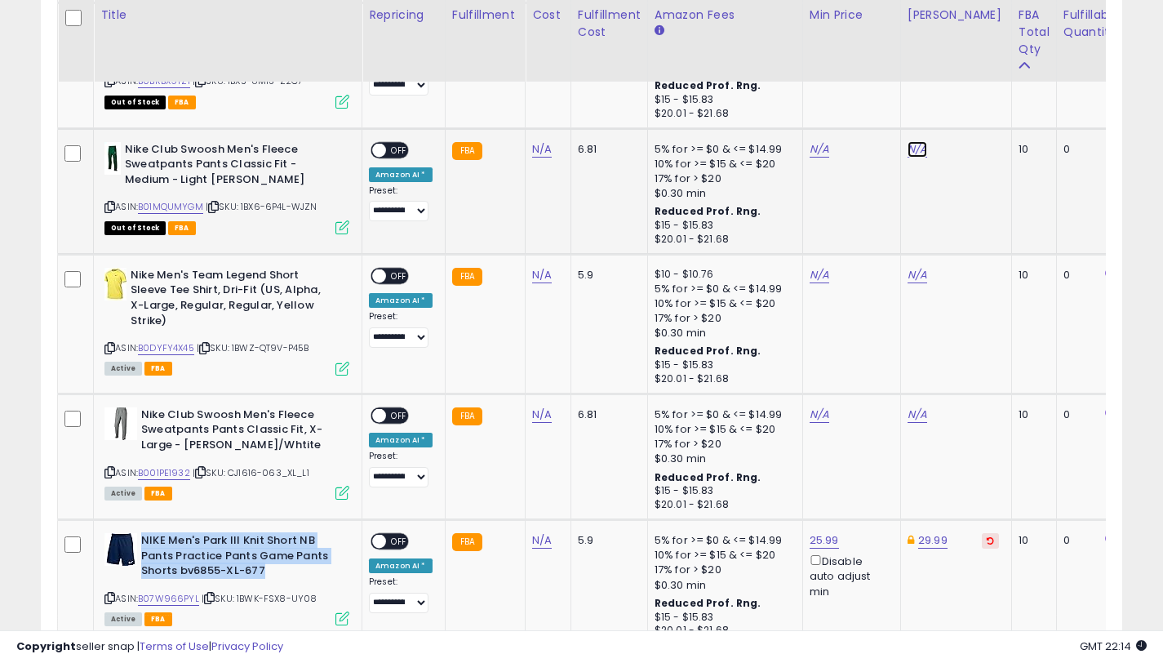
click at [911, 151] on link "N/A" at bounding box center [918, 149] width 20 height 16
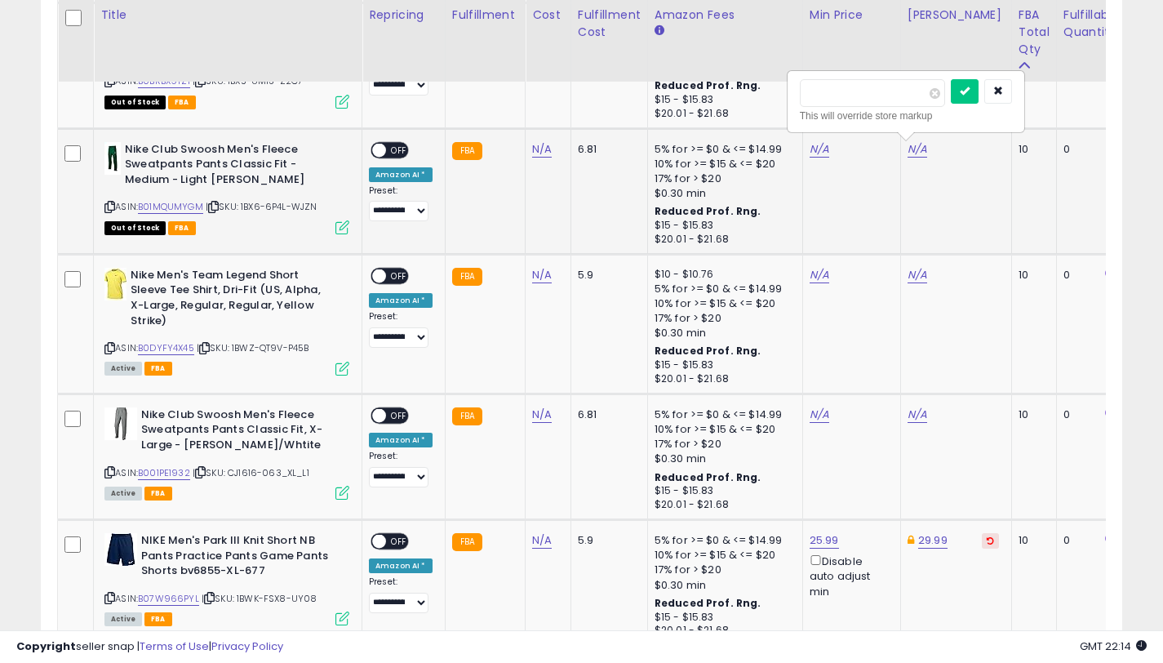
type input "*****"
click at [962, 95] on button "submit" at bounding box center [965, 91] width 28 height 24
click at [911, 421] on link "N/A" at bounding box center [918, 415] width 20 height 16
type input "*****"
click at [970, 358] on icon "submit" at bounding box center [965, 356] width 10 height 10
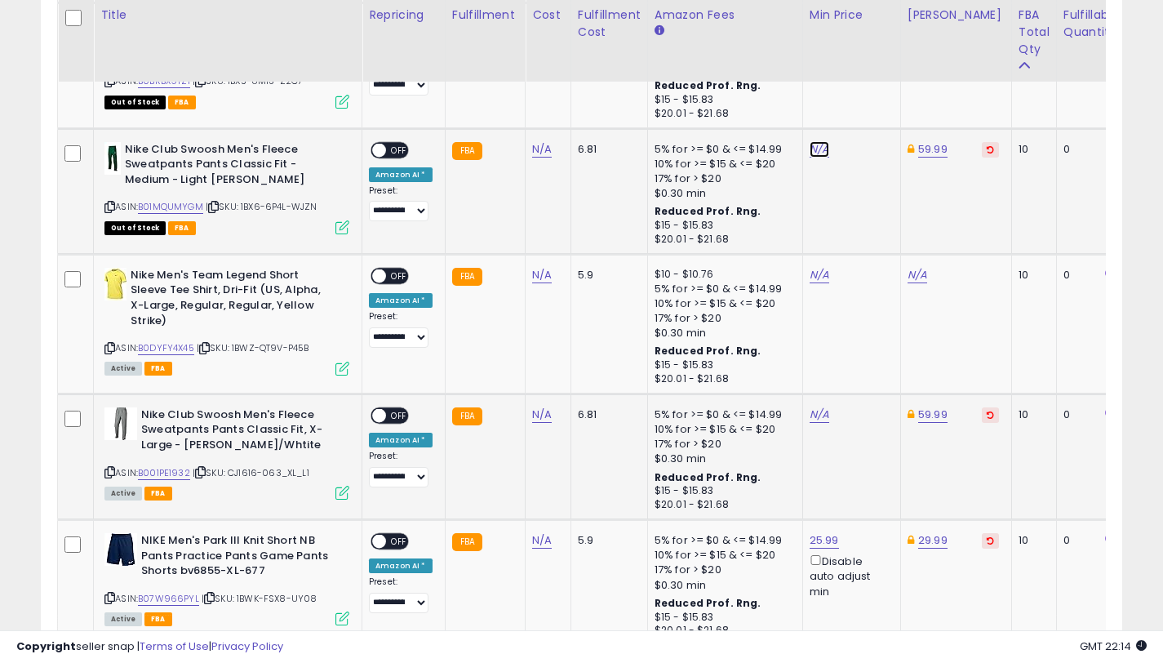
click at [812, 148] on link "N/A" at bounding box center [820, 149] width 20 height 16
type input "*****"
click at [881, 84] on button "submit" at bounding box center [867, 91] width 28 height 24
click at [392, 149] on span "OFF" at bounding box center [399, 150] width 26 height 14
click at [813, 418] on link "N/A" at bounding box center [820, 415] width 20 height 16
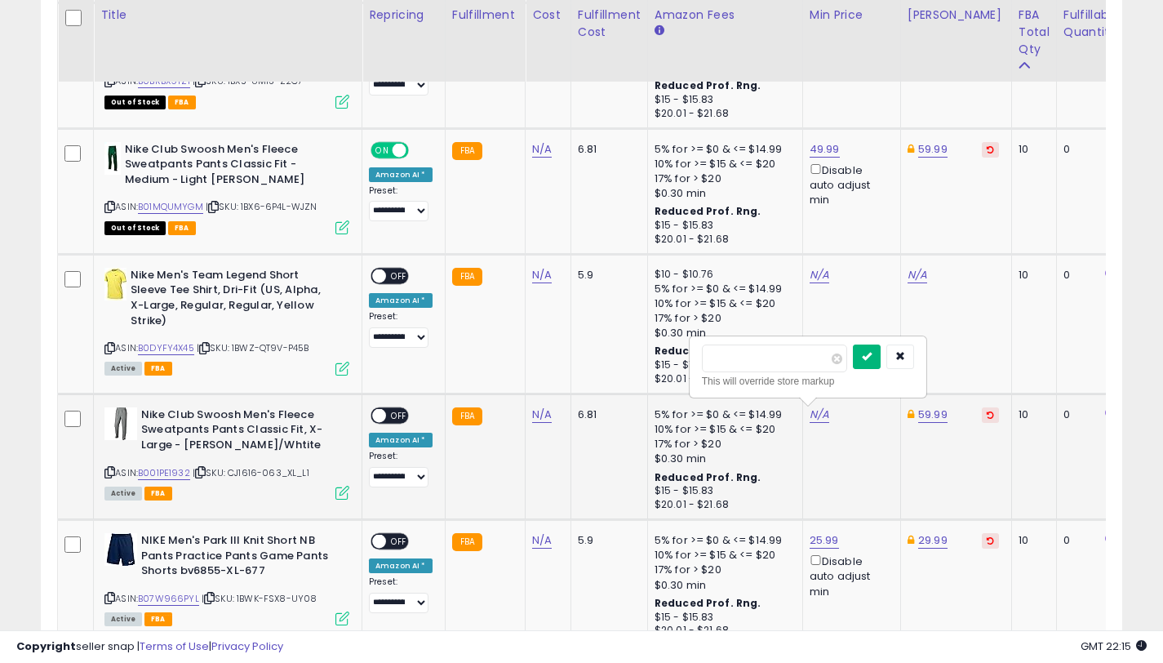
type input "*****"
click at [874, 363] on button "submit" at bounding box center [867, 356] width 28 height 24
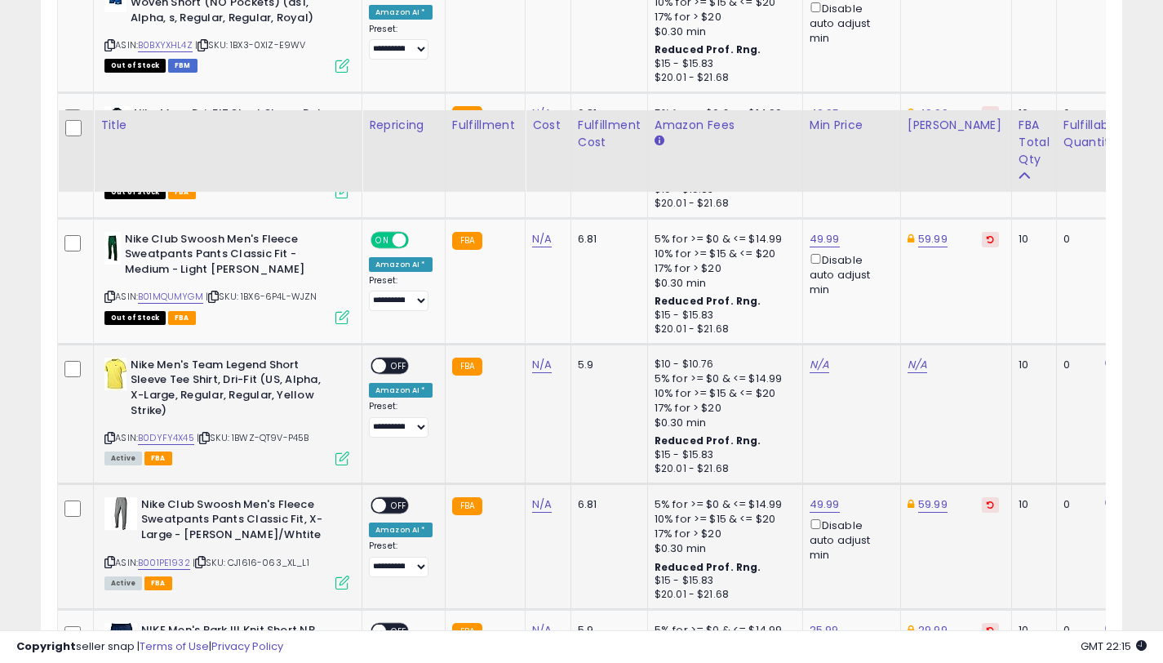
scroll to position [3544, 0]
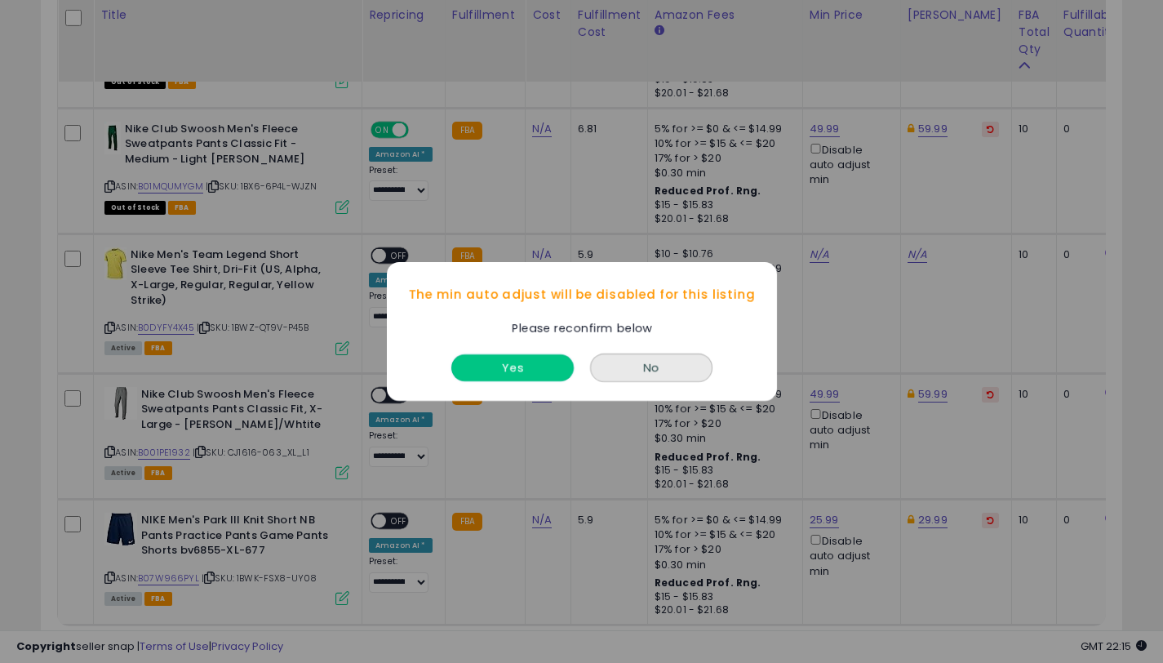
click at [523, 363] on button "Yes" at bounding box center [512, 367] width 122 height 27
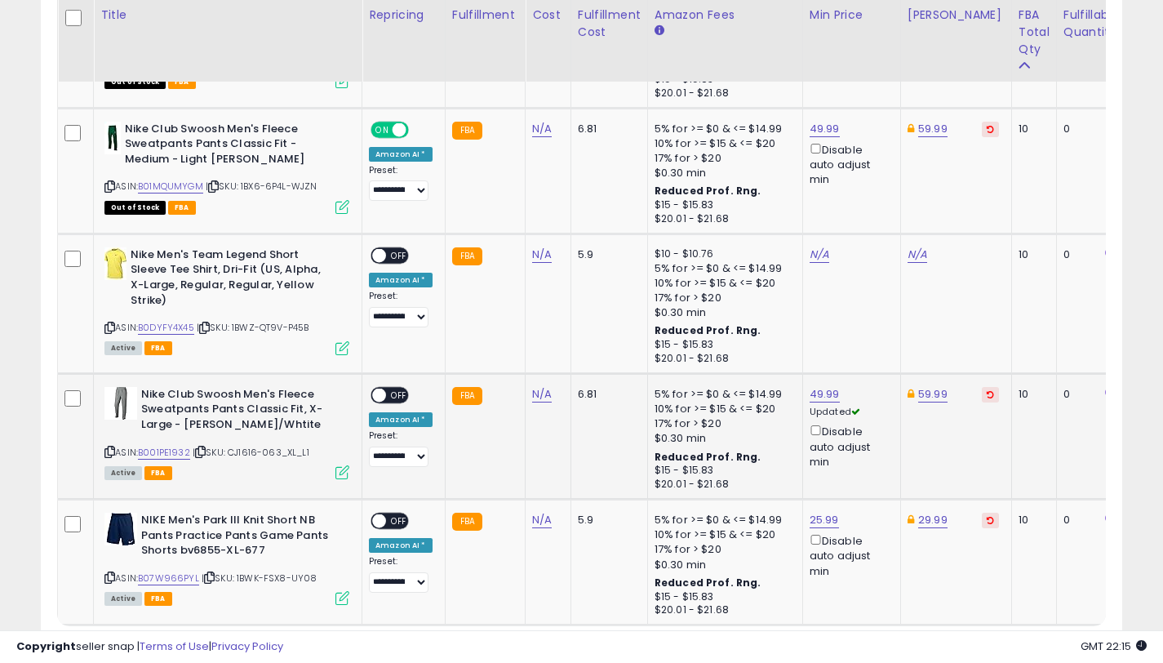
click at [392, 392] on span "OFF" at bounding box center [399, 395] width 26 height 14
click at [156, 450] on link "B001PE1932" at bounding box center [164, 453] width 52 height 14
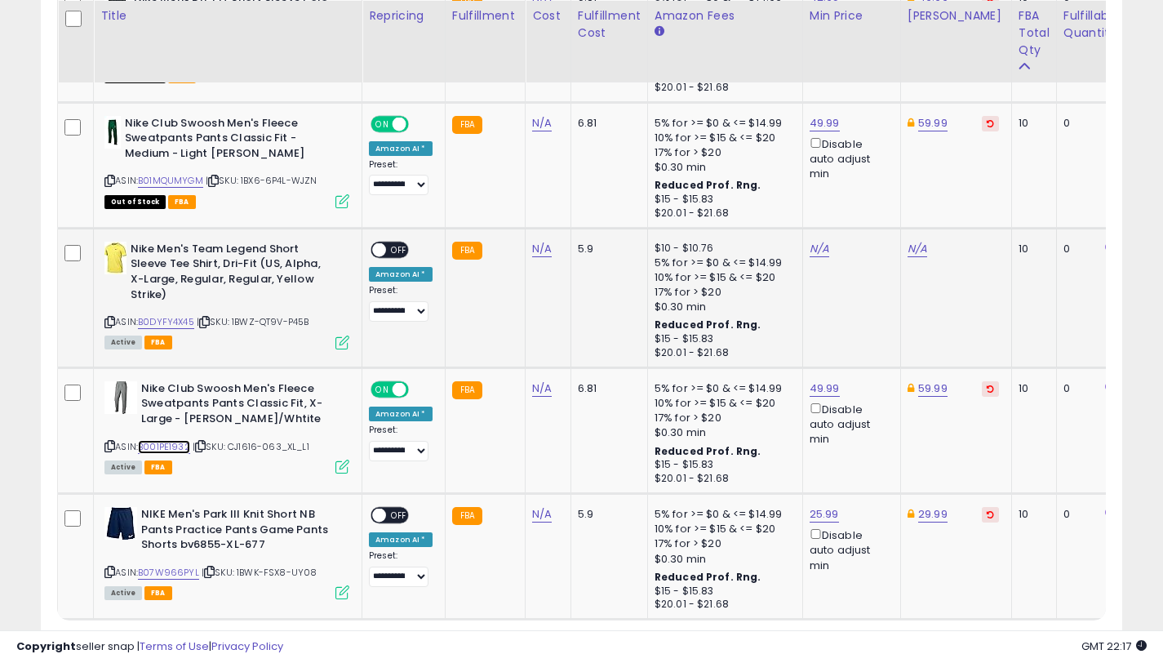
scroll to position [3551, 0]
click at [164, 317] on link "B0DYFY4X45" at bounding box center [166, 321] width 56 height 14
click at [909, 245] on link "N/A" at bounding box center [918, 248] width 20 height 16
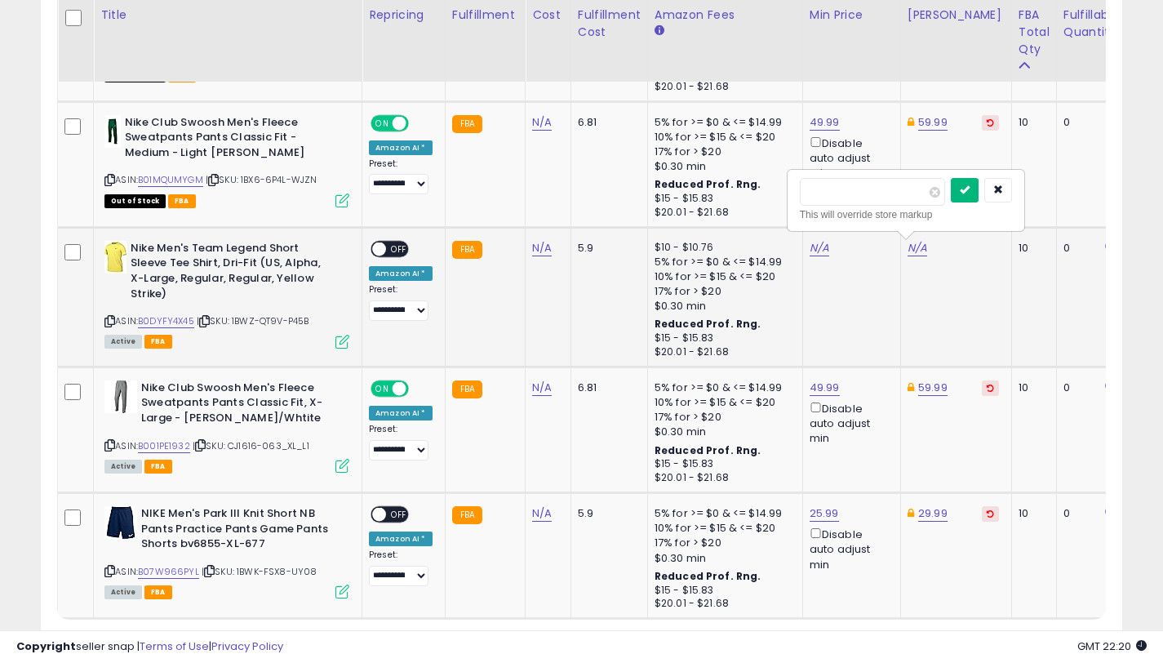
type input "*****"
click at [970, 193] on icon "submit" at bounding box center [965, 189] width 10 height 10
click at [810, 251] on link "N/A" at bounding box center [820, 248] width 20 height 16
type input "*****"
click at [870, 187] on icon "submit" at bounding box center [867, 189] width 10 height 10
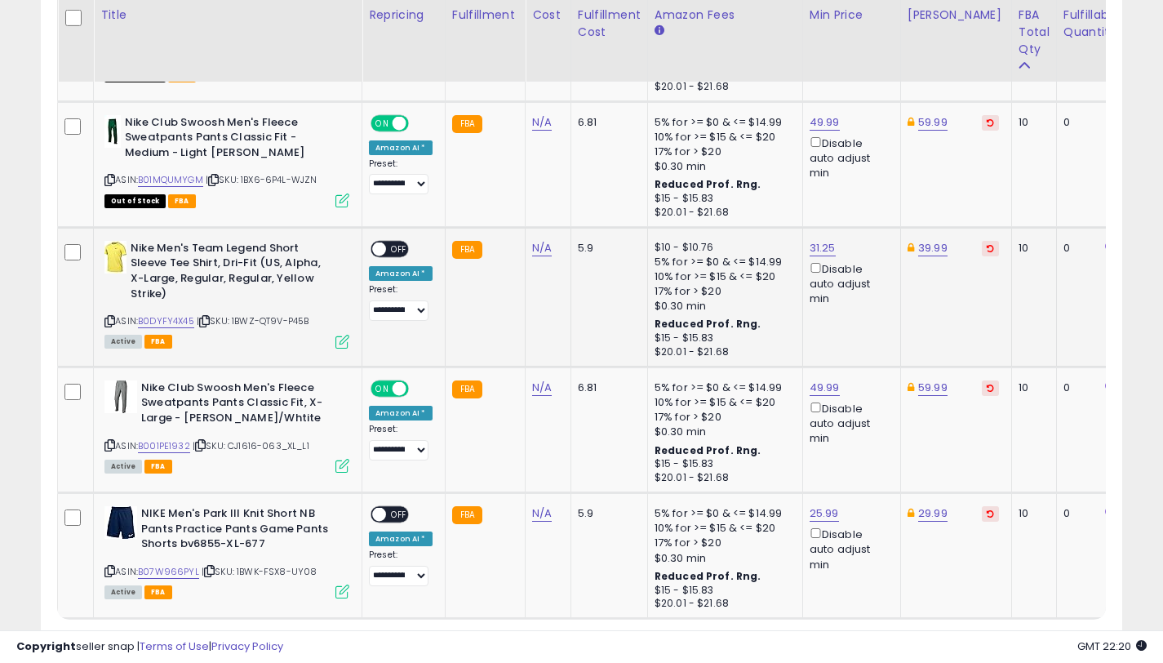
click at [391, 252] on span "OFF" at bounding box center [399, 249] width 26 height 14
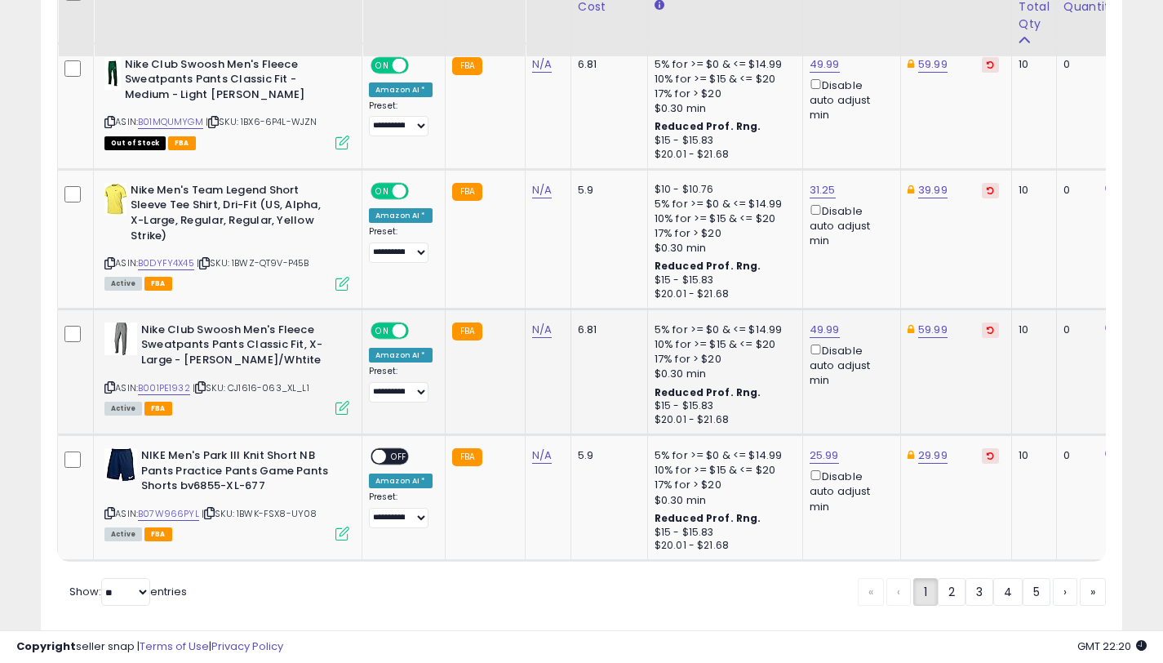
scroll to position [3613, 0]
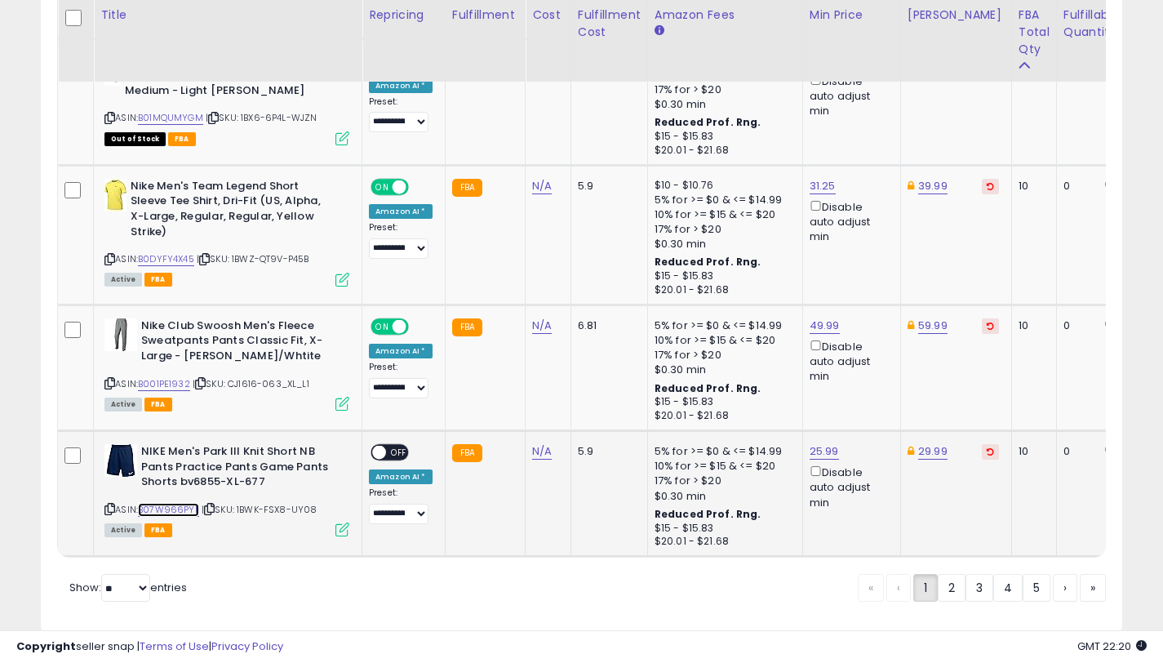
click at [182, 513] on link "B07W966PYL" at bounding box center [168, 510] width 61 height 14
click at [111, 510] on icon at bounding box center [109, 508] width 11 height 9
click at [110, 508] on icon at bounding box center [109, 508] width 11 height 9
click at [987, 451] on icon at bounding box center [990, 451] width 7 height 8
click at [909, 451] on link "47.26" at bounding box center [922, 451] width 29 height 16
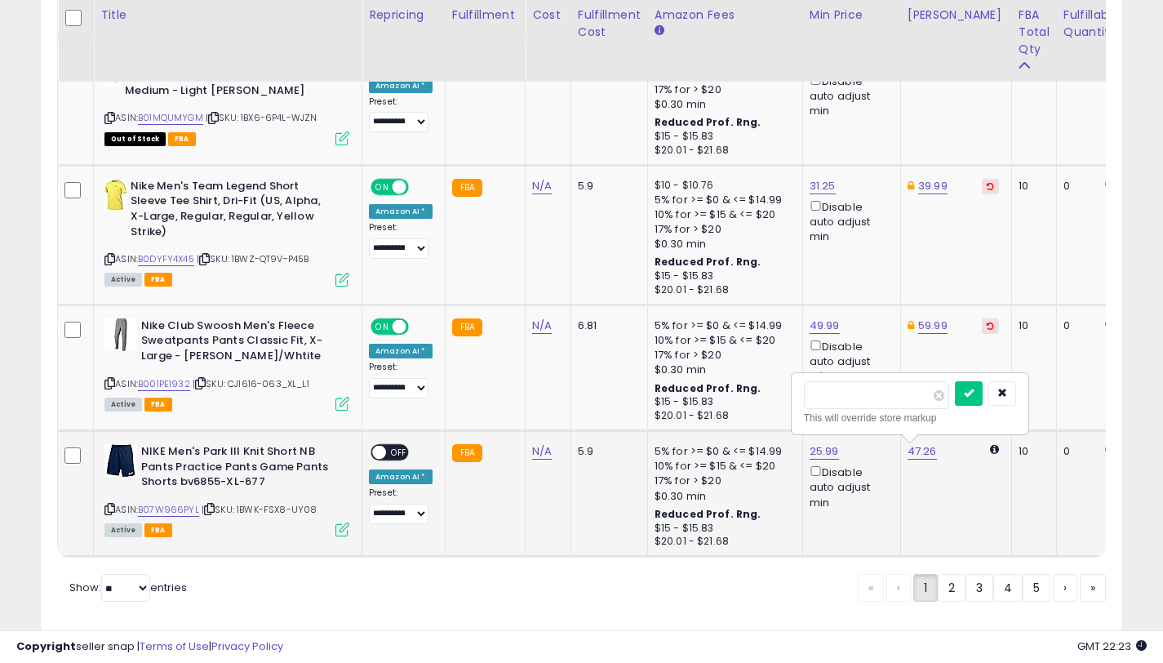
click at [962, 473] on td "47.26 ***** This will override store markup" at bounding box center [955, 493] width 111 height 126
drag, startPoint x: 1014, startPoint y: 389, endPoint x: 976, endPoint y: 451, distance: 72.5
click at [1007, 389] on icon "button" at bounding box center [1003, 393] width 10 height 10
click at [990, 450] on icon at bounding box center [994, 449] width 9 height 11
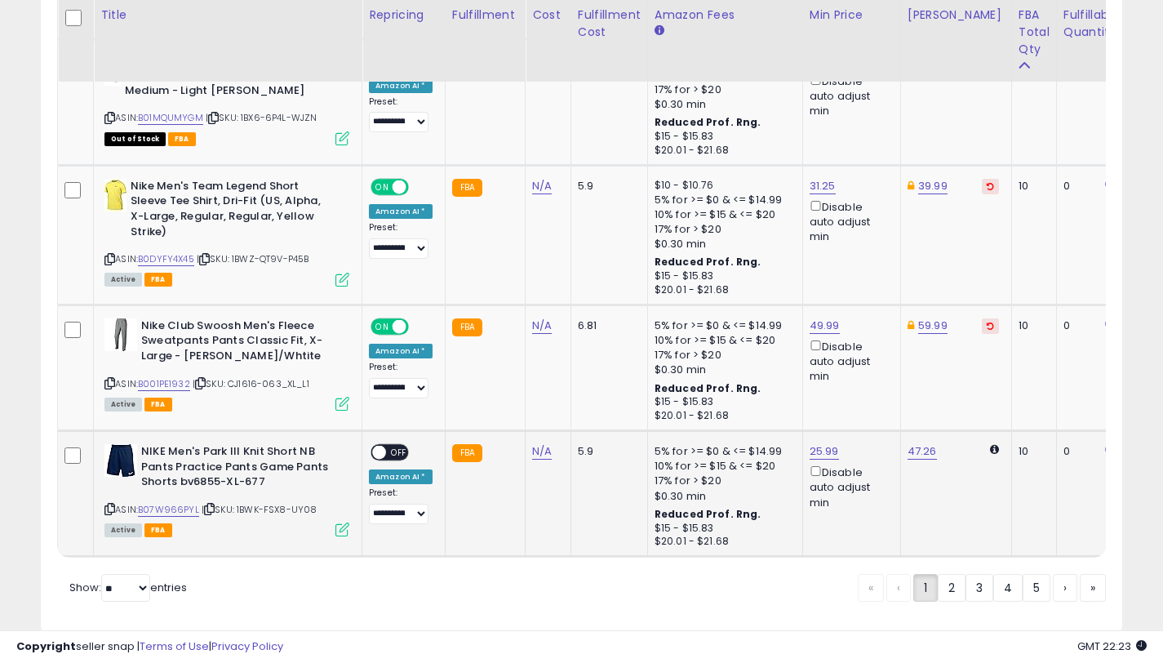
drag, startPoint x: 981, startPoint y: 447, endPoint x: 924, endPoint y: 450, distance: 57.2
click at [981, 447] on td "47.26" at bounding box center [955, 493] width 111 height 126
click at [923, 450] on link "47.26" at bounding box center [922, 451] width 29 height 16
drag, startPoint x: 869, startPoint y: 393, endPoint x: 821, endPoint y: 383, distance: 48.3
click at [821, 383] on input "*****" at bounding box center [876, 395] width 145 height 28
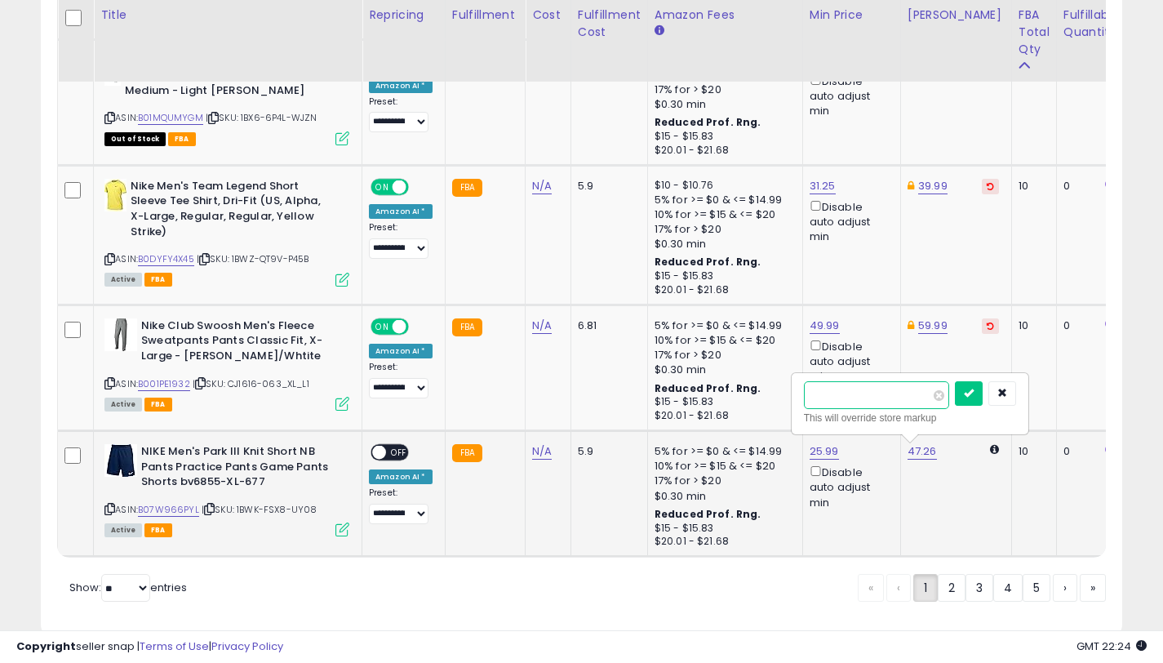
drag, startPoint x: 848, startPoint y: 400, endPoint x: 811, endPoint y: 403, distance: 36.9
click at [818, 401] on input "*****" at bounding box center [876, 395] width 145 height 28
type input "*"
type input "*****"
click at [974, 388] on icon "submit" at bounding box center [969, 393] width 10 height 10
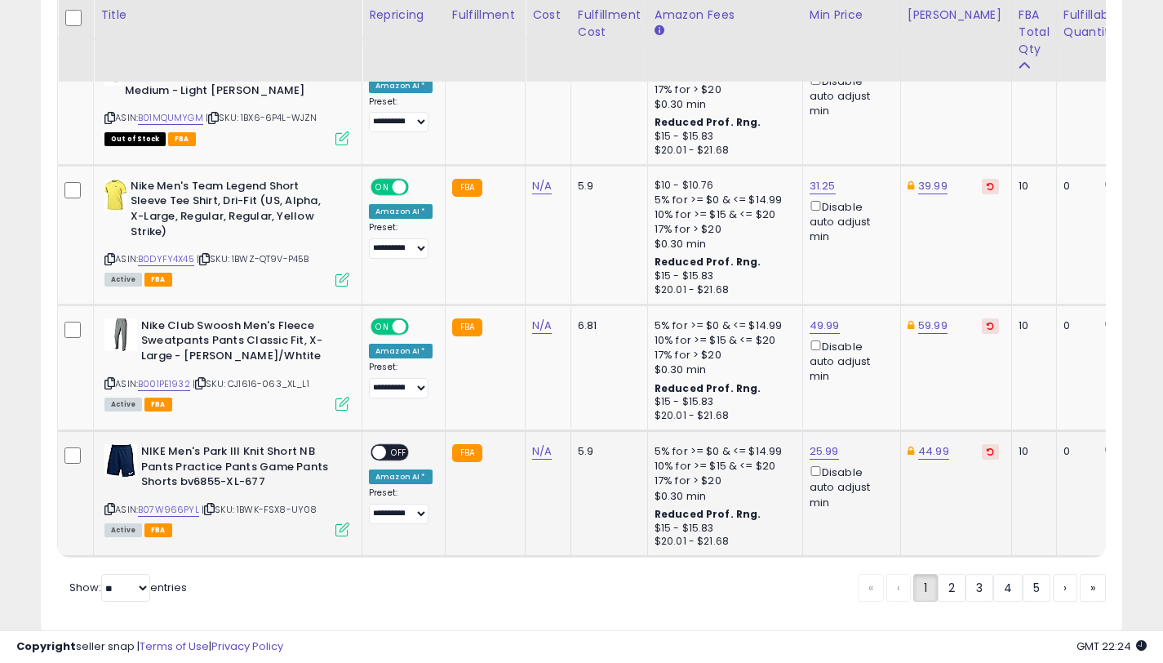
click at [381, 457] on span at bounding box center [379, 453] width 14 height 14
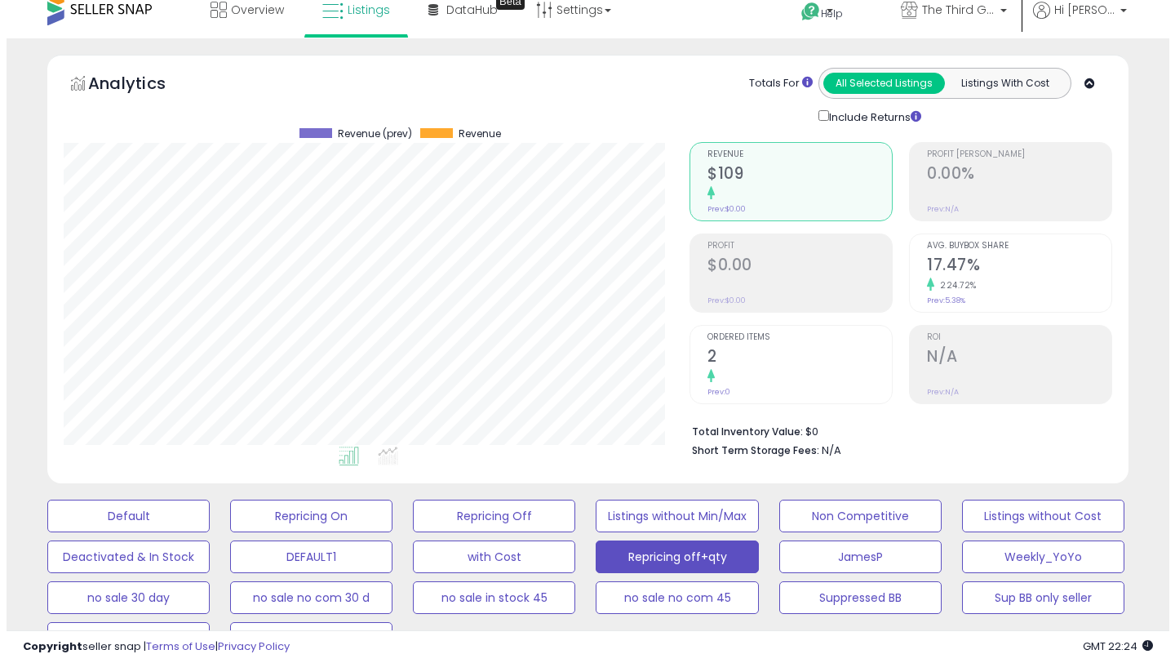
scroll to position [60, 0]
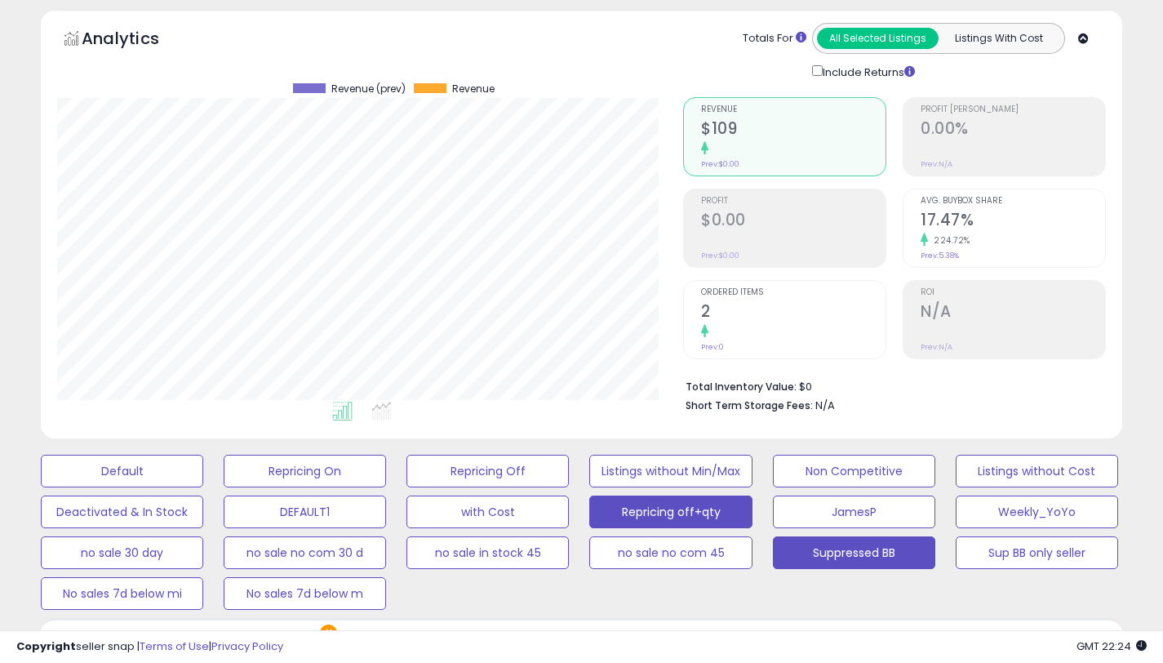
click at [847, 540] on button "Suppressed BB" at bounding box center [854, 552] width 162 height 33
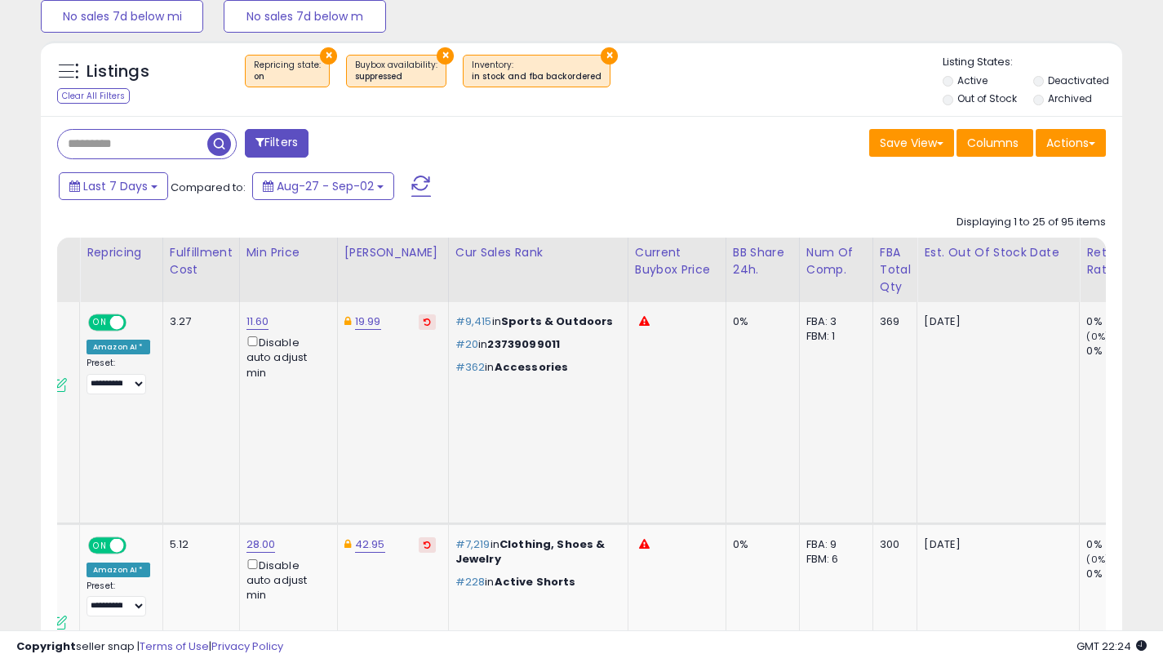
scroll to position [0, 0]
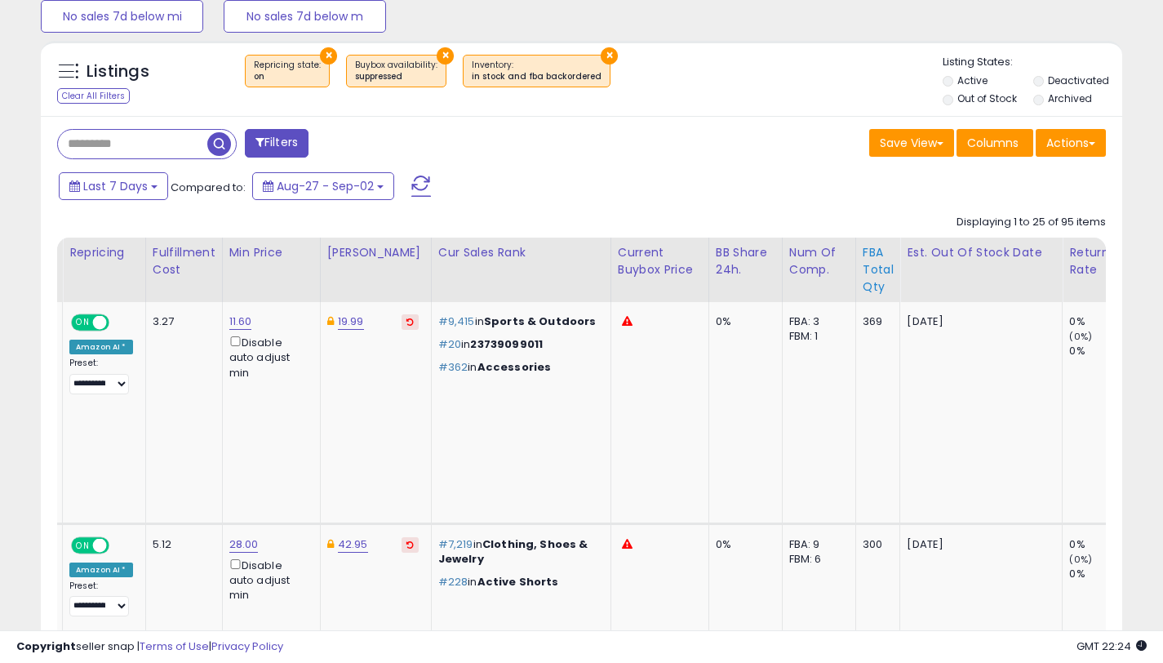
click at [863, 256] on div "FBA Total Qty" at bounding box center [878, 269] width 31 height 51
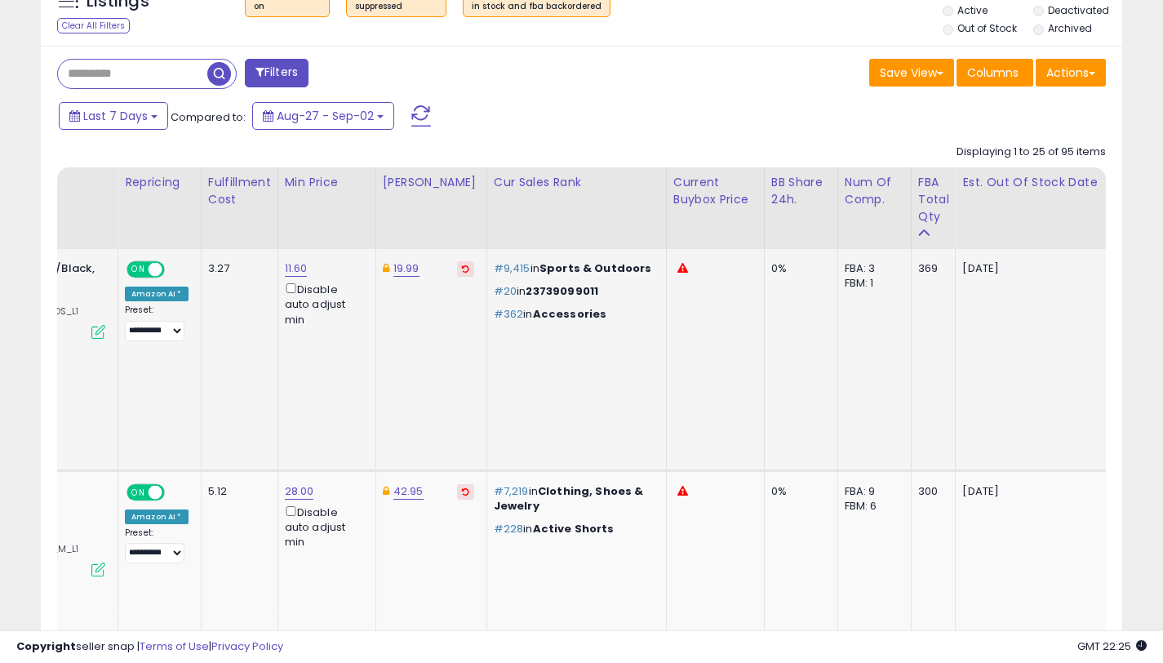
scroll to position [0, 178]
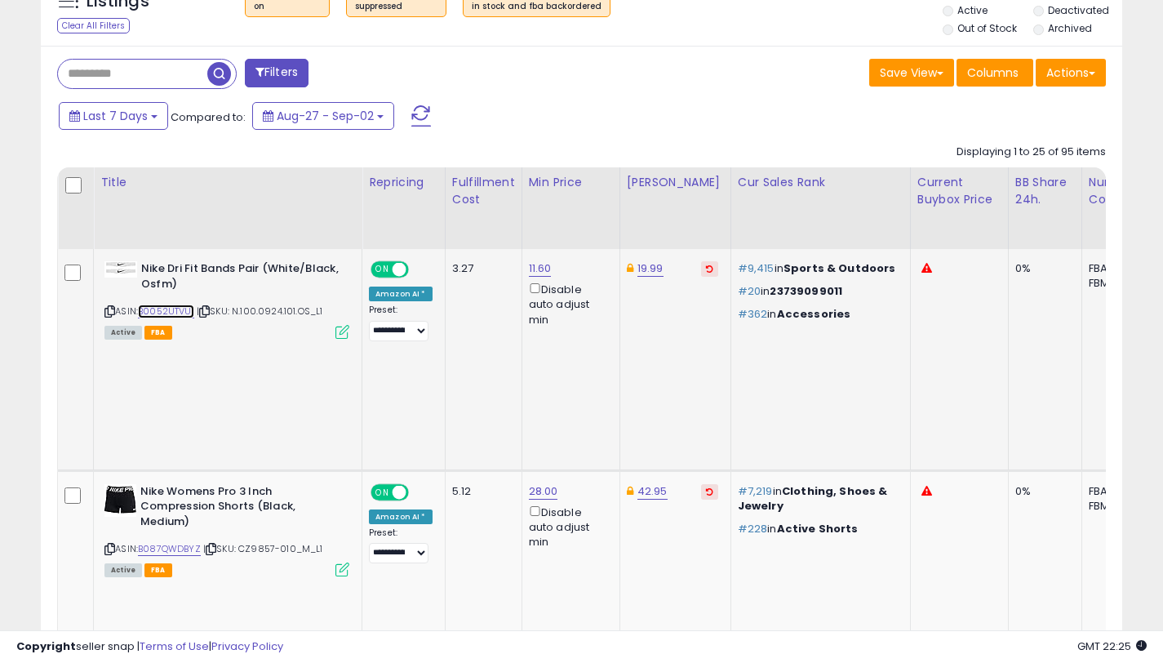
drag, startPoint x: 169, startPoint y: 304, endPoint x: 249, endPoint y: 313, distance: 80.4
click at [169, 305] on link "B0052UTVUI" at bounding box center [166, 311] width 56 height 14
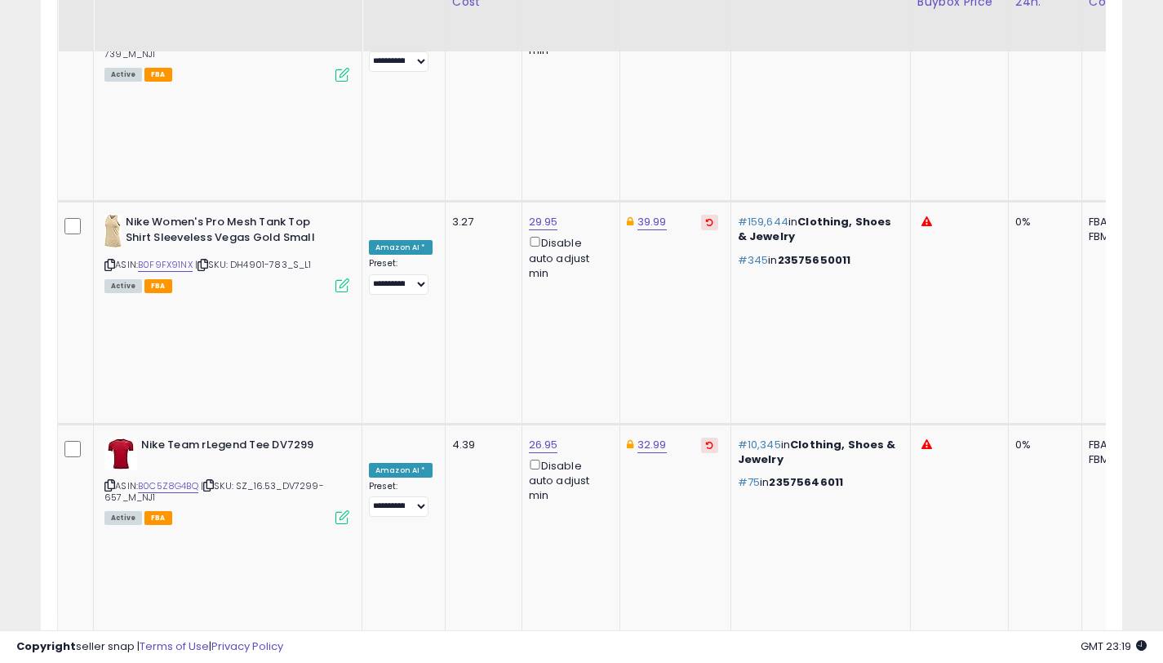
scroll to position [2313, 0]
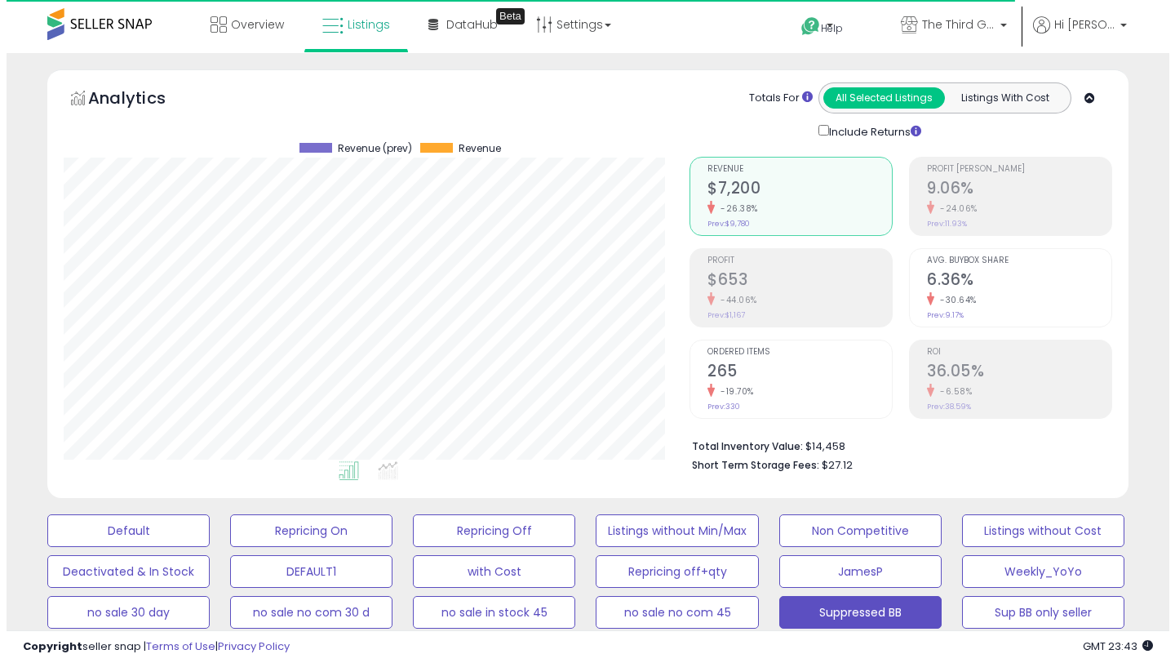
scroll to position [205, 0]
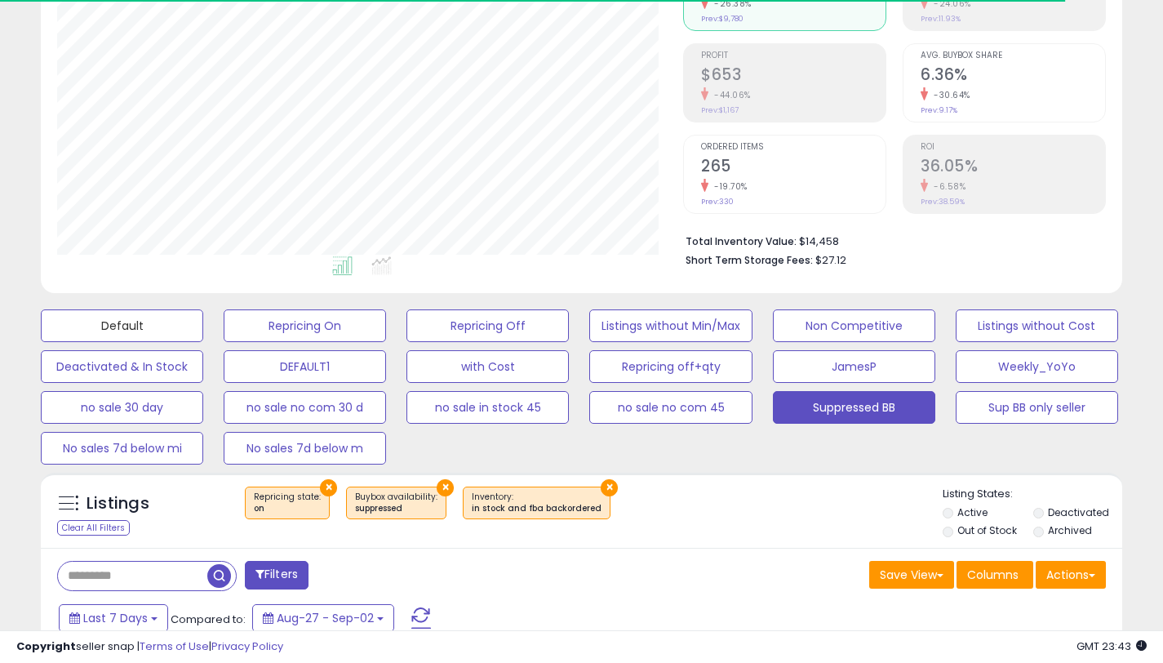
drag, startPoint x: 151, startPoint y: 331, endPoint x: 157, endPoint y: 607, distance: 276.0
click at [151, 331] on button "Default" at bounding box center [122, 325] width 162 height 33
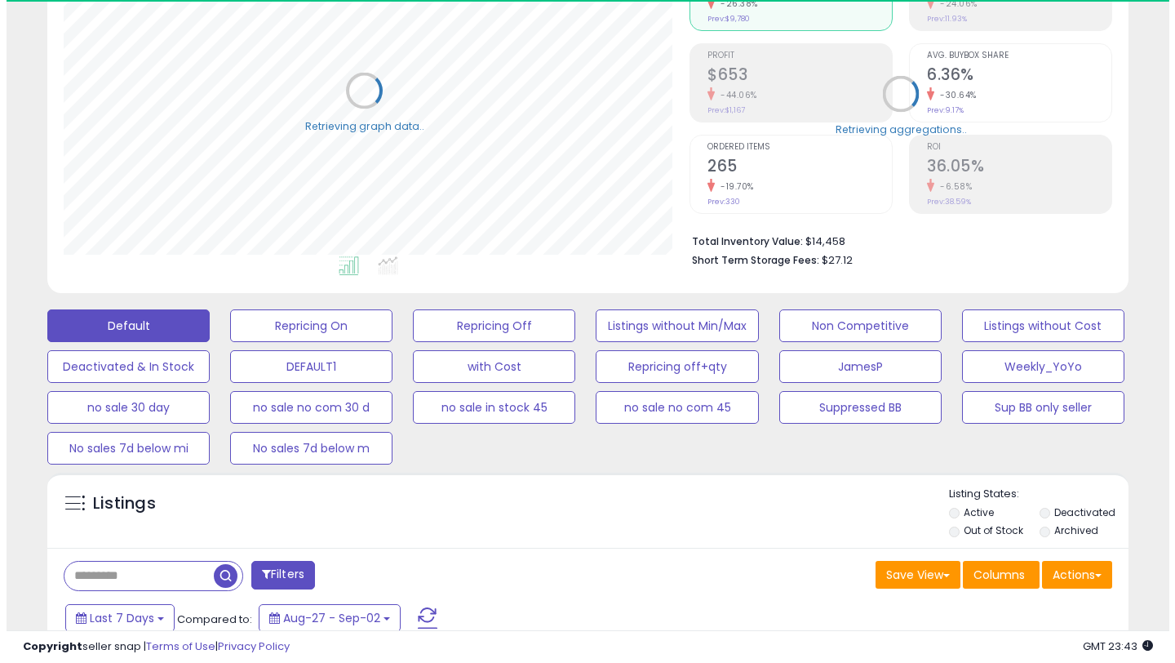
scroll to position [815980, 815688]
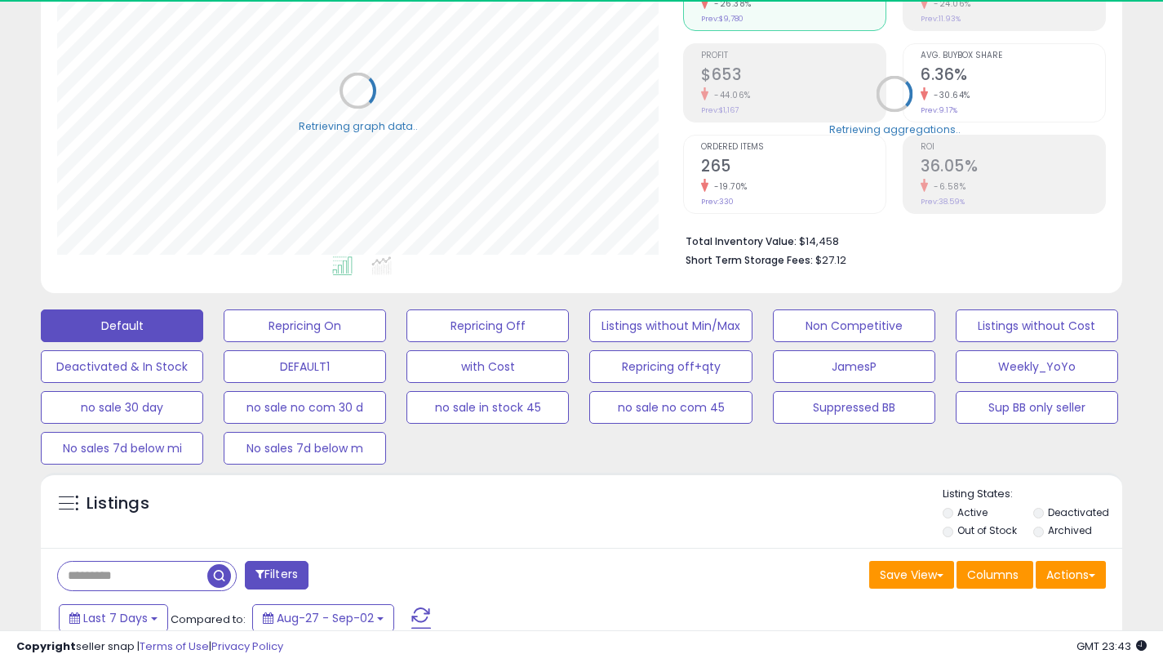
click at [167, 575] on input "text" at bounding box center [132, 576] width 149 height 29
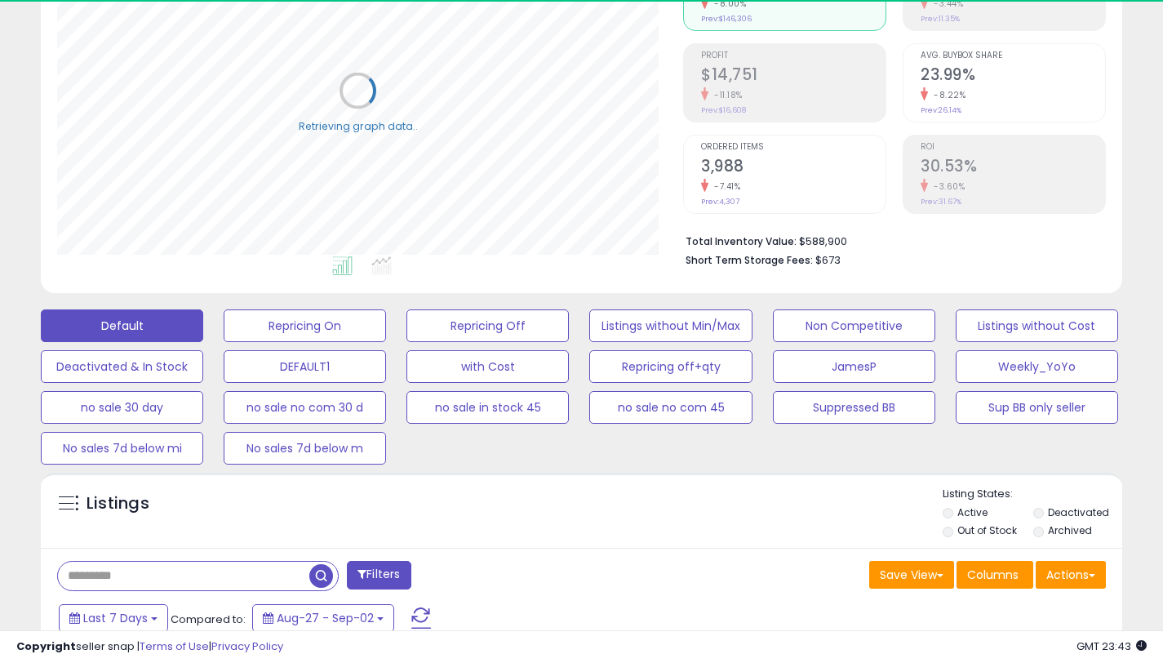
paste input "**********"
type input "**********"
click at [380, 572] on button "Filters" at bounding box center [379, 575] width 64 height 29
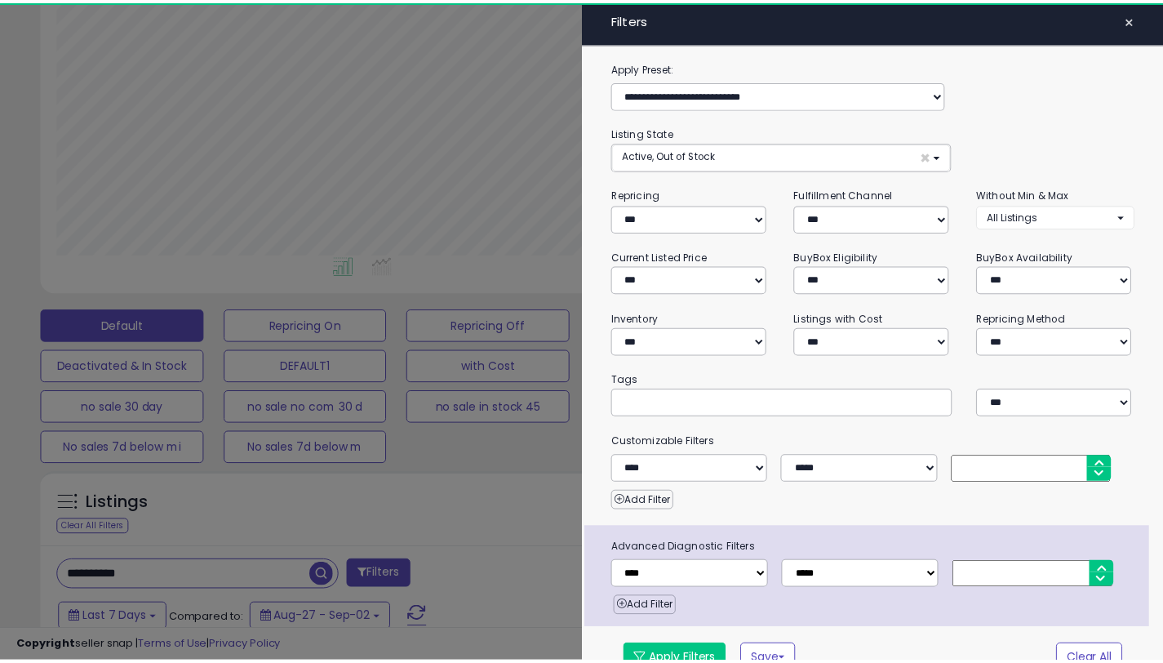
scroll to position [335, 633]
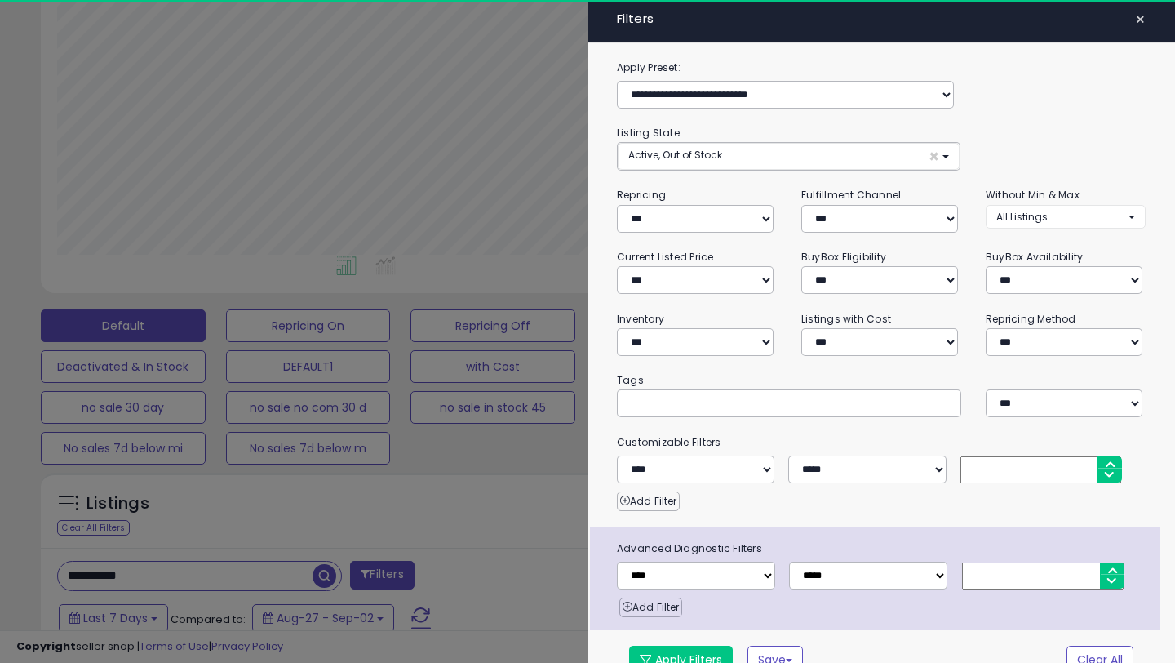
click at [567, 458] on div at bounding box center [587, 331] width 1175 height 663
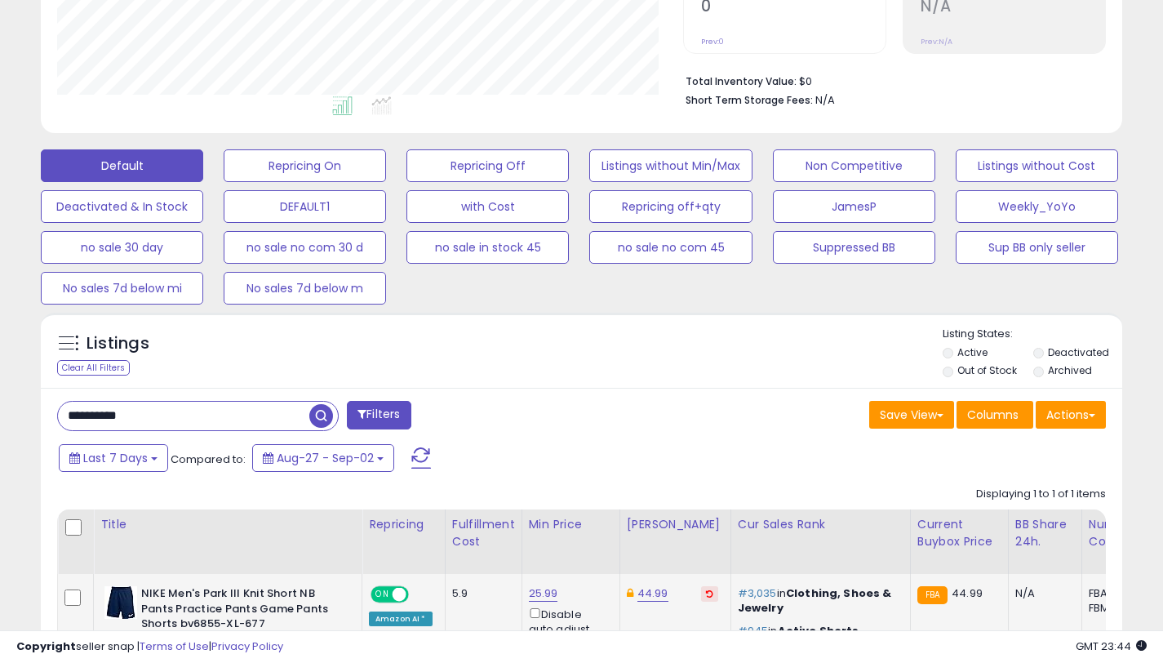
scroll to position [529, 0]
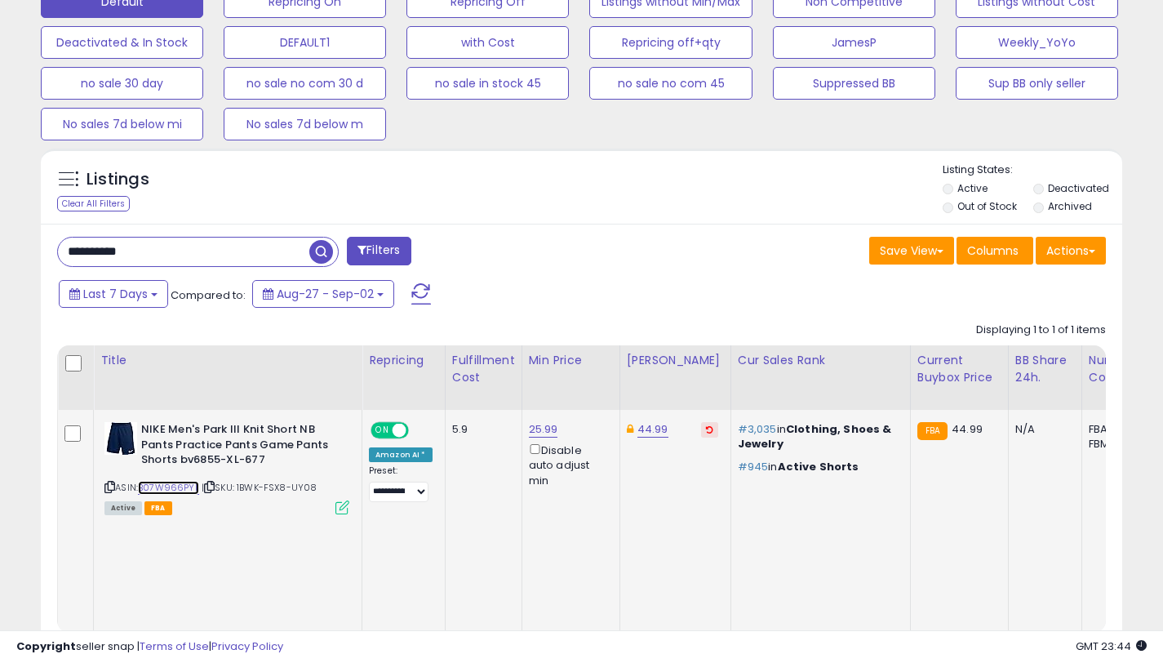
click at [170, 483] on link "B07W966PYL" at bounding box center [168, 488] width 61 height 14
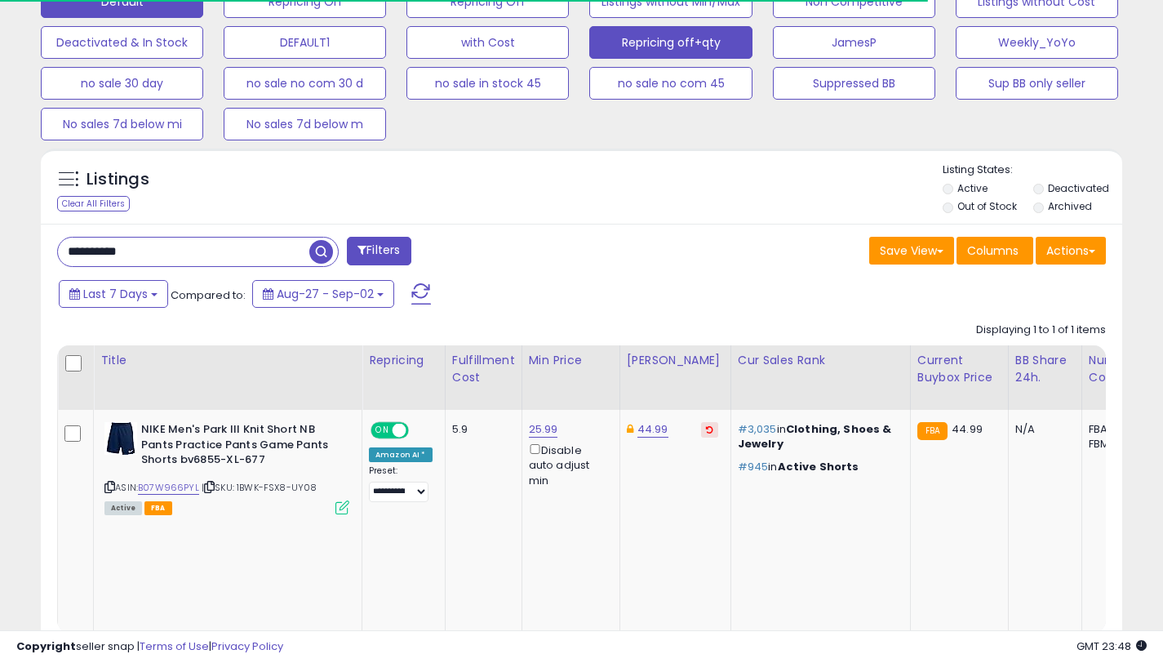
click at [611, 51] on button "Repricing off+qty" at bounding box center [670, 42] width 162 height 33
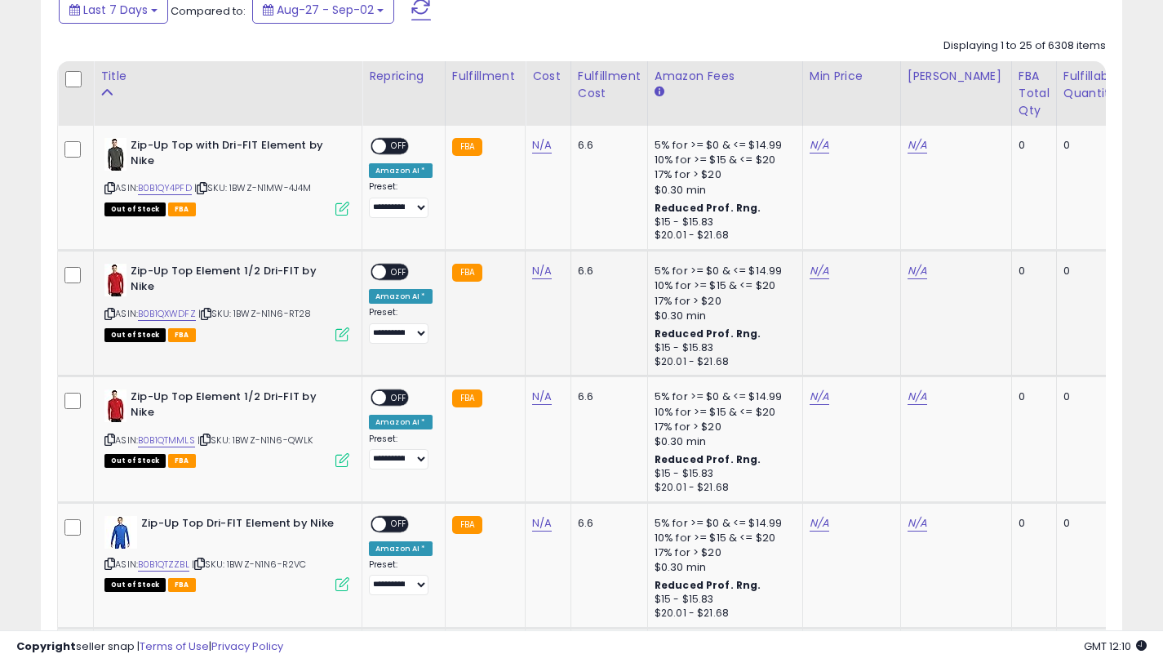
scroll to position [630, 0]
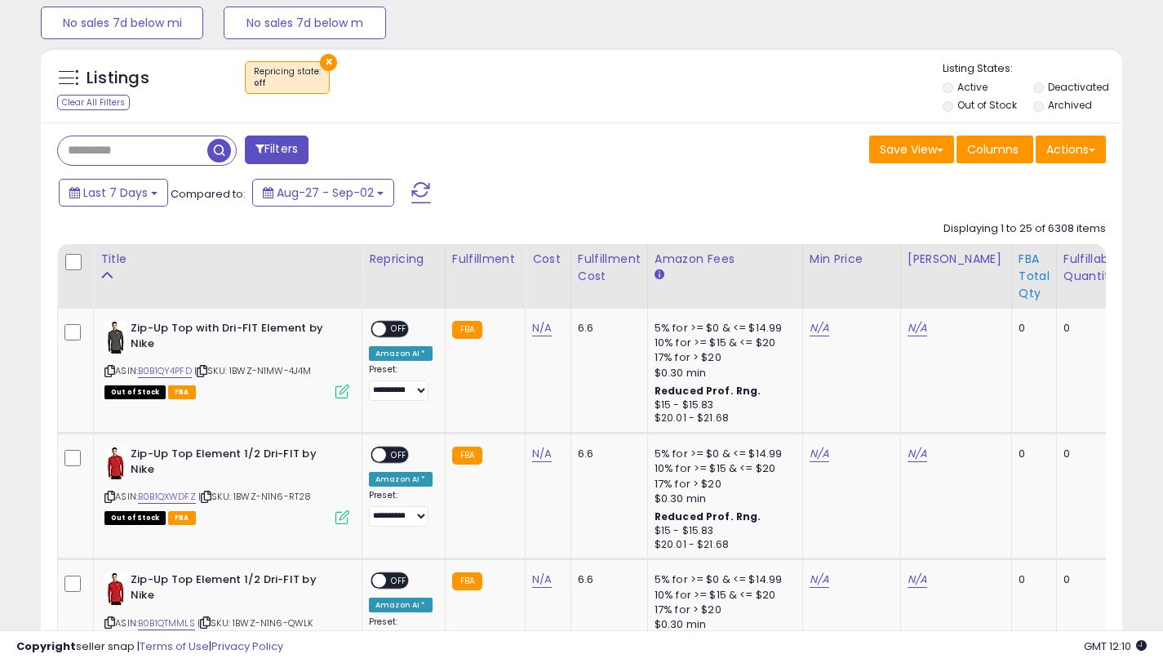
click at [1019, 270] on div "FBA Total Qty" at bounding box center [1034, 276] width 31 height 51
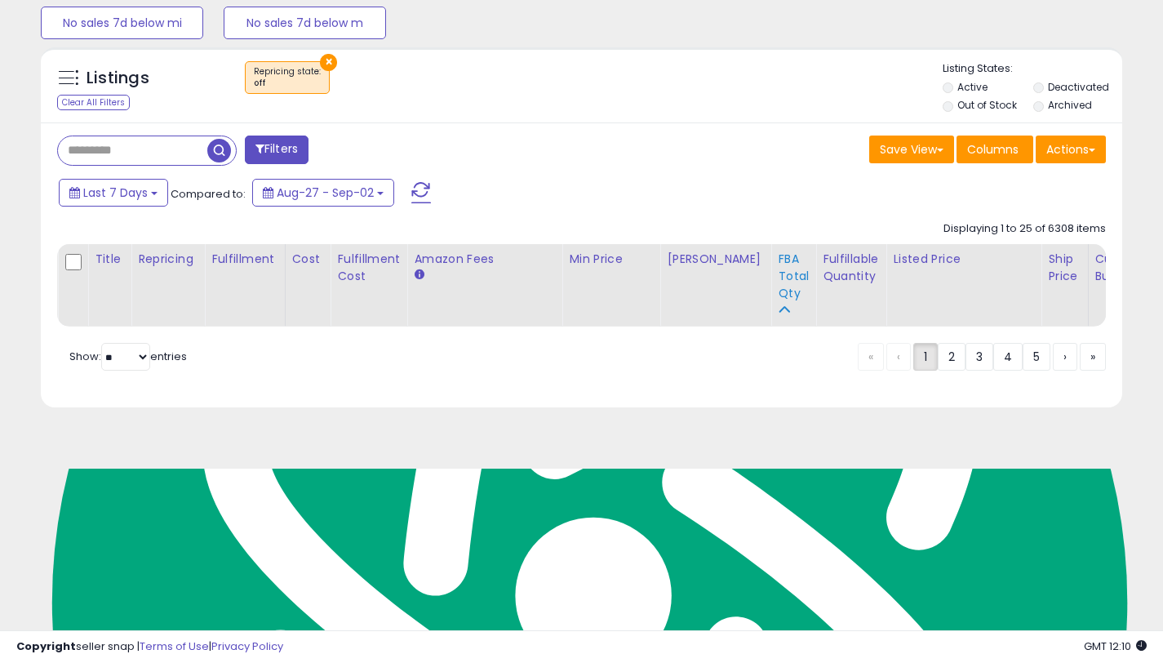
scroll to position [448, 0]
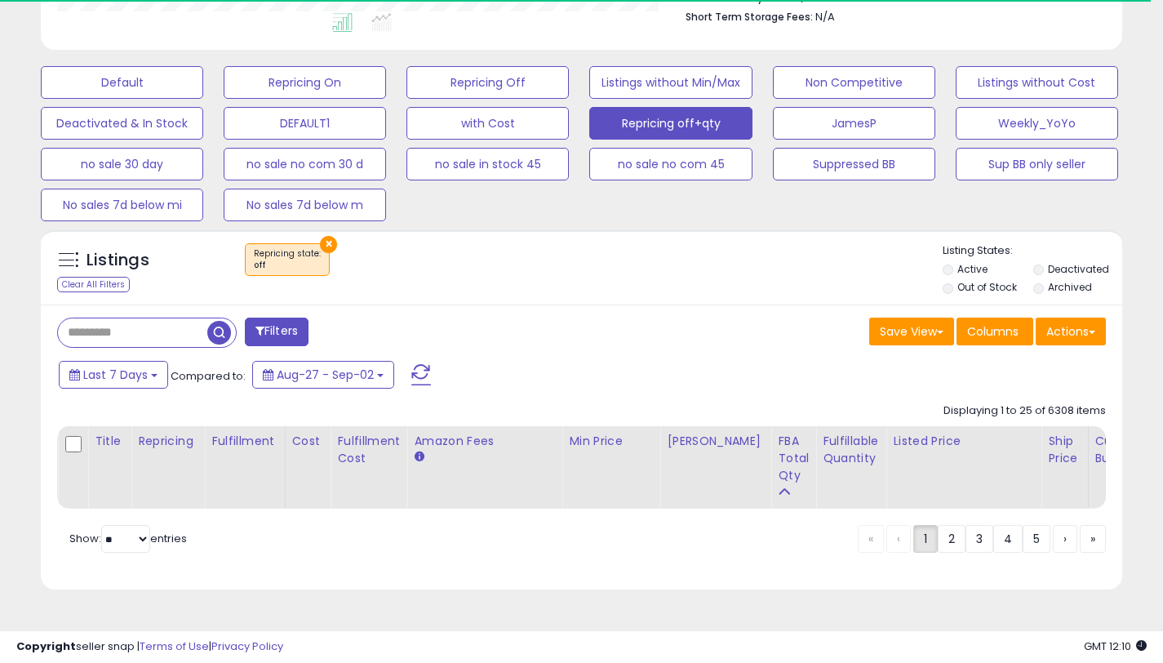
click at [822, 304] on div "Filters Save View Save As New View" at bounding box center [582, 447] width 1082 height 286
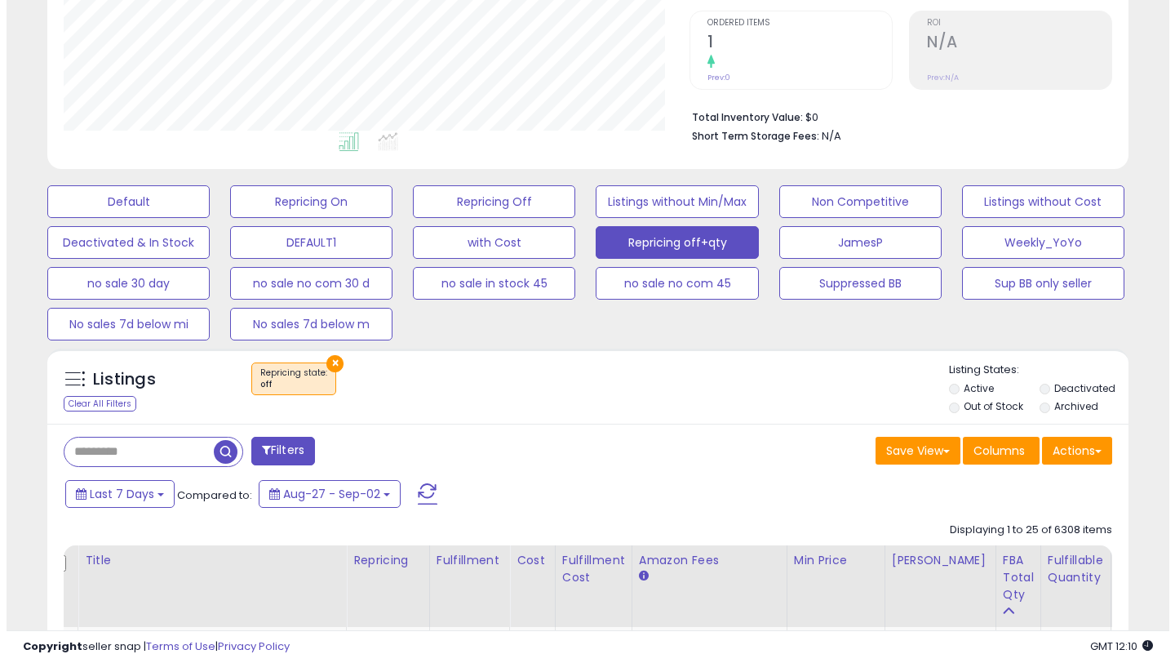
scroll to position [184, 0]
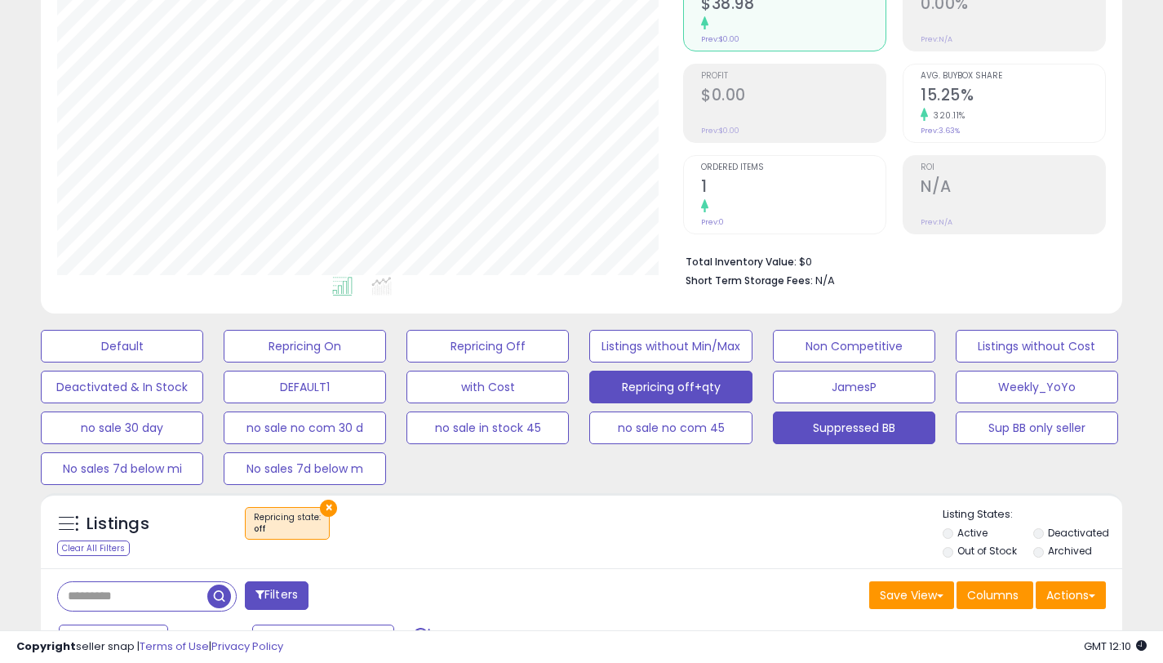
click at [846, 424] on button "Suppressed BB" at bounding box center [854, 427] width 162 height 33
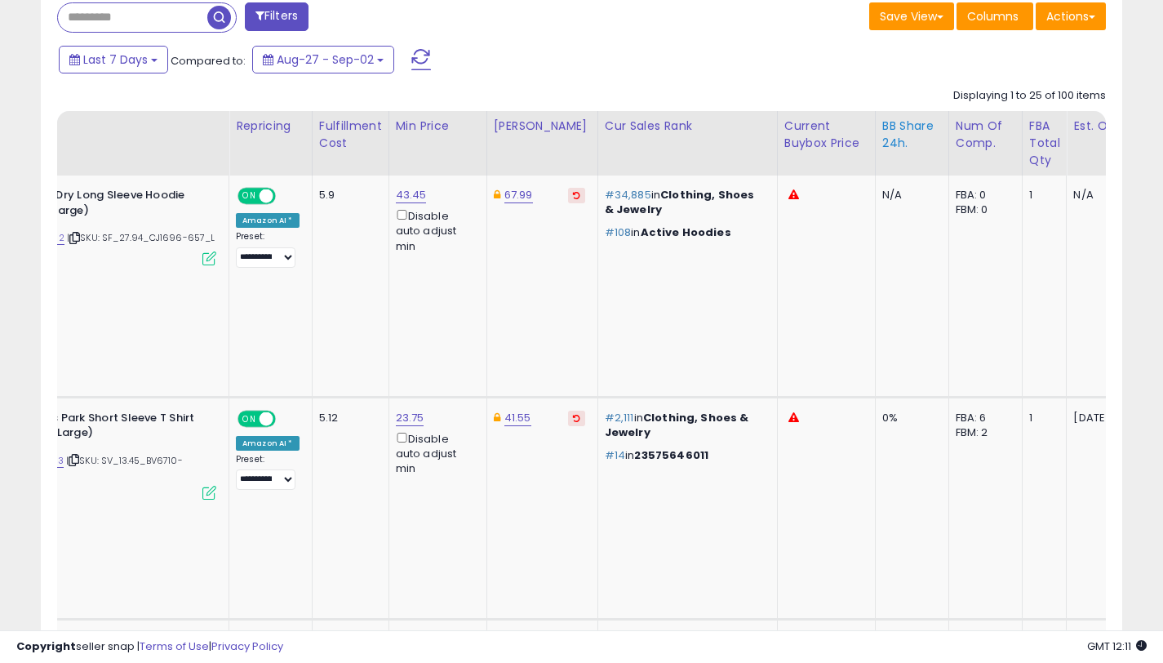
scroll to position [0, 175]
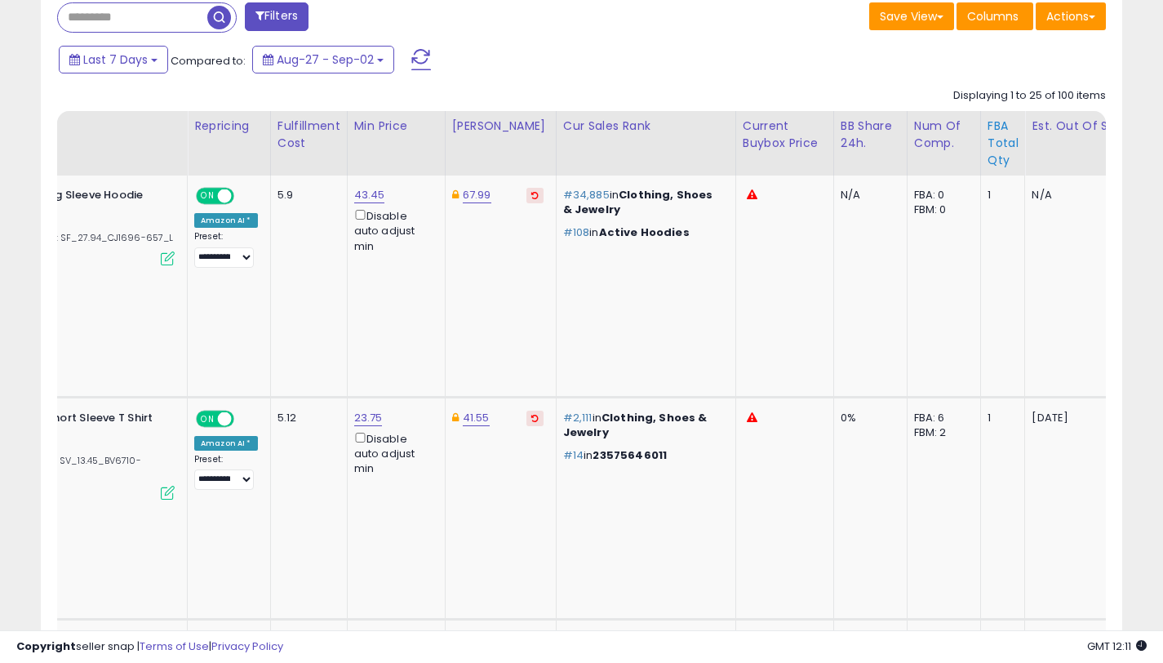
click at [988, 144] on div "FBA Total Qty" at bounding box center [1003, 143] width 31 height 51
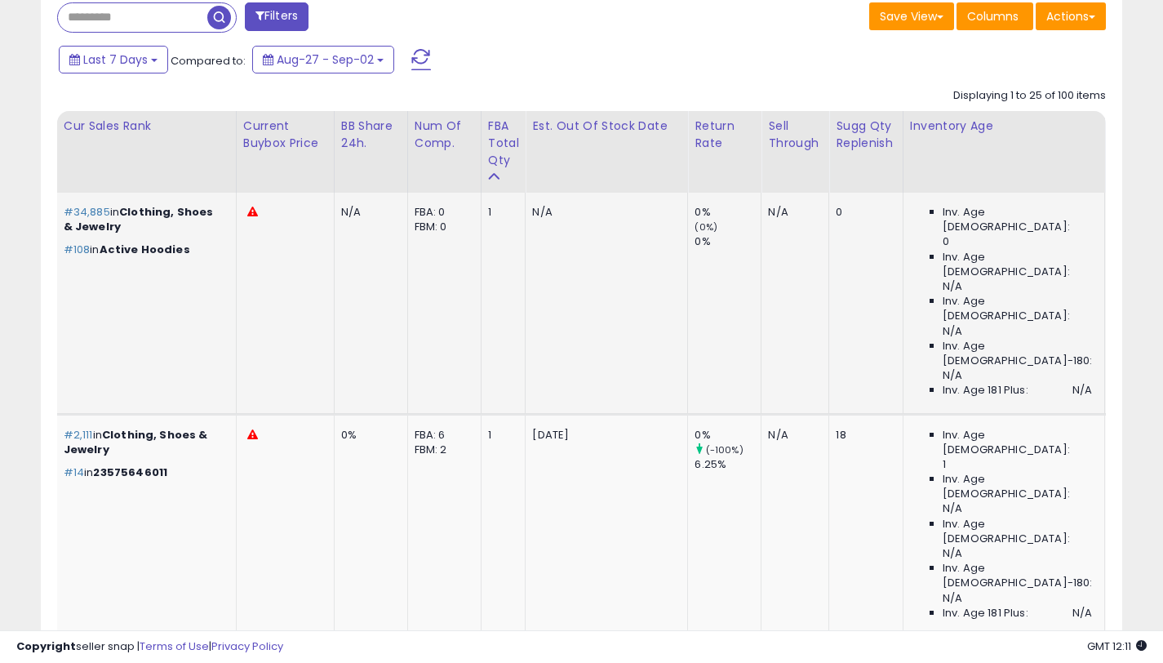
scroll to position [0, 754]
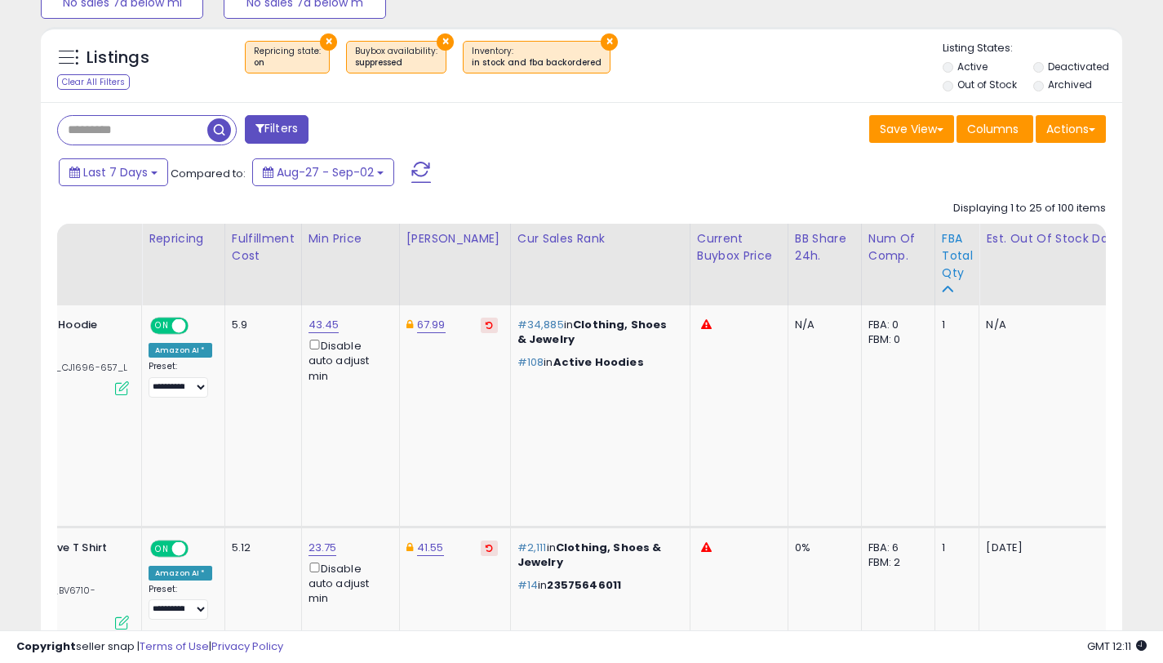
click at [942, 260] on div "FBA Total Qty" at bounding box center [957, 255] width 31 height 51
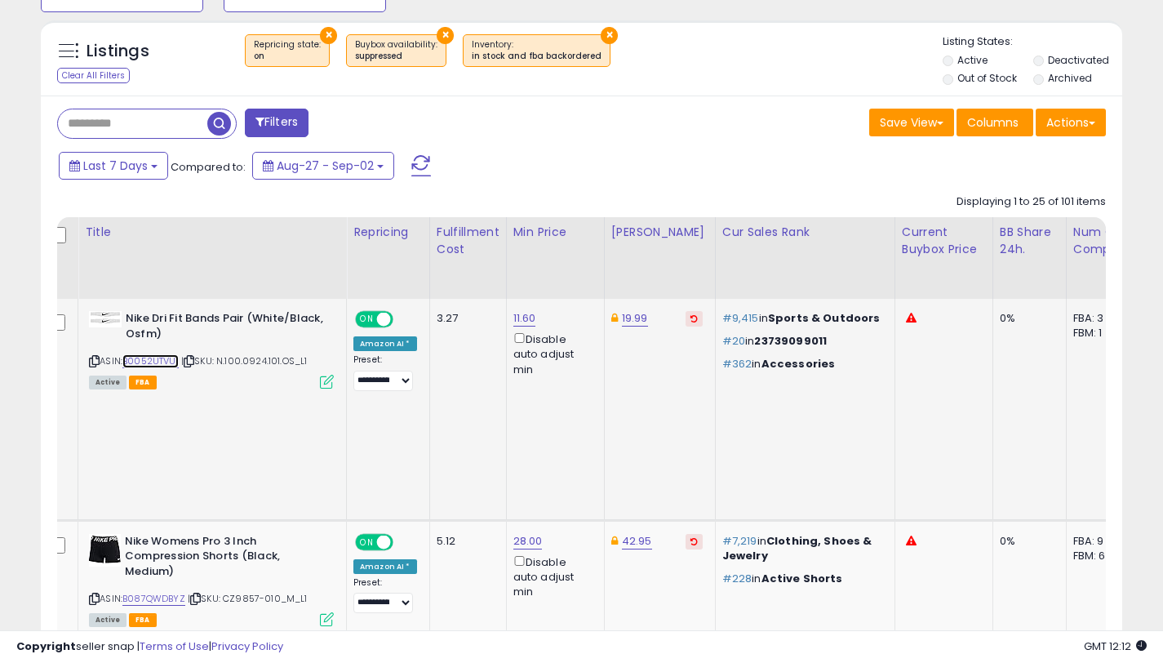
click at [169, 361] on link "B0052UTVUI" at bounding box center [150, 361] width 56 height 14
click at [691, 318] on icon at bounding box center [694, 318] width 7 height 8
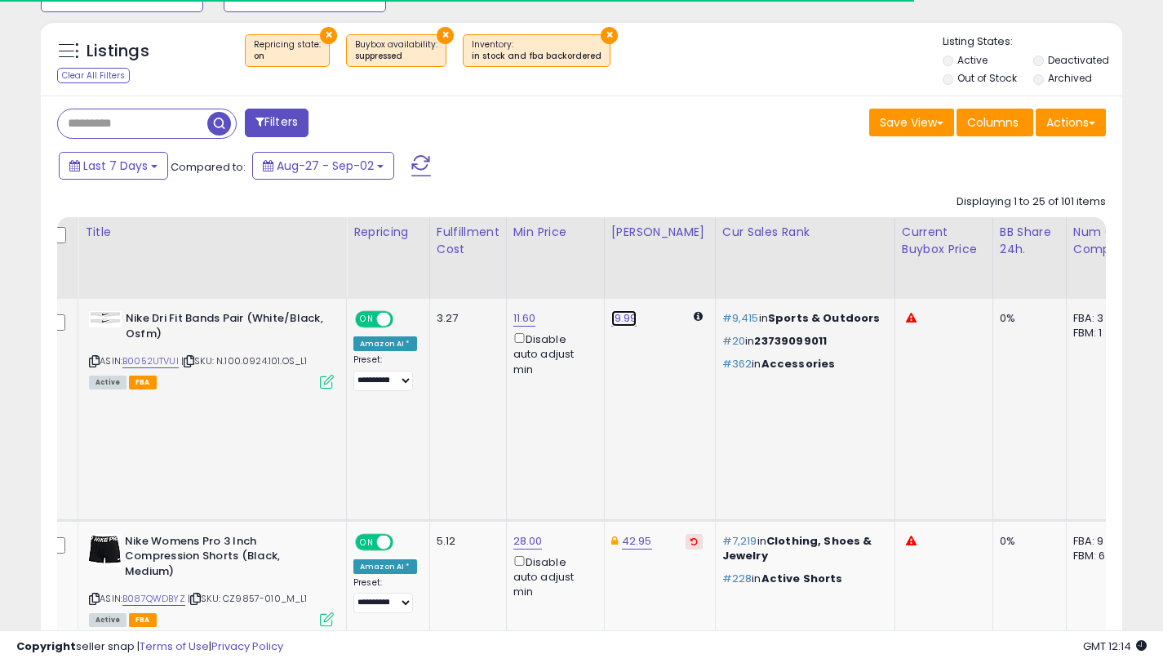
click at [615, 316] on link "19.99" at bounding box center [624, 318] width 26 height 16
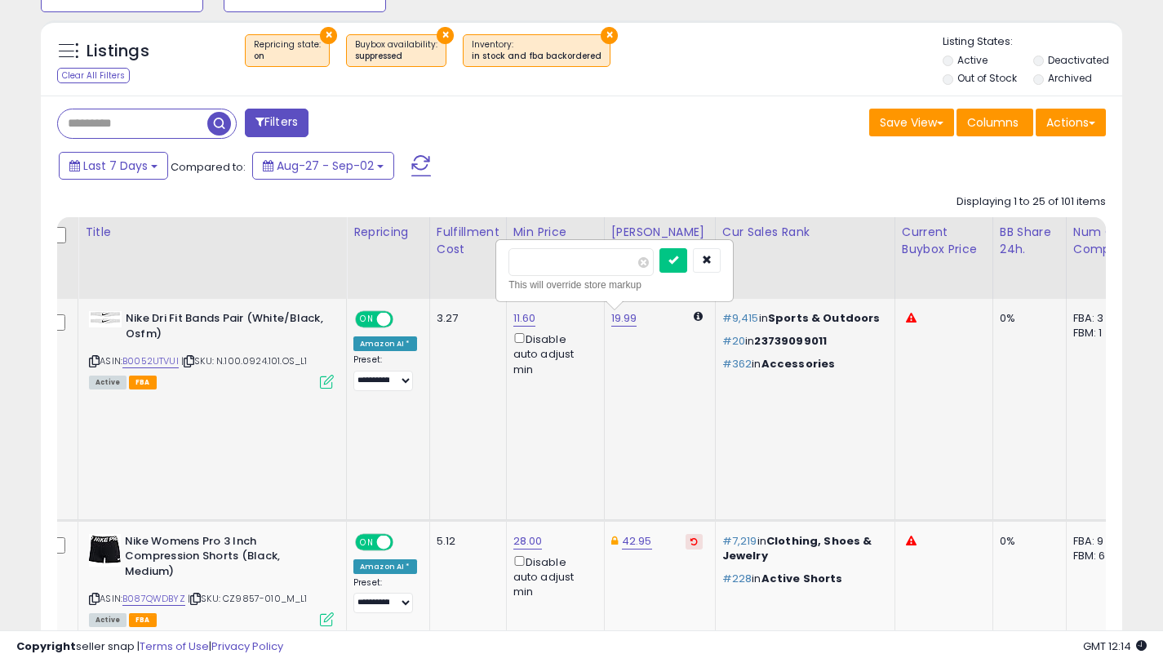
drag, startPoint x: 576, startPoint y: 266, endPoint x: 513, endPoint y: 260, distance: 63.2
click at [513, 260] on input "*****" at bounding box center [581, 262] width 145 height 28
type input "*****"
drag, startPoint x: 697, startPoint y: 264, endPoint x: 685, endPoint y: 262, distance: 12.5
click at [696, 264] on div at bounding box center [690, 262] width 61 height 29
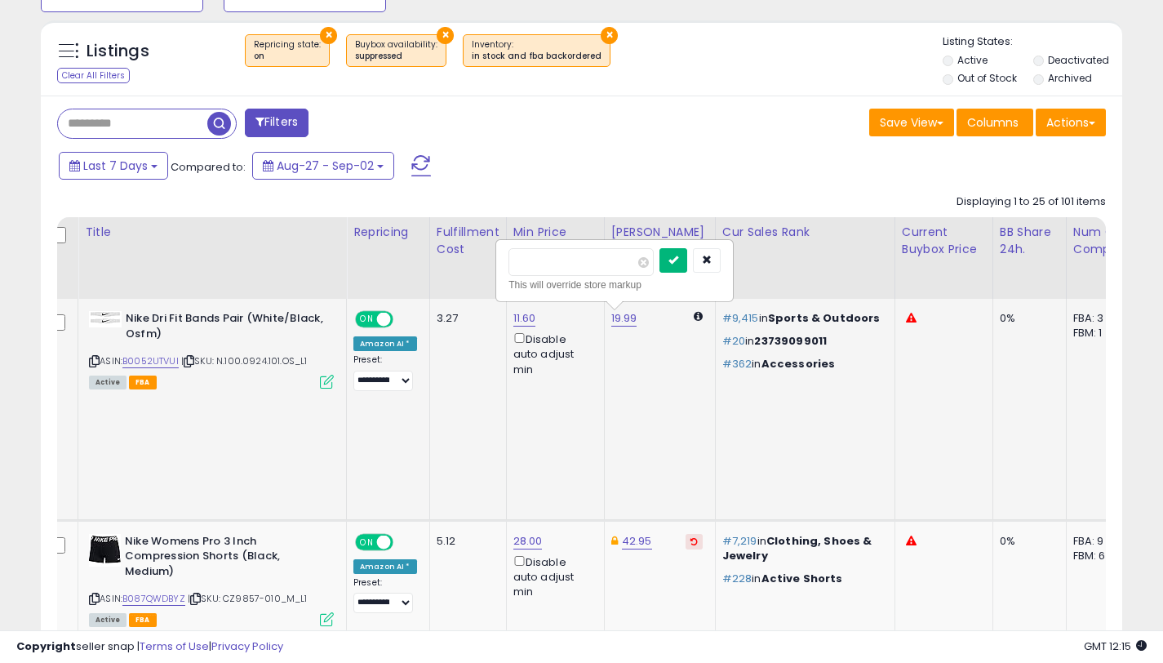
click at [678, 262] on icon "submit" at bounding box center [674, 260] width 10 height 10
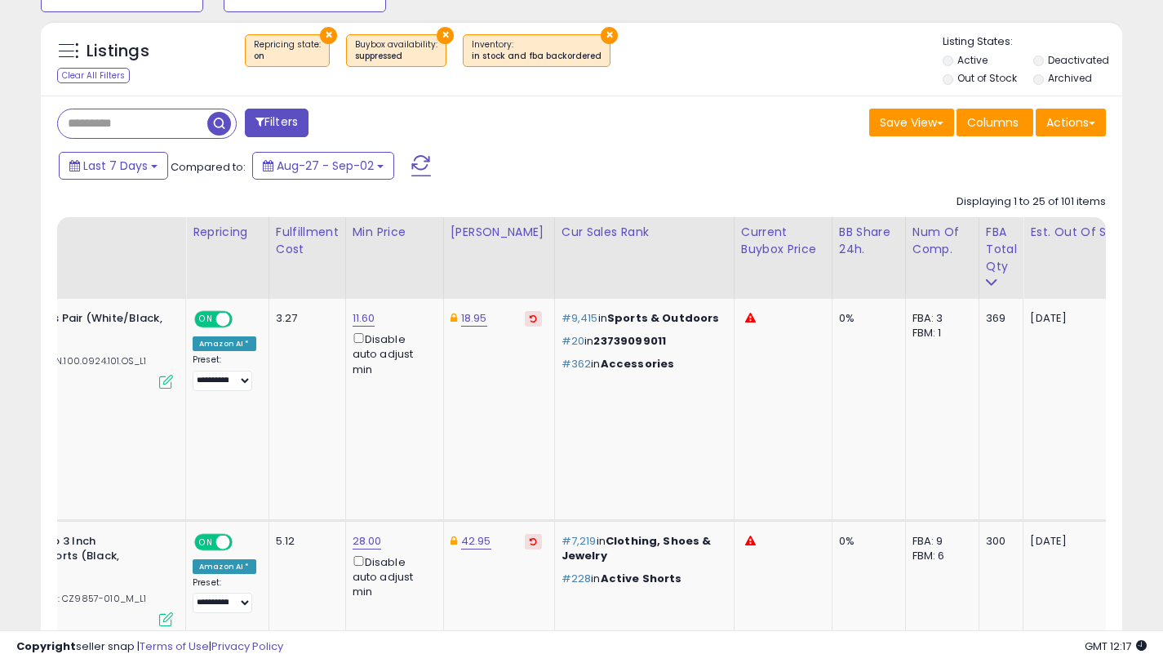
scroll to position [0, 116]
